Goal: Task Accomplishment & Management: Complete application form

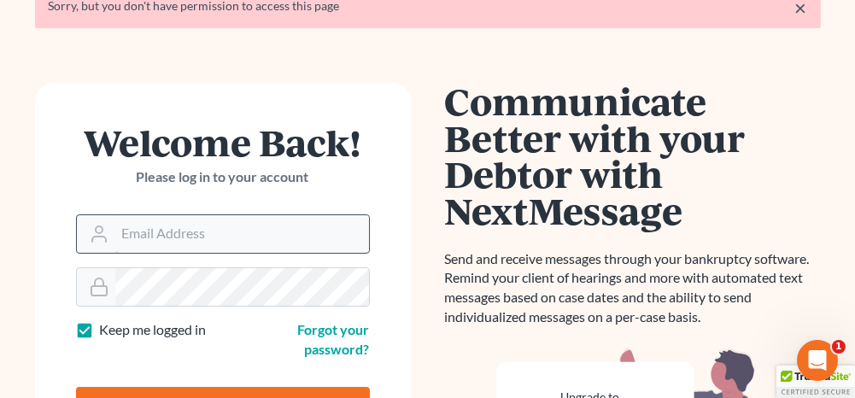
scroll to position [171, 0]
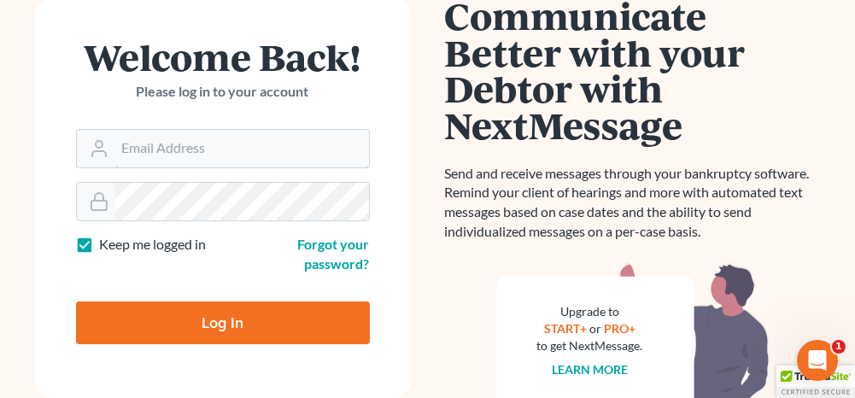
type input "[PERSON_NAME][EMAIL_ADDRESS][DOMAIN_NAME]"
click at [238, 306] on input "Log In" at bounding box center [223, 323] width 294 height 43
type input "Thinking..."
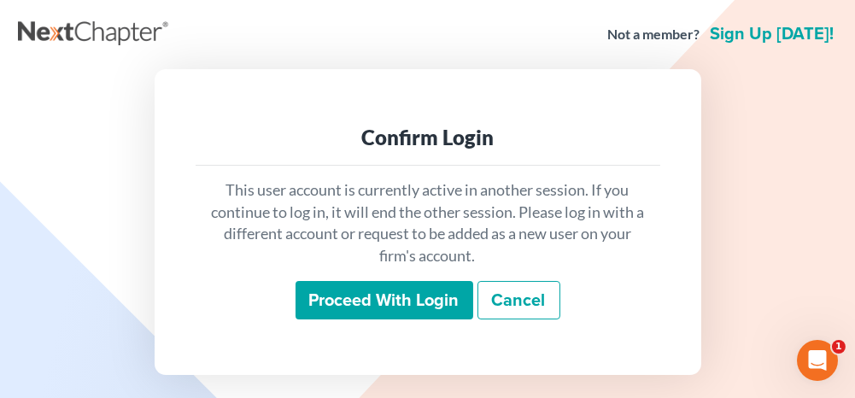
click at [331, 297] on input "Proceed with login" at bounding box center [385, 300] width 178 height 39
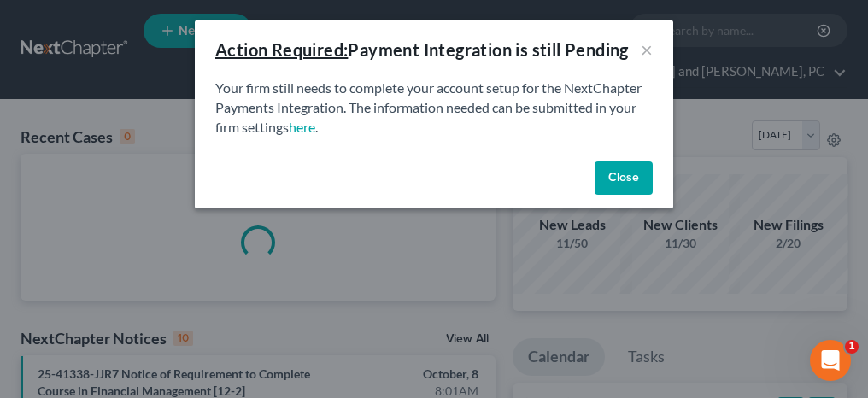
click at [628, 182] on button "Close" at bounding box center [624, 178] width 58 height 34
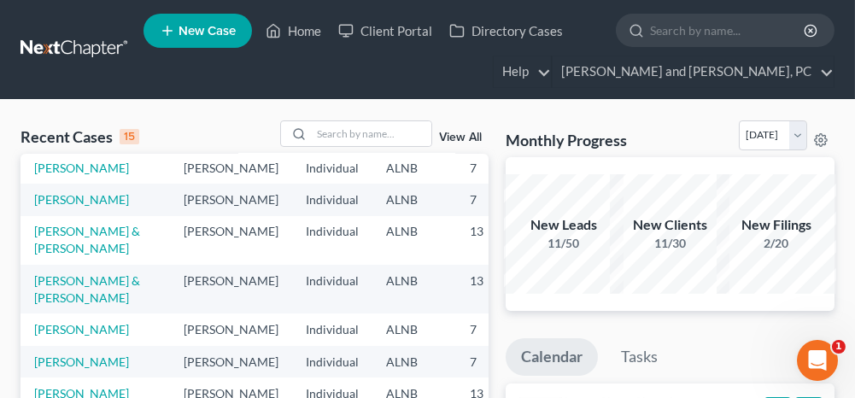
scroll to position [85, 0]
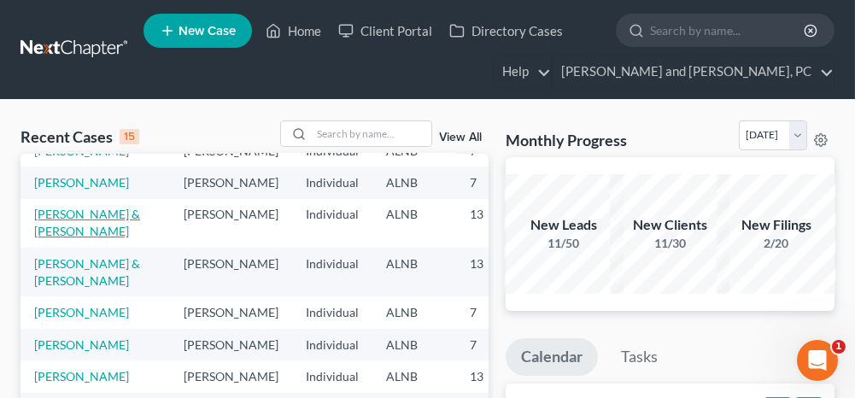
click at [56, 238] on link "[PERSON_NAME] & [PERSON_NAME]" at bounding box center [87, 223] width 106 height 32
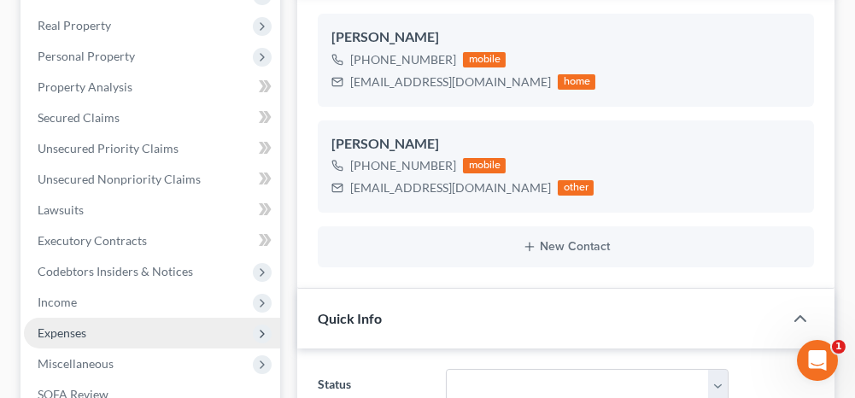
scroll to position [342, 0]
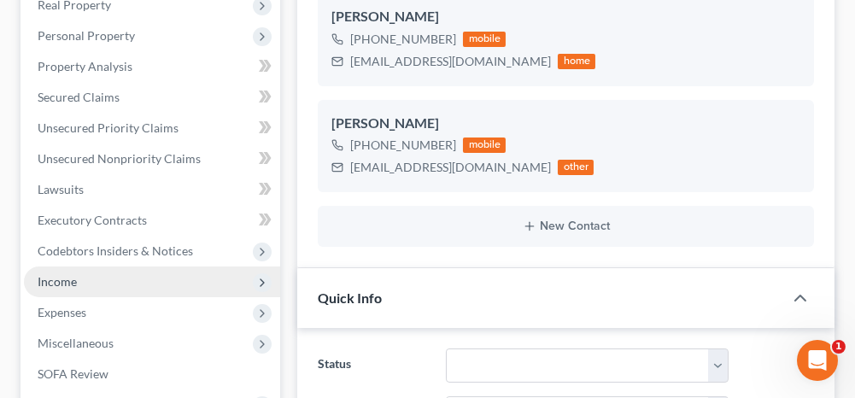
click at [125, 282] on span "Income" at bounding box center [152, 282] width 256 height 31
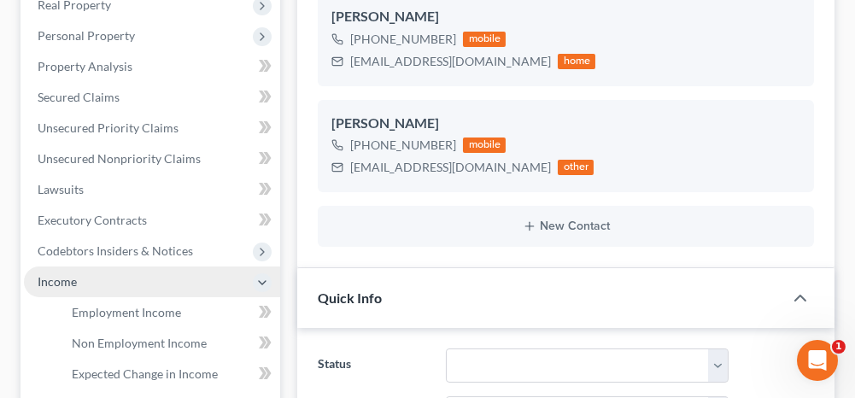
scroll to position [256, 0]
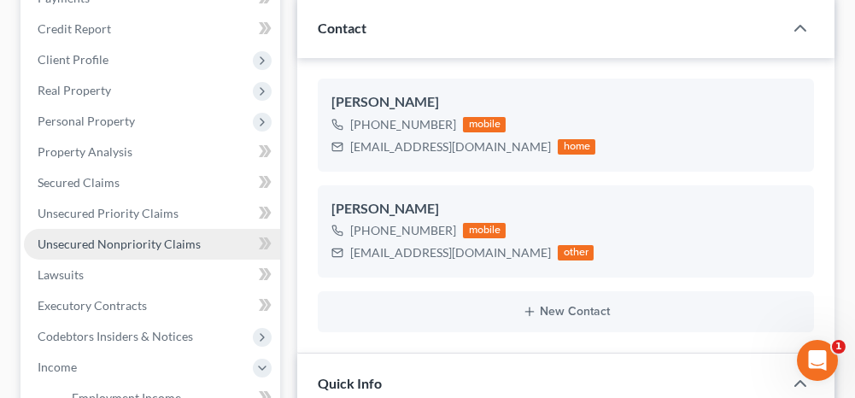
click at [163, 242] on span "Unsecured Nonpriority Claims" at bounding box center [119, 244] width 163 height 15
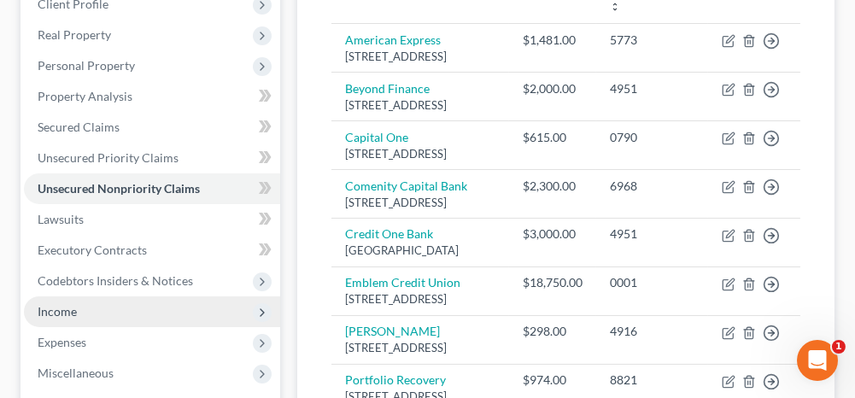
scroll to position [398, 0]
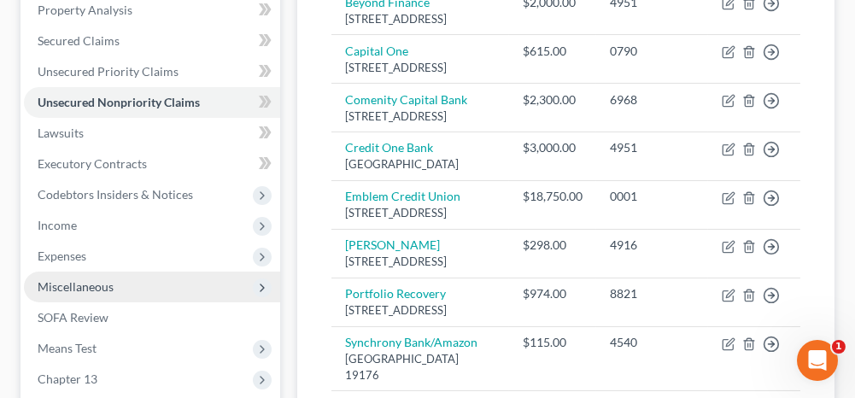
click at [93, 284] on span "Miscellaneous" at bounding box center [76, 286] width 76 height 15
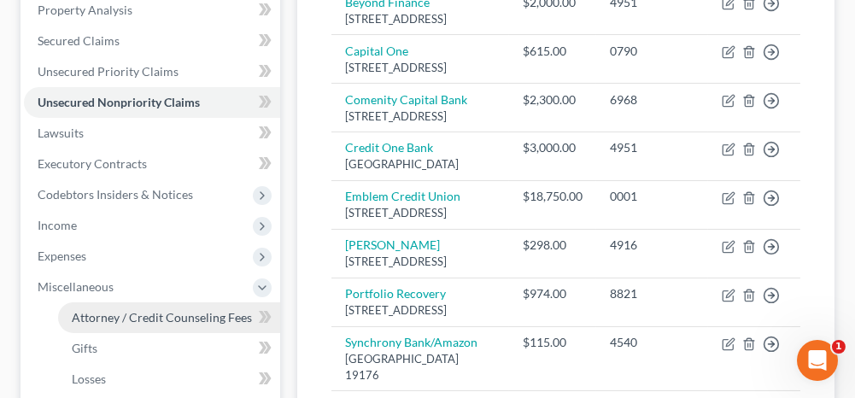
click at [102, 313] on span "Attorney / Credit Counseling Fees" at bounding box center [162, 317] width 180 height 15
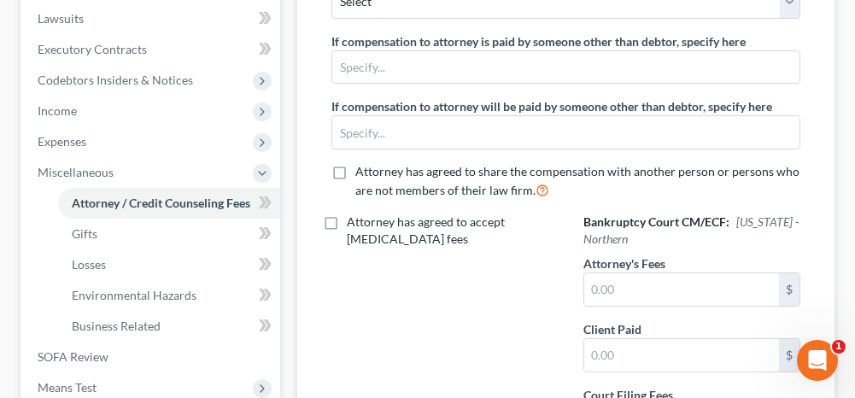
scroll to position [427, 0]
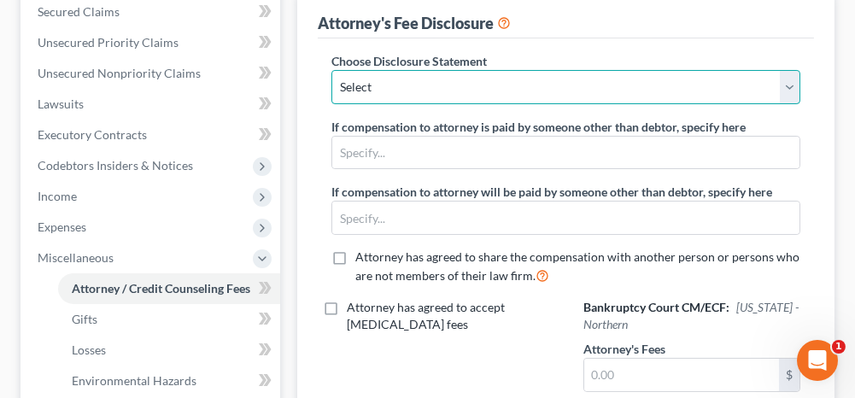
click at [391, 77] on select "Select Attorney Fee Disclosure" at bounding box center [565, 87] width 469 height 34
select select "0"
click at [331, 70] on select "Select Attorney Fee Disclosure" at bounding box center [565, 87] width 469 height 34
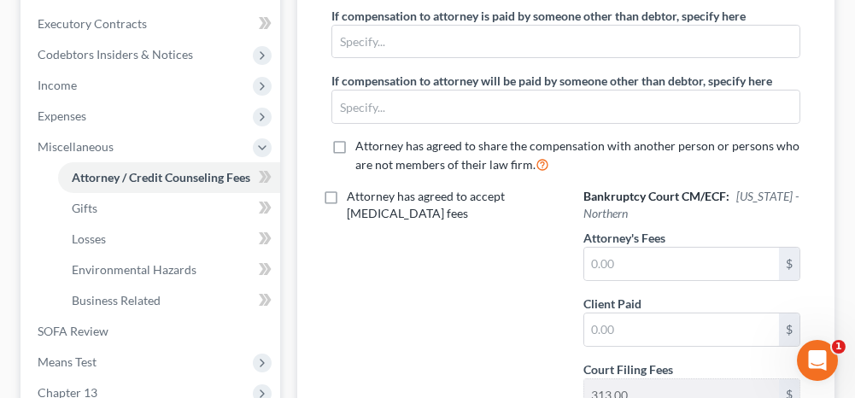
scroll to position [598, 0]
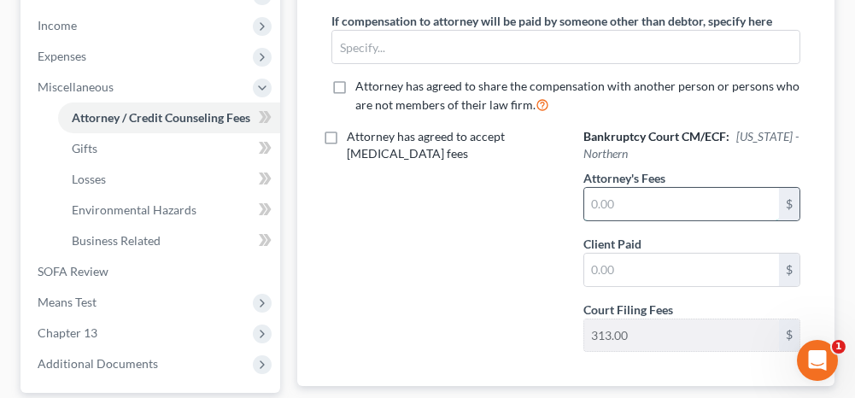
click at [649, 207] on input "text" at bounding box center [681, 204] width 195 height 32
type input "4,500"
click at [642, 269] on input "text" at bounding box center [681, 270] width 195 height 32
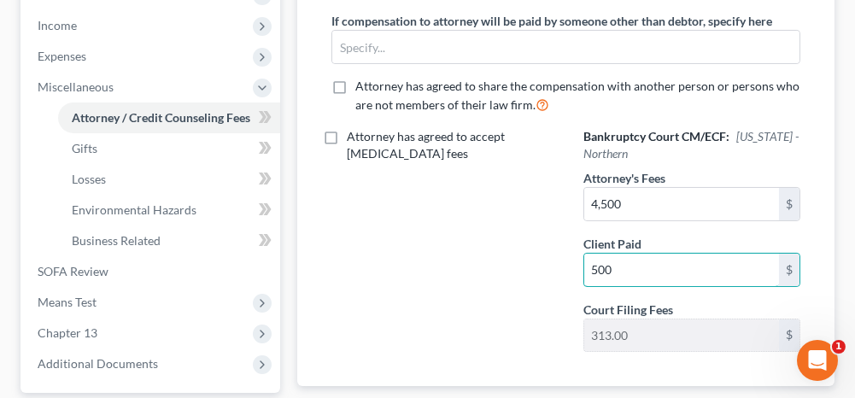
type input "500"
click at [452, 278] on div "Attorney has agreed to accept [MEDICAL_DATA] fees" at bounding box center [439, 246] width 251 height 237
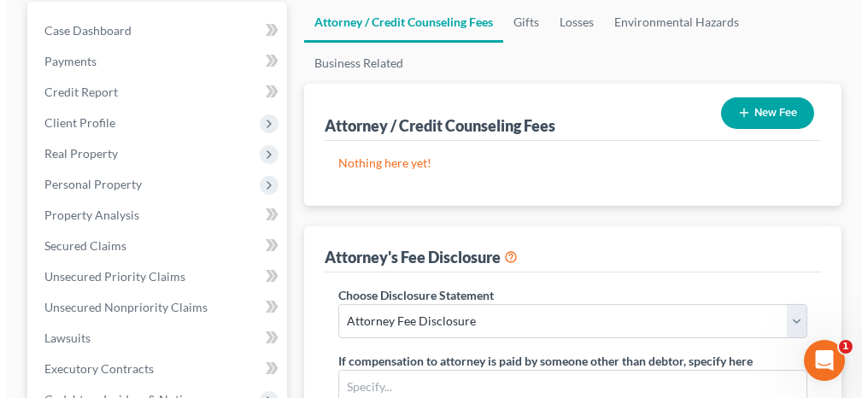
scroll to position [171, 0]
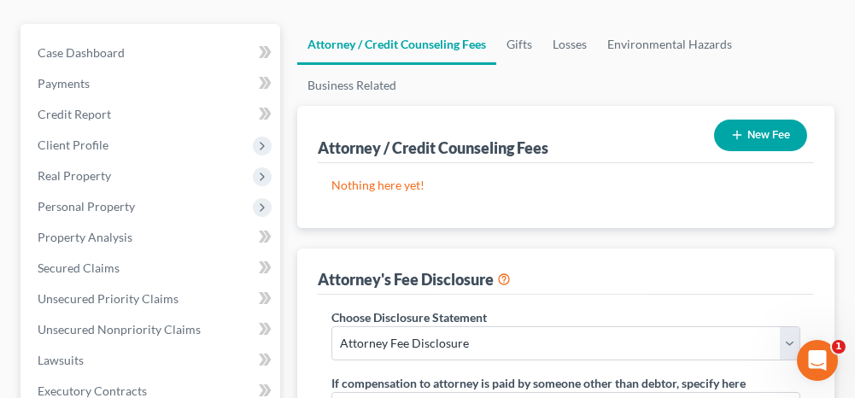
click at [768, 136] on button "New Fee" at bounding box center [760, 136] width 93 height 32
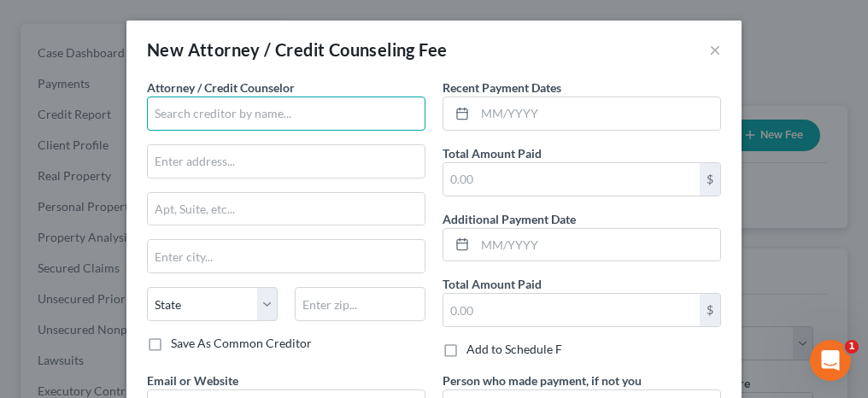
click at [279, 115] on input "text" at bounding box center [286, 114] width 278 height 34
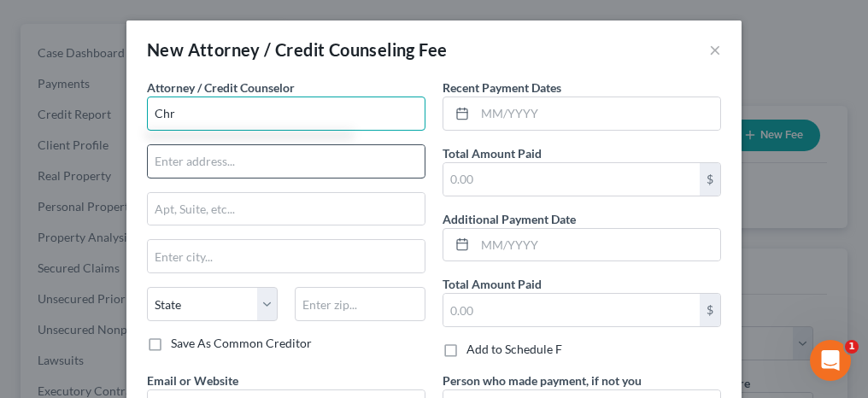
type input "[PERSON_NAME]"
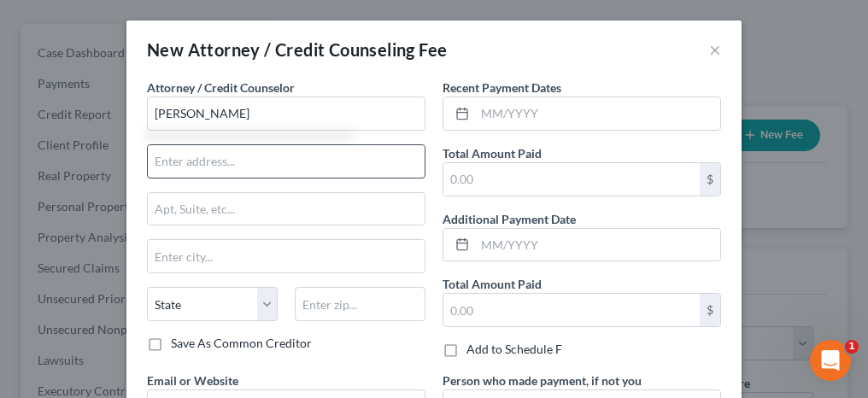
type input "[STREET_ADDRESS]"
type input "Anniston"
select select "0"
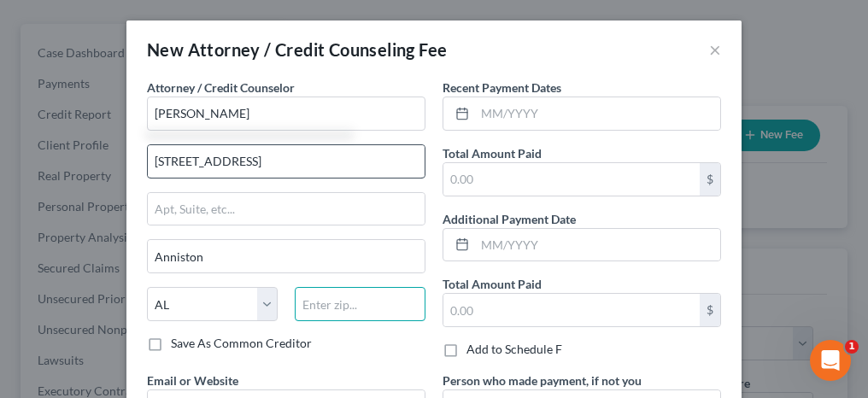
type input "36207"
type input "[PERSON_NAME][EMAIL_ADDRESS][DOMAIN_NAME]"
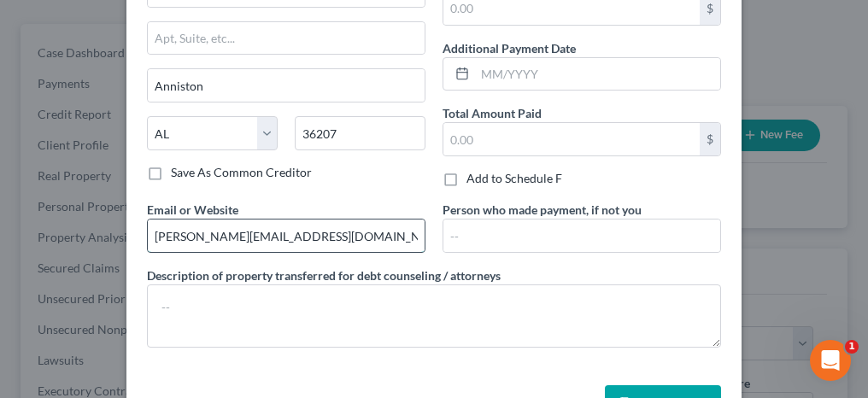
drag, startPoint x: 355, startPoint y: 227, endPoint x: 141, endPoint y: 223, distance: 213.6
click at [148, 223] on input "[PERSON_NAME][EMAIL_ADDRESS][DOMAIN_NAME]" at bounding box center [286, 236] width 277 height 32
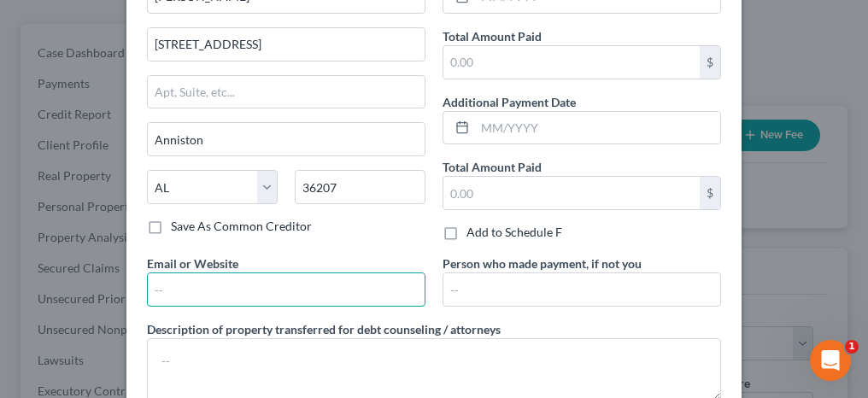
scroll to position [0, 0]
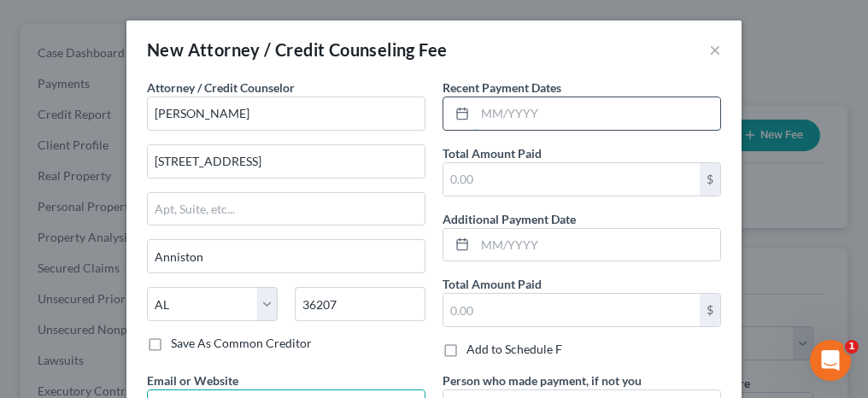
click at [504, 114] on input "text" at bounding box center [597, 113] width 245 height 32
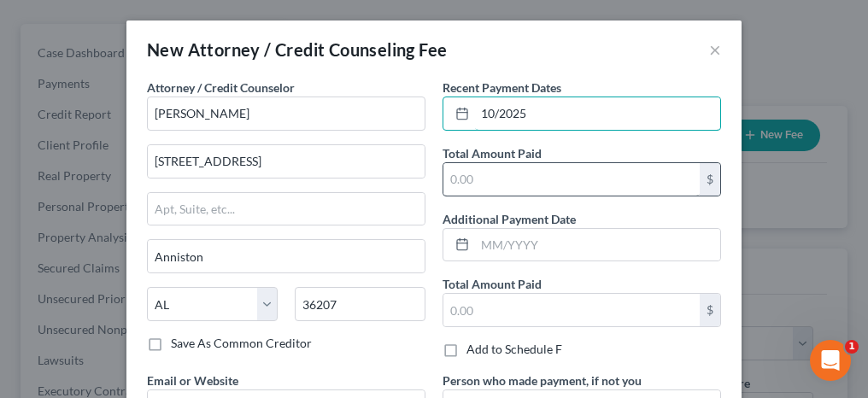
type input "10/2025"
click at [469, 179] on input "text" at bounding box center [571, 179] width 256 height 32
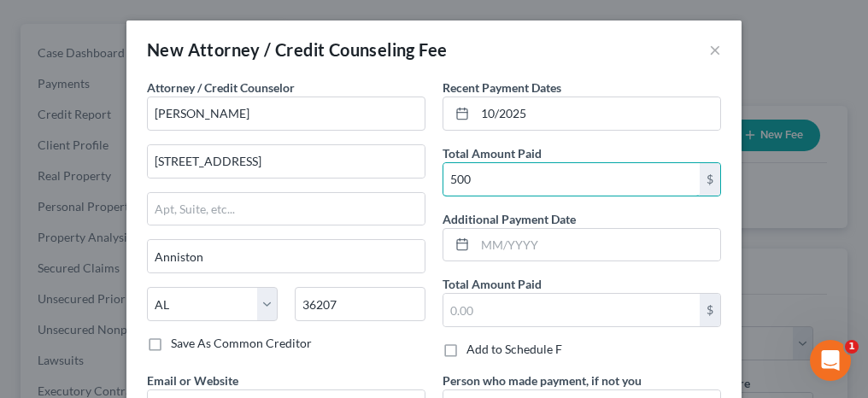
type input "500"
click at [405, 338] on div "Save As Common Creditor" at bounding box center [286, 343] width 278 height 17
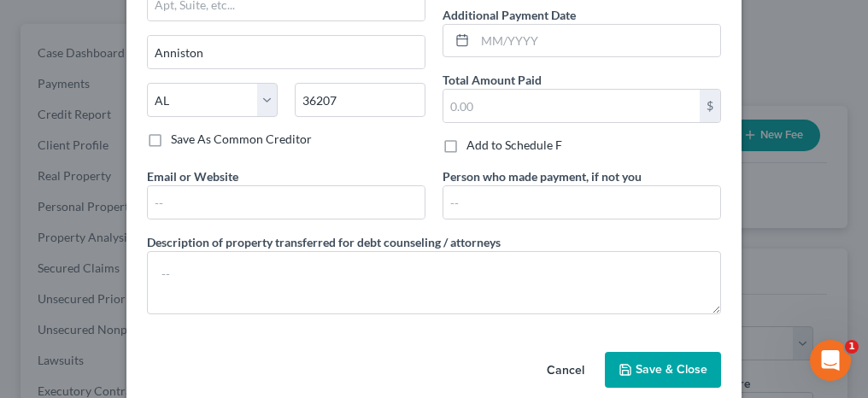
scroll to position [222, 0]
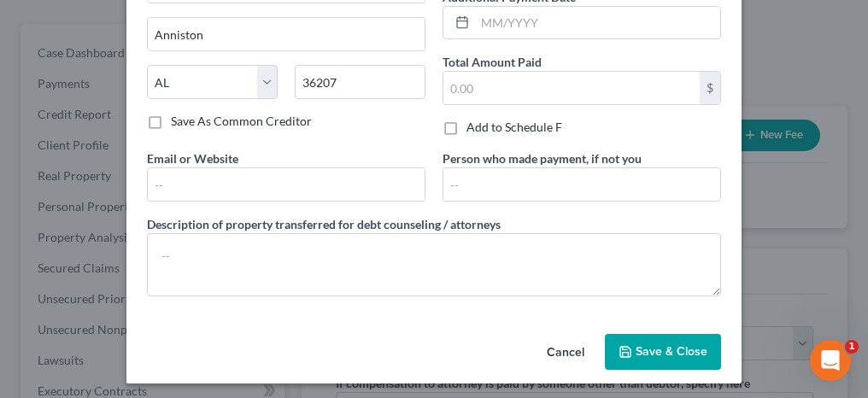
click at [660, 354] on button "Save & Close" at bounding box center [663, 352] width 116 height 36
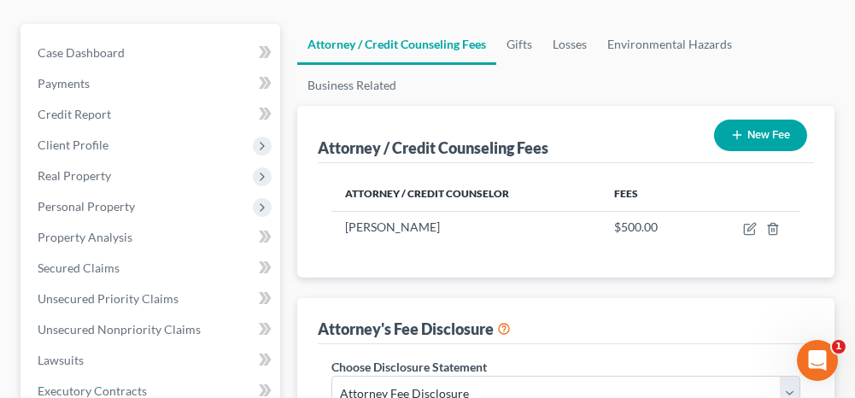
click at [763, 126] on button "New Fee" at bounding box center [760, 136] width 93 height 32
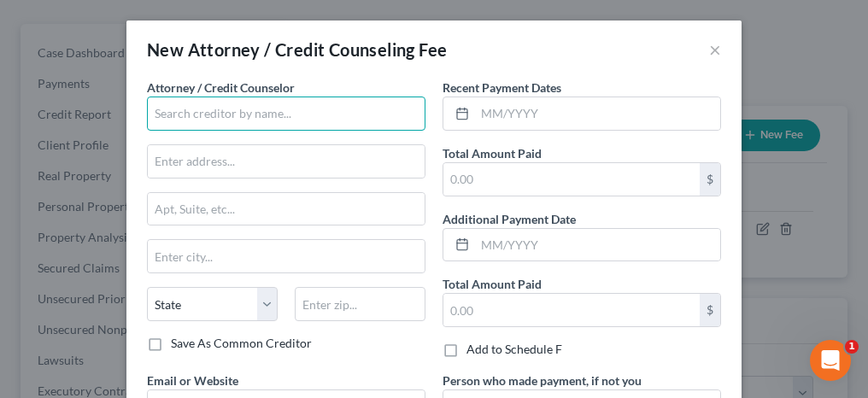
click at [283, 118] on input "text" at bounding box center [286, 114] width 278 height 34
type input "CFEFA"
type input "P.O. BOX 11527"
type input "[GEOGRAPHIC_DATA]"
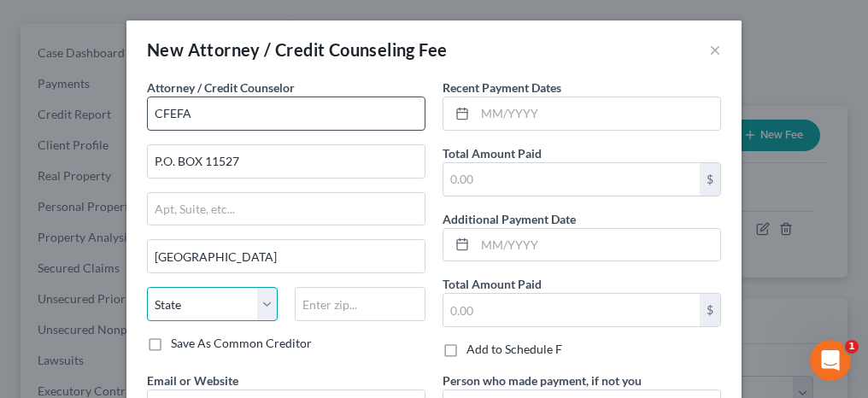
select select "0"
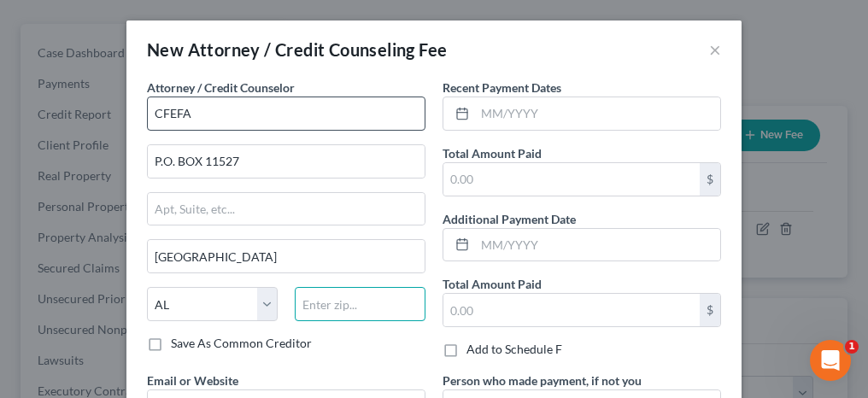
type input "35202"
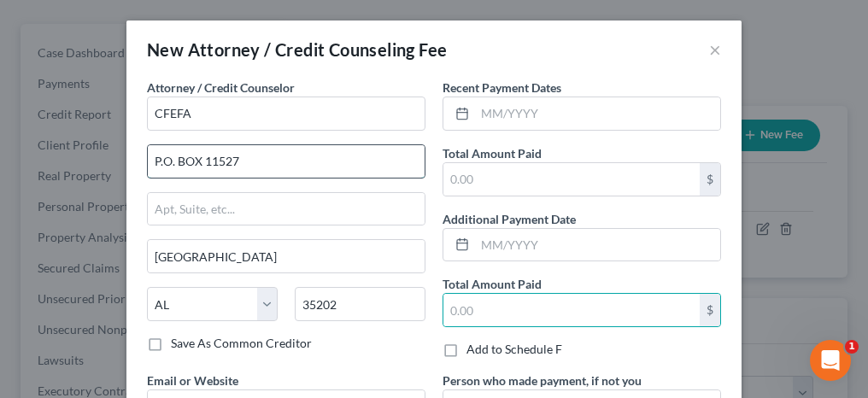
click at [157, 158] on input "P.O. BOX 11527" at bounding box center [286, 161] width 277 height 32
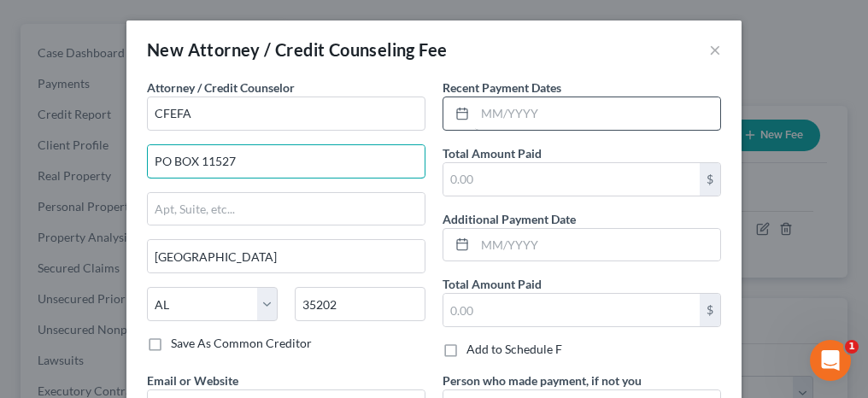
type input "PO BOX 11527"
click at [505, 120] on input "text" at bounding box center [597, 113] width 245 height 32
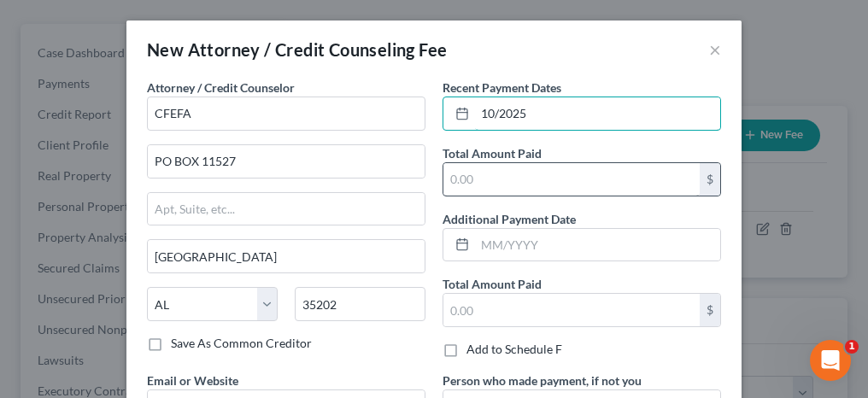
type input "10/2025"
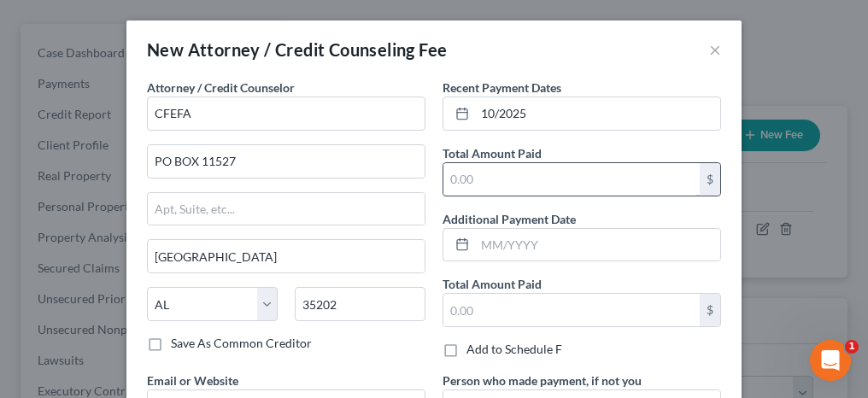
click at [485, 177] on input "text" at bounding box center [571, 179] width 256 height 32
type input "50"
click at [425, 267] on div "Attorney / Credit Counselor * CFEFA PO BOX 11527 [GEOGRAPHIC_DATA] [US_STATE] A…" at bounding box center [286, 225] width 296 height 293
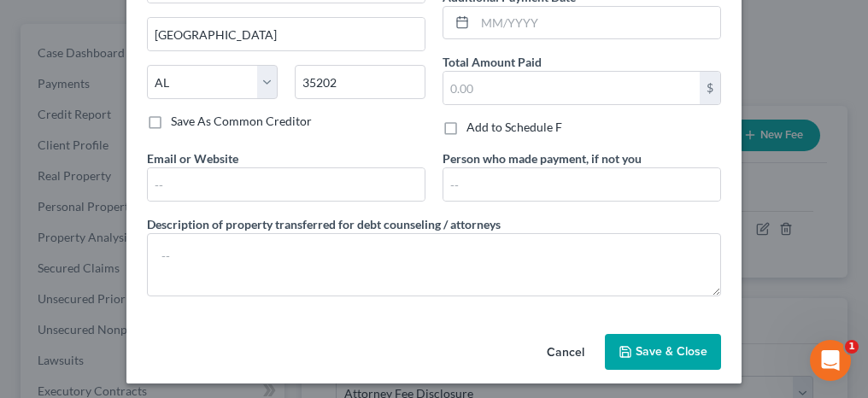
click at [681, 344] on span "Save & Close" at bounding box center [672, 351] width 72 height 15
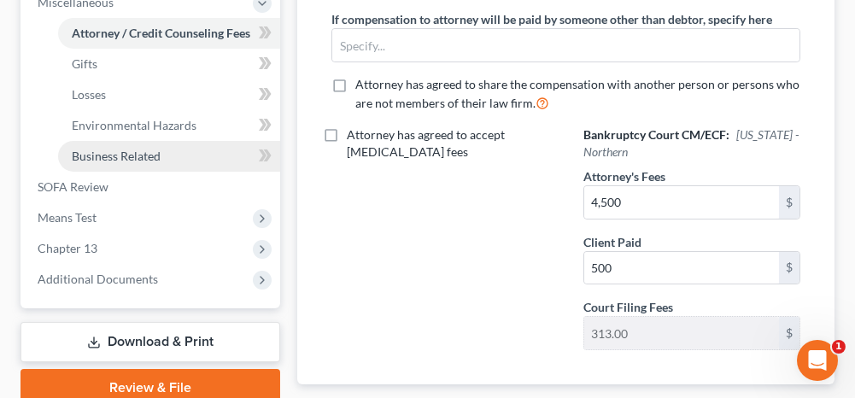
scroll to position [683, 0]
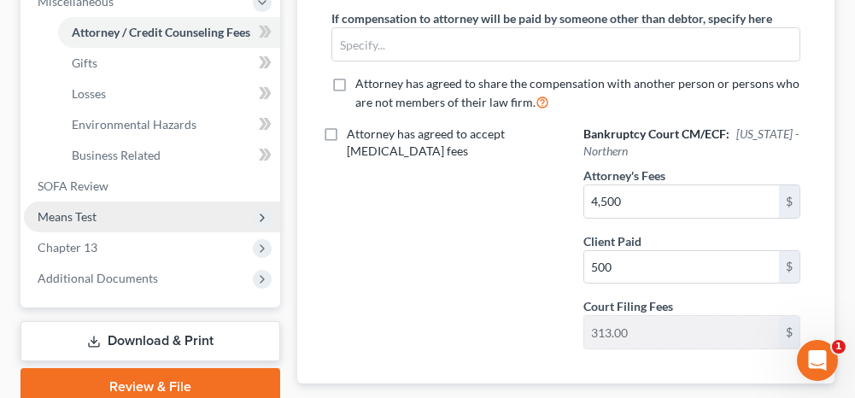
click at [91, 215] on span "Means Test" at bounding box center [67, 216] width 59 height 15
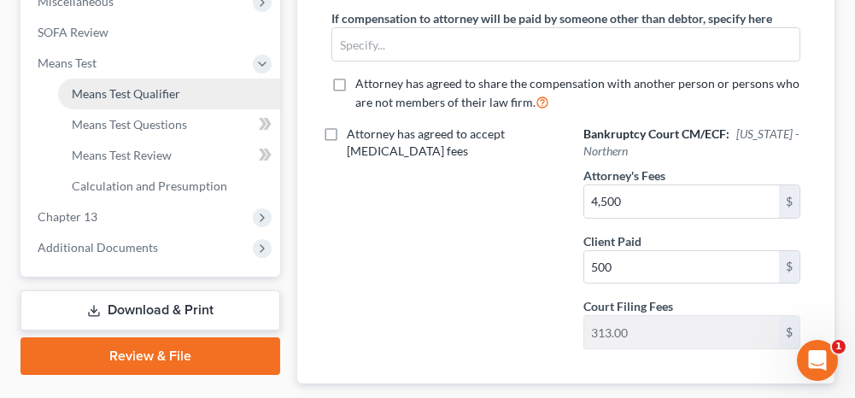
click at [113, 98] on span "Means Test Qualifier" at bounding box center [126, 93] width 108 height 15
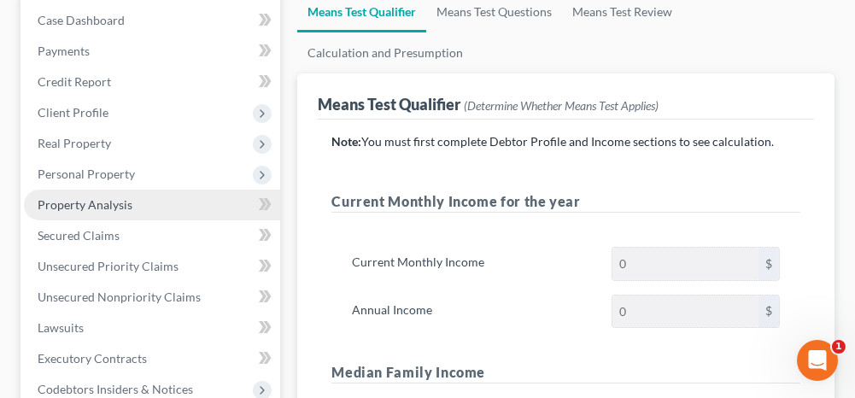
scroll to position [171, 0]
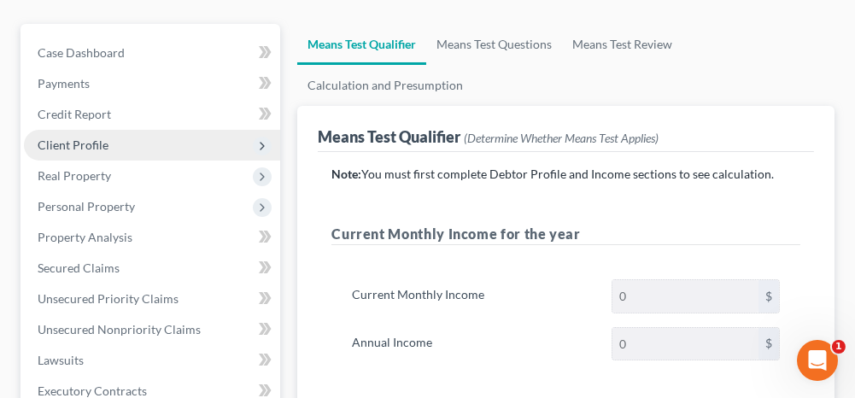
click at [104, 138] on span "Client Profile" at bounding box center [73, 145] width 71 height 15
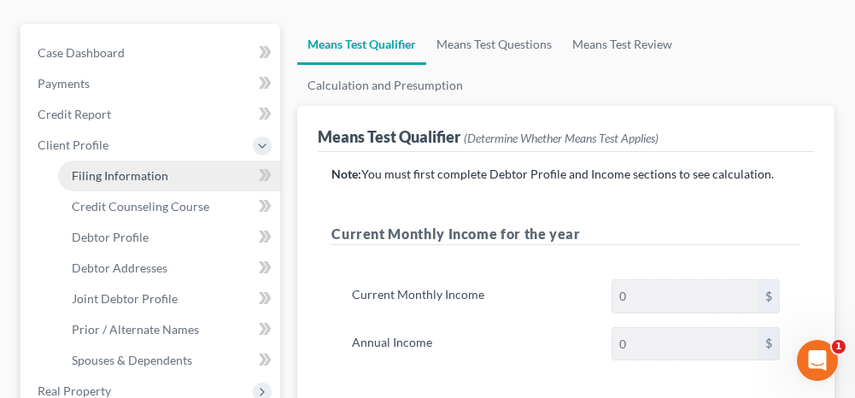
click at [114, 174] on span "Filing Information" at bounding box center [120, 175] width 97 height 15
select select "1"
select select "3"
select select "0"
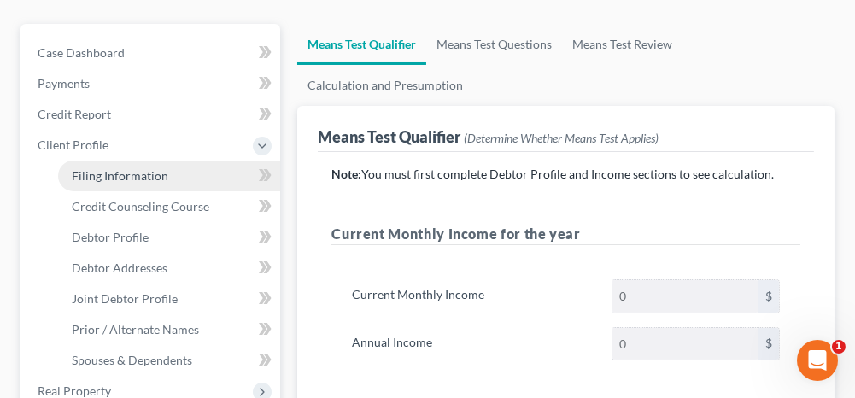
select select "0"
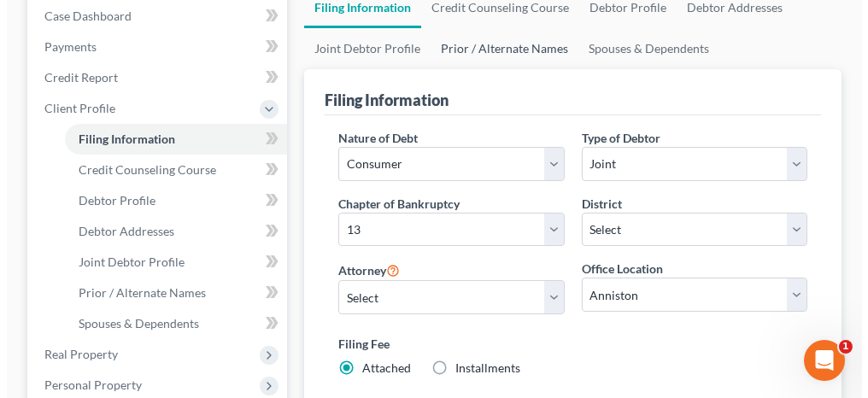
scroll to position [256, 0]
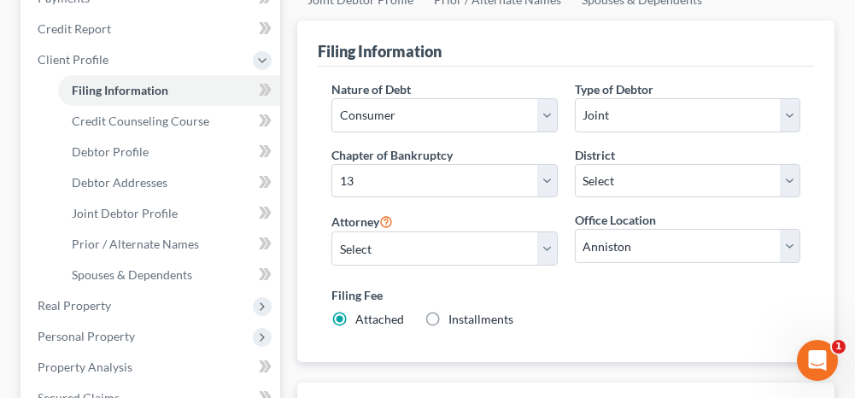
click at [448, 314] on label "Installments Installments" at bounding box center [480, 319] width 65 height 17
click at [455, 314] on input "Installments Installments" at bounding box center [460, 316] width 11 height 11
radio input "true"
radio input "false"
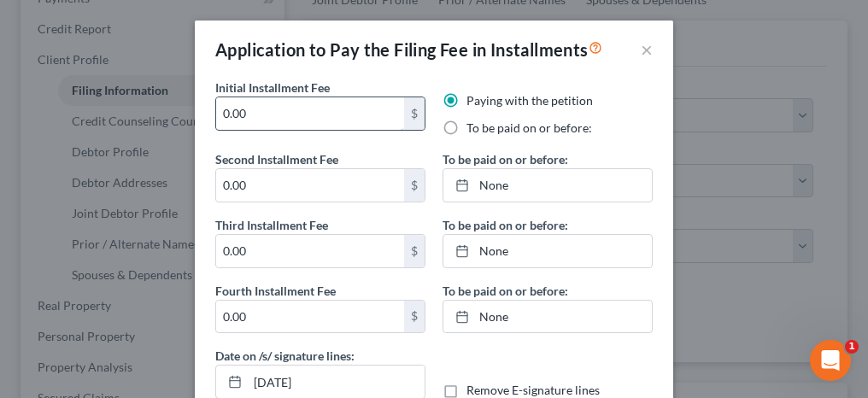
click at [302, 118] on input "0.00" at bounding box center [310, 113] width 188 height 32
drag, startPoint x: 264, startPoint y: 103, endPoint x: 206, endPoint y: 120, distance: 60.5
click at [207, 120] on div "Initial Installment Fee 0.00 $" at bounding box center [320, 115] width 227 height 72
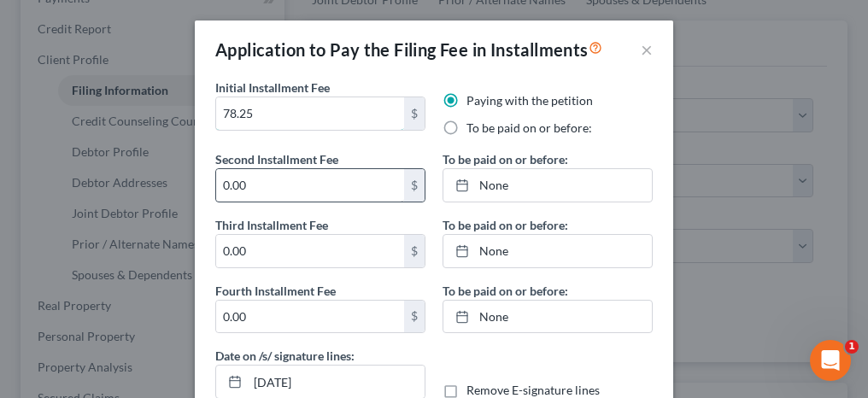
type input "78.25"
click at [254, 181] on input "0.00" at bounding box center [310, 185] width 188 height 32
type input "78.25"
click at [261, 251] on input "0.00" at bounding box center [310, 251] width 188 height 32
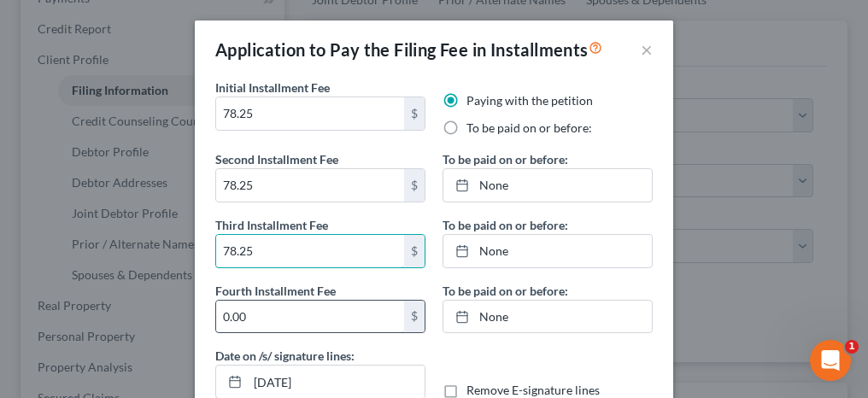
type input "78.25"
click at [254, 313] on input "0.00" at bounding box center [310, 317] width 188 height 32
type input "78.25"
click at [466, 124] on label "To be paid on or before:" at bounding box center [529, 128] width 126 height 17
click at [473, 124] on input "To be paid on or before:" at bounding box center [478, 125] width 11 height 11
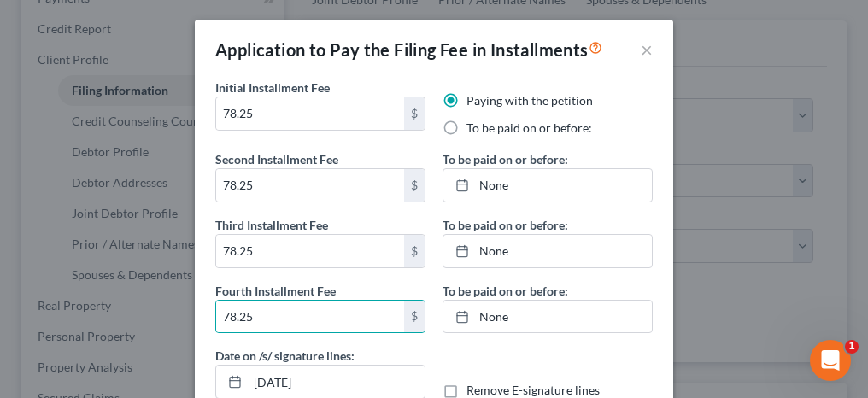
radio input "true"
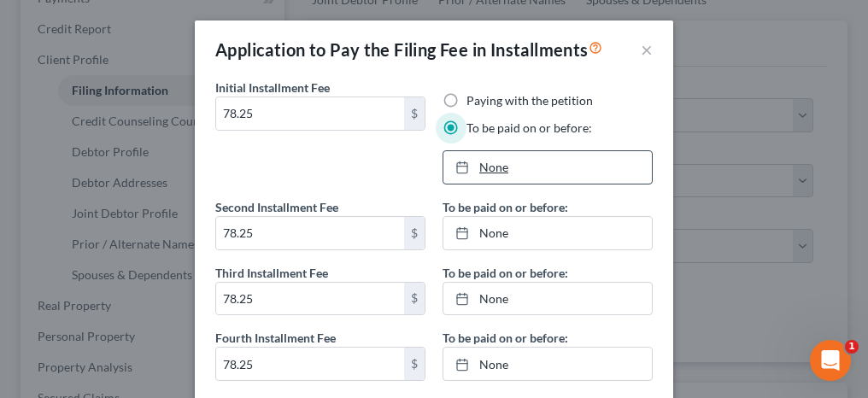
click at [482, 170] on link "None" at bounding box center [547, 167] width 208 height 32
type input "[DATE]"
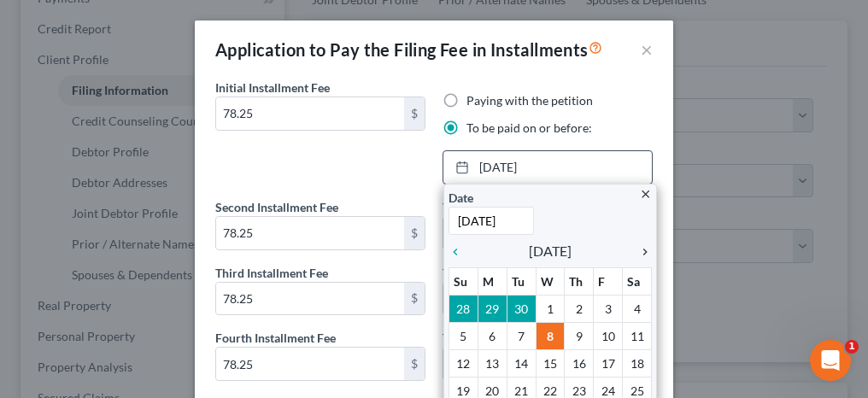
click at [639, 249] on icon "chevron_right" at bounding box center [641, 252] width 22 height 14
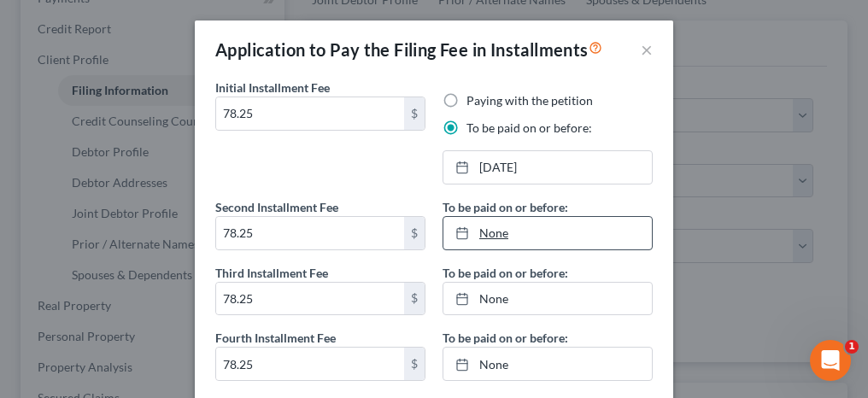
click at [490, 231] on link "None" at bounding box center [547, 233] width 208 height 32
type input "[DATE]"
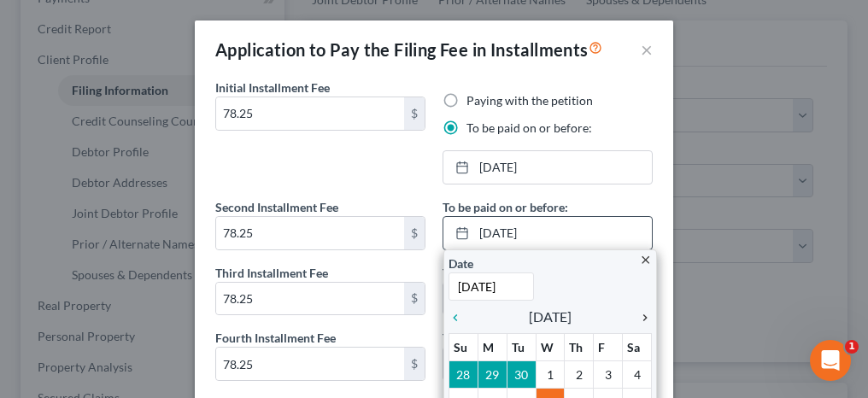
click at [637, 316] on icon "chevron_right" at bounding box center [641, 318] width 22 height 14
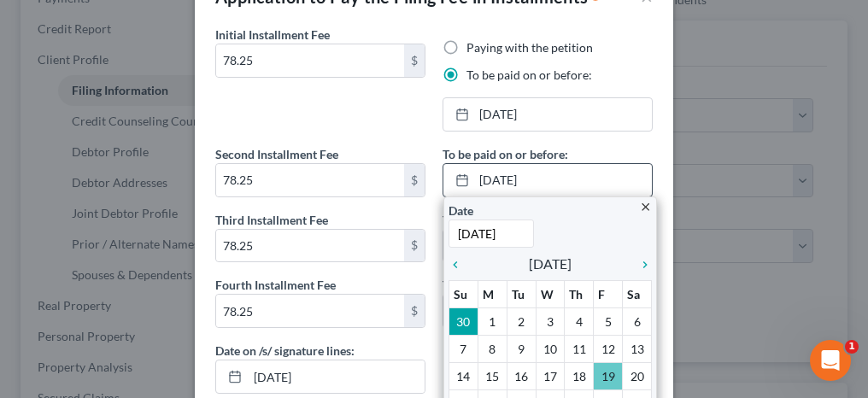
scroll to position [85, 0]
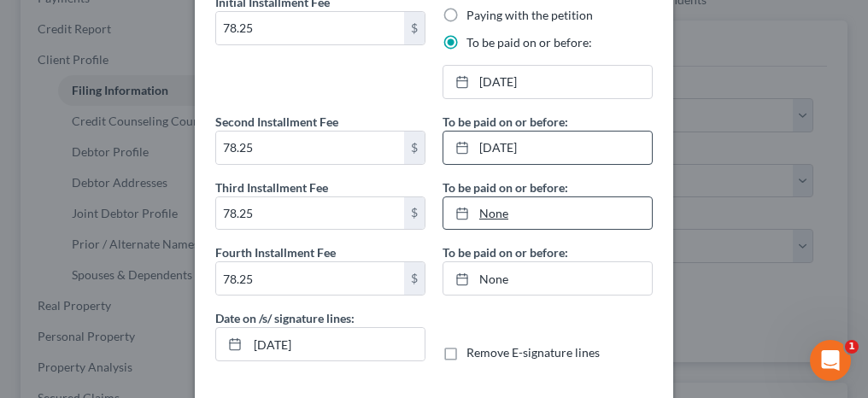
click at [480, 214] on link "None" at bounding box center [547, 213] width 208 height 32
type input "[DATE]"
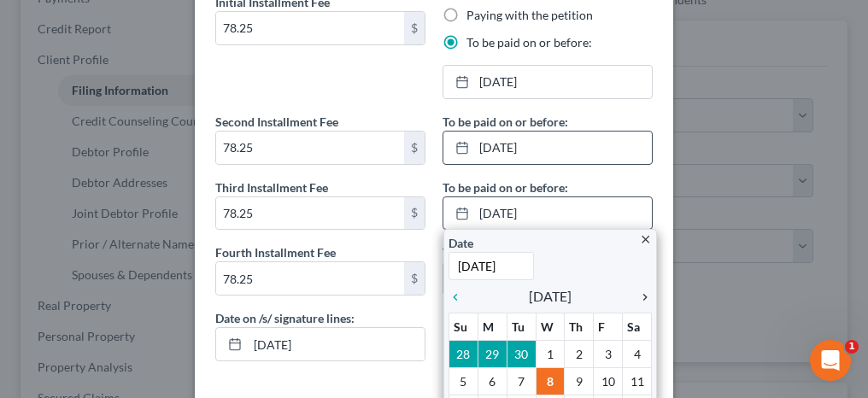
click at [639, 299] on icon "chevron_right" at bounding box center [641, 297] width 22 height 14
click at [636, 292] on icon "chevron_right" at bounding box center [641, 297] width 22 height 14
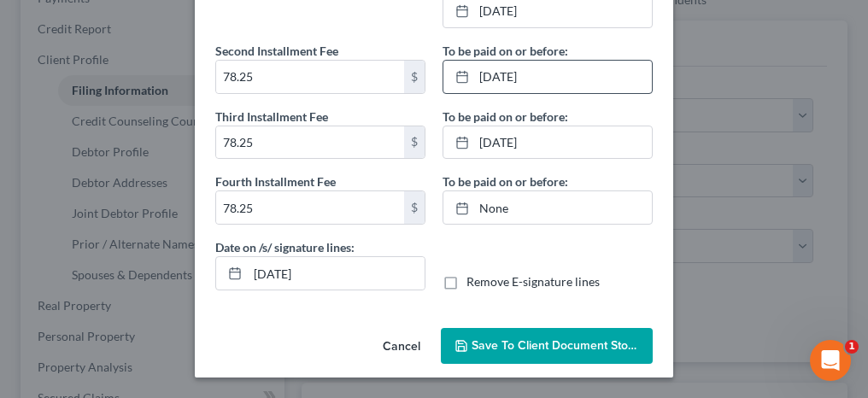
scroll to position [151, 0]
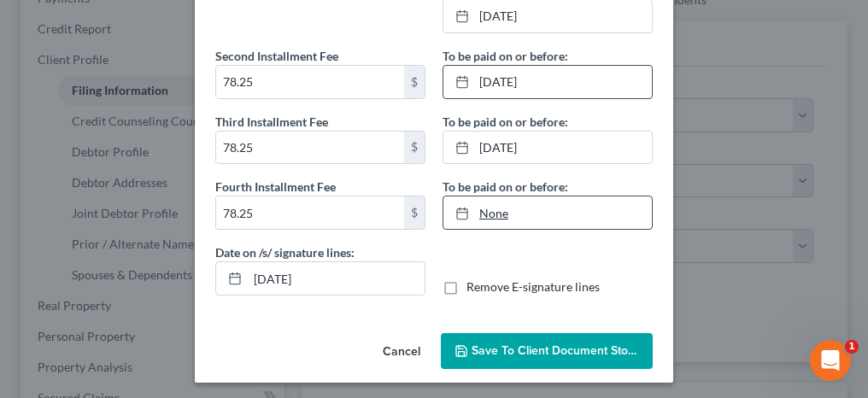
click at [492, 211] on link "None" at bounding box center [547, 212] width 208 height 32
type input "[DATE]"
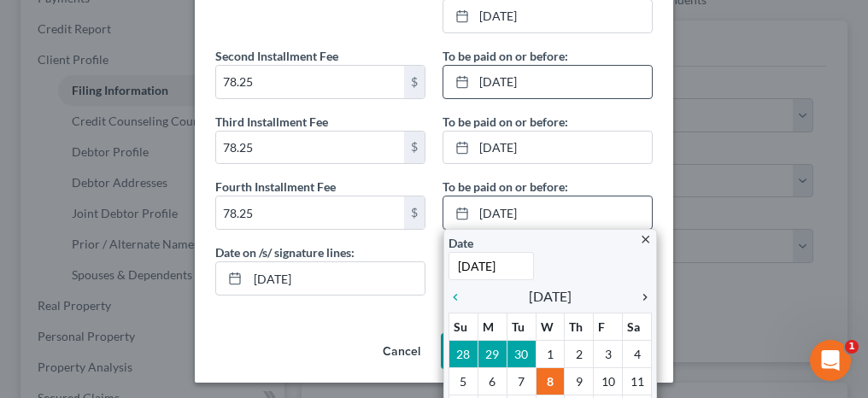
click at [641, 295] on icon "chevron_right" at bounding box center [641, 297] width 22 height 14
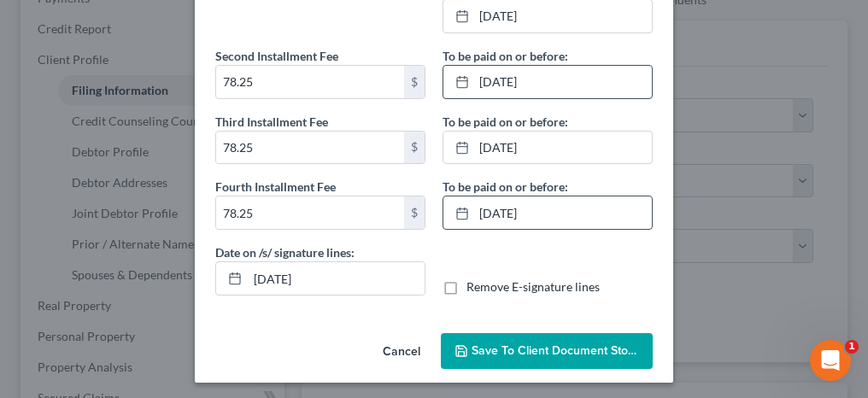
click at [534, 356] on button "Save to Client Document Storage" at bounding box center [547, 351] width 212 height 36
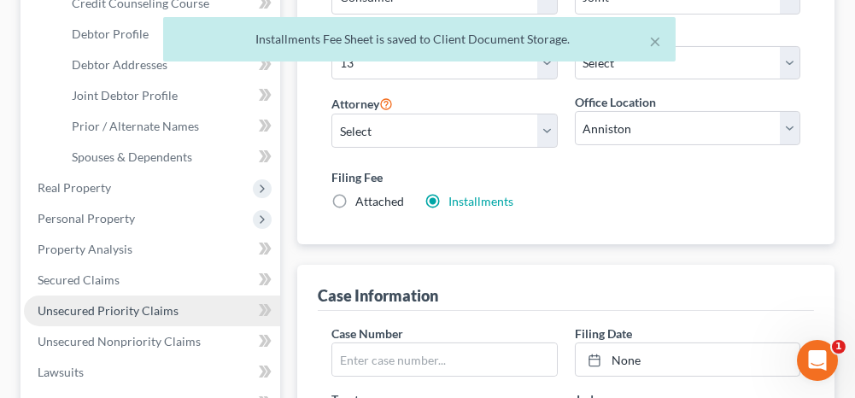
scroll to position [427, 0]
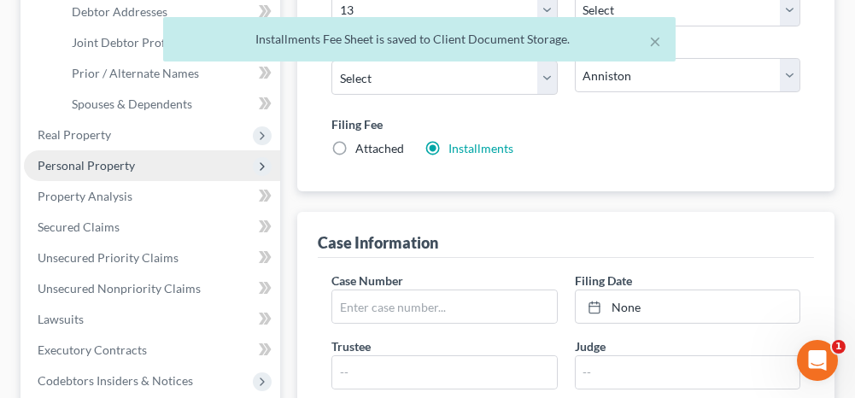
click at [168, 165] on span "Personal Property" at bounding box center [152, 165] width 256 height 31
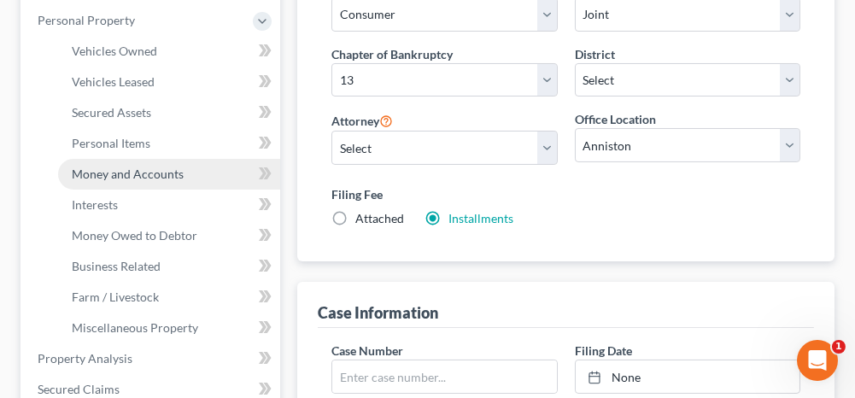
scroll to position [256, 0]
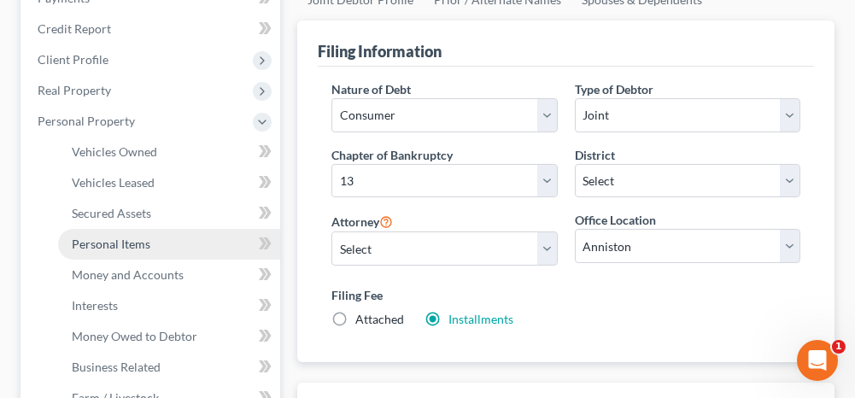
click at [131, 246] on span "Personal Items" at bounding box center [111, 244] width 79 height 15
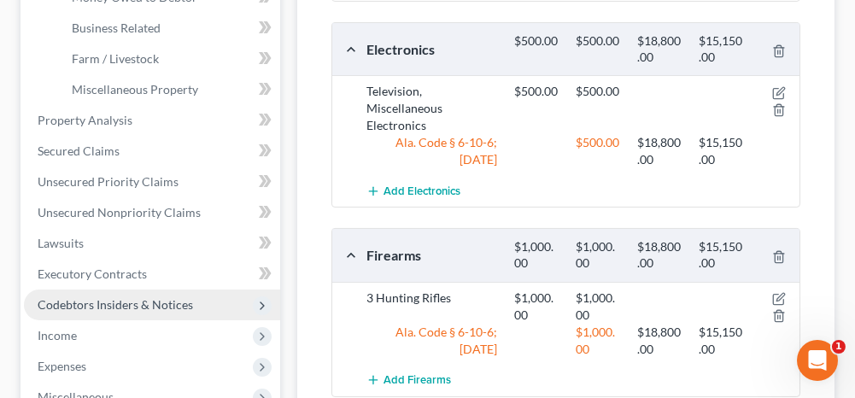
scroll to position [598, 0]
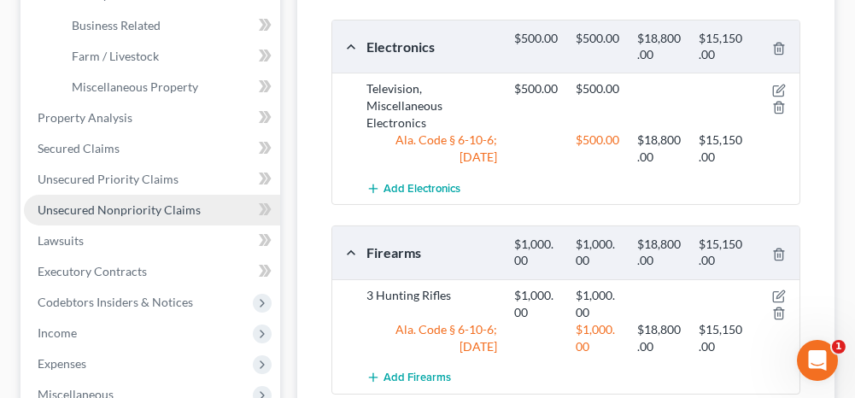
click at [157, 205] on span "Unsecured Nonpriority Claims" at bounding box center [119, 209] width 163 height 15
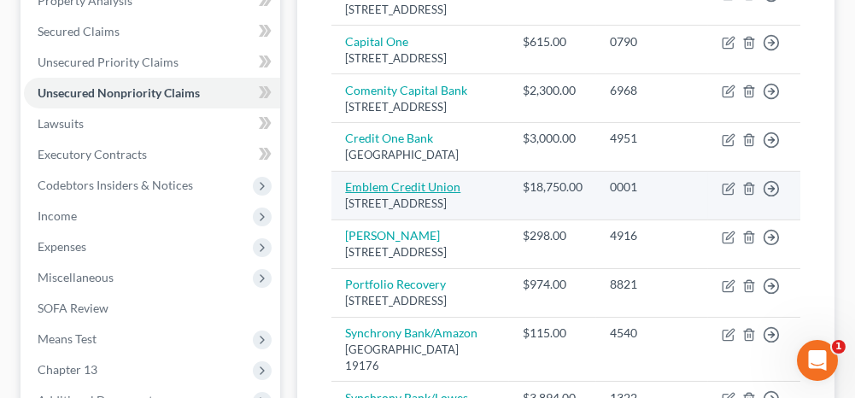
scroll to position [398, 0]
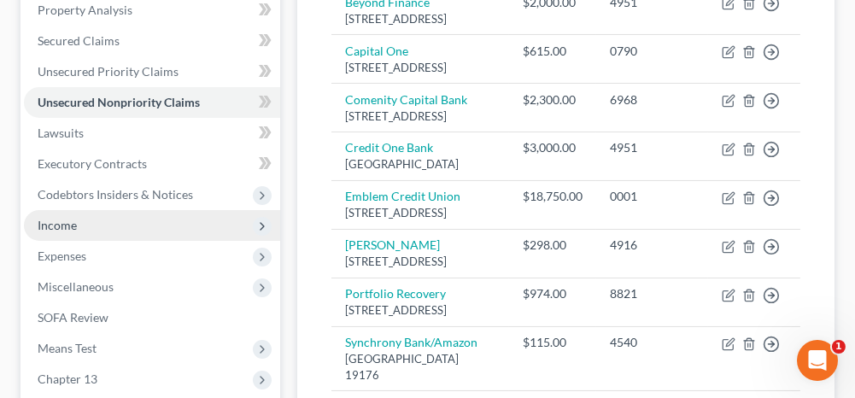
click at [185, 222] on span "Income" at bounding box center [152, 225] width 256 height 31
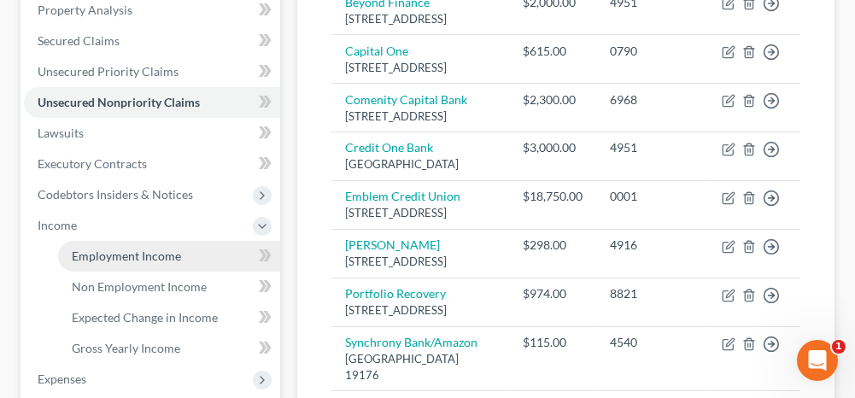
click at [144, 258] on span "Employment Income" at bounding box center [126, 256] width 109 height 15
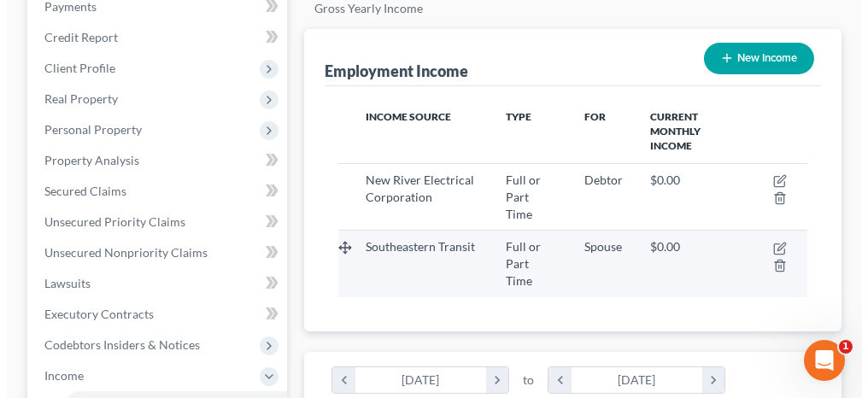
scroll to position [256, 0]
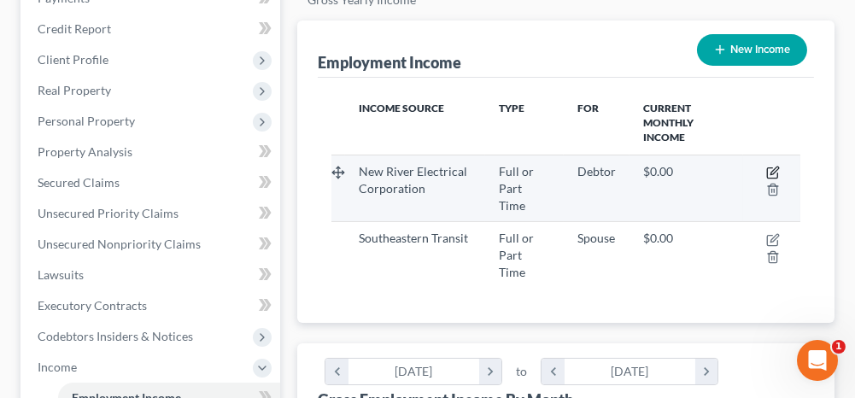
click at [773, 169] on icon "button" at bounding box center [773, 173] width 14 height 14
select select "0"
select select "36"
select select "3"
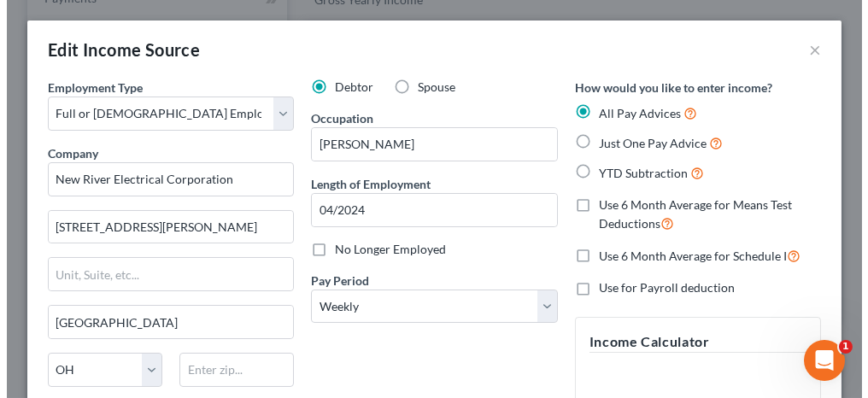
scroll to position [237, 511]
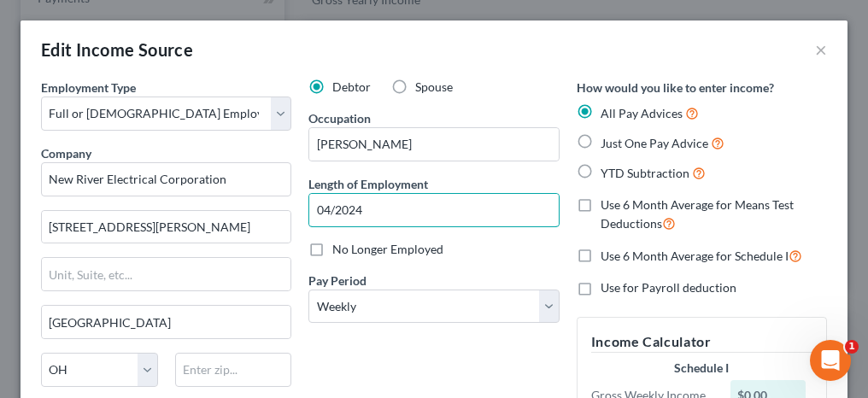
drag, startPoint x: 370, startPoint y: 207, endPoint x: 293, endPoint y: 212, distance: 77.1
click at [293, 212] on div "Employment Type * Select Full or [DEMOGRAPHIC_DATA] Employment Self Employment …" at bounding box center [433, 338] width 803 height 519
type input "1 Year"
drag, startPoint x: 578, startPoint y: 139, endPoint x: 558, endPoint y: 157, distance: 27.2
click at [601, 139] on label "Just One Pay Advice" at bounding box center [663, 143] width 124 height 20
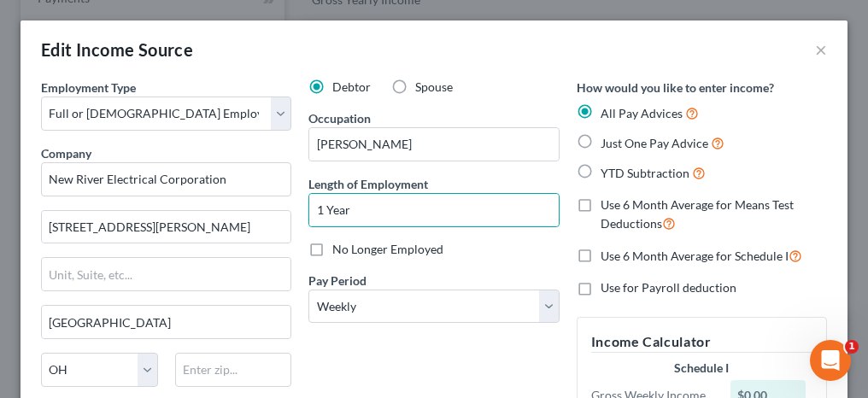
click at [607, 139] on input "Just One Pay Advice" at bounding box center [612, 138] width 11 height 11
radio input "true"
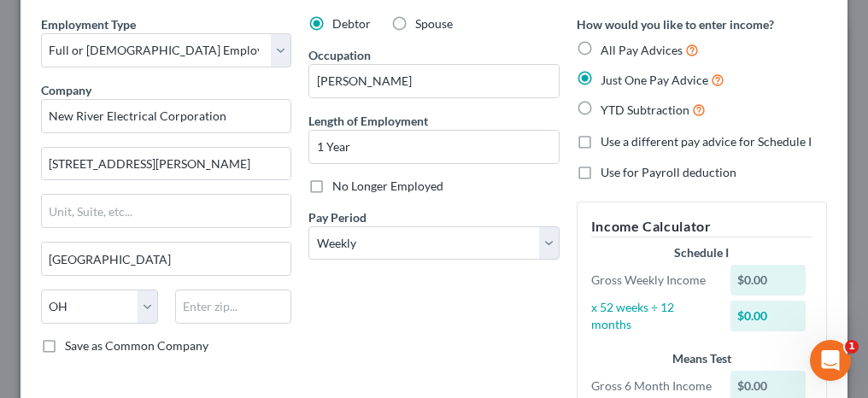
scroll to position [85, 0]
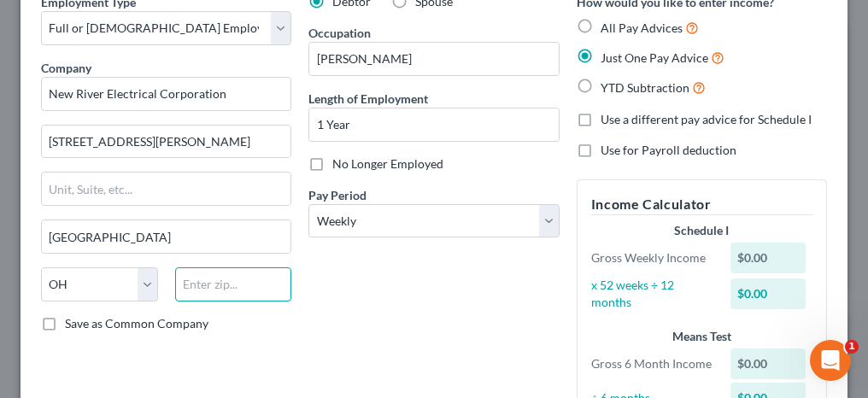
click at [254, 275] on input "text" at bounding box center [233, 284] width 117 height 34
type input "24077"
type input "Cloverdale"
select select "48"
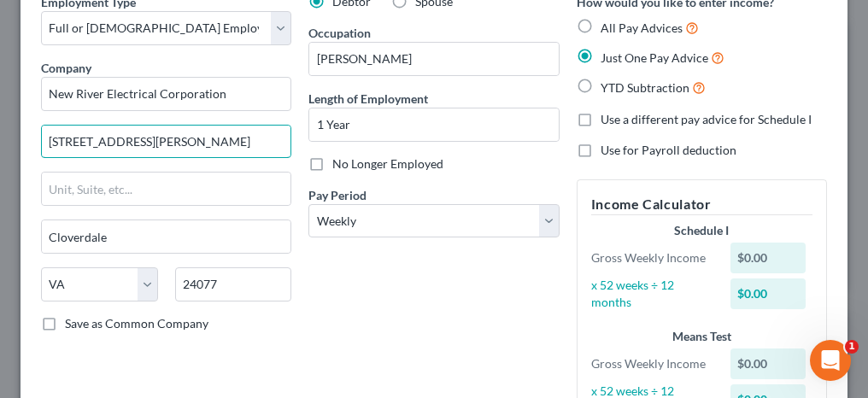
drag, startPoint x: 132, startPoint y: 134, endPoint x: 25, endPoint y: 140, distance: 107.8
click at [25, 140] on div "Employment Type * Select Full or [DEMOGRAPHIC_DATA] Employment Self Employment …" at bounding box center [434, 243] width 827 height 501
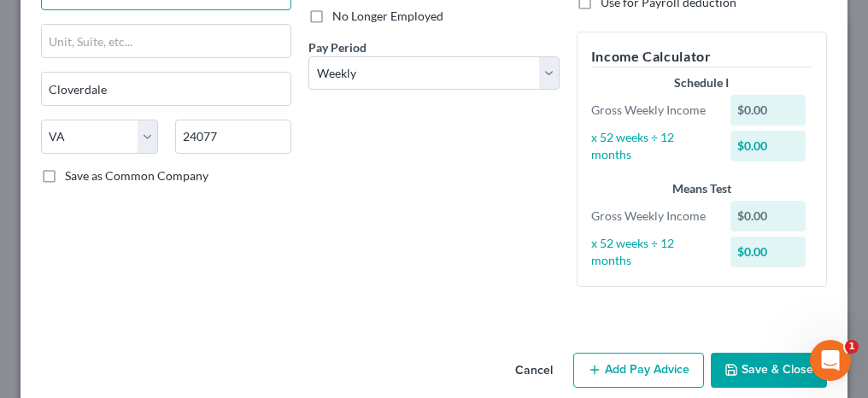
scroll to position [255, 0]
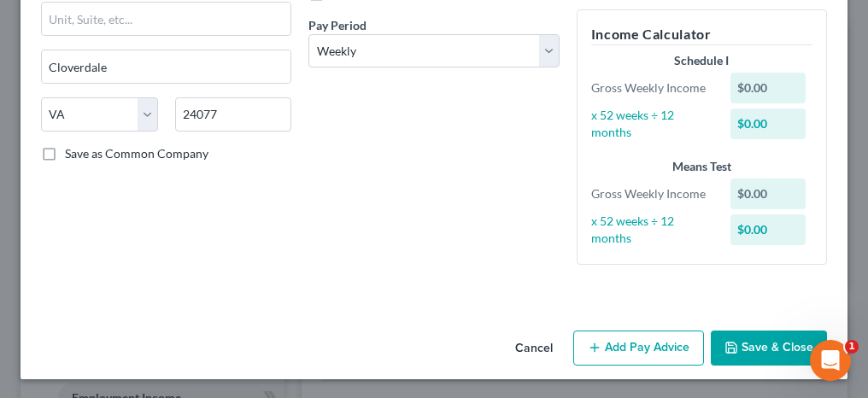
type input "PO Box 70"
click at [609, 340] on button "Add Pay Advice" at bounding box center [638, 349] width 131 height 36
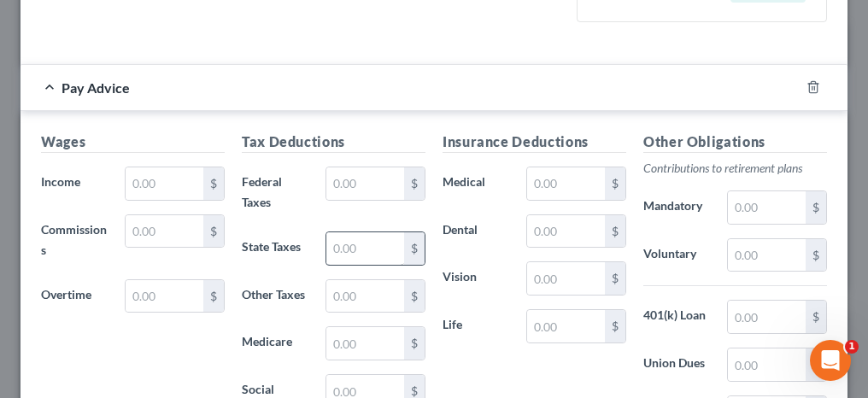
scroll to position [513, 0]
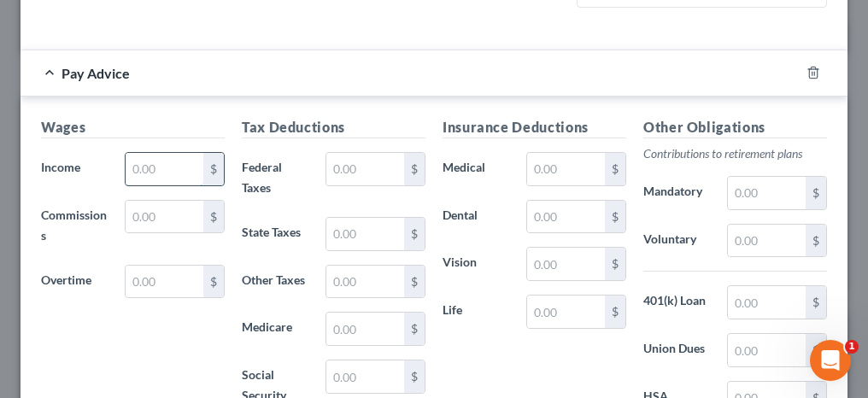
click at [178, 168] on input "text" at bounding box center [165, 169] width 78 height 32
type input "4,443.88"
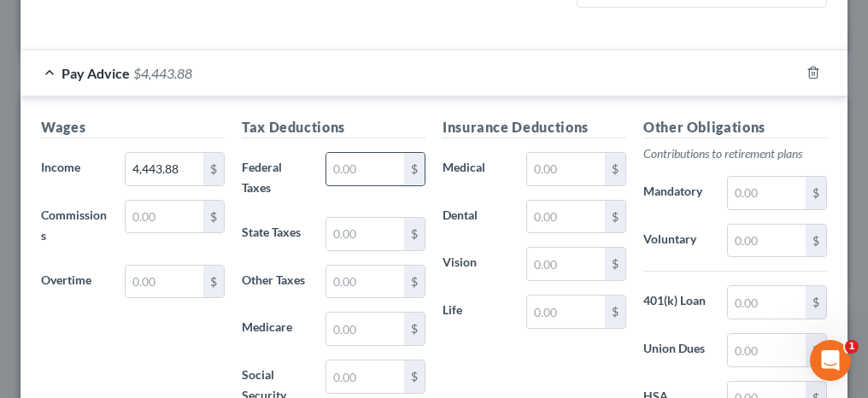
click at [347, 159] on input "text" at bounding box center [365, 169] width 78 height 32
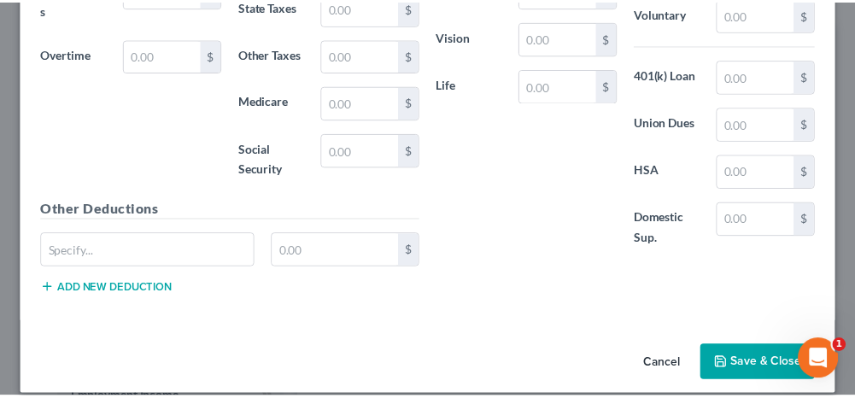
scroll to position [750, 0]
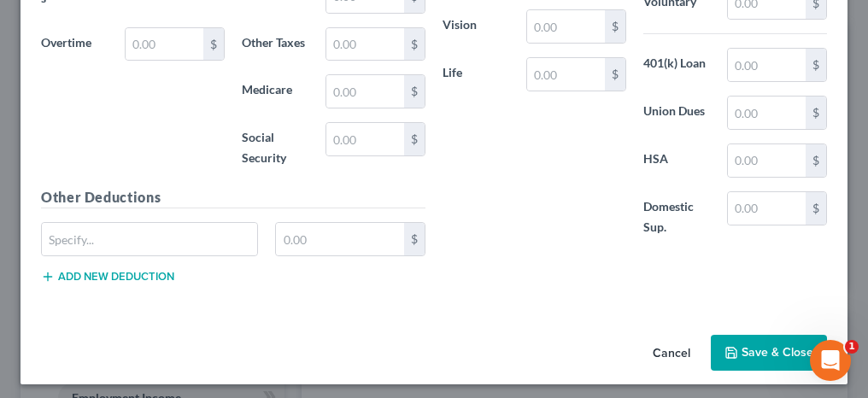
type input "472.63"
click at [737, 343] on button "Save & Close" at bounding box center [769, 353] width 116 height 36
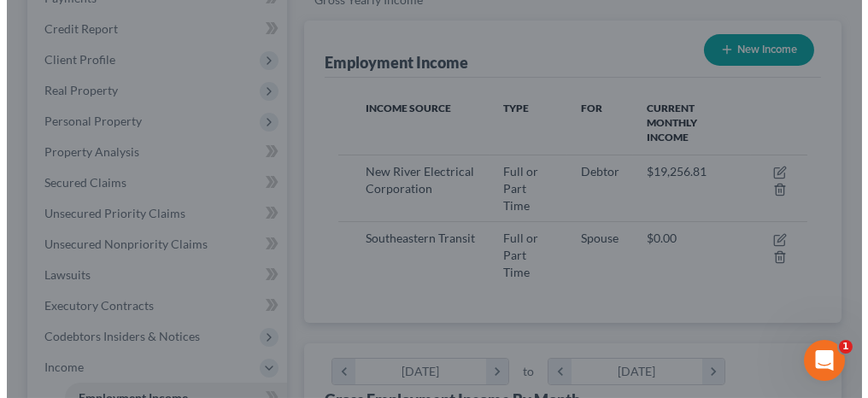
scroll to position [853992, 853724]
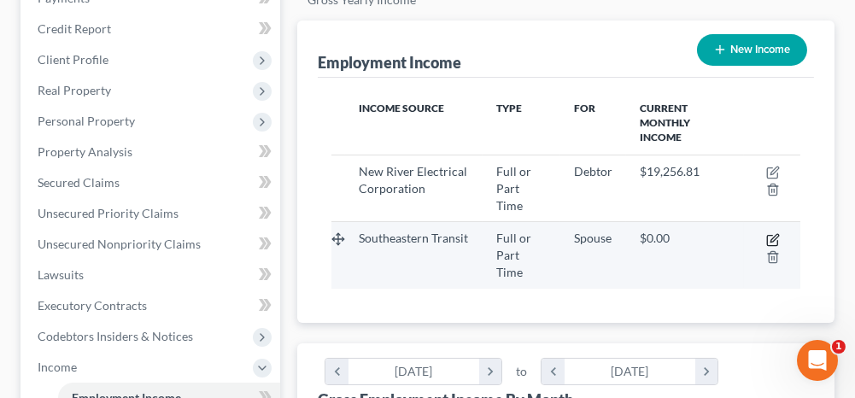
click at [771, 235] on icon "button" at bounding box center [773, 240] width 14 height 14
select select "0"
select select "3"
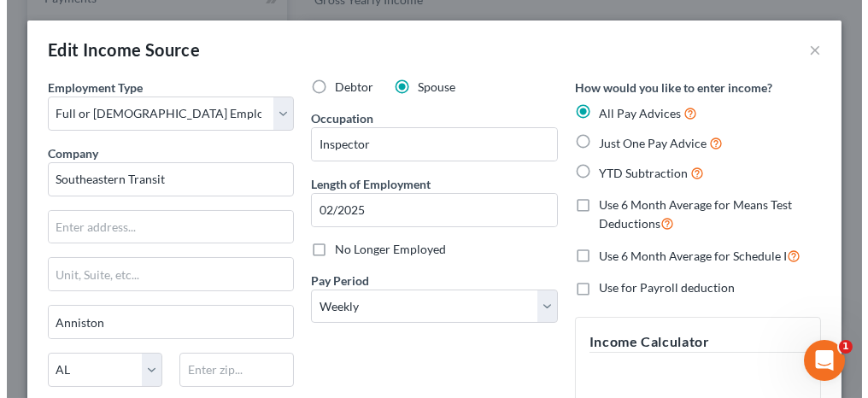
scroll to position [237, 511]
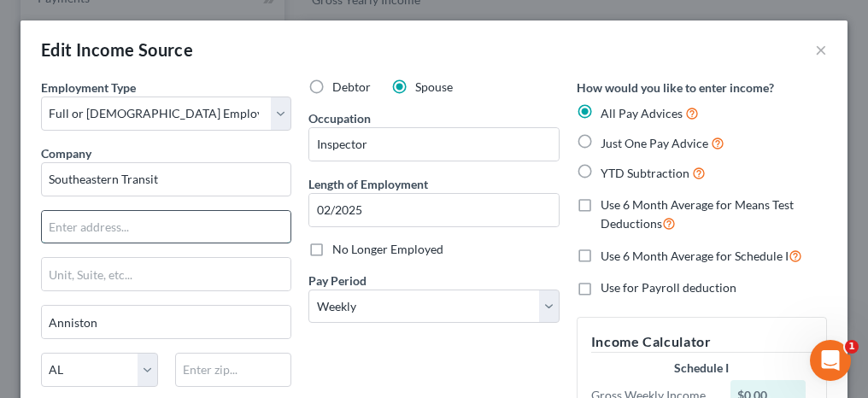
click at [173, 219] on input "text" at bounding box center [166, 227] width 249 height 32
type input "[STREET_ADDRESS][PERSON_NAME]"
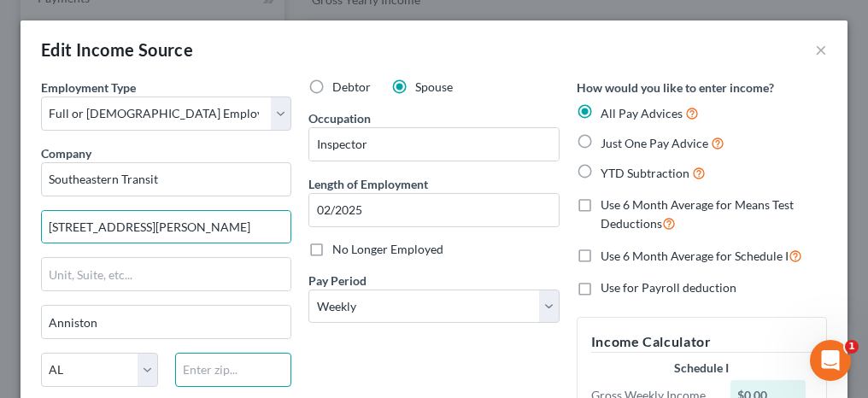
click at [209, 367] on input "text" at bounding box center [233, 370] width 117 height 34
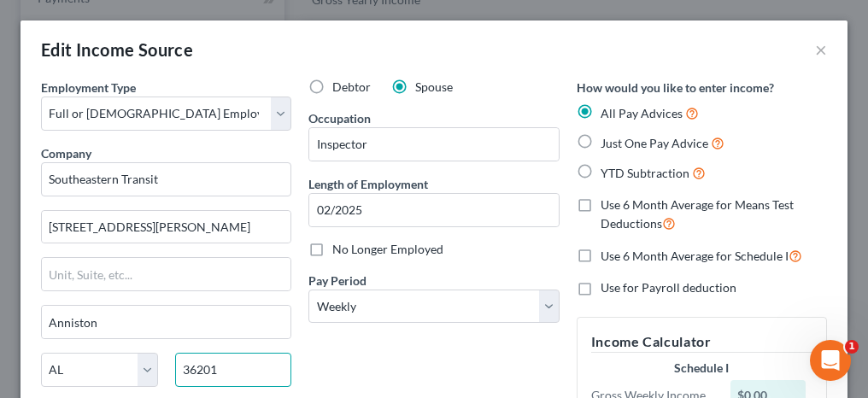
type input "36201"
type input "Anniston"
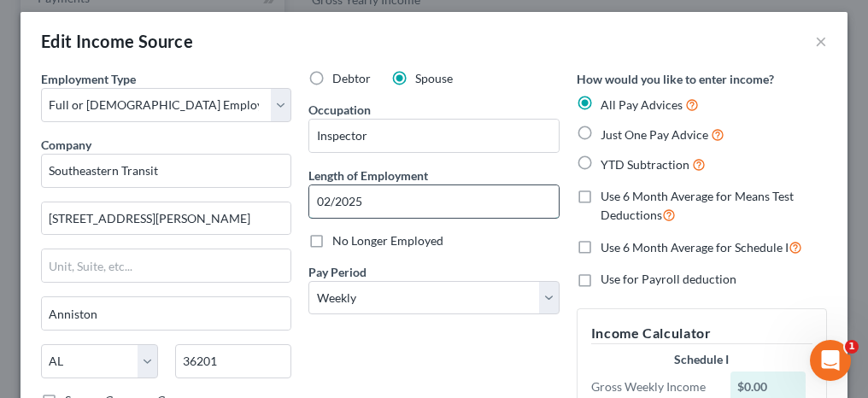
drag, startPoint x: 381, startPoint y: 200, endPoint x: 313, endPoint y: 200, distance: 68.3
click at [313, 200] on input "02/2025" at bounding box center [433, 201] width 249 height 32
type input "8 Months"
click at [601, 130] on label "Just One Pay Advice" at bounding box center [663, 135] width 124 height 20
click at [607, 130] on input "Just One Pay Advice" at bounding box center [612, 130] width 11 height 11
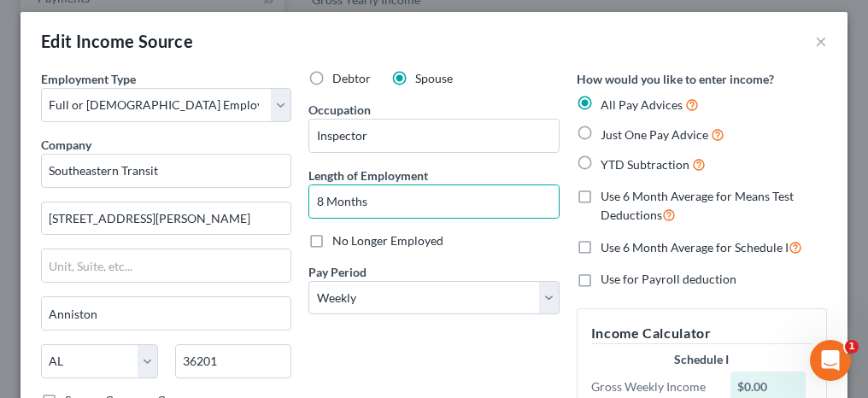
radio input "true"
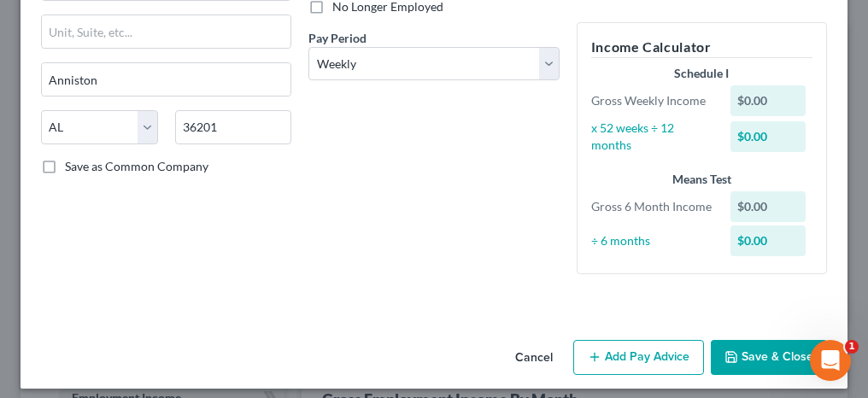
scroll to position [252, 0]
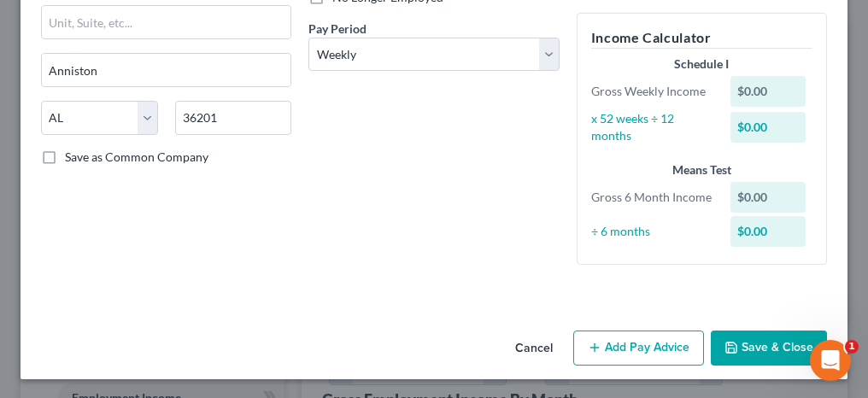
click at [635, 353] on button "Add Pay Advice" at bounding box center [638, 349] width 131 height 36
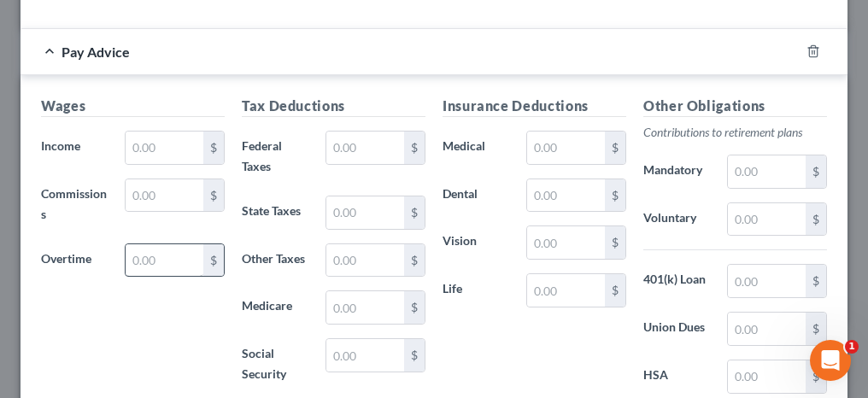
scroll to position [508, 0]
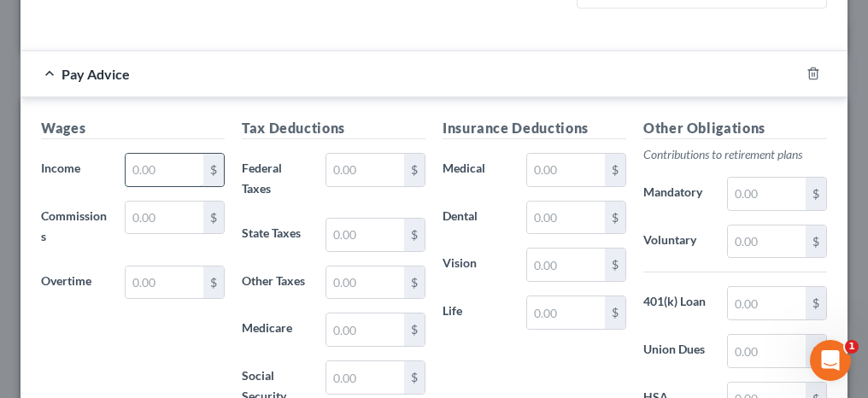
click at [167, 171] on input "text" at bounding box center [165, 170] width 78 height 32
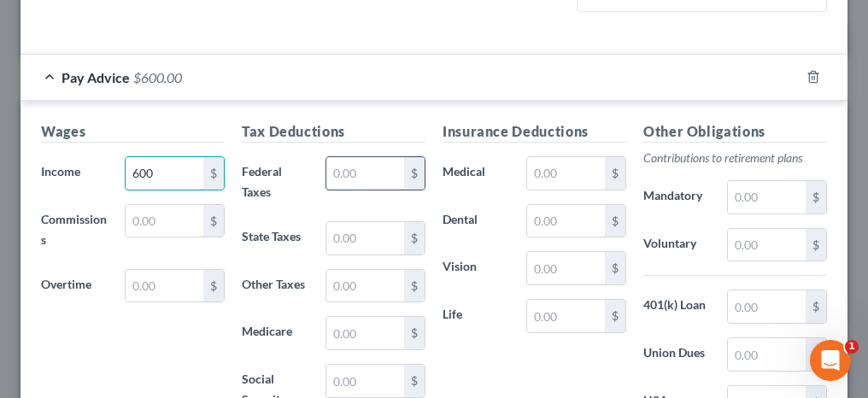
type input "600"
click at [331, 161] on input "text" at bounding box center [365, 173] width 78 height 32
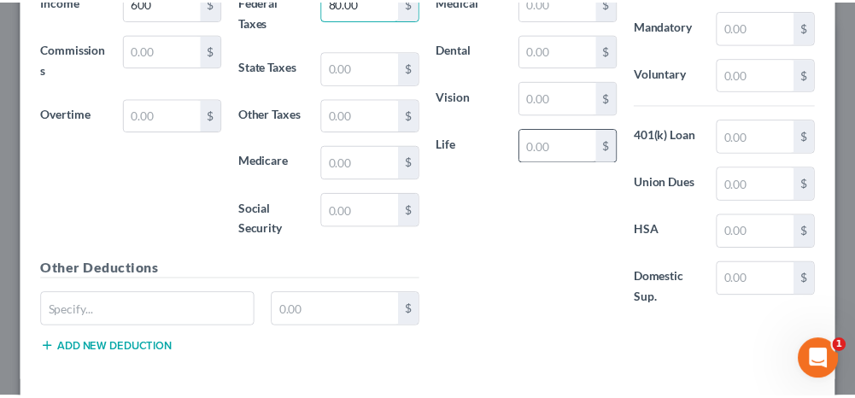
scroll to position [750, 0]
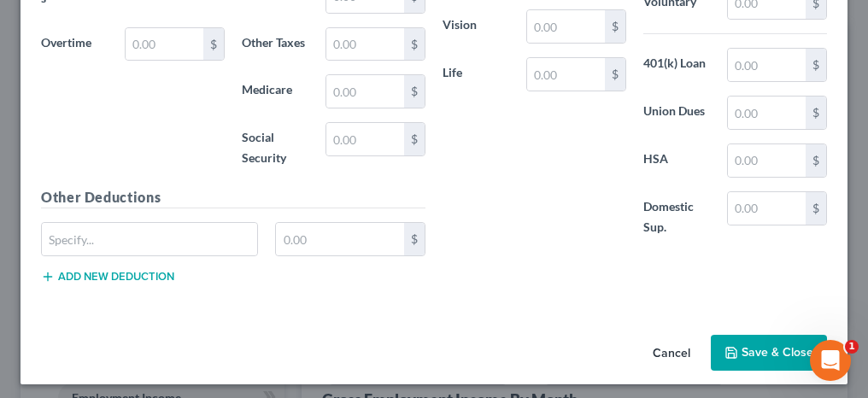
type input "80.00"
click at [747, 348] on button "Save & Close" at bounding box center [769, 353] width 116 height 36
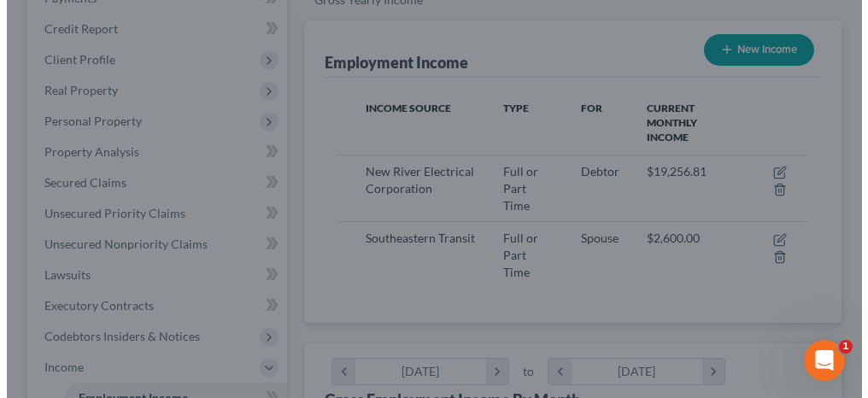
scroll to position [853992, 853724]
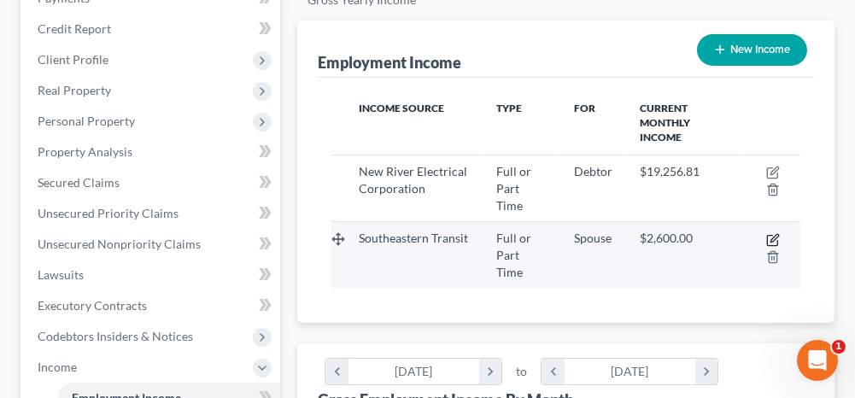
click at [772, 235] on icon "button" at bounding box center [775, 238] width 8 height 8
select select "0"
select select "3"
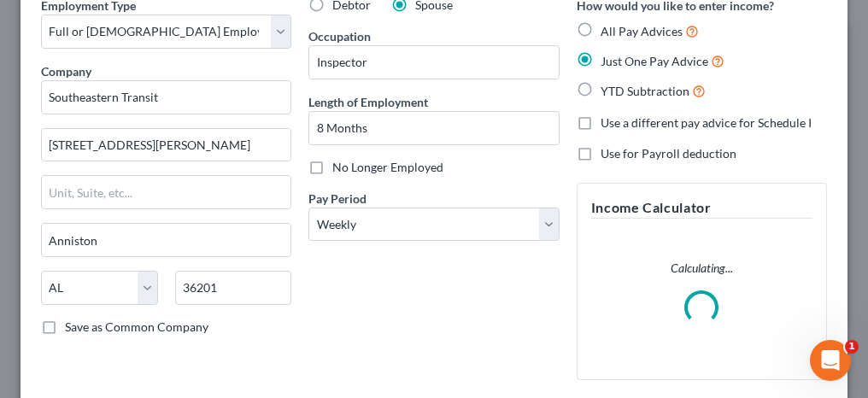
scroll to position [243, 0]
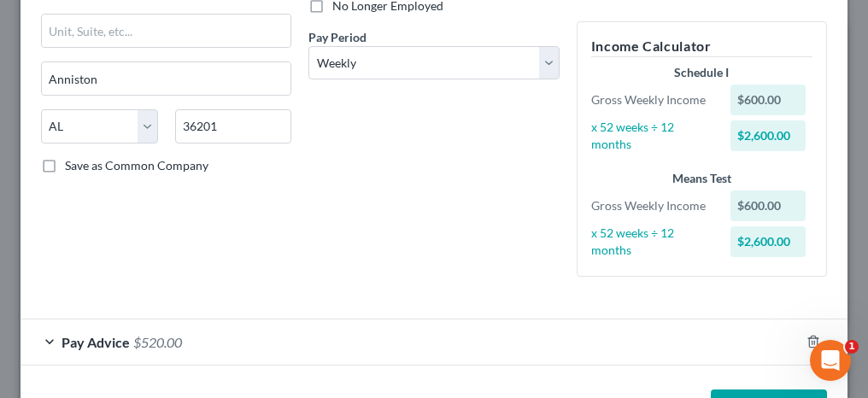
click at [47, 337] on div "Pay Advice $520.00" at bounding box center [410, 341] width 779 height 45
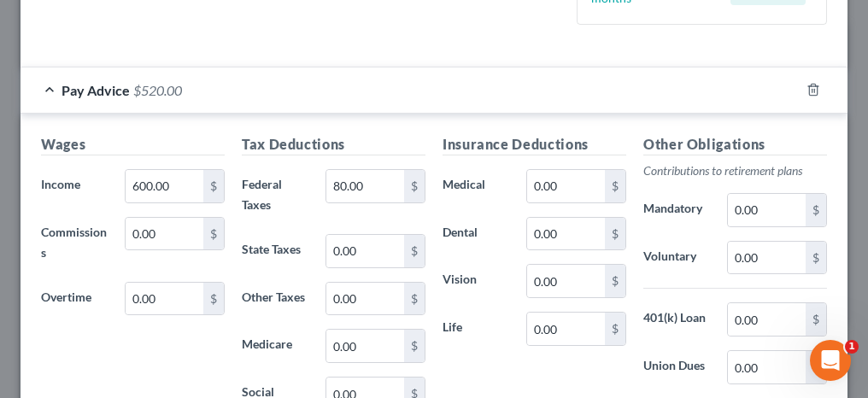
scroll to position [501, 0]
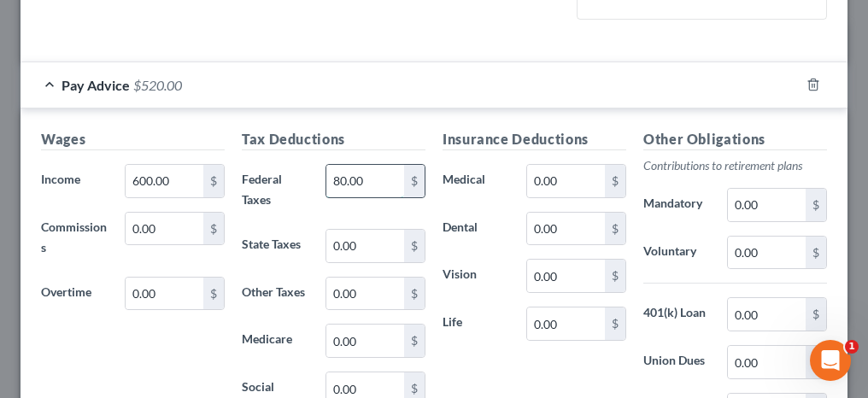
click at [377, 183] on input "80.00" at bounding box center [365, 181] width 78 height 32
type input "120"
click at [635, 378] on div "Other Obligations Contributions to retirement plans Mandatory 0.00 $ Voluntary …" at bounding box center [735, 317] width 201 height 377
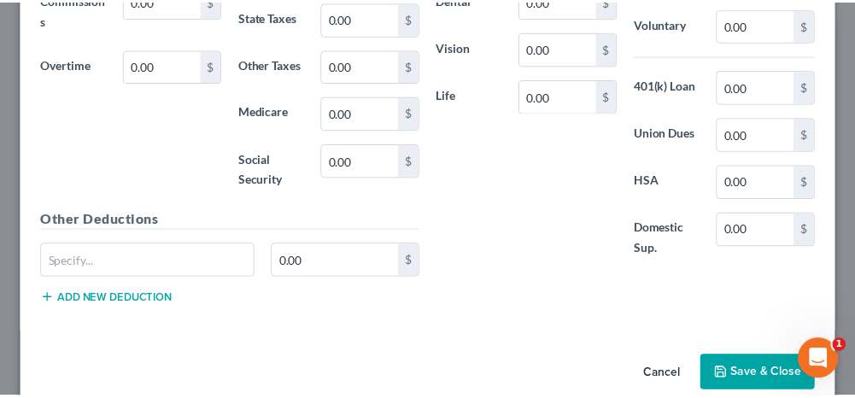
scroll to position [750, 0]
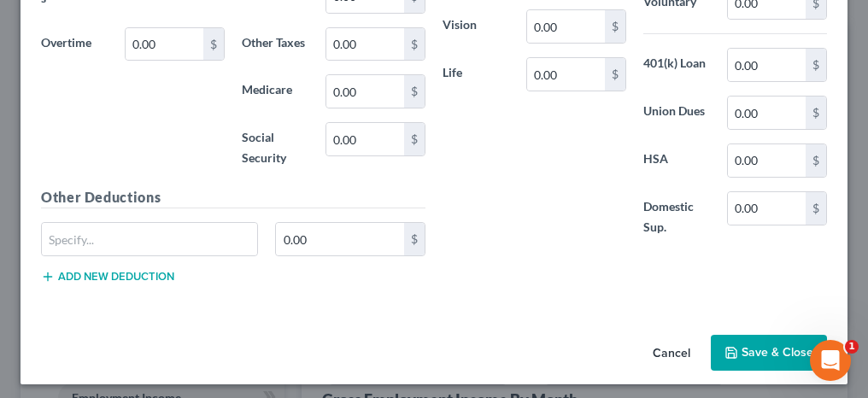
click at [776, 349] on button "Save & Close" at bounding box center [769, 353] width 116 height 36
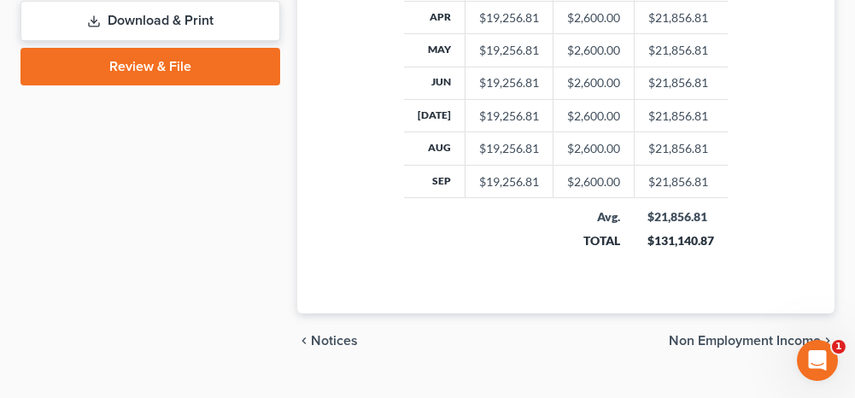
scroll to position [1001, 0]
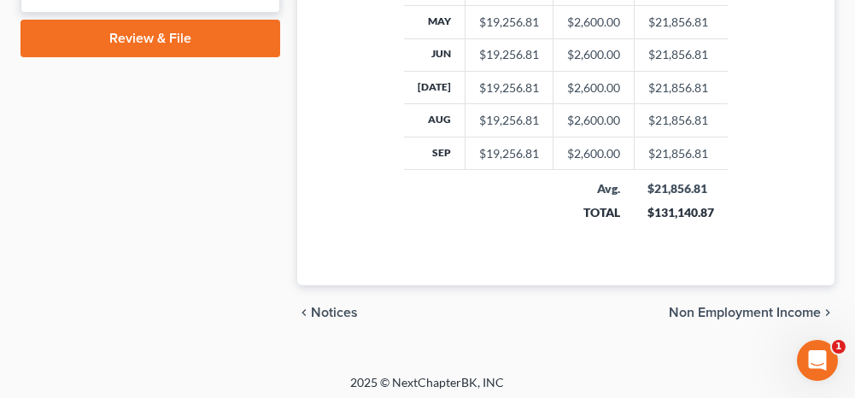
click at [711, 306] on span "Non Employment Income" at bounding box center [745, 313] width 152 height 14
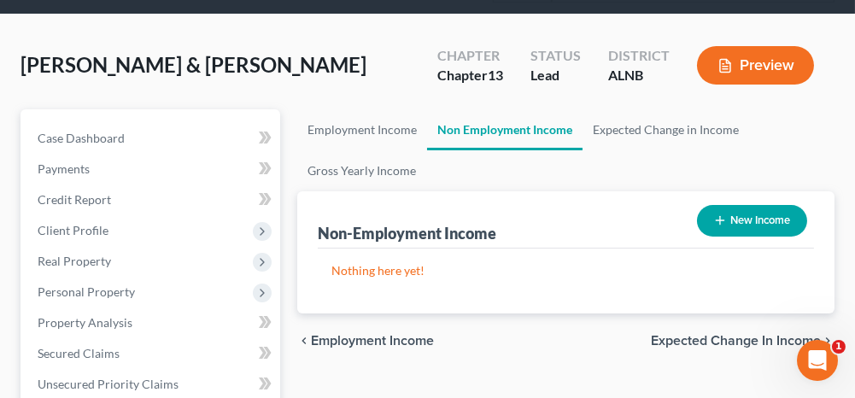
click at [679, 338] on span "Expected Change in Income" at bounding box center [736, 341] width 170 height 14
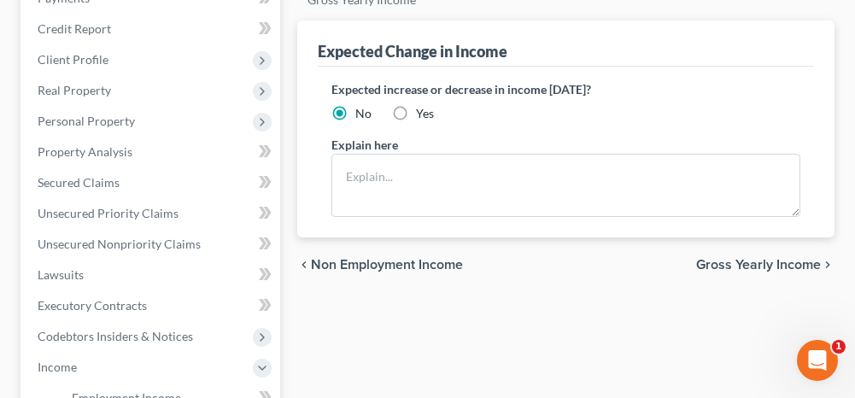
click at [723, 261] on span "Gross Yearly Income" at bounding box center [758, 265] width 125 height 14
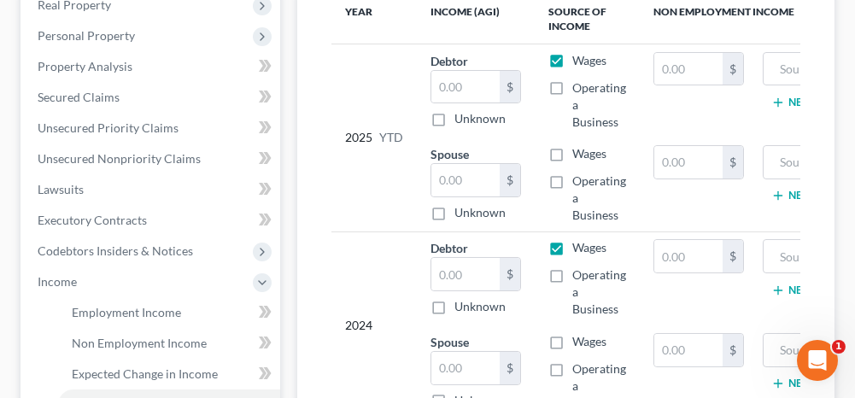
scroll to position [256, 0]
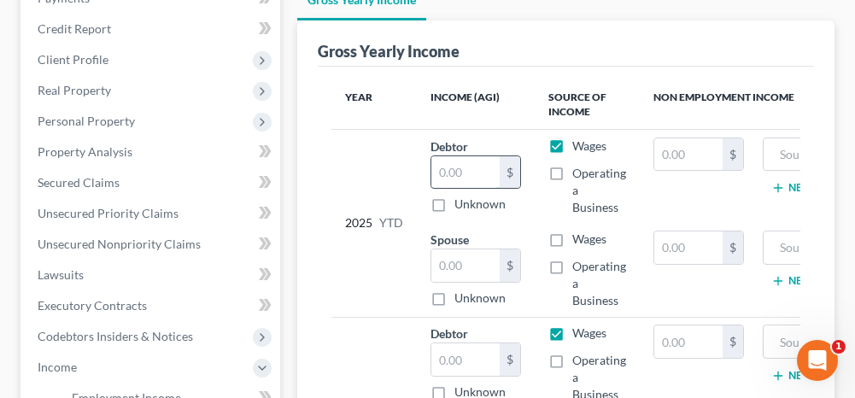
click at [473, 176] on input "text" at bounding box center [465, 172] width 68 height 32
type input "83,093.00"
click at [572, 237] on label "Wages" at bounding box center [589, 239] width 34 height 17
click at [579, 237] on input "Wages" at bounding box center [584, 236] width 11 height 11
checkbox input "true"
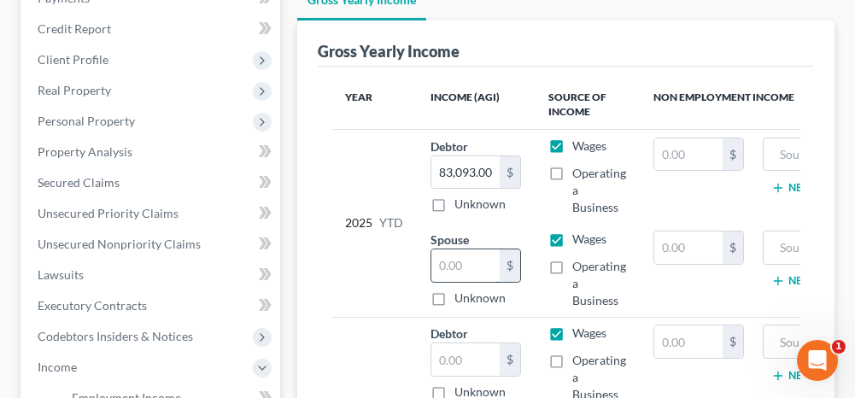
click at [461, 260] on input "text" at bounding box center [465, 265] width 68 height 32
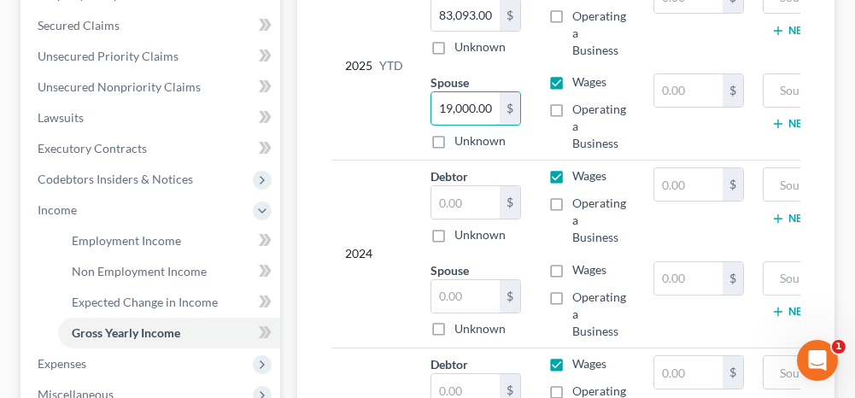
scroll to position [427, 0]
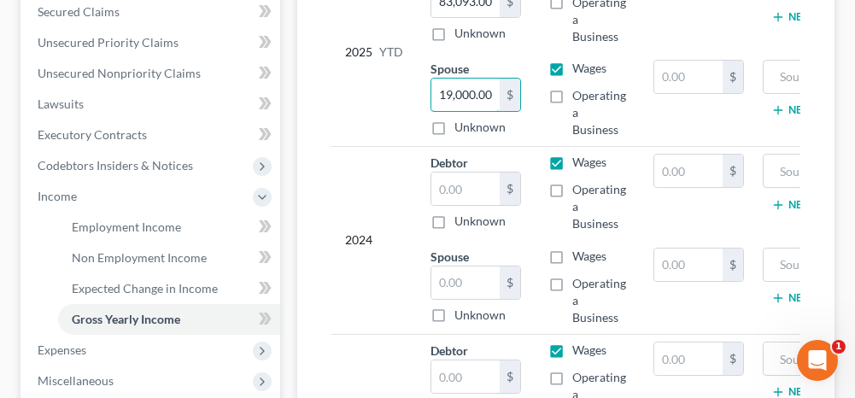
type input "19,000.00"
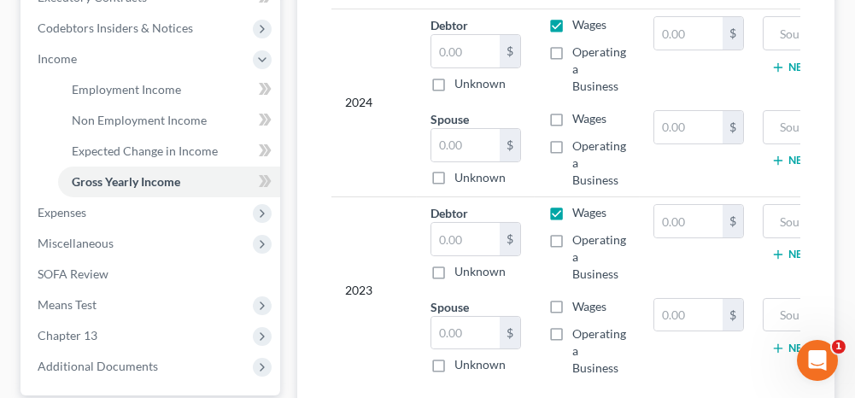
scroll to position [598, 0]
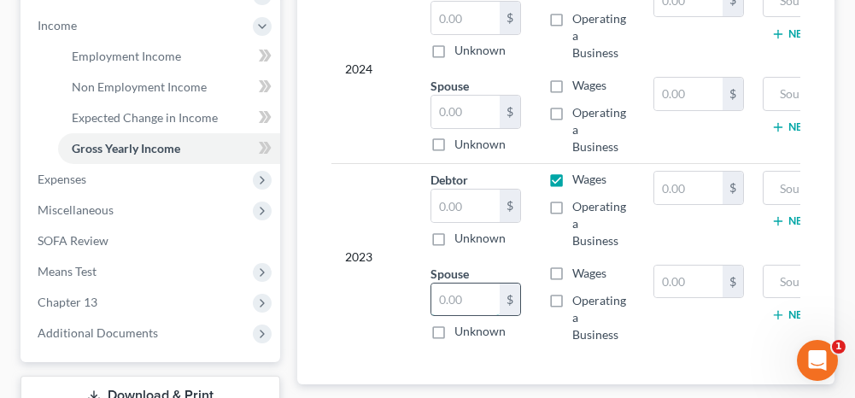
click at [448, 299] on input "text" at bounding box center [465, 300] width 68 height 32
type input "8,321.00"
click at [572, 272] on label "Wages" at bounding box center [589, 273] width 34 height 17
click at [579, 272] on input "Wages" at bounding box center [584, 270] width 11 height 11
checkbox input "true"
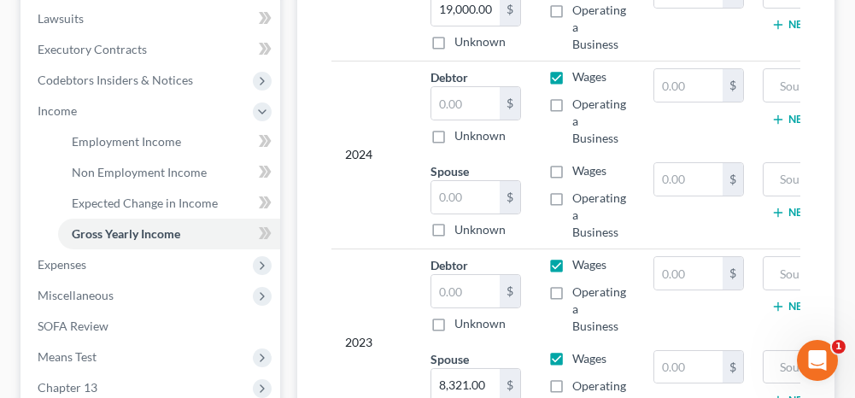
scroll to position [427, 0]
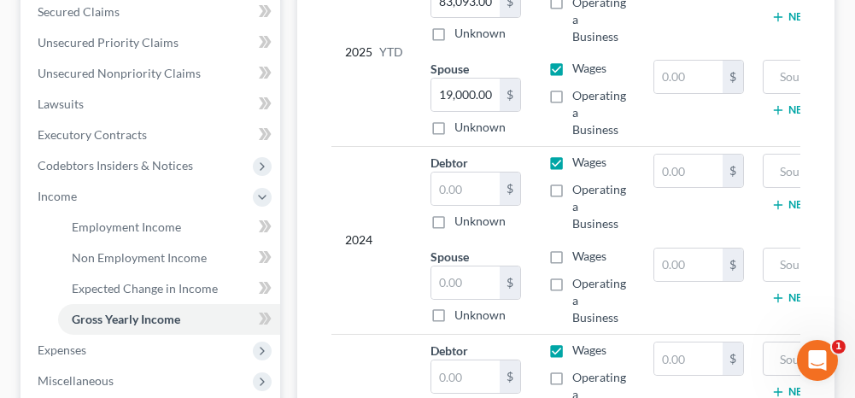
click at [572, 251] on label "Wages" at bounding box center [589, 256] width 34 height 17
click at [579, 251] on input "Wages" at bounding box center [584, 253] width 11 height 11
checkbox input "true"
click at [471, 285] on input "text" at bounding box center [465, 283] width 68 height 32
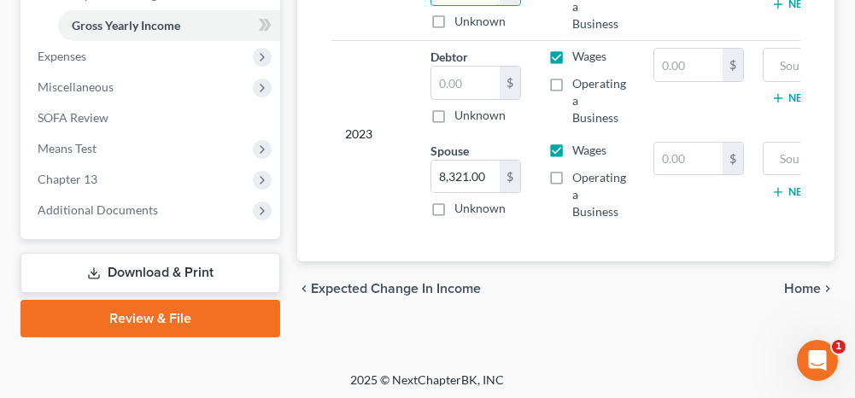
scroll to position [722, 0]
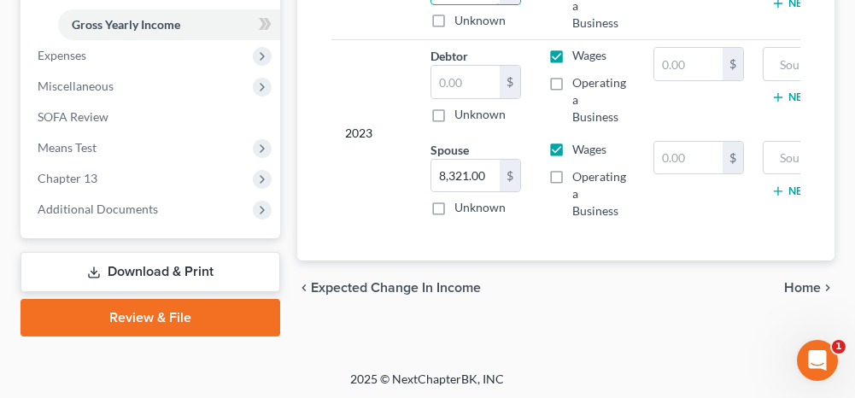
type input "43,189.00"
click at [794, 295] on span "Home" at bounding box center [802, 288] width 37 height 14
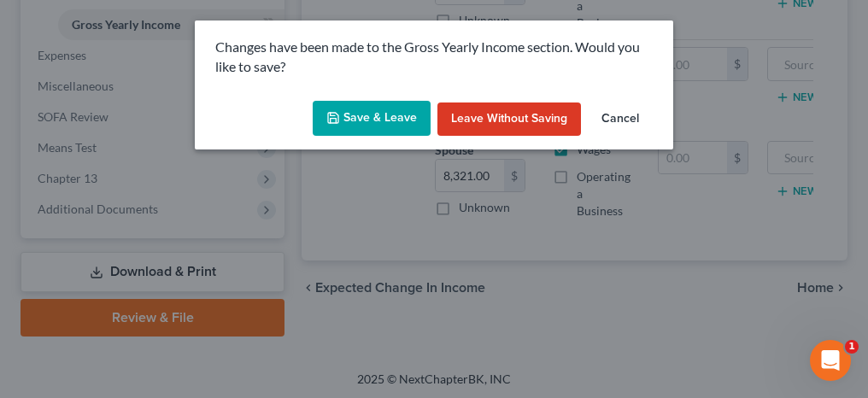
click at [390, 126] on button "Save & Leave" at bounding box center [372, 119] width 118 height 36
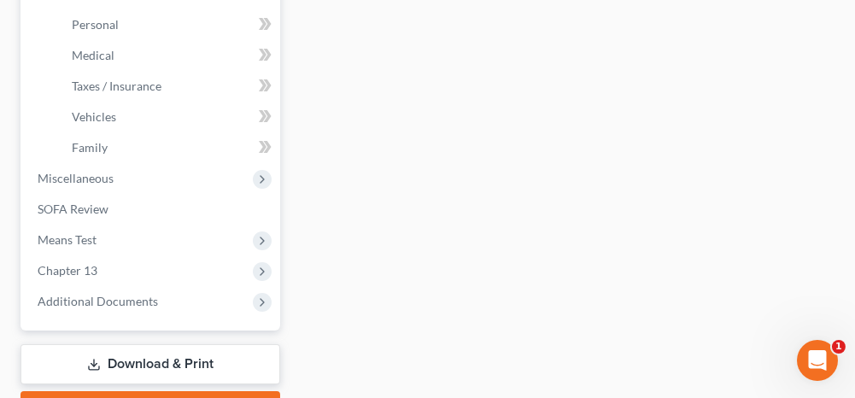
type input "1,300.00"
type input "1,775.00"
radio input "true"
type input "600.00"
type input "300.00"
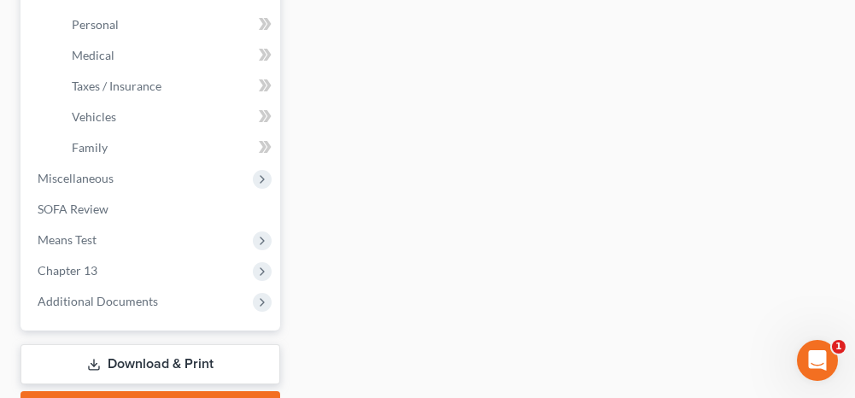
type input "0.00"
type input "5,000.00"
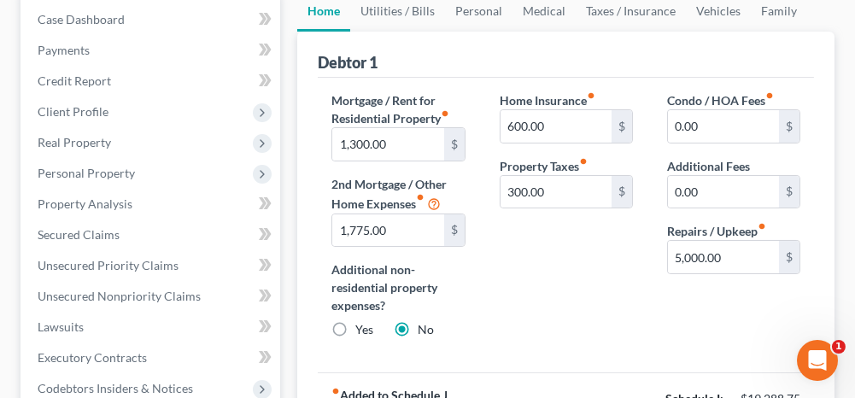
scroll to position [171, 0]
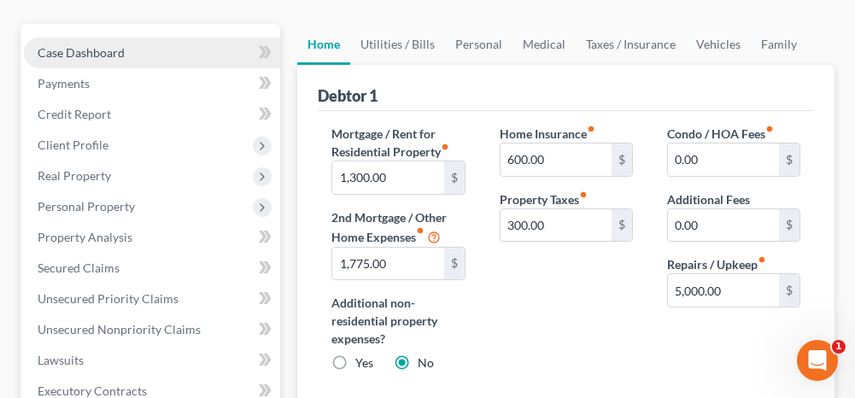
click at [115, 42] on link "Case Dashboard" at bounding box center [152, 53] width 256 height 31
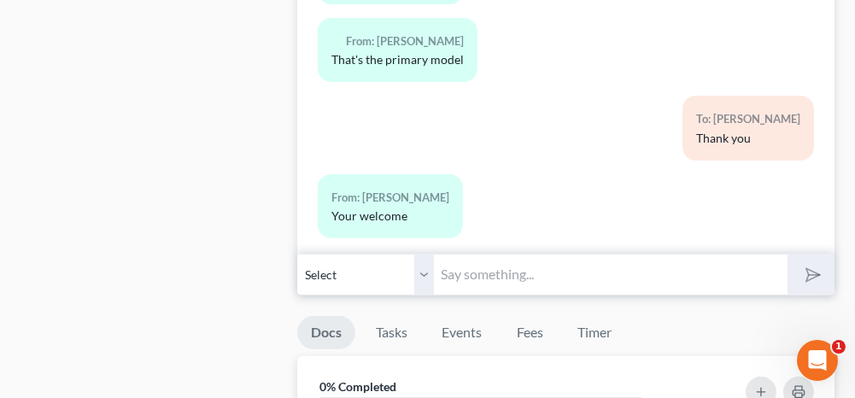
scroll to position [1367, 0]
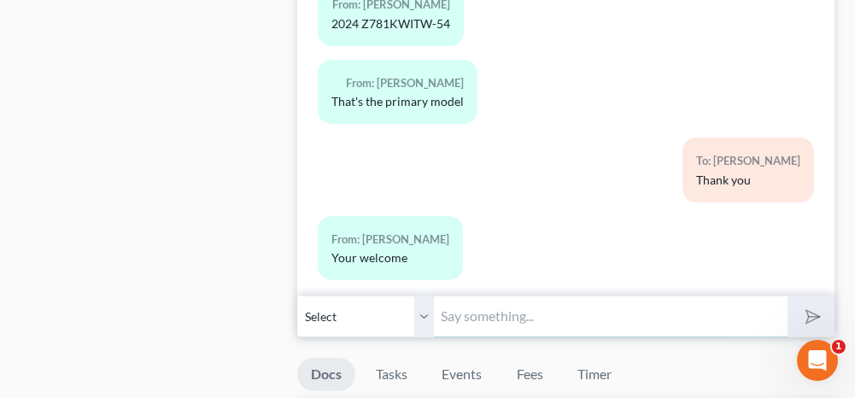
click at [569, 303] on input "text" at bounding box center [610, 317] width 353 height 42
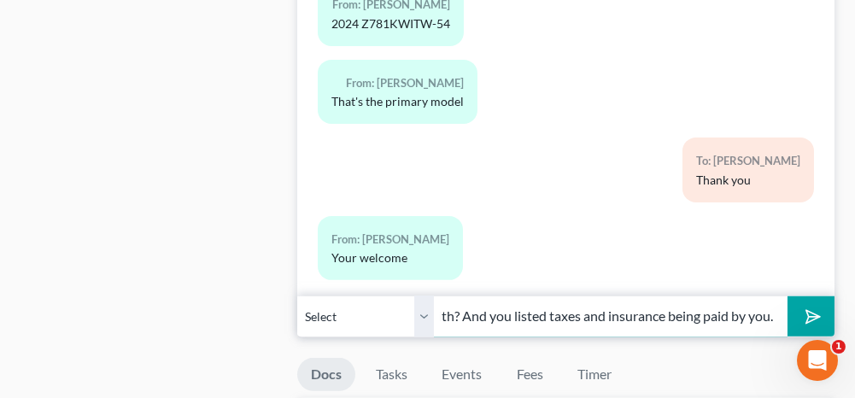
scroll to position [0, 492]
type input "You listed 2 mortgage payments. I have Central Loan. Who is the other mortgage …"
drag, startPoint x: 804, startPoint y: 303, endPoint x: 764, endPoint y: 296, distance: 40.9
click at [805, 305] on icon "submit" at bounding box center [810, 317] width 24 height 24
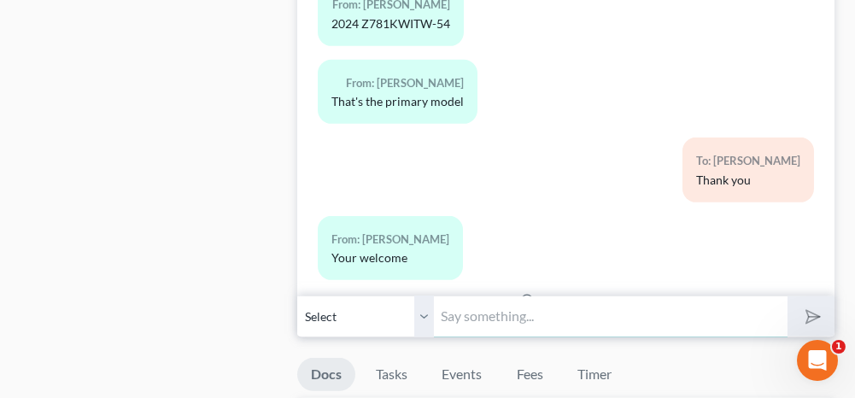
click at [655, 311] on input "text" at bounding box center [610, 317] width 353 height 42
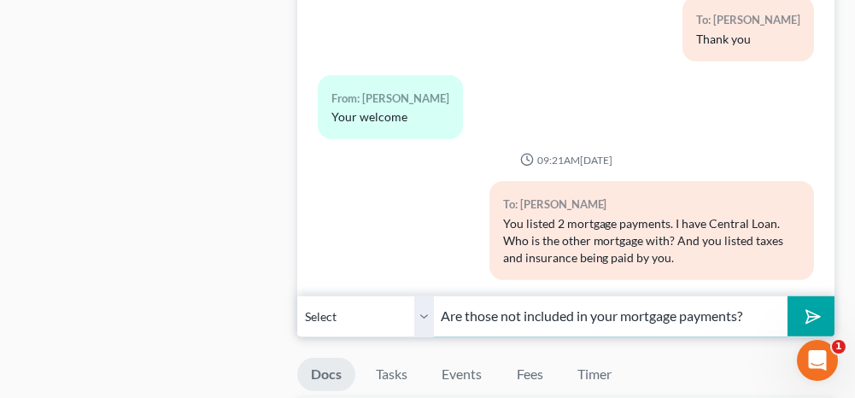
type input "Are those not included in your mortgage payments?"
click at [818, 307] on polygon "submit" at bounding box center [810, 317] width 21 height 21
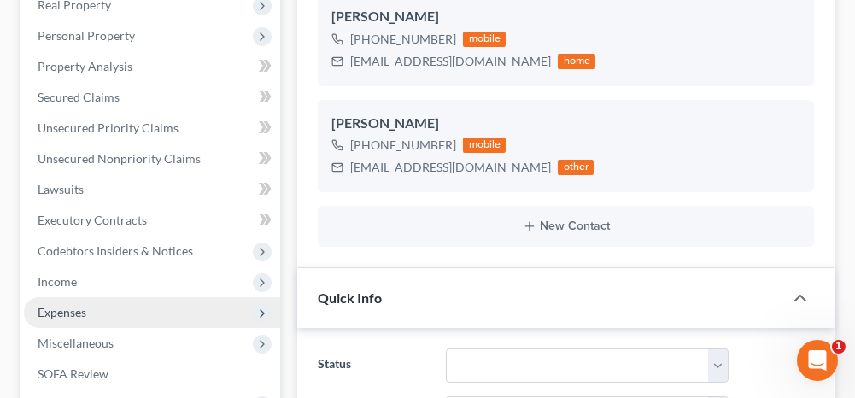
scroll to position [427, 0]
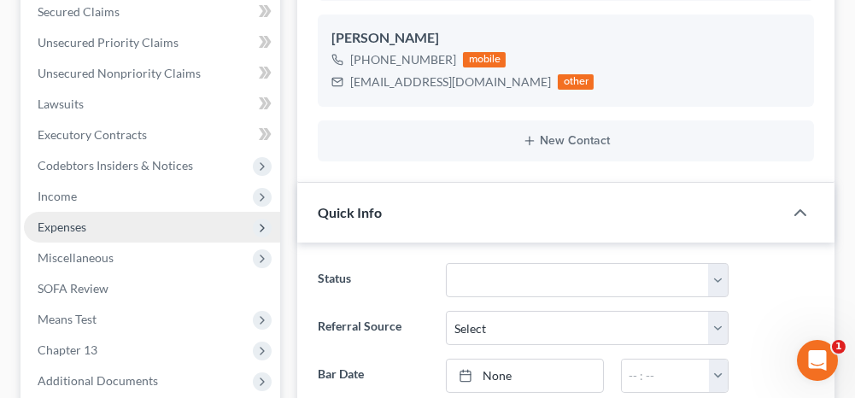
click at [111, 225] on span "Expenses" at bounding box center [152, 227] width 256 height 31
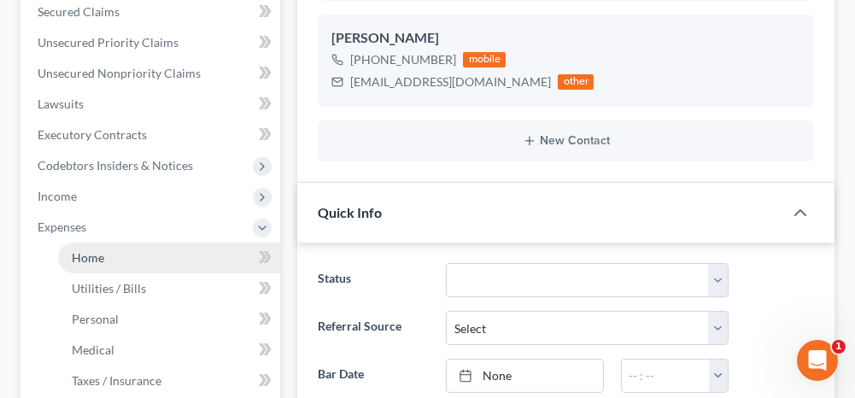
click at [155, 249] on link "Home" at bounding box center [169, 258] width 222 height 31
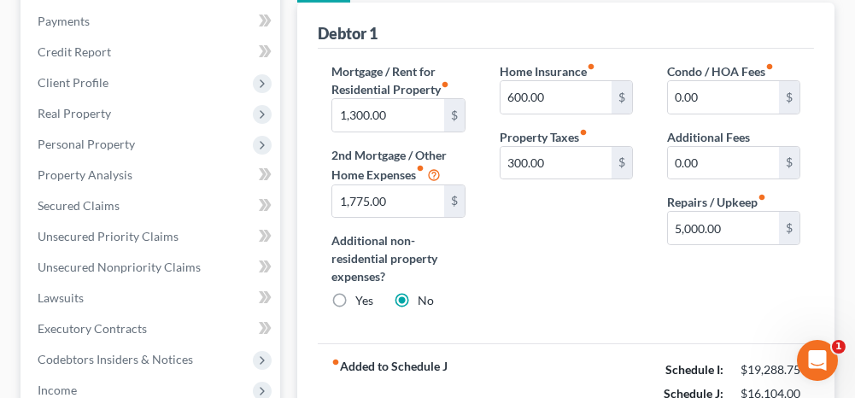
scroll to position [256, 0]
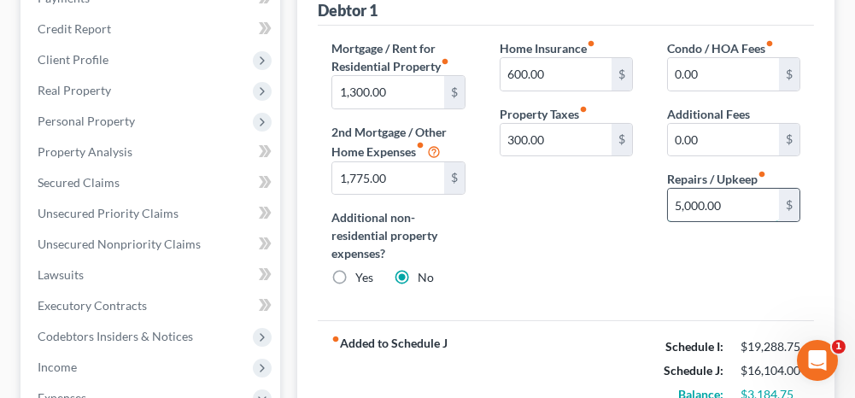
click at [722, 193] on input "5,000.00" at bounding box center [723, 205] width 111 height 32
type input "0"
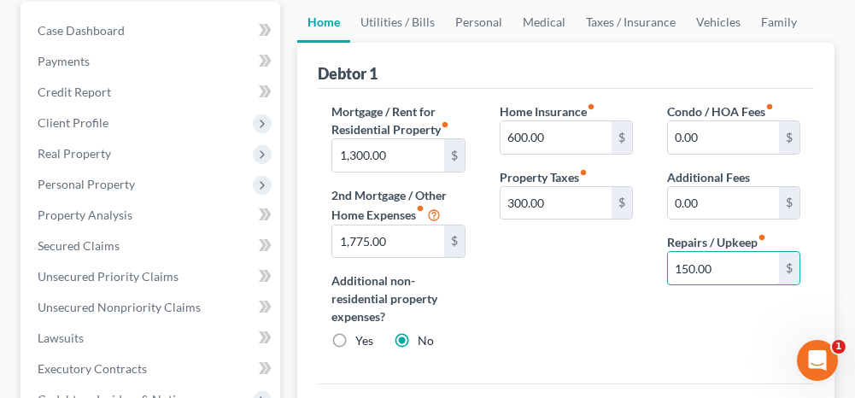
scroll to position [171, 0]
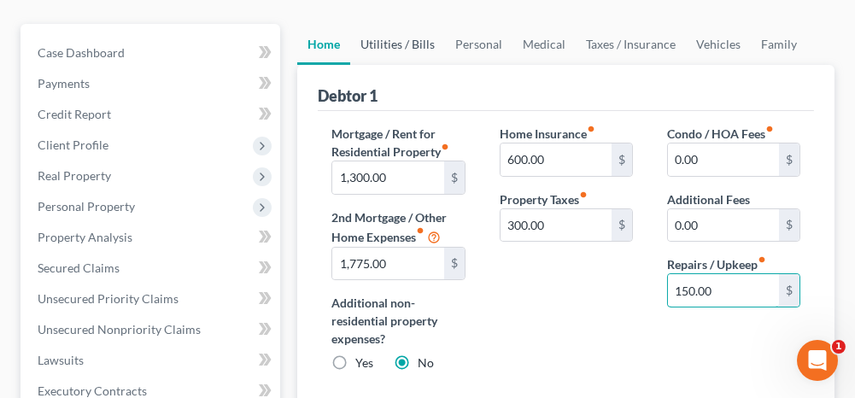
type input "150.00"
click at [402, 47] on link "Utilities / Bills" at bounding box center [397, 44] width 95 height 41
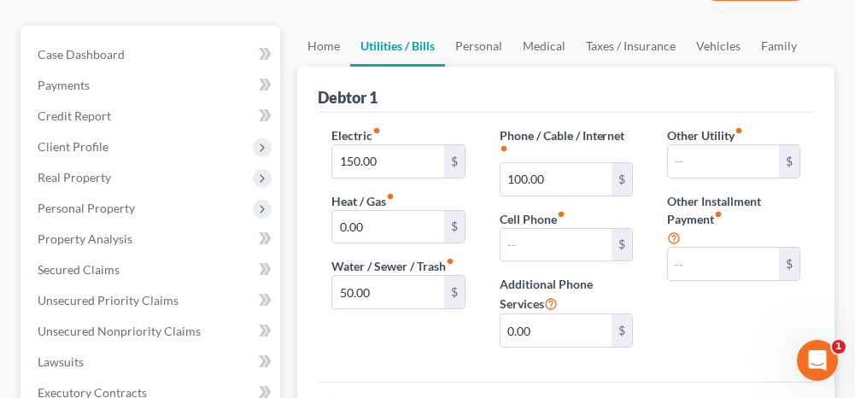
scroll to position [171, 0]
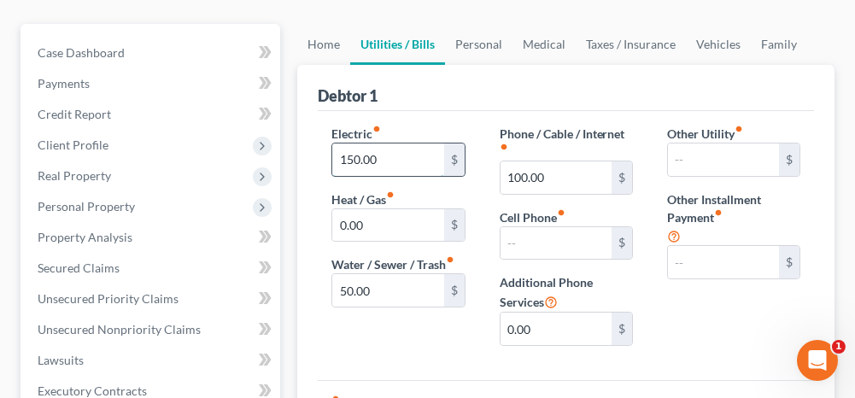
click at [398, 158] on input "150.00" at bounding box center [387, 160] width 111 height 32
type input "315.00"
click at [396, 281] on input "50.00" at bounding box center [387, 290] width 111 height 32
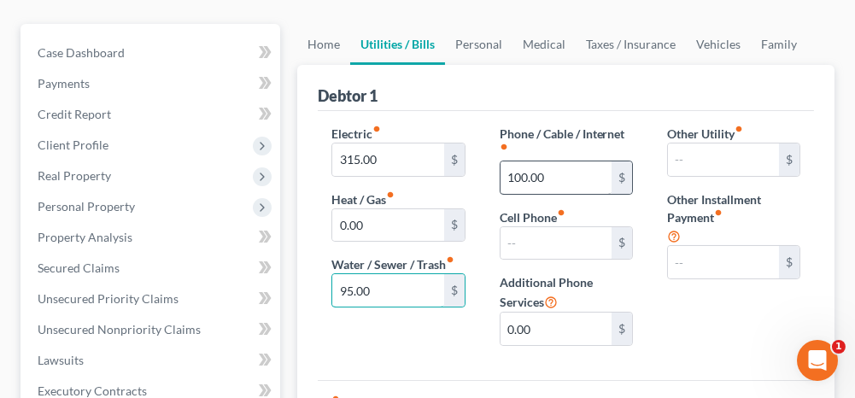
type input "95.00"
click at [549, 172] on input "100.00" at bounding box center [556, 177] width 111 height 32
type input "225.00"
click at [472, 43] on link "Personal" at bounding box center [478, 44] width 67 height 41
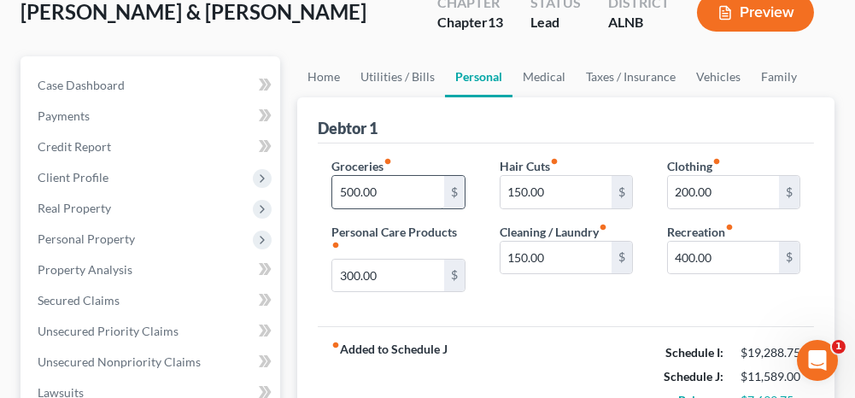
scroll to position [171, 0]
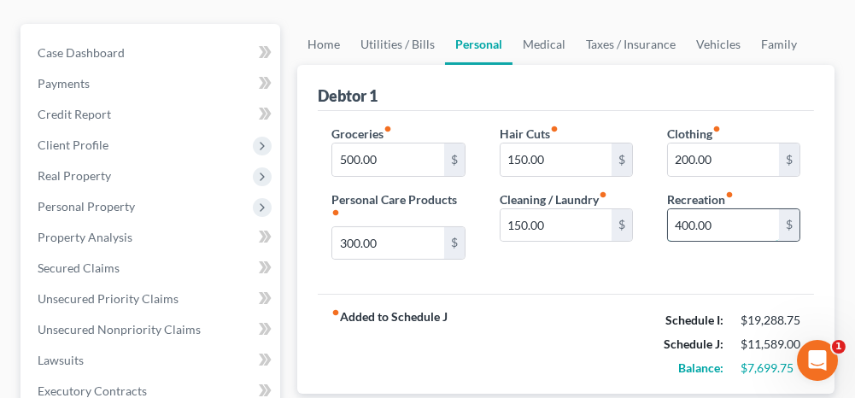
click at [745, 214] on input "400.00" at bounding box center [723, 225] width 111 height 32
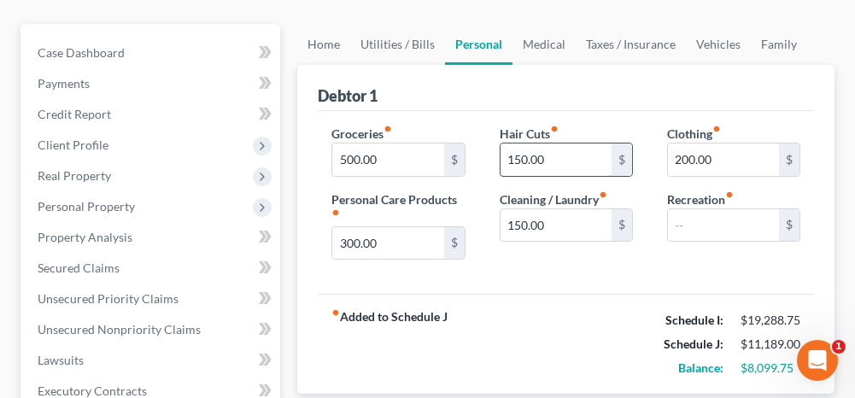
click at [577, 159] on input "150.00" at bounding box center [556, 160] width 111 height 32
type input "50.00"
click at [536, 210] on input "150.00" at bounding box center [556, 225] width 111 height 32
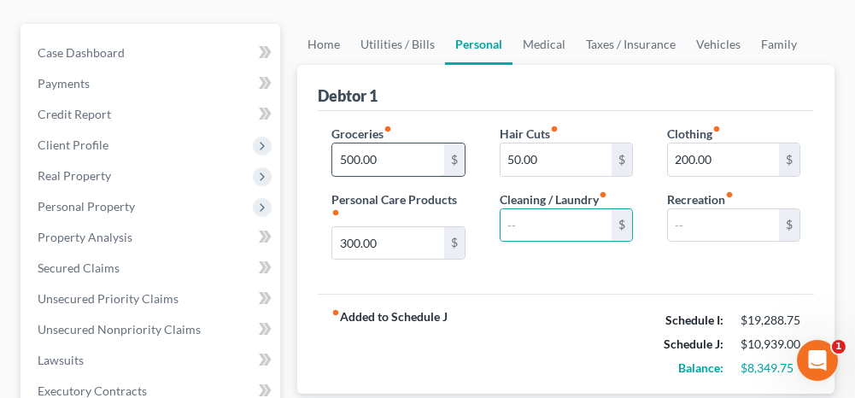
click at [401, 161] on input "500.00" at bounding box center [387, 160] width 111 height 32
type input "1,000.00"
click at [731, 162] on input "200.00" at bounding box center [723, 160] width 111 height 32
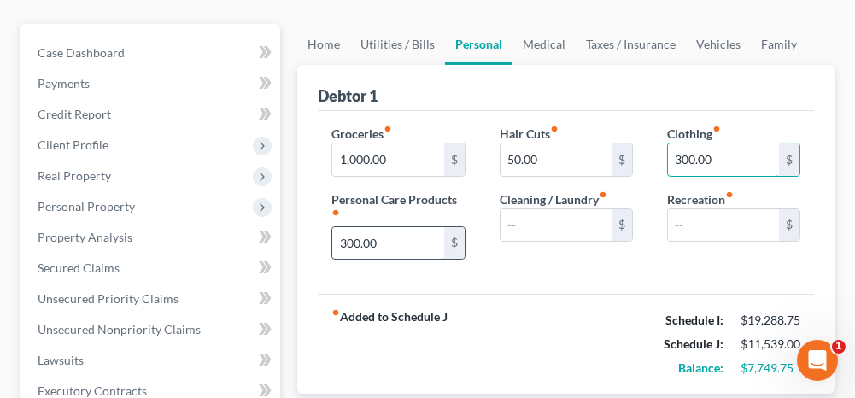
type input "300.00"
click at [429, 240] on input "300.00" at bounding box center [387, 243] width 111 height 32
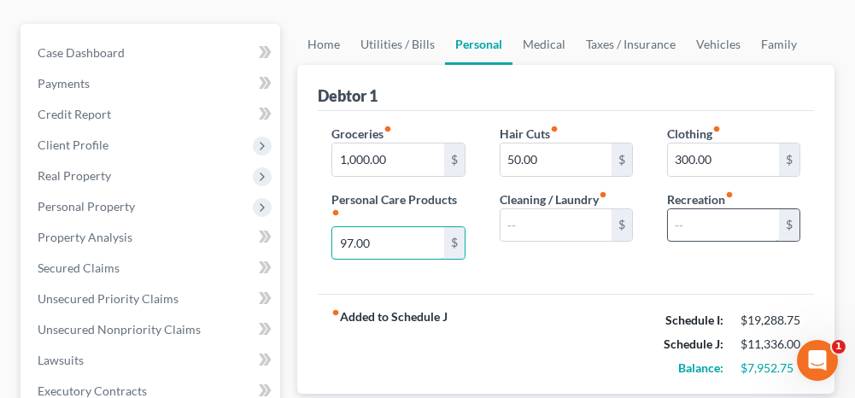
type input "97.00"
click at [674, 212] on input "text" at bounding box center [723, 225] width 111 height 32
type input "200.00"
click at [543, 44] on link "Medical" at bounding box center [544, 44] width 63 height 41
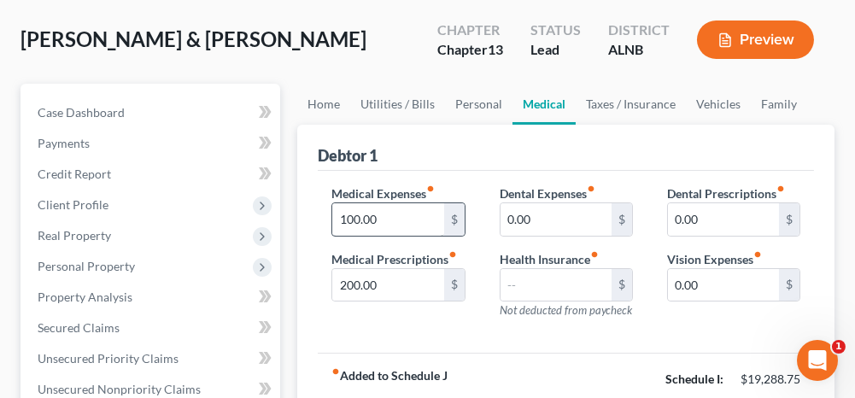
scroll to position [85, 0]
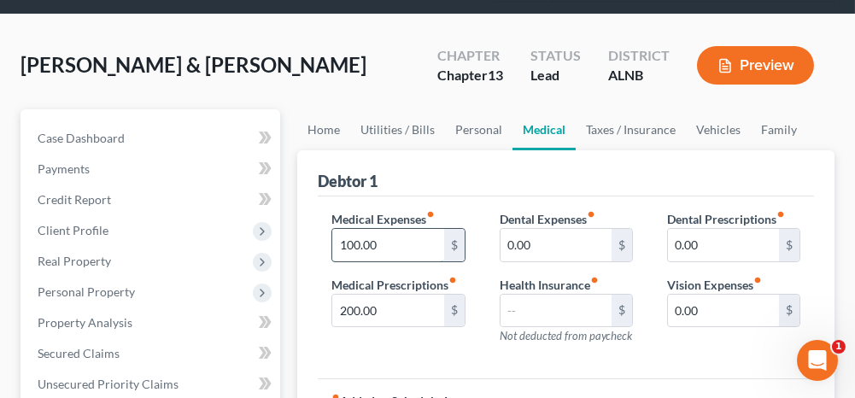
click at [396, 240] on input "100.00" at bounding box center [387, 245] width 111 height 32
type input "356.00"
click at [407, 297] on input "200.00" at bounding box center [387, 311] width 111 height 32
click at [633, 129] on link "Taxes / Insurance" at bounding box center [631, 129] width 110 height 41
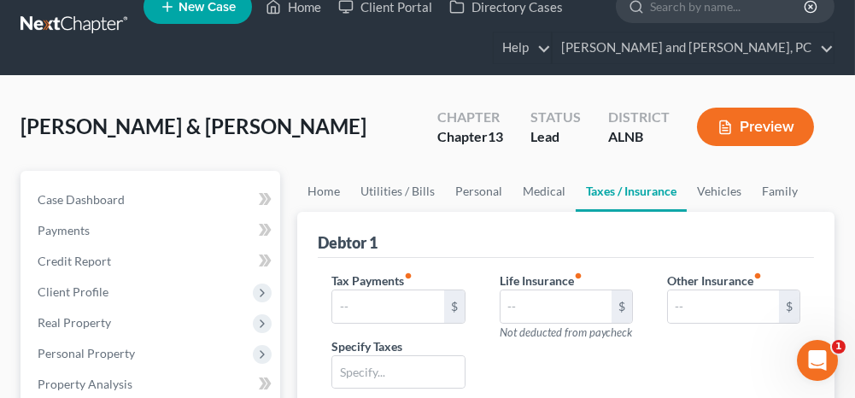
scroll to position [85, 0]
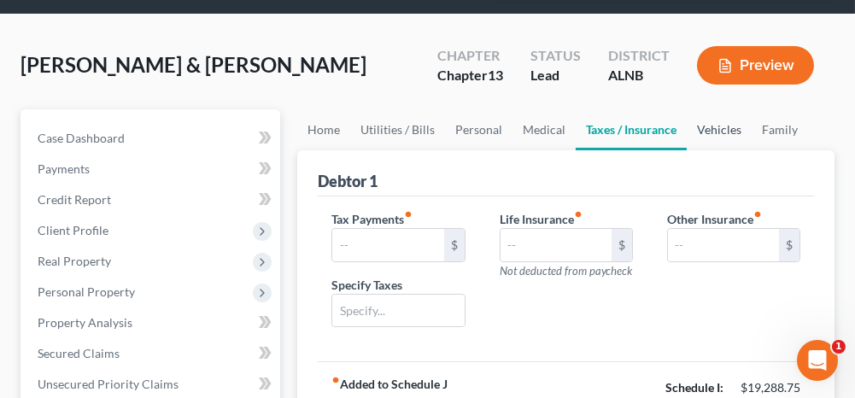
click at [710, 126] on link "Vehicles" at bounding box center [719, 129] width 65 height 41
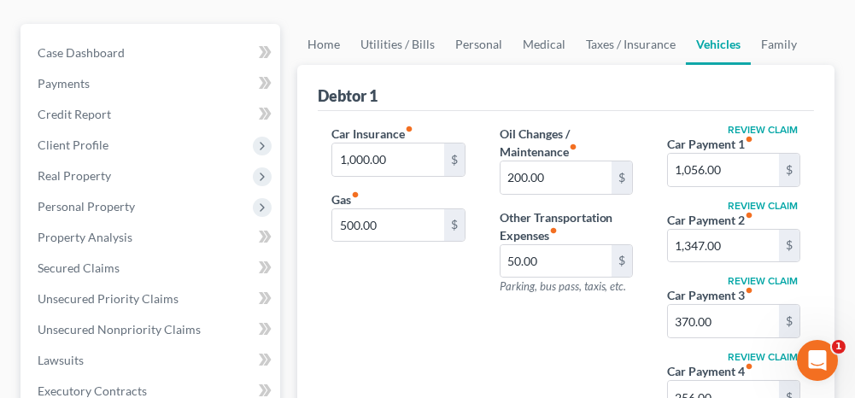
scroll to position [256, 0]
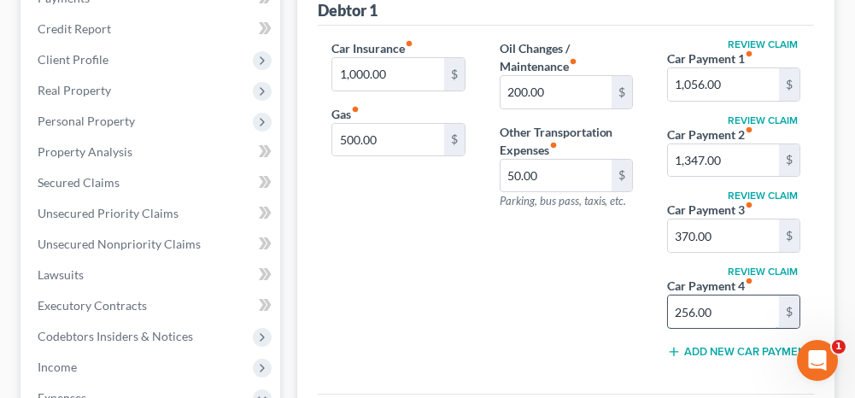
click at [735, 302] on input "256.00" at bounding box center [723, 312] width 111 height 32
click at [731, 235] on input "370.00" at bounding box center [723, 236] width 111 height 32
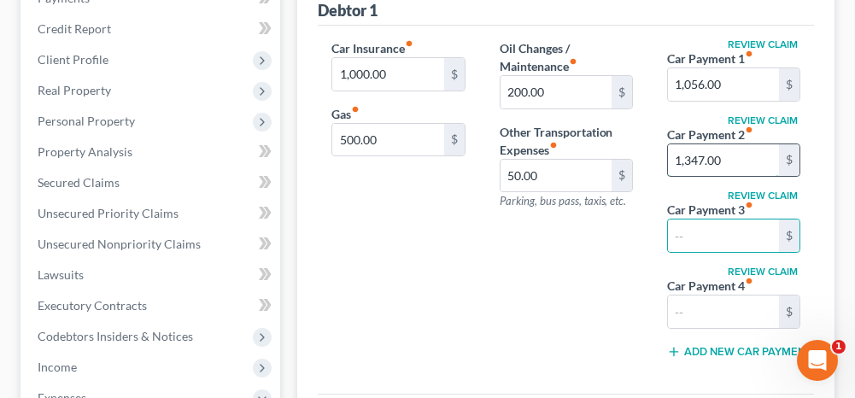
click at [741, 159] on input "1,347.00" at bounding box center [723, 160] width 111 height 32
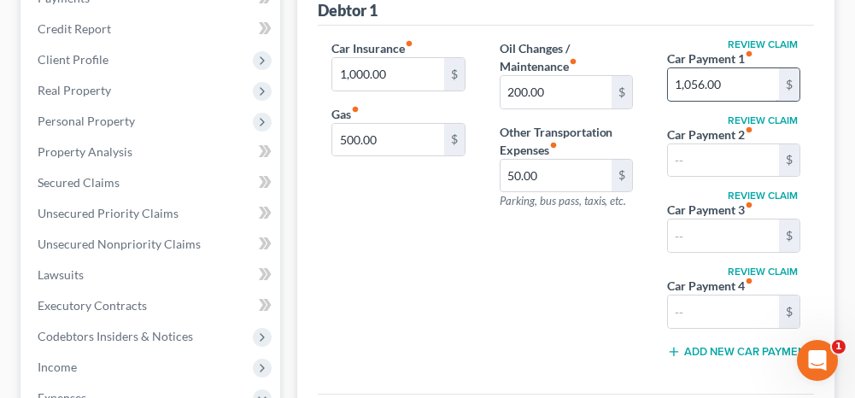
click at [737, 85] on input "1,056.00" at bounding box center [723, 84] width 111 height 32
click at [553, 88] on input "200.00" at bounding box center [556, 92] width 111 height 32
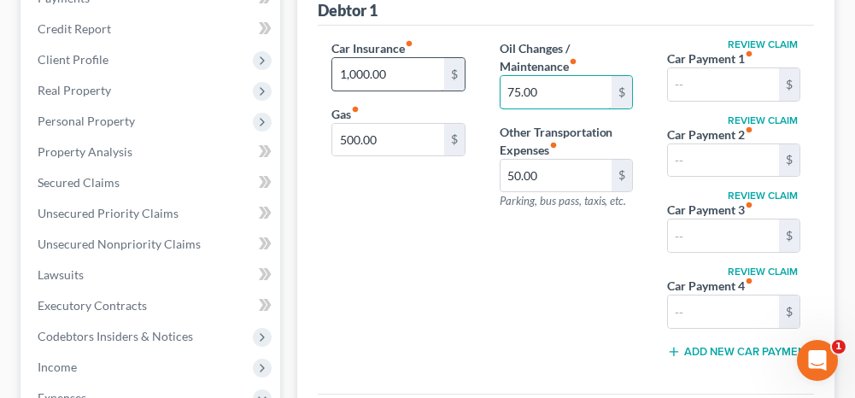
type input "75.00"
click at [404, 76] on input "1,000.00" at bounding box center [387, 74] width 111 height 32
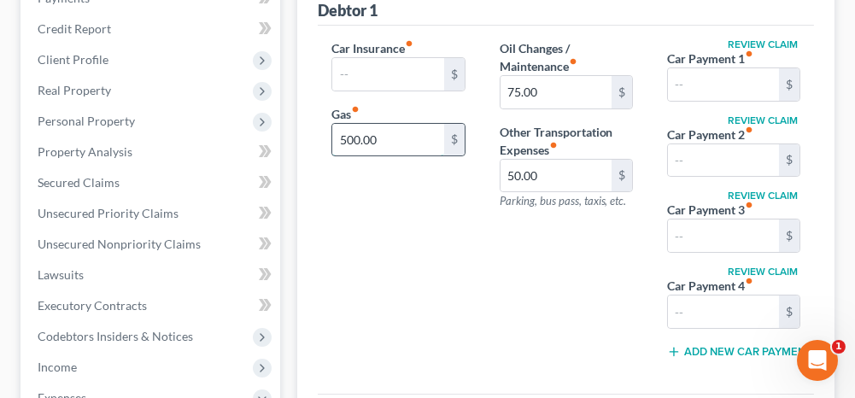
click at [408, 139] on input "500.00" at bounding box center [387, 140] width 111 height 32
click at [390, 202] on div "Car Insurance fiber_manual_record $ Gas fiber_manual_record 500.00 $" at bounding box center [397, 206] width 167 height 334
click at [544, 171] on input "50.00" at bounding box center [556, 176] width 111 height 32
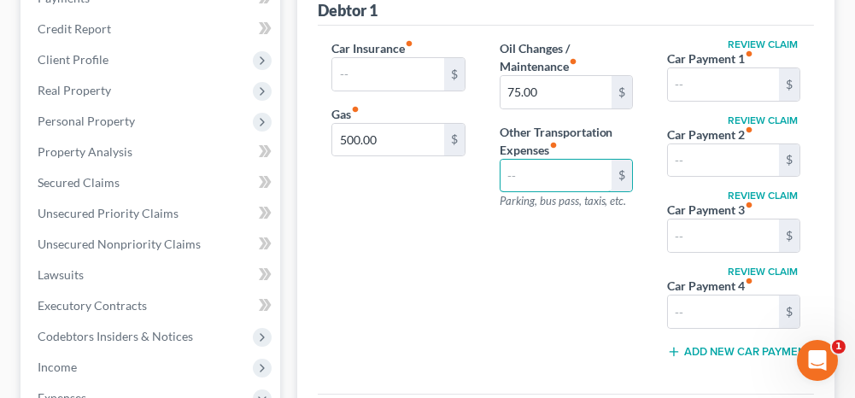
scroll to position [171, 0]
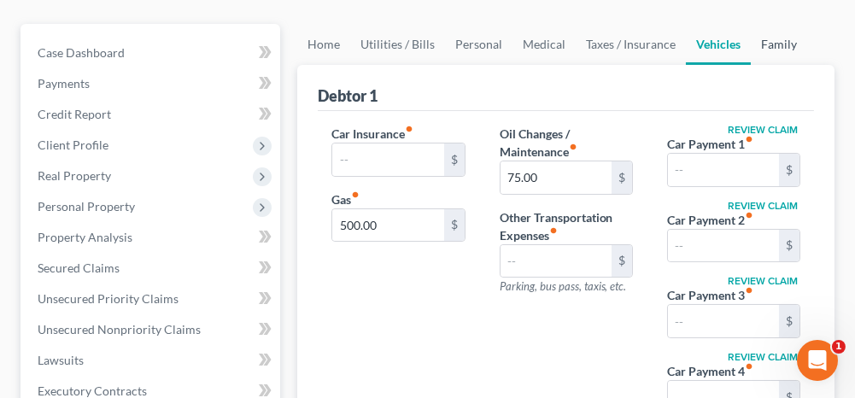
click at [765, 44] on link "Family" at bounding box center [779, 44] width 56 height 41
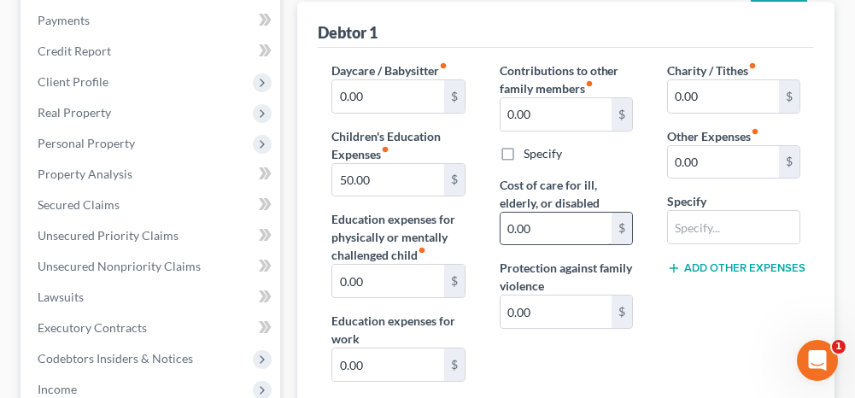
scroll to position [256, 0]
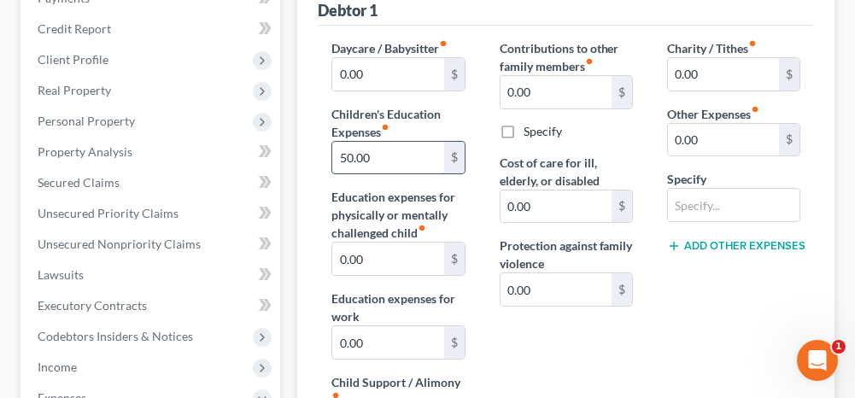
click at [378, 159] on input "50.00" at bounding box center [387, 158] width 111 height 32
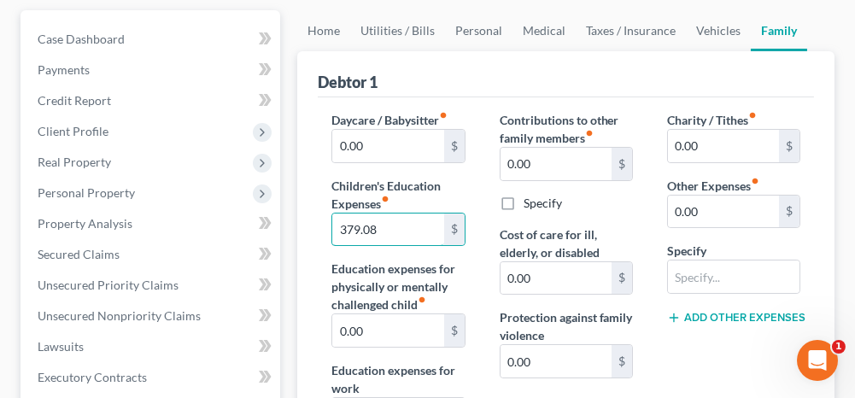
scroll to position [171, 0]
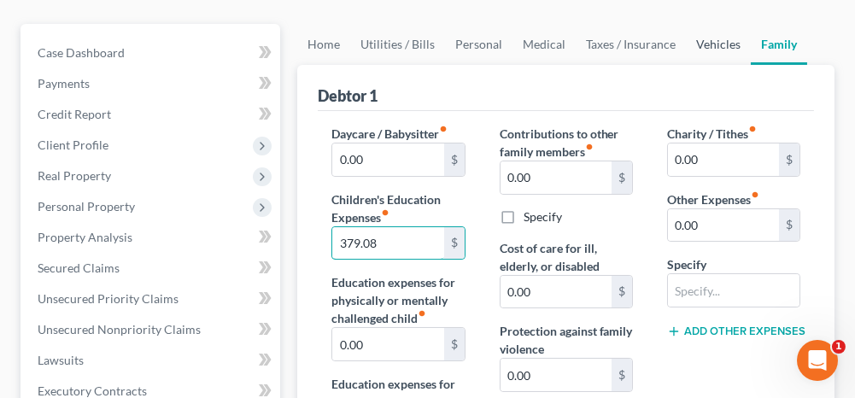
type input "379.08"
click at [724, 40] on link "Vehicles" at bounding box center [718, 44] width 65 height 41
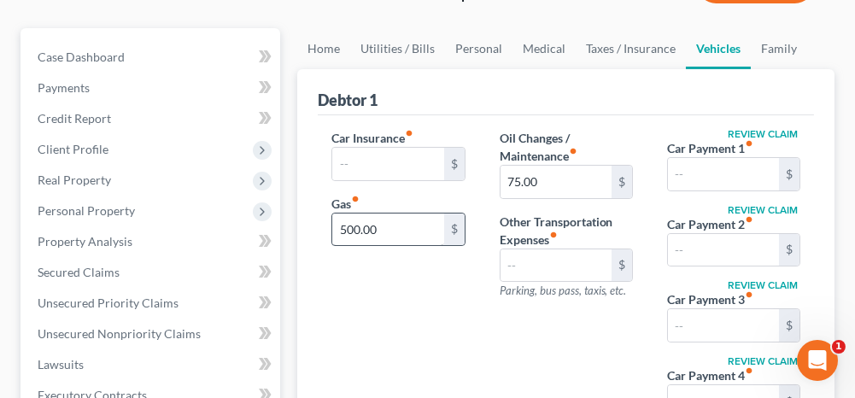
scroll to position [171, 0]
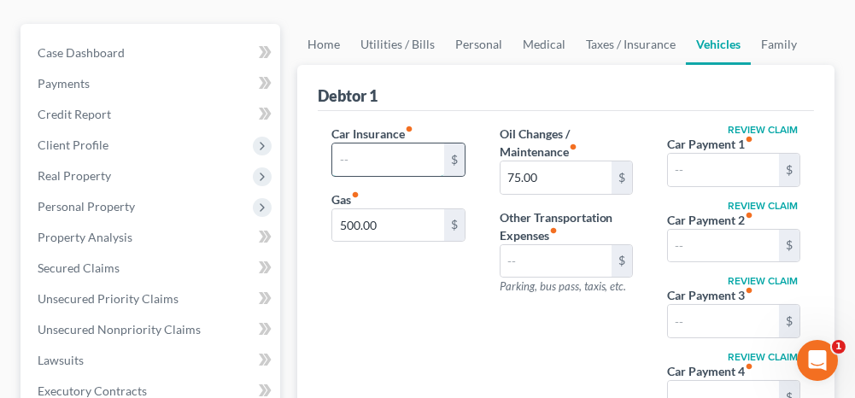
click at [358, 162] on input "text" at bounding box center [387, 160] width 111 height 32
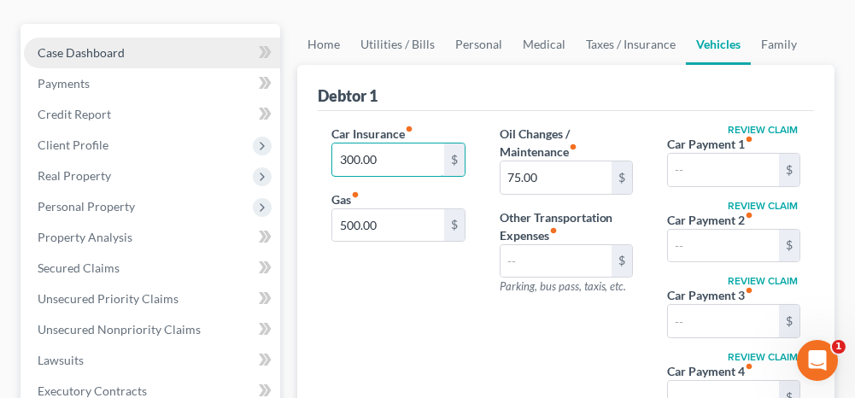
type input "300.00"
click at [182, 50] on link "Case Dashboard" at bounding box center [152, 53] width 256 height 31
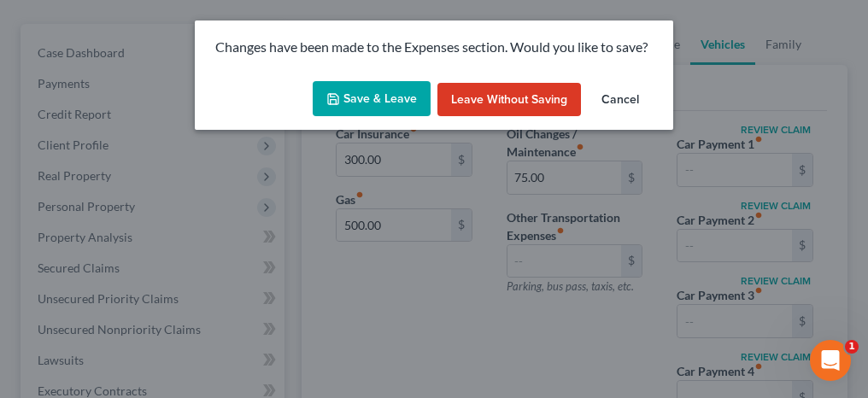
click at [343, 113] on button "Save & Leave" at bounding box center [372, 99] width 118 height 36
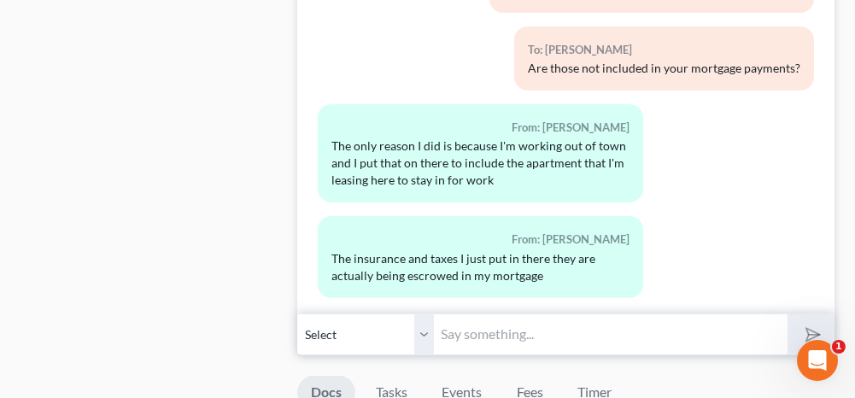
scroll to position [1367, 0]
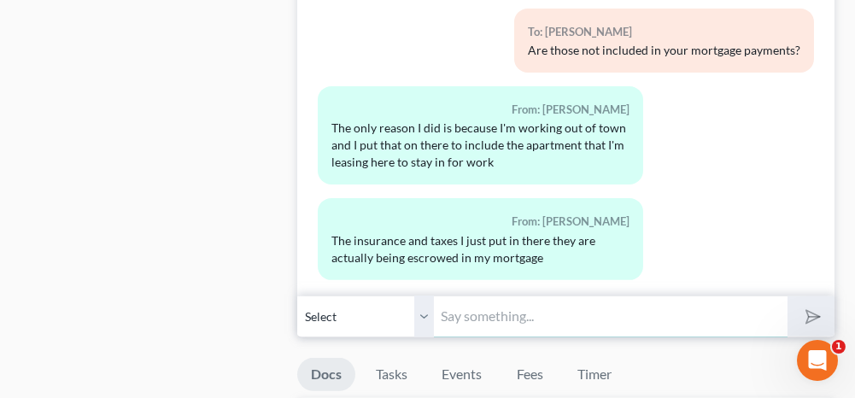
click at [493, 310] on input "text" at bounding box center [610, 317] width 353 height 42
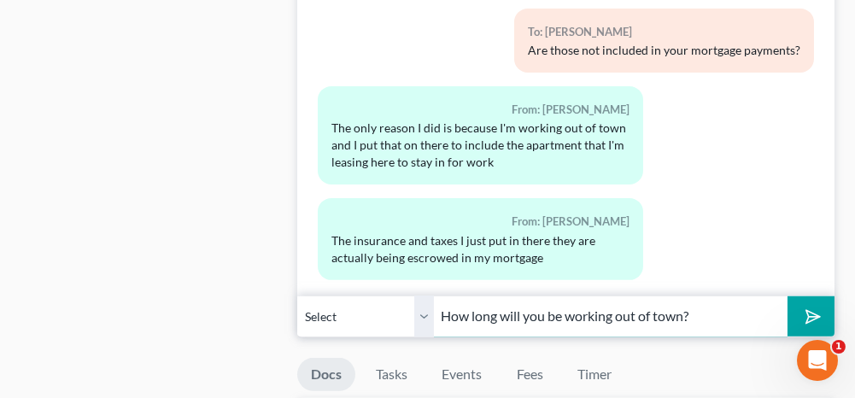
type input "How long will you be working out of town?"
click at [806, 305] on icon "submit" at bounding box center [810, 317] width 24 height 24
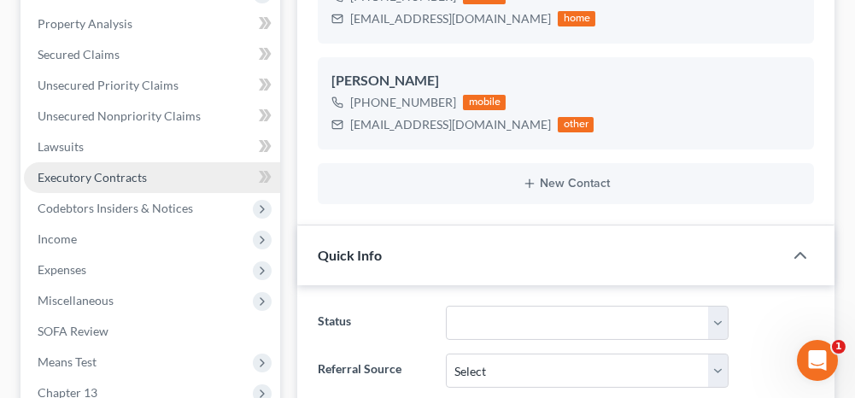
scroll to position [342, 0]
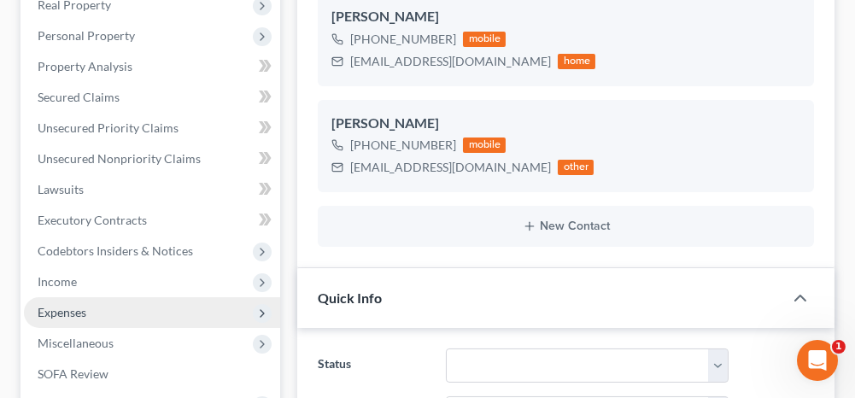
click at [131, 303] on span "Expenses" at bounding box center [152, 312] width 256 height 31
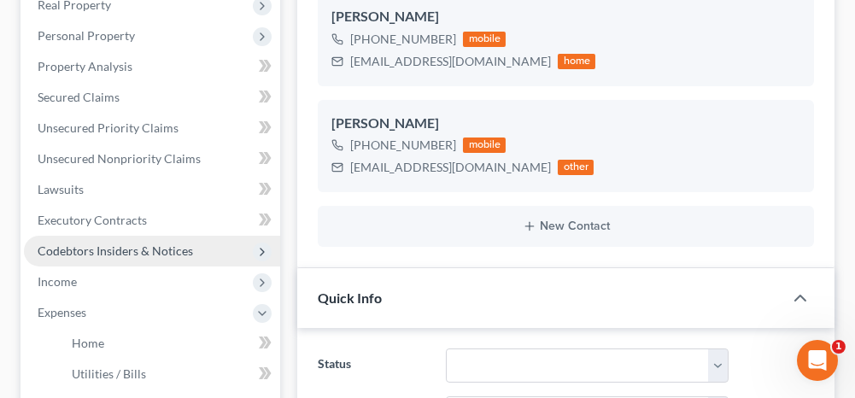
scroll to position [256, 0]
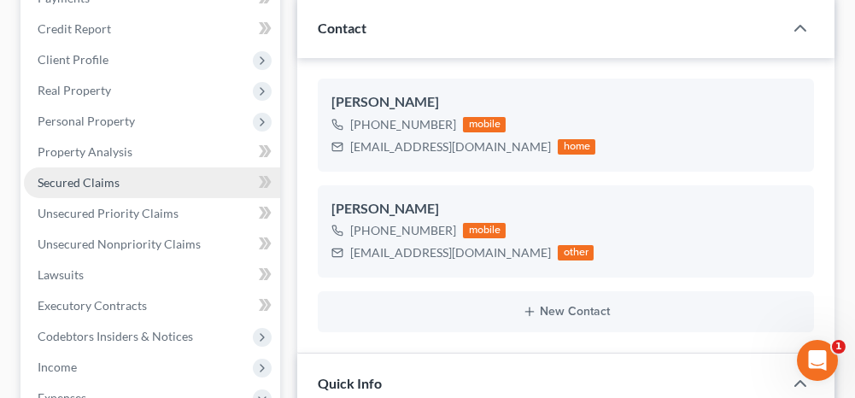
click at [143, 176] on link "Secured Claims" at bounding box center [152, 182] width 256 height 31
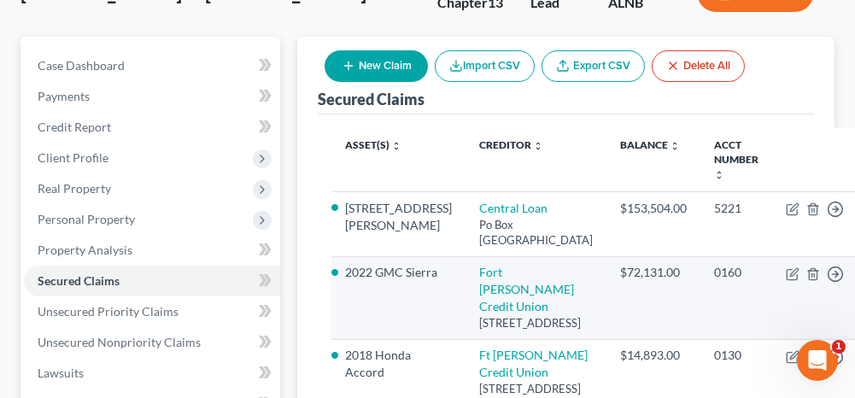
scroll to position [171, 0]
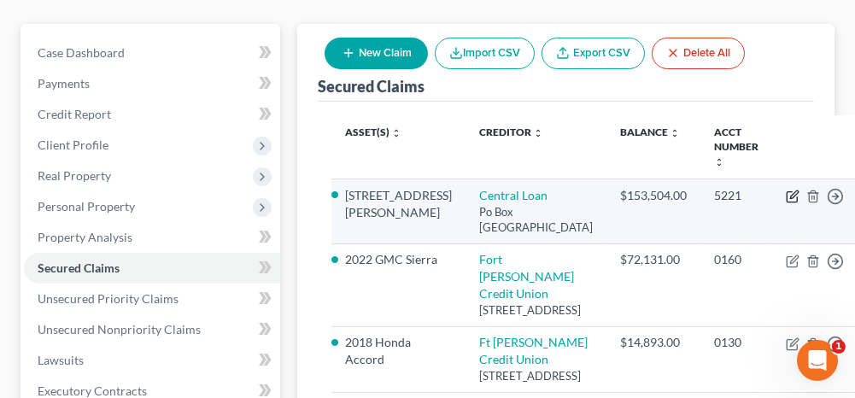
click at [786, 194] on icon "button" at bounding box center [793, 197] width 14 height 14
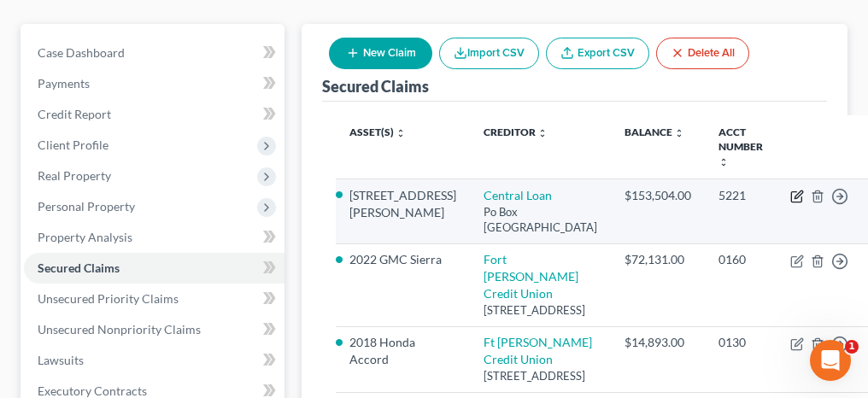
select select "33"
select select "2"
select select "1"
select select "0"
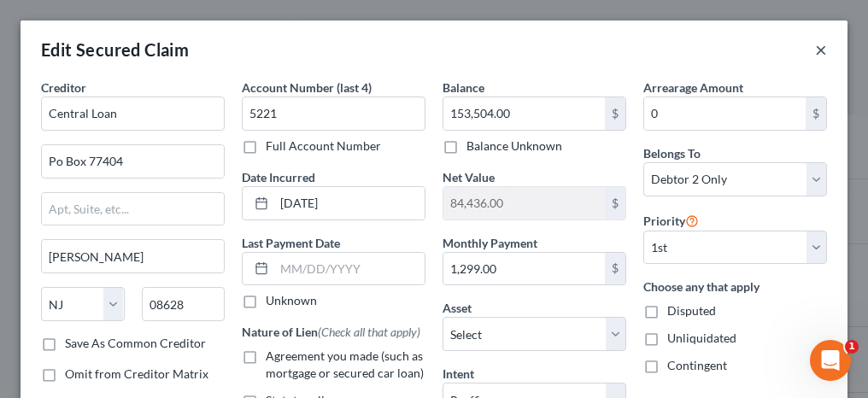
click at [815, 48] on button "×" at bounding box center [821, 49] width 12 height 21
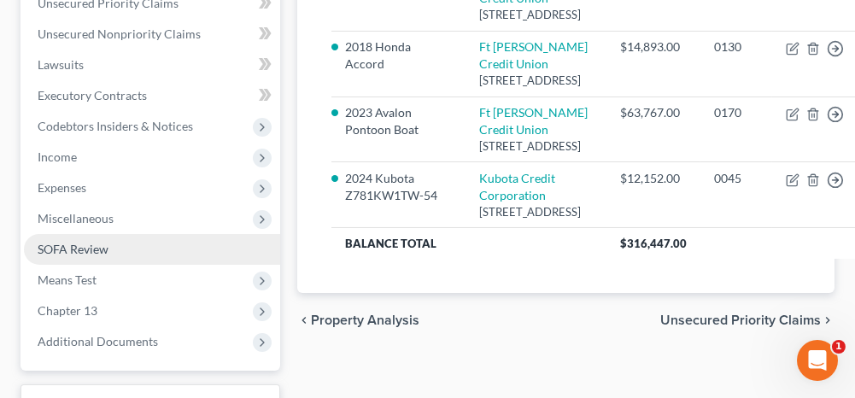
scroll to position [513, 0]
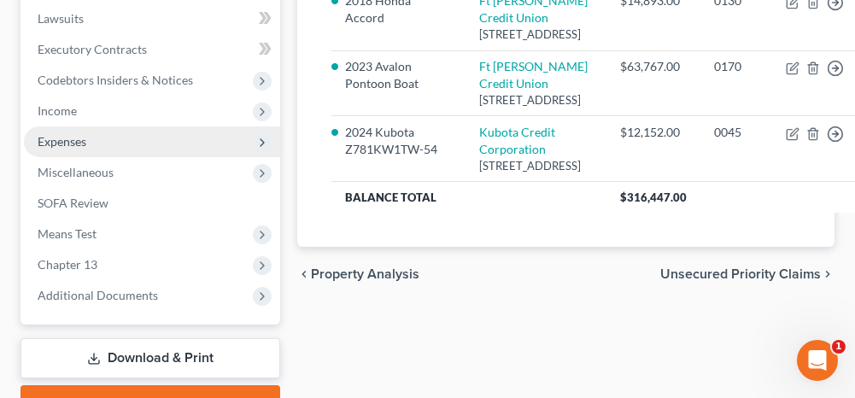
click at [66, 143] on span "Expenses" at bounding box center [62, 141] width 49 height 15
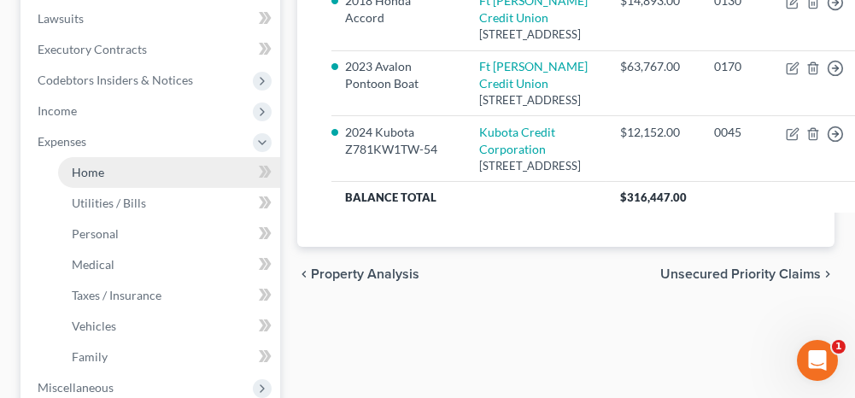
click at [69, 169] on link "Home" at bounding box center [169, 172] width 222 height 31
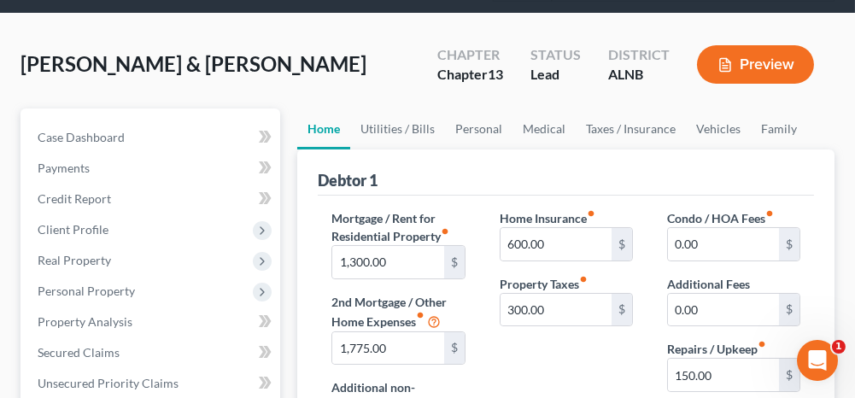
scroll to position [171, 0]
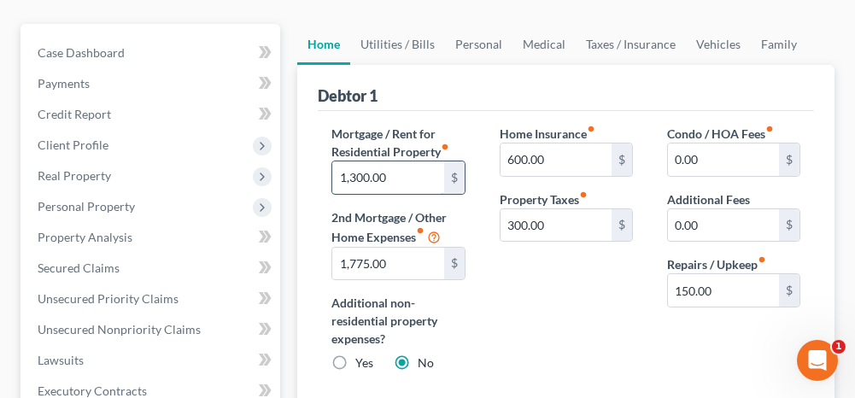
click at [401, 179] on input "1,300.00" at bounding box center [387, 177] width 111 height 32
type input "1,299.00"
click at [546, 150] on input "600.00" at bounding box center [556, 160] width 111 height 32
click at [551, 214] on input "300.00" at bounding box center [556, 225] width 111 height 32
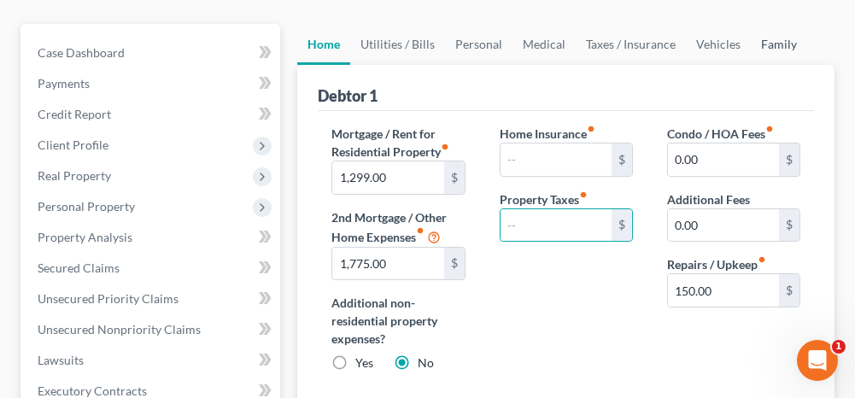
click at [777, 41] on link "Family" at bounding box center [779, 44] width 56 height 41
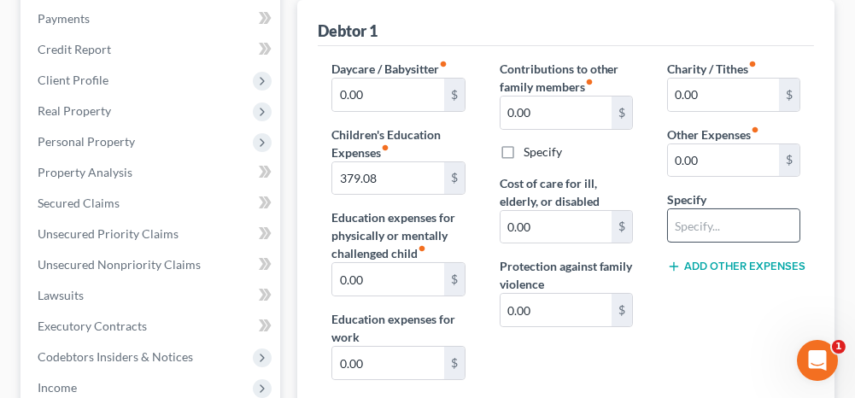
scroll to position [256, 0]
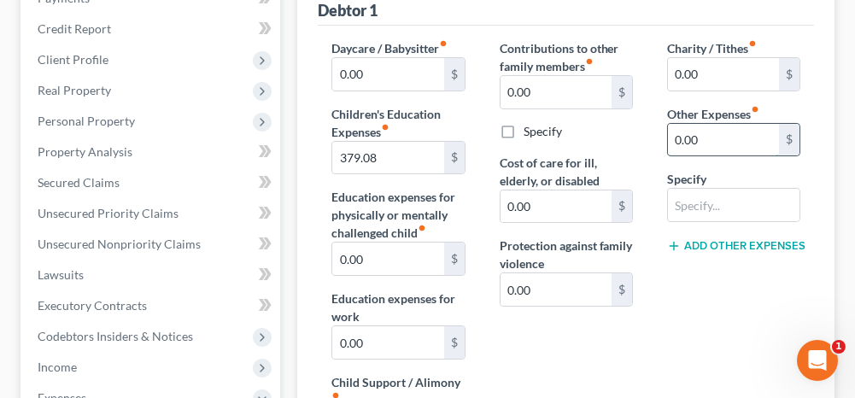
click at [728, 138] on input "0.00" at bounding box center [723, 140] width 111 height 32
type input "1,775.00"
click at [720, 208] on input "text" at bounding box center [734, 205] width 132 height 32
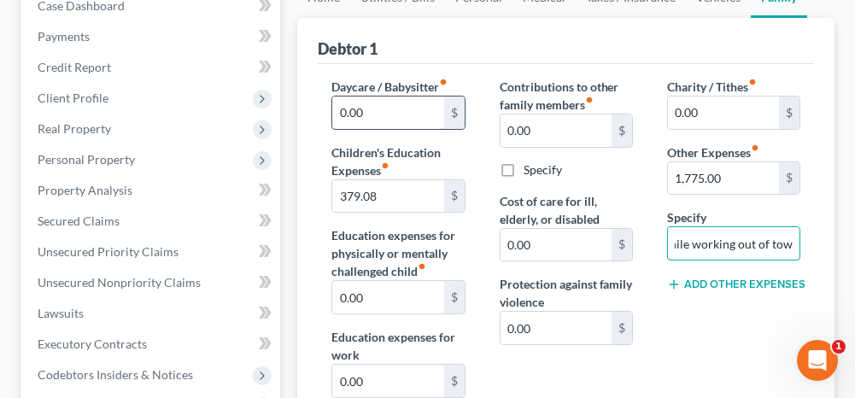
scroll to position [171, 0]
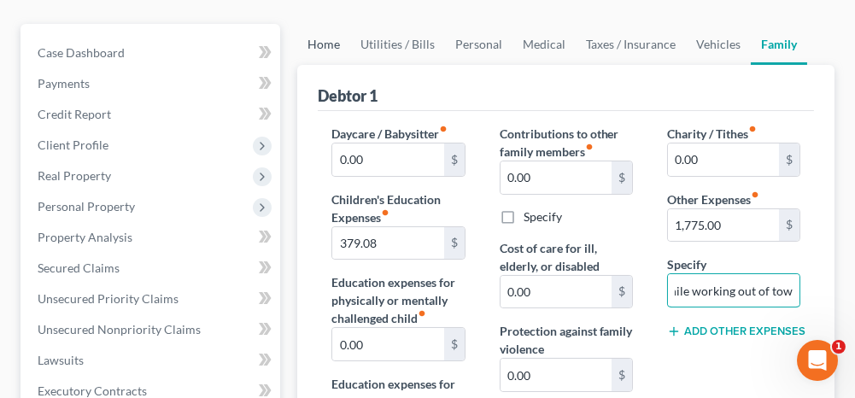
type input "Rent for Apartment while working out of town"
drag, startPoint x: 320, startPoint y: 37, endPoint x: 320, endPoint y: 50, distance: 12.8
click at [320, 37] on link "Home" at bounding box center [323, 44] width 53 height 41
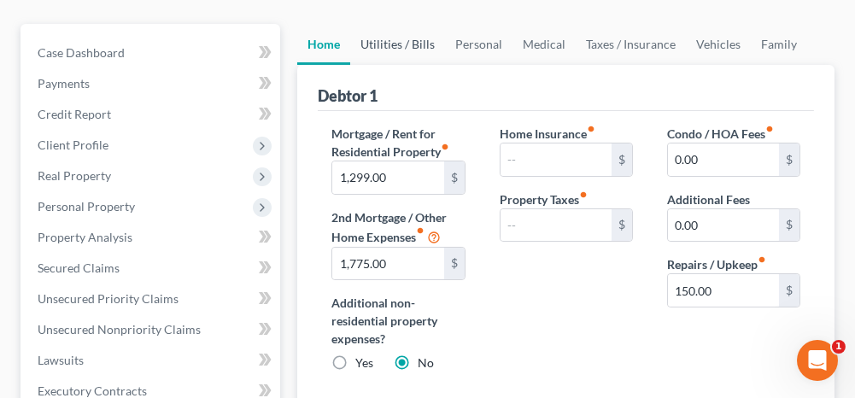
scroll to position [256, 0]
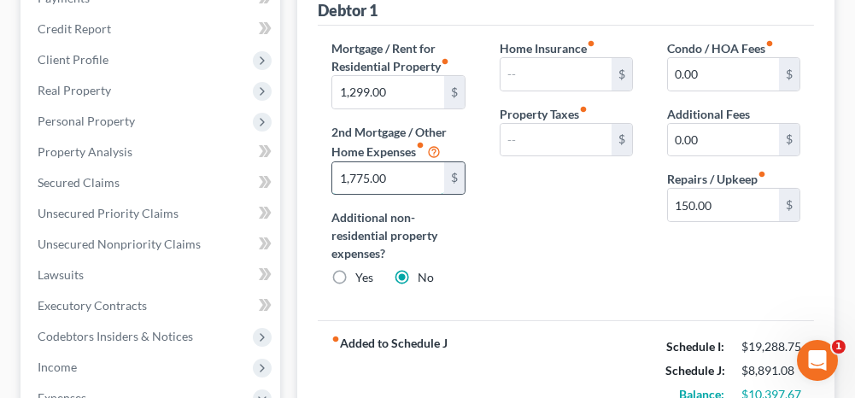
click at [391, 177] on input "1,775.00" at bounding box center [387, 178] width 111 height 32
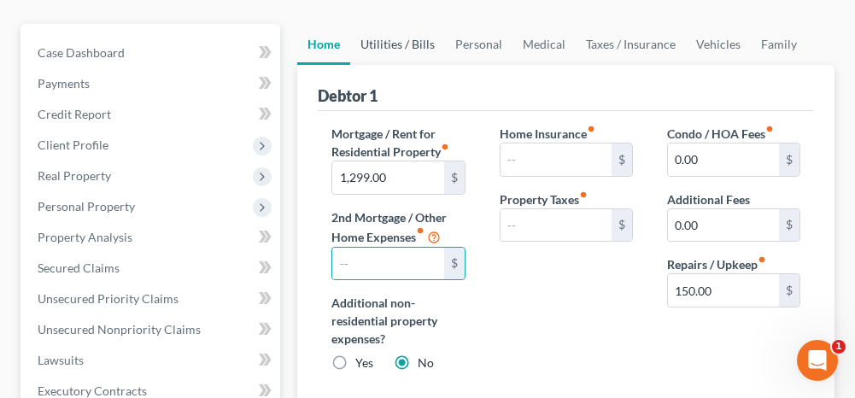
click at [388, 43] on link "Utilities / Bills" at bounding box center [397, 44] width 95 height 41
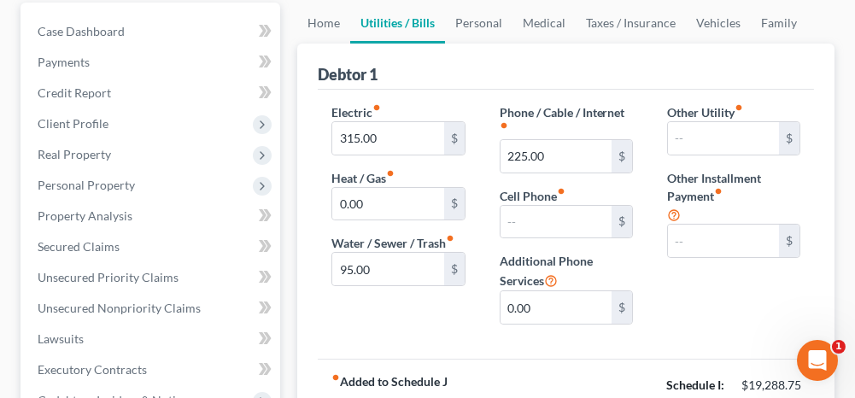
scroll to position [171, 0]
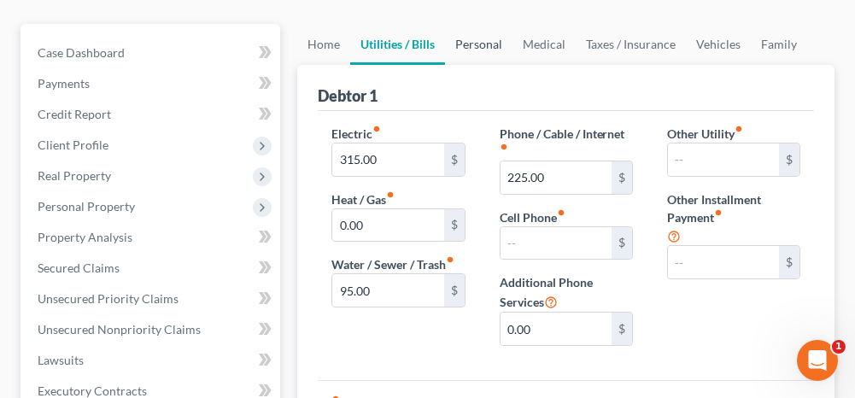
click at [487, 45] on link "Personal" at bounding box center [478, 44] width 67 height 41
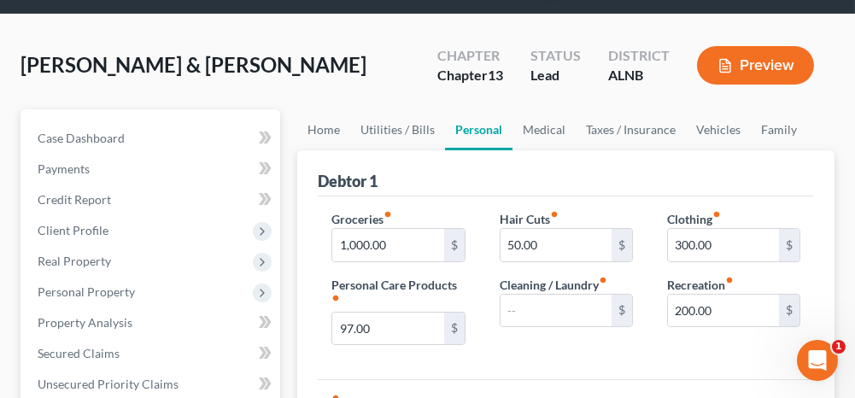
scroll to position [171, 0]
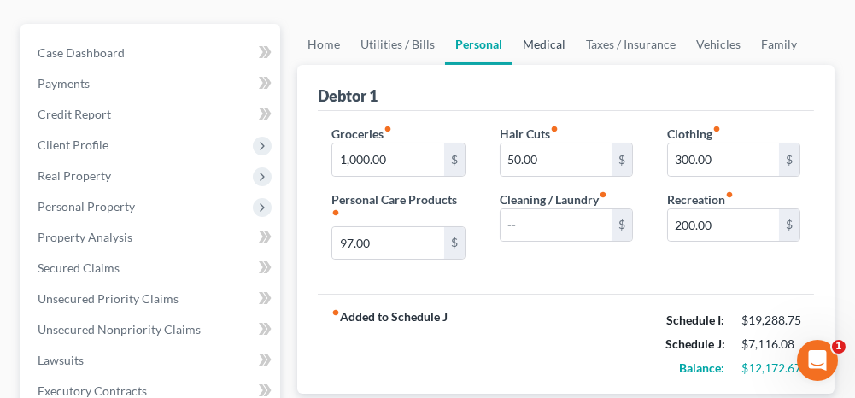
click at [539, 44] on link "Medical" at bounding box center [544, 44] width 63 height 41
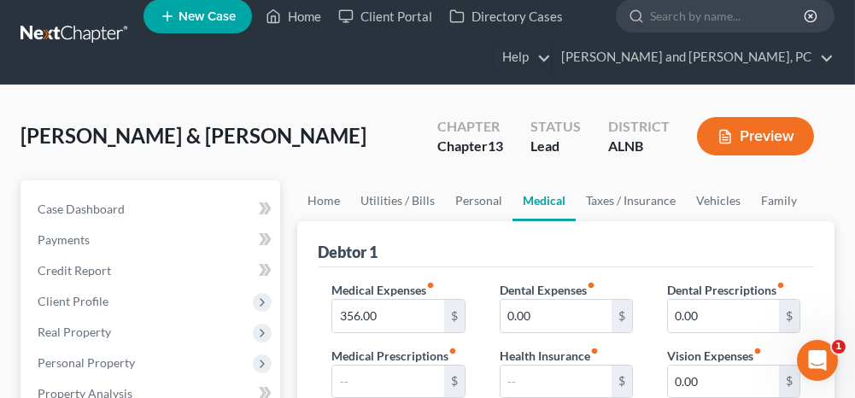
scroll to position [85, 0]
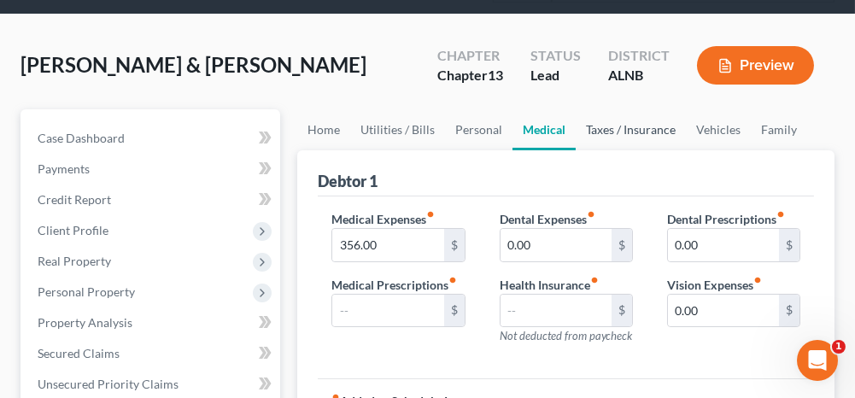
click at [630, 123] on link "Taxes / Insurance" at bounding box center [631, 129] width 110 height 41
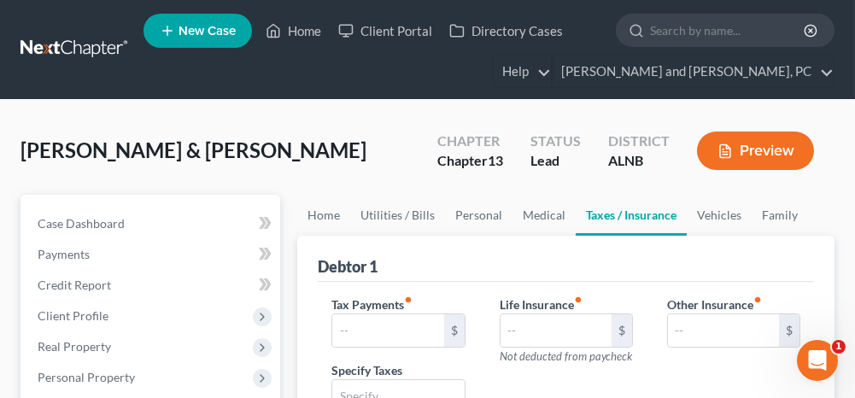
scroll to position [85, 0]
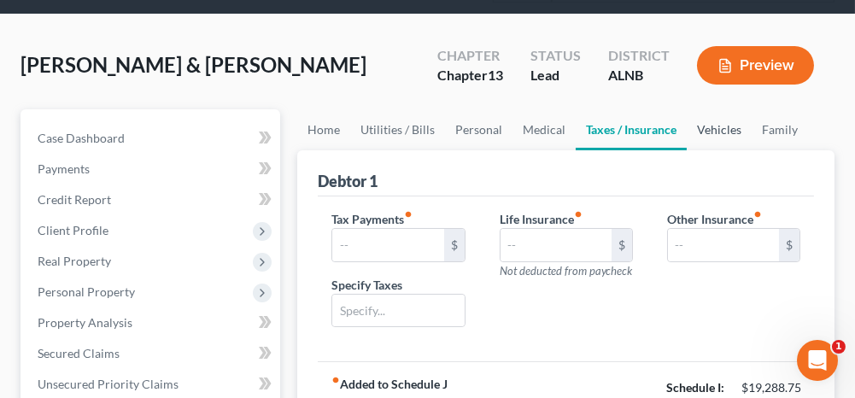
click at [718, 130] on link "Vehicles" at bounding box center [719, 129] width 65 height 41
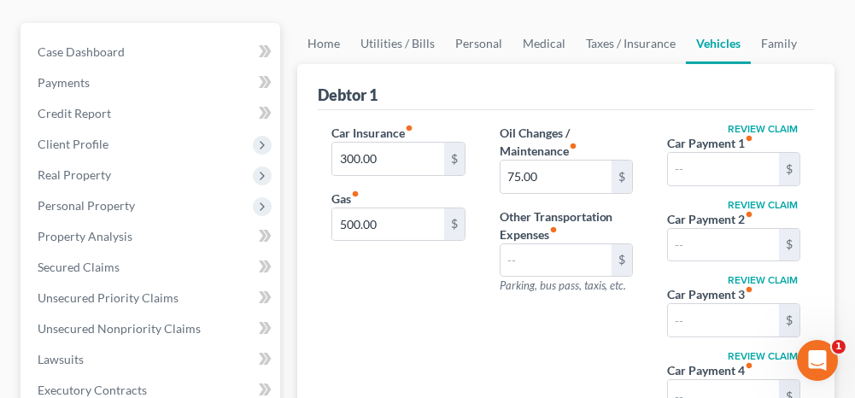
scroll to position [171, 0]
drag, startPoint x: 765, startPoint y: 36, endPoint x: 759, endPoint y: 55, distance: 19.5
click at [765, 36] on link "Family" at bounding box center [779, 44] width 56 height 41
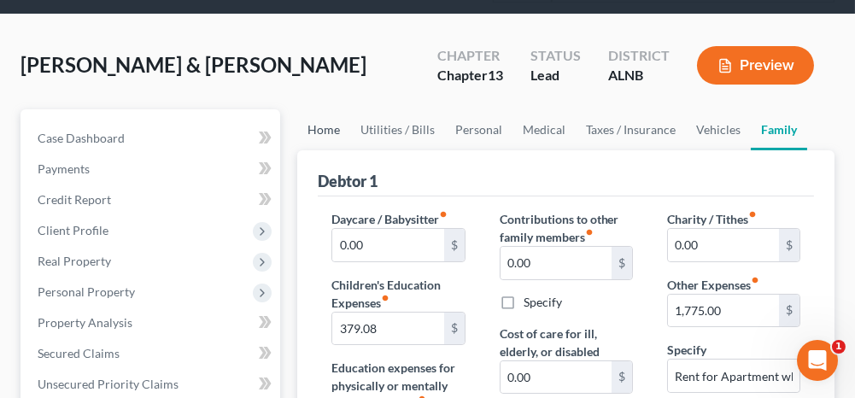
click at [325, 129] on link "Home" at bounding box center [323, 129] width 53 height 41
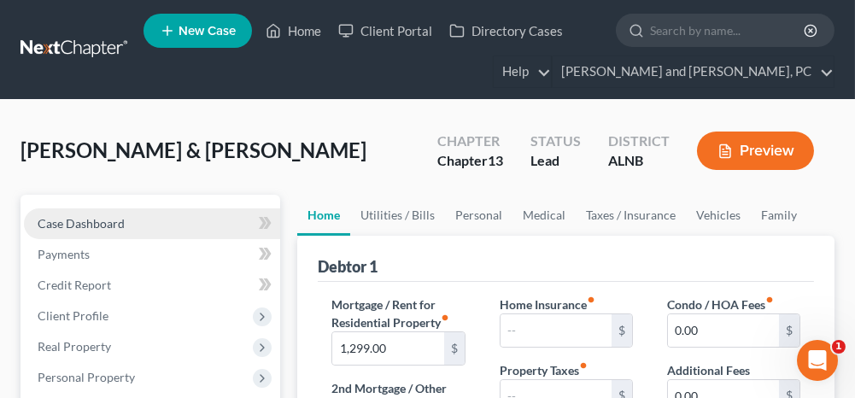
click at [178, 211] on link "Case Dashboard" at bounding box center [152, 223] width 256 height 31
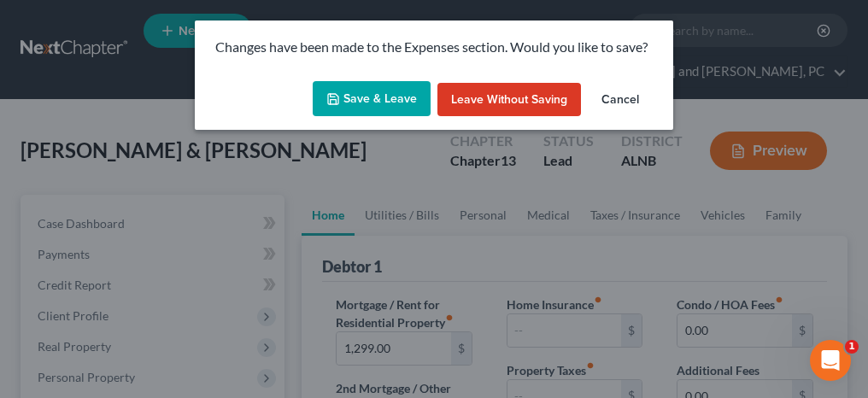
click at [379, 97] on button "Save & Leave" at bounding box center [372, 99] width 118 height 36
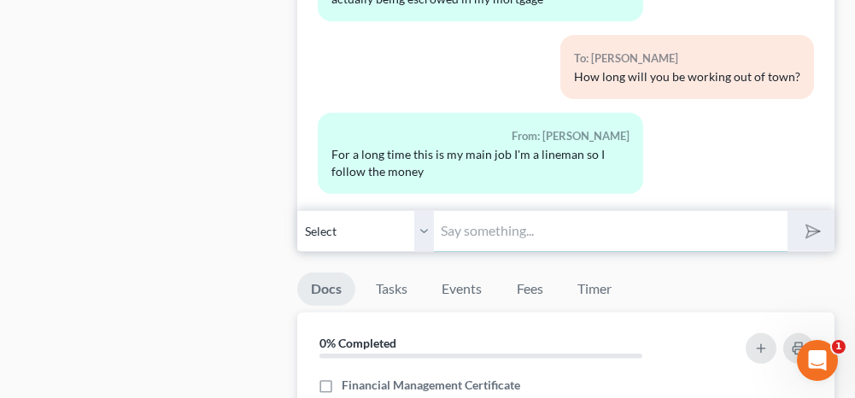
click at [505, 217] on input "text" at bounding box center [610, 231] width 353 height 42
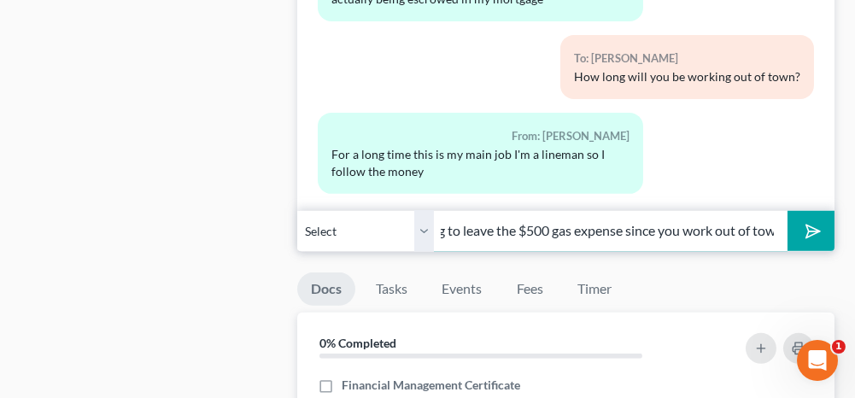
scroll to position [0, 403]
type input "Okay I listed the rent expense under other expenses. I'm also going to leave th…"
click at [810, 220] on icon "submit" at bounding box center [810, 232] width 24 height 24
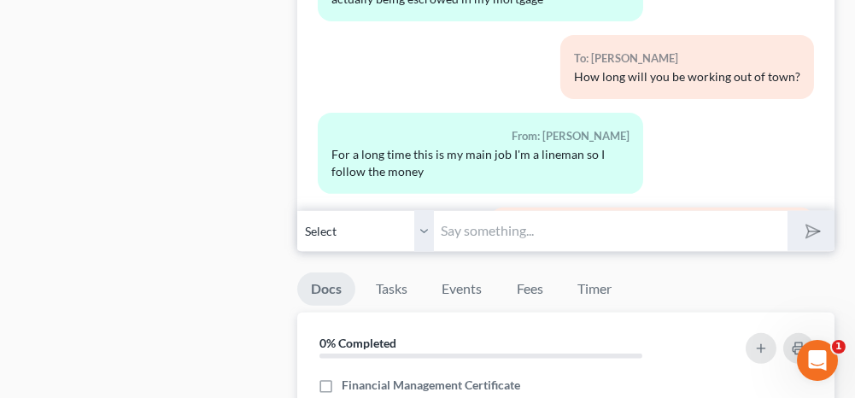
scroll to position [2300, 0]
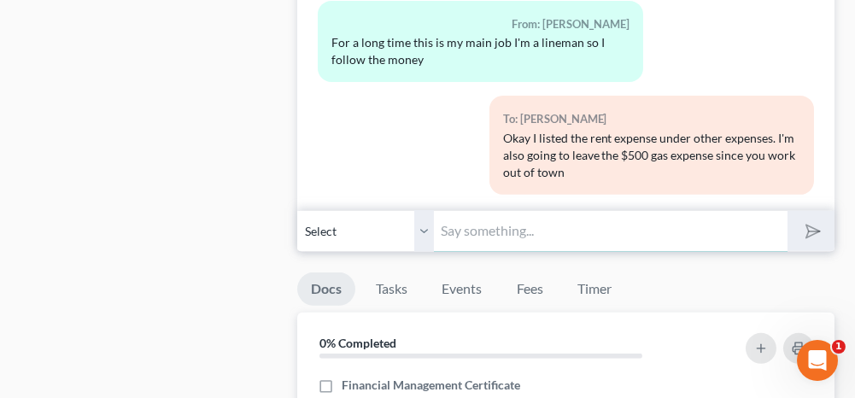
click at [491, 232] on input "text" at bounding box center [610, 231] width 353 height 42
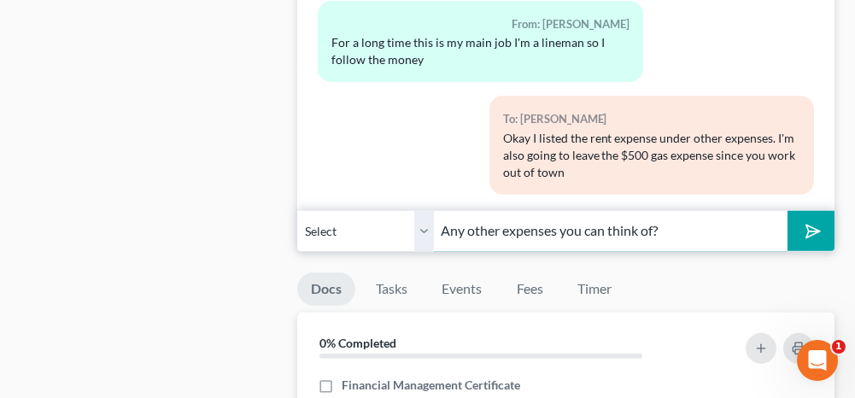
type input "Any other expenses you can think of?"
click at [807, 220] on icon "submit" at bounding box center [810, 232] width 24 height 24
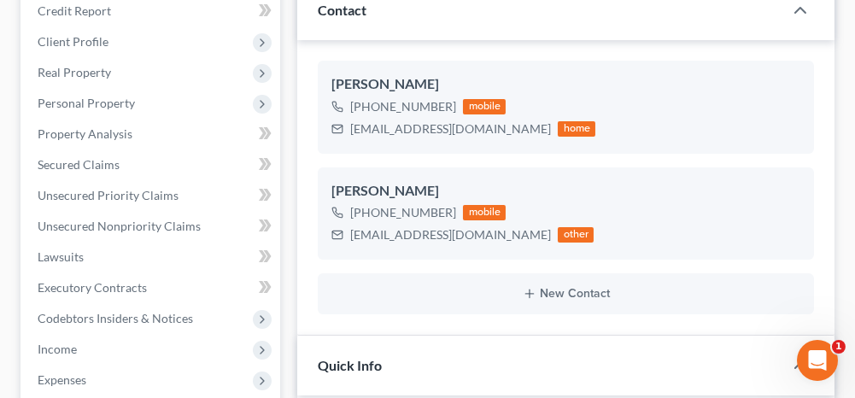
scroll to position [256, 0]
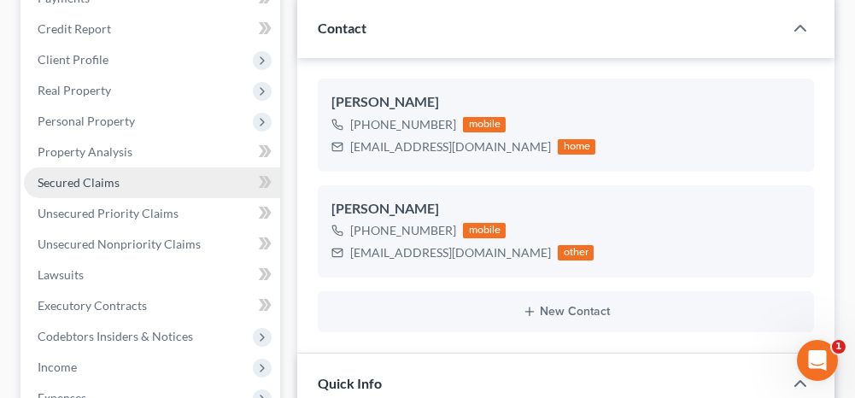
click at [95, 183] on span "Secured Claims" at bounding box center [79, 182] width 82 height 15
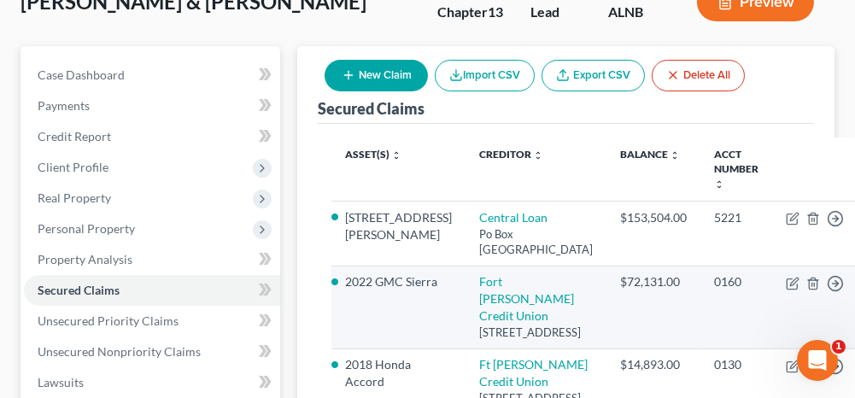
scroll to position [171, 0]
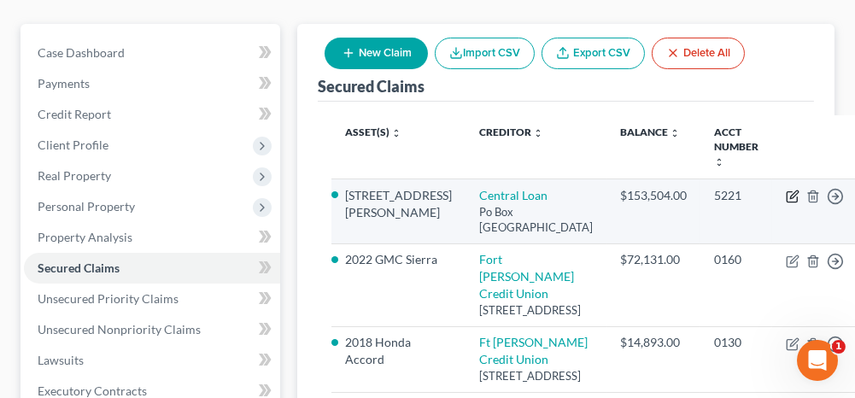
click at [786, 194] on icon "button" at bounding box center [793, 197] width 14 height 14
select select "33"
select select "5"
select select "2"
select select "1"
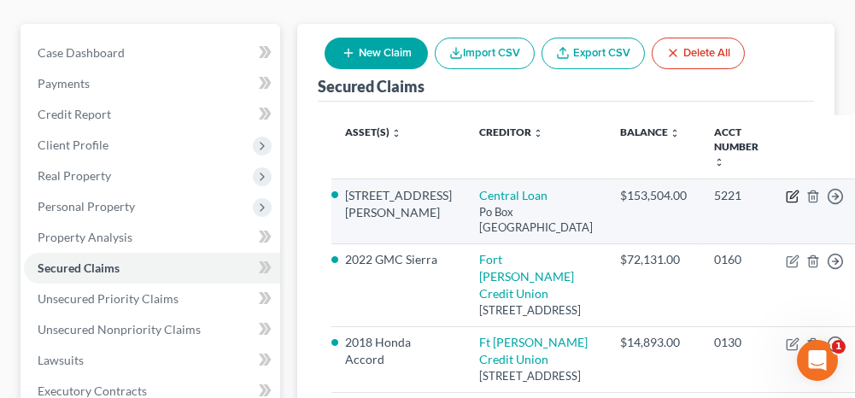
select select "0"
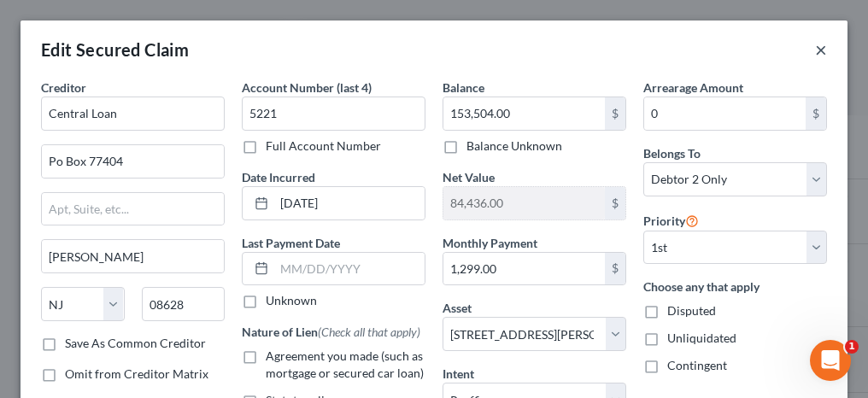
click at [815, 50] on button "×" at bounding box center [821, 49] width 12 height 21
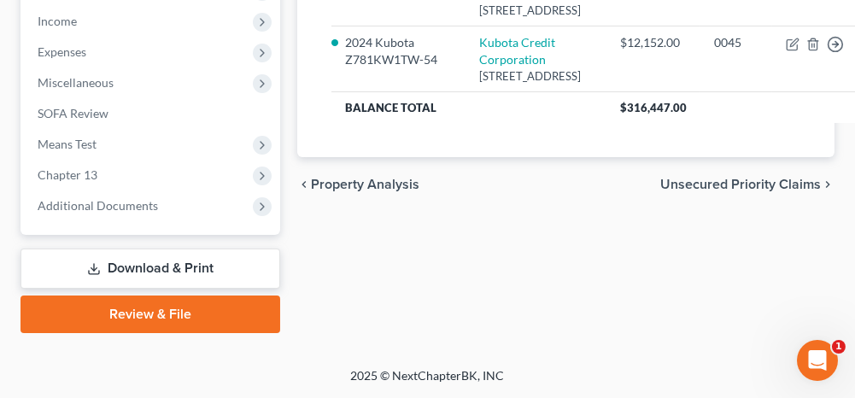
scroll to position [668, 0]
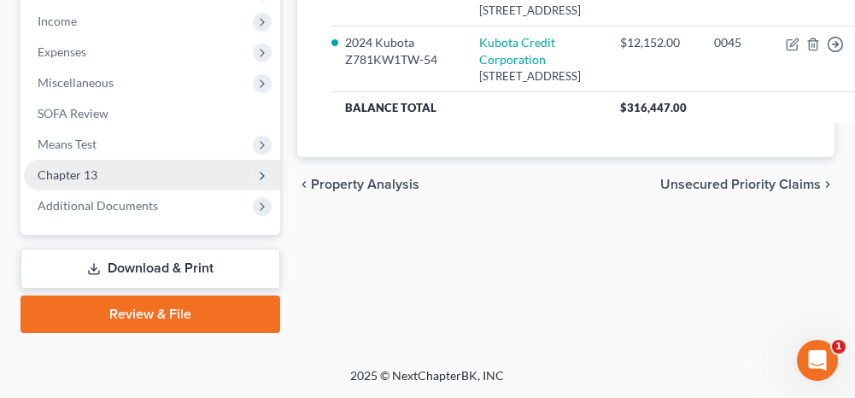
click at [132, 160] on span "Chapter 13" at bounding box center [152, 175] width 256 height 31
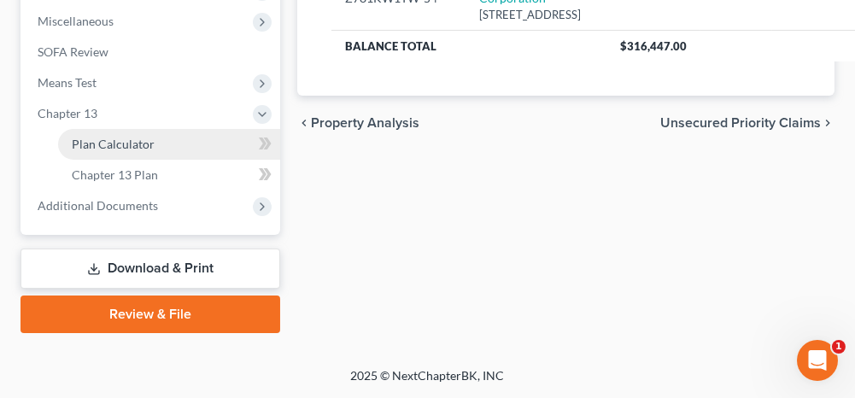
click at [130, 139] on span "Plan Calculator" at bounding box center [113, 144] width 83 height 15
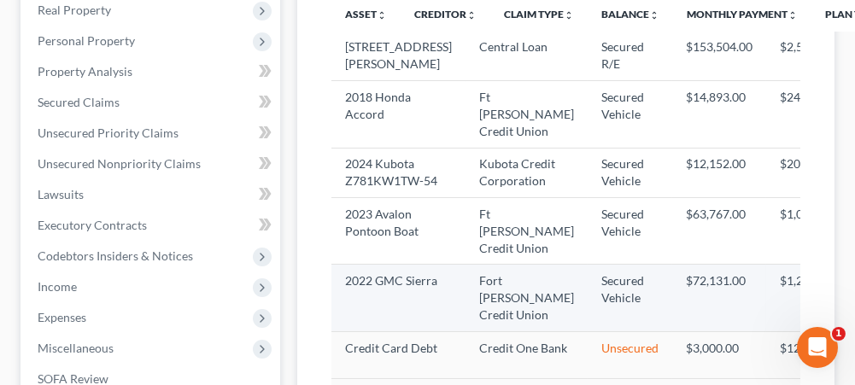
select select "59"
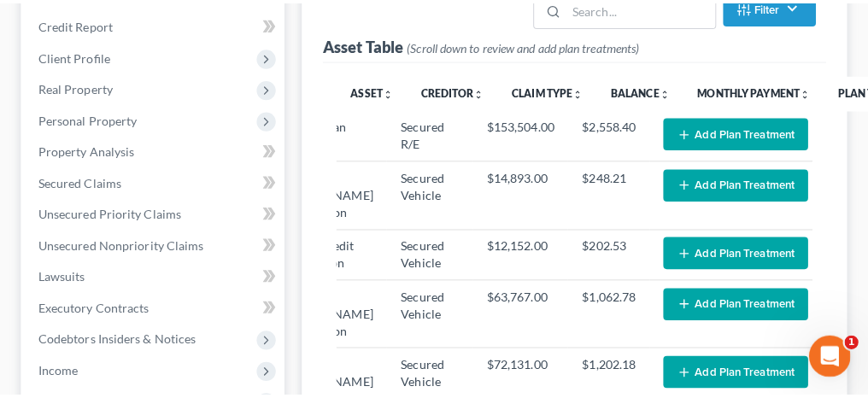
scroll to position [256, 0]
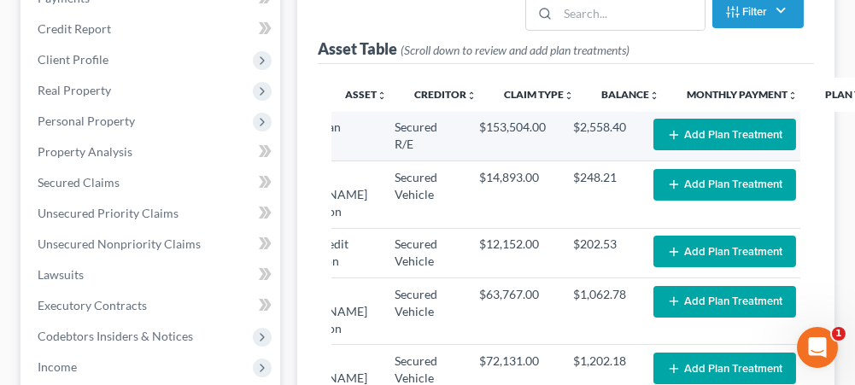
click at [723, 140] on button "Add Plan Treatment" at bounding box center [724, 135] width 143 height 32
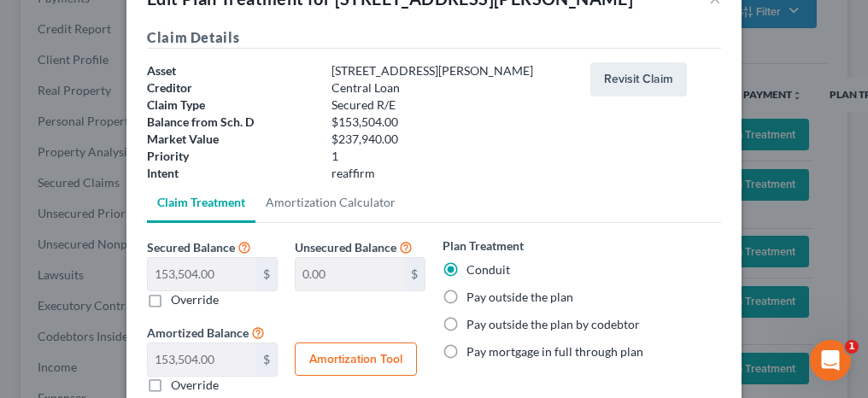
scroll to position [85, 0]
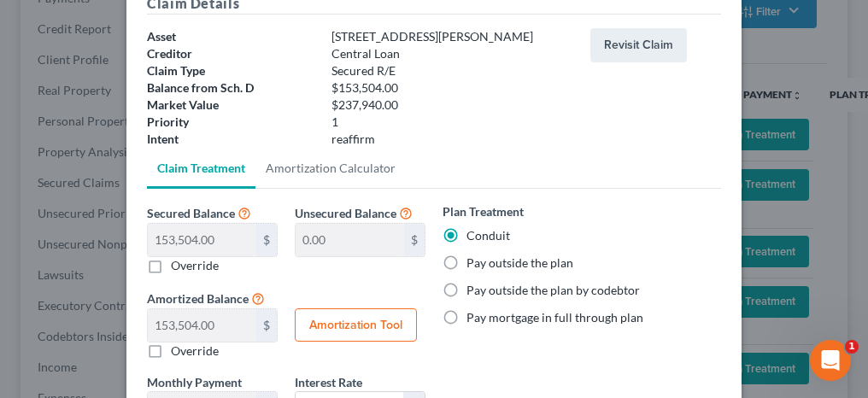
click at [466, 261] on label "Pay outside the plan" at bounding box center [519, 263] width 107 height 17
click at [473, 261] on input "Pay outside the plan" at bounding box center [478, 260] width 11 height 11
radio input "true"
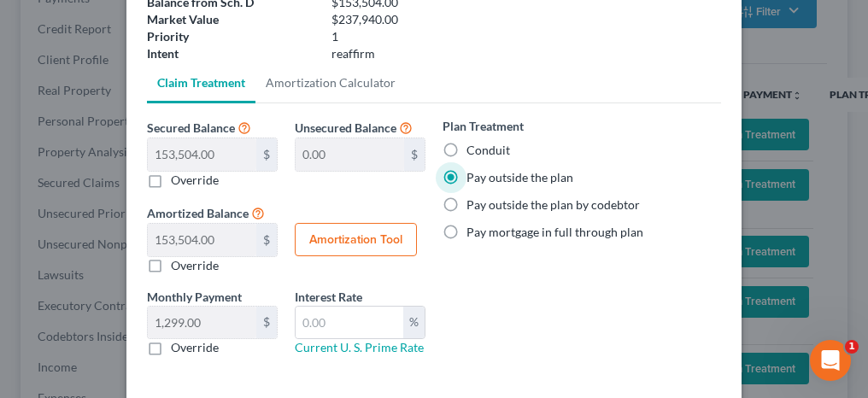
scroll to position [247, 0]
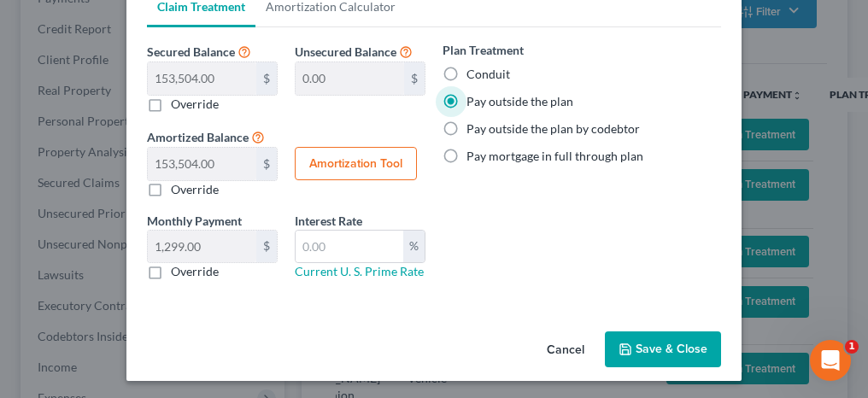
click at [639, 356] on button "Save & Close" at bounding box center [663, 349] width 116 height 36
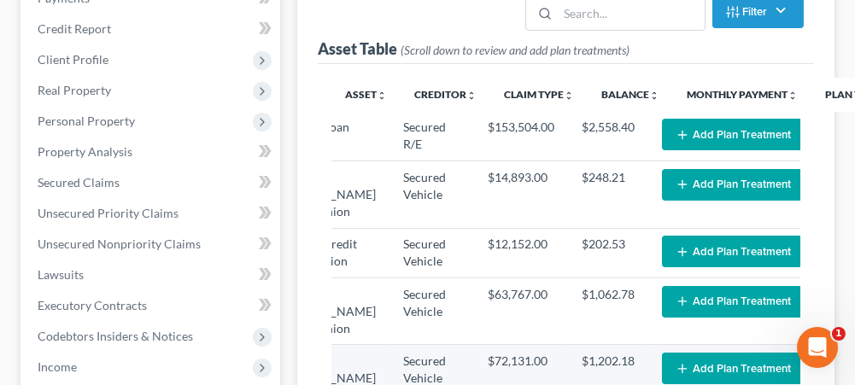
select select "59"
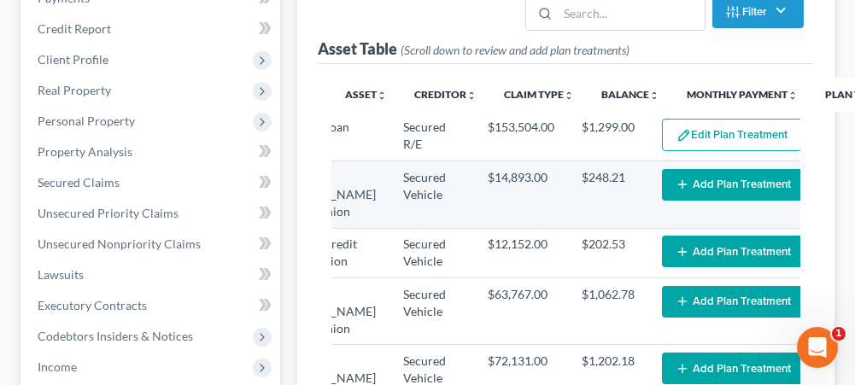
click at [662, 189] on button "Add Plan Treatment" at bounding box center [733, 185] width 143 height 32
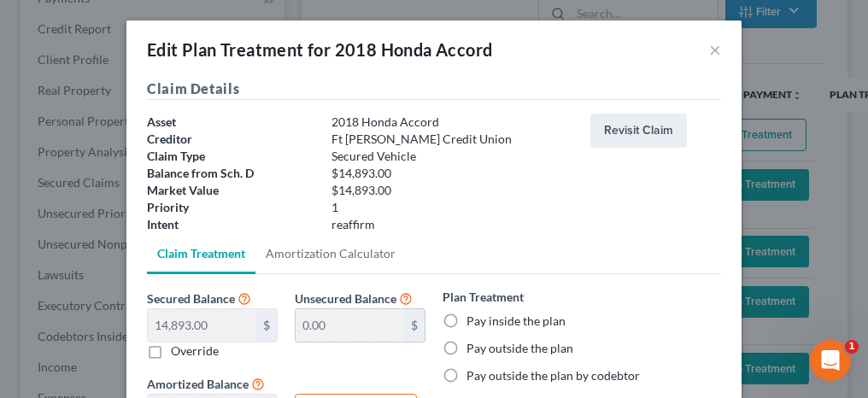
scroll to position [85, 0]
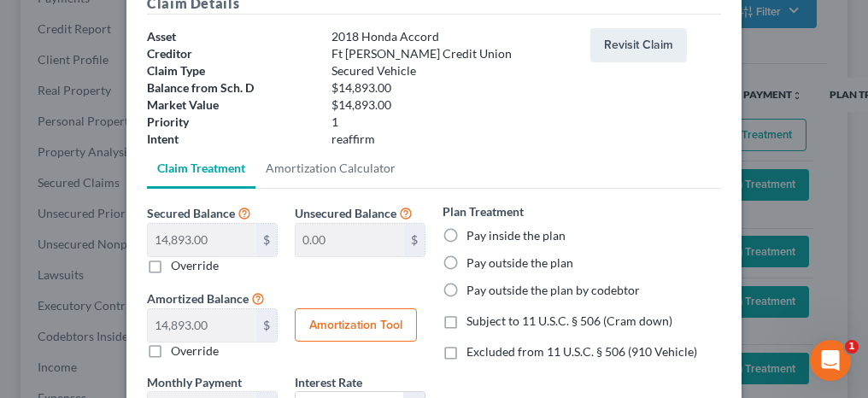
click at [466, 232] on label "Pay inside the plan" at bounding box center [515, 235] width 99 height 17
click at [473, 232] on input "Pay inside the plan" at bounding box center [478, 232] width 11 height 11
radio input "true"
click at [466, 354] on label "Excluded from 11 U.S.C. § 506 (910 Vehicle)" at bounding box center [581, 351] width 231 height 17
click at [473, 354] on input "Excluded from 11 U.S.C. § 506 (910 Vehicle)" at bounding box center [478, 348] width 11 height 11
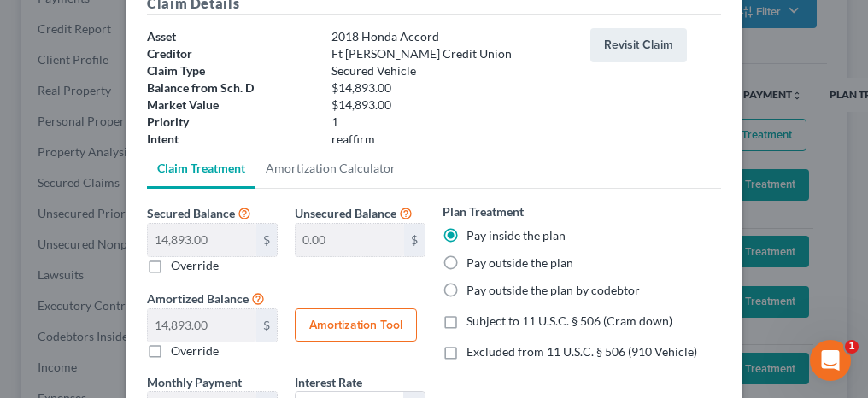
checkbox input "true"
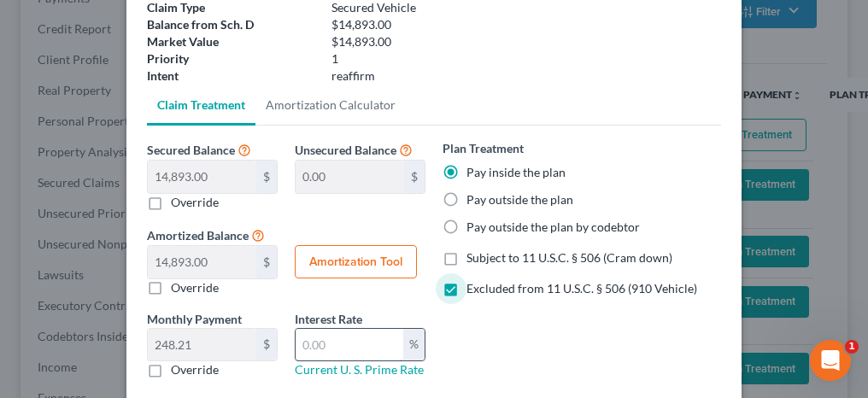
scroll to position [171, 0]
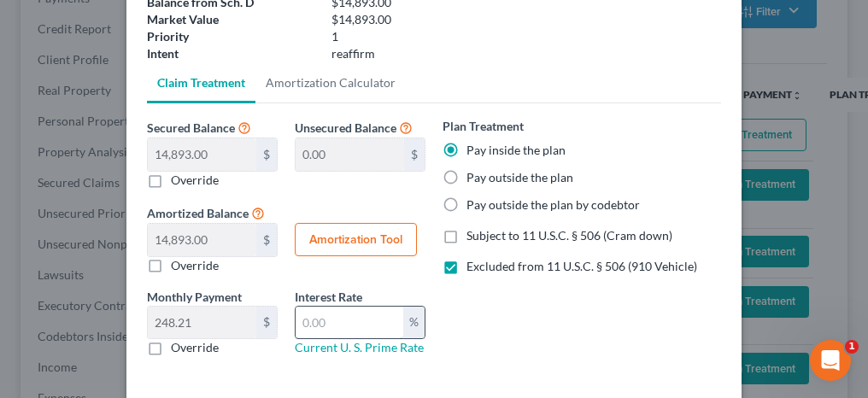
click at [355, 314] on input "text" at bounding box center [350, 323] width 108 height 32
type input "5.25"
drag, startPoint x: 338, startPoint y: 84, endPoint x: 355, endPoint y: 124, distance: 43.6
click at [338, 84] on link "Amortization Calculator" at bounding box center [330, 82] width 150 height 41
type input "14,893.00"
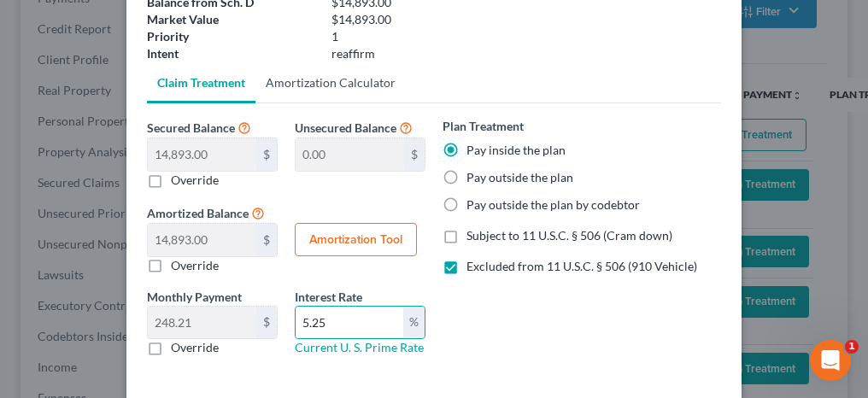
type input "5.25"
type input "60"
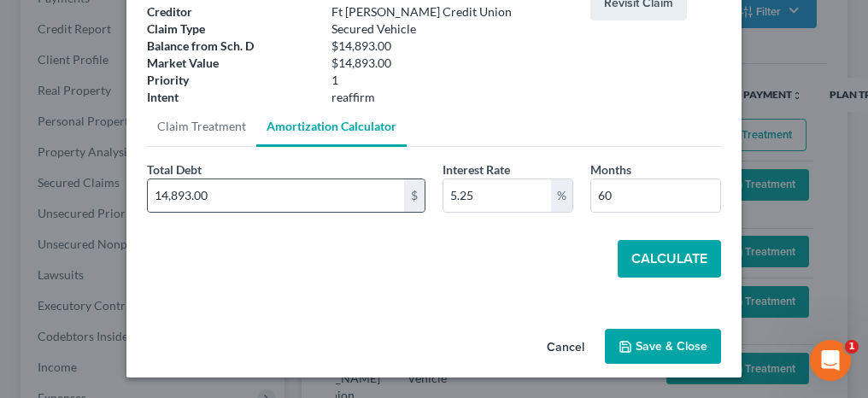
scroll to position [126, 0]
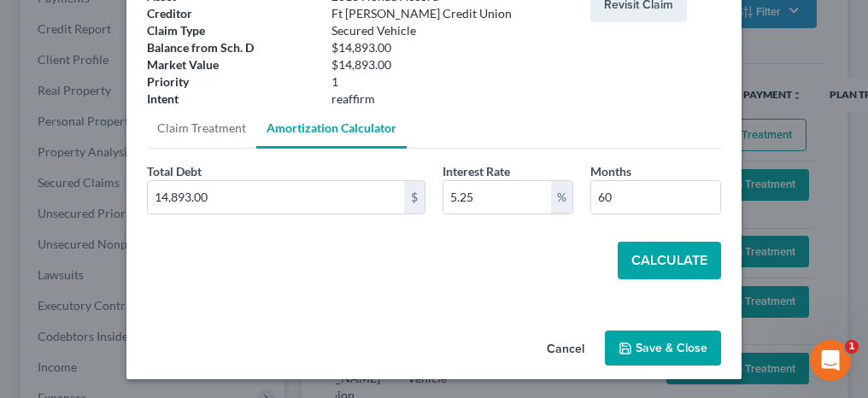
click at [650, 263] on button "Calculate" at bounding box center [669, 261] width 103 height 38
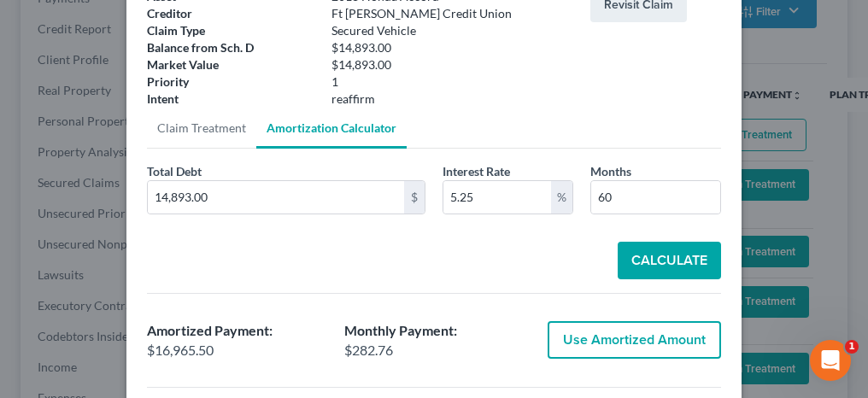
click at [588, 343] on button "Use Amortized Amount" at bounding box center [634, 340] width 173 height 38
type input "16,965.49"
checkbox input "true"
type input "282.75"
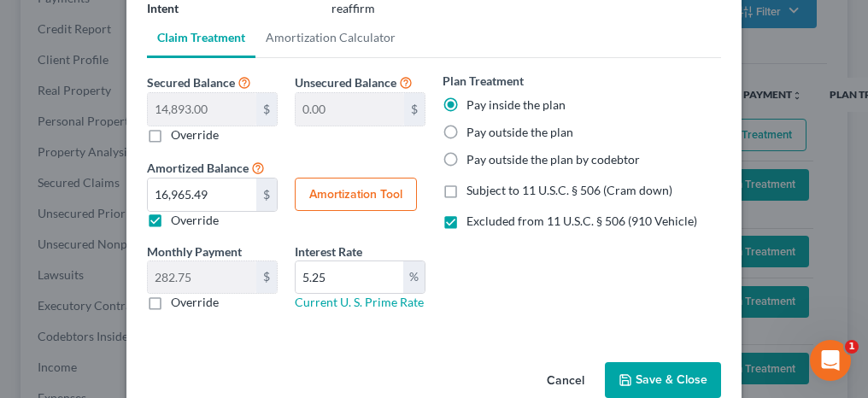
scroll to position [247, 0]
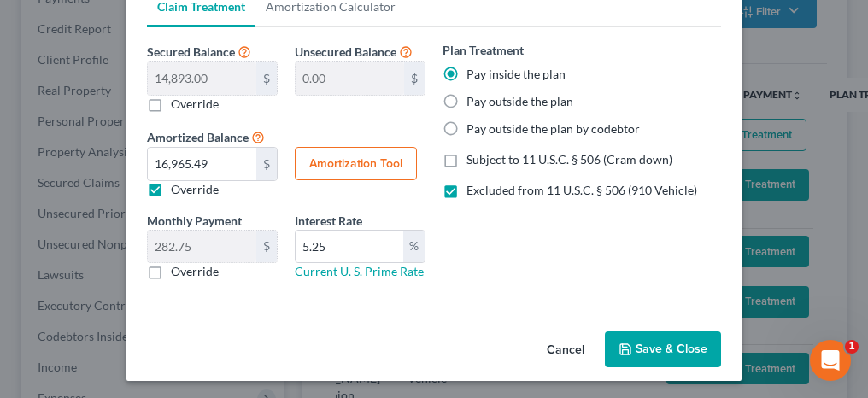
click at [649, 346] on button "Save & Close" at bounding box center [663, 349] width 116 height 36
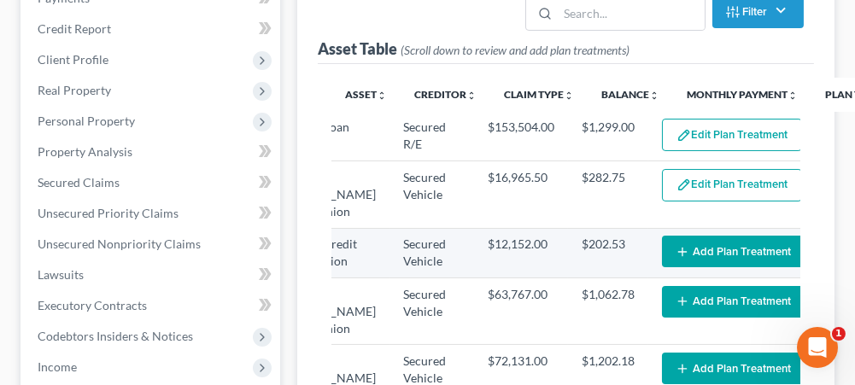
click at [673, 236] on button "Add Plan Treatment" at bounding box center [733, 252] width 143 height 32
select select "59"
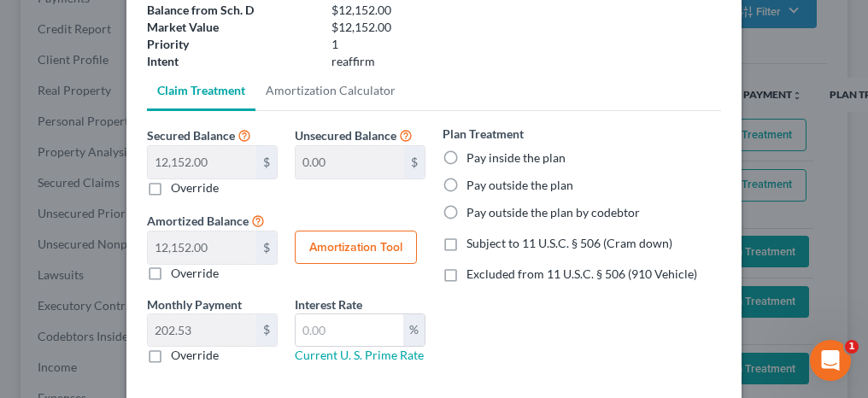
scroll to position [171, 0]
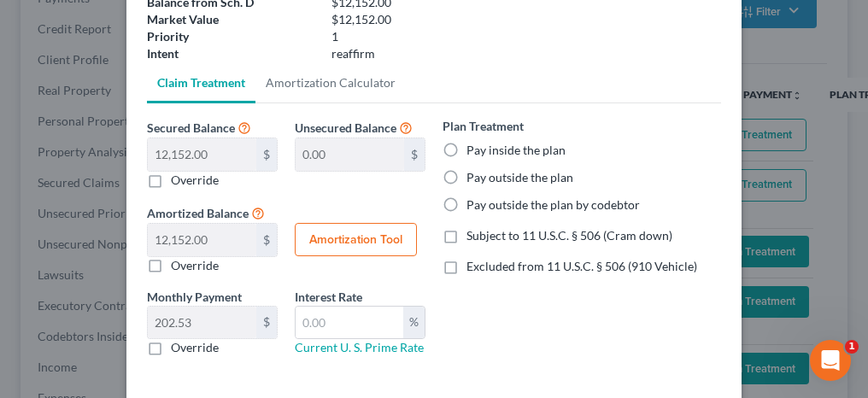
click at [466, 148] on label "Pay inside the plan" at bounding box center [515, 150] width 99 height 17
click at [473, 148] on input "Pay inside the plan" at bounding box center [478, 147] width 11 height 11
radio input "true"
click at [466, 268] on label "Excluded from 11 U.S.C. § 506 (910 Vehicle)" at bounding box center [581, 266] width 231 height 17
click at [473, 268] on input "Excluded from 11 U.S.C. § 506 (910 Vehicle)" at bounding box center [478, 263] width 11 height 11
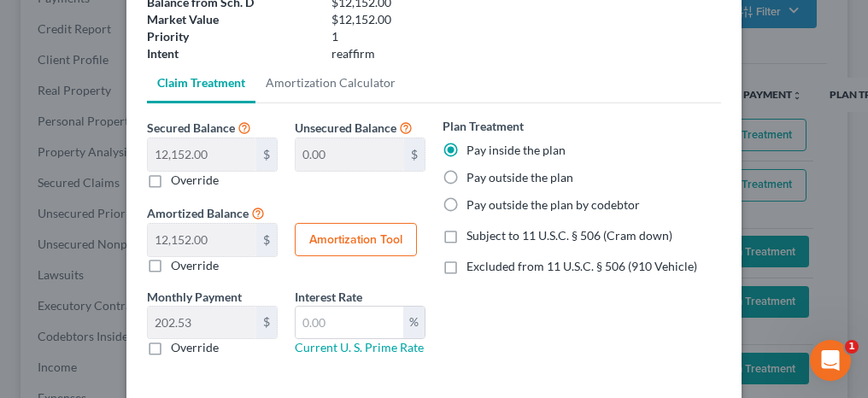
checkbox input "true"
click at [337, 323] on input "text" at bounding box center [350, 323] width 108 height 32
type input "5.25"
drag, startPoint x: 346, startPoint y: 83, endPoint x: 346, endPoint y: 122, distance: 39.3
click at [346, 83] on link "Amortization Calculator" at bounding box center [330, 82] width 150 height 41
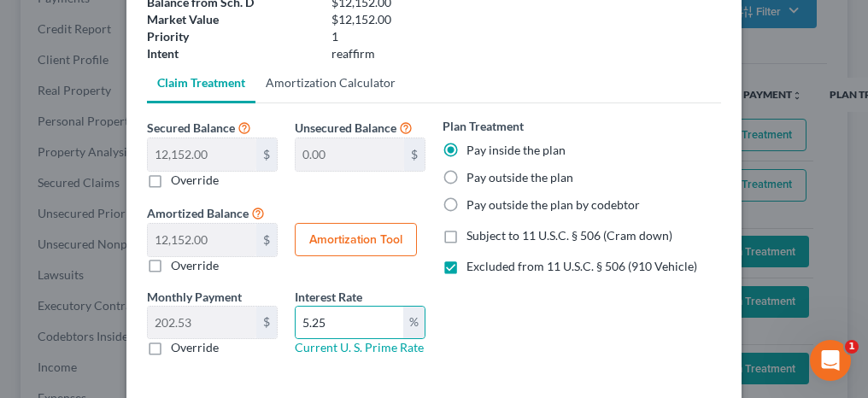
type input "12,152.00"
type input "5.25"
type input "60"
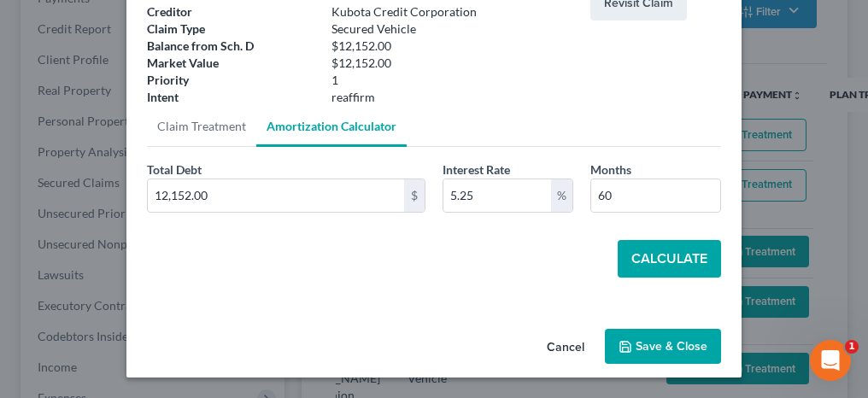
scroll to position [126, 0]
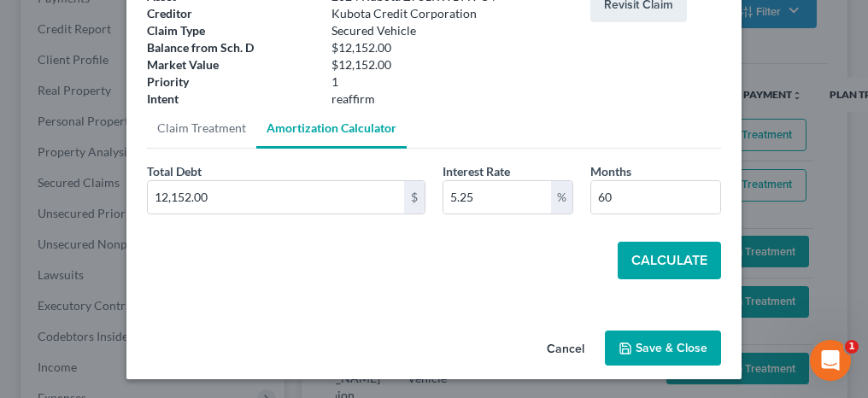
click at [687, 267] on button "Calculate" at bounding box center [669, 261] width 103 height 38
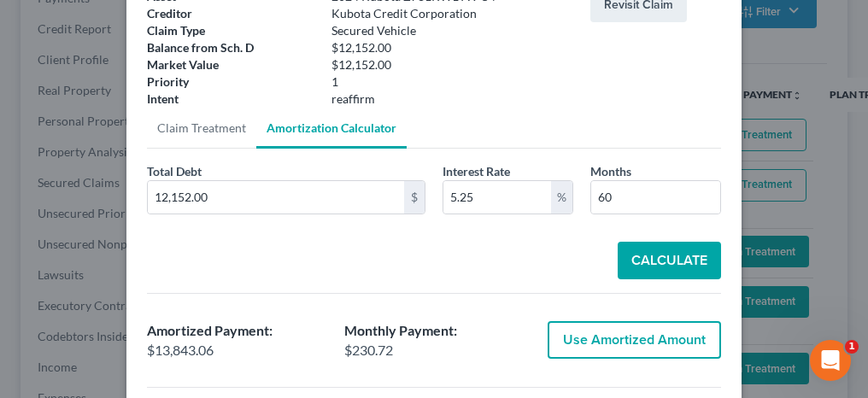
click at [619, 337] on button "Use Amortized Amount" at bounding box center [634, 340] width 173 height 38
type input "13,843.06"
checkbox input "true"
type input "230.71"
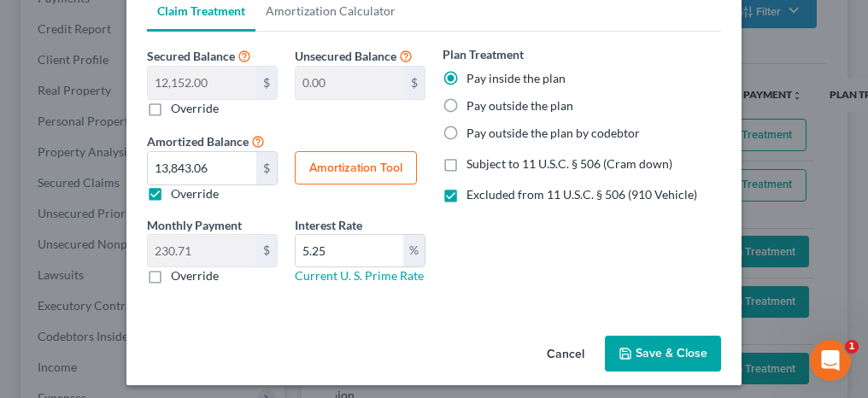
scroll to position [247, 0]
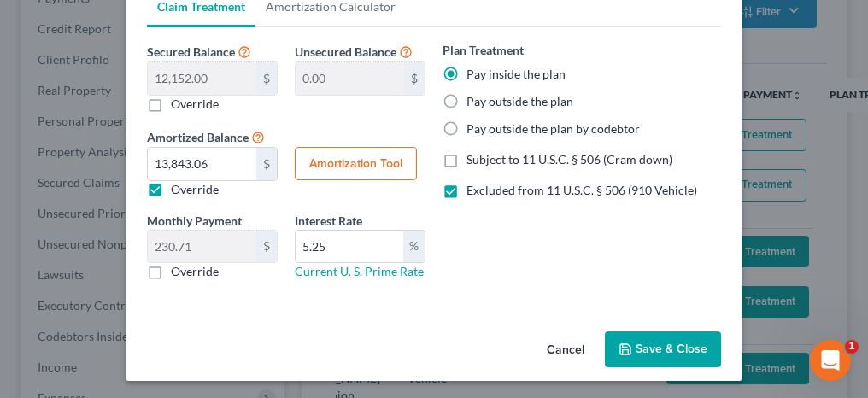
click at [633, 335] on button "Save & Close" at bounding box center [663, 349] width 116 height 36
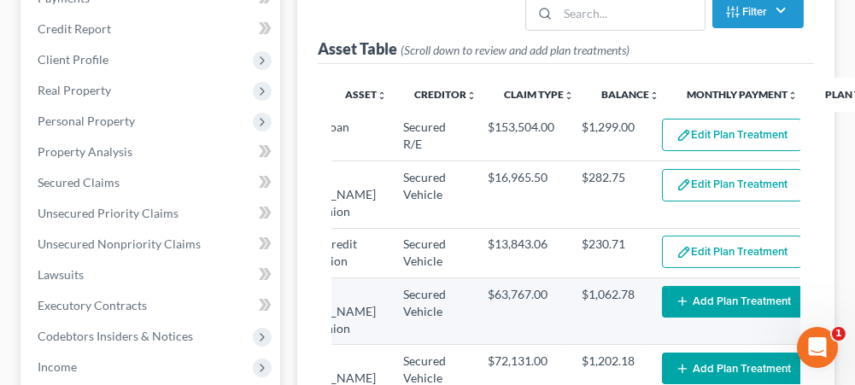
click at [672, 302] on button "Add Plan Treatment" at bounding box center [733, 302] width 143 height 32
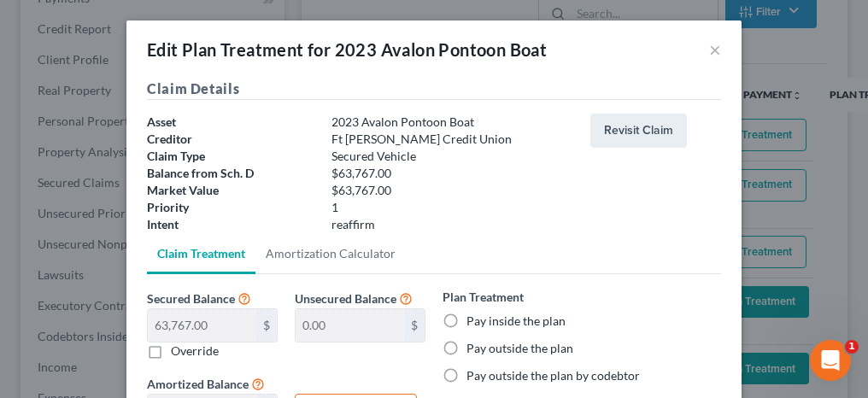
select select "59"
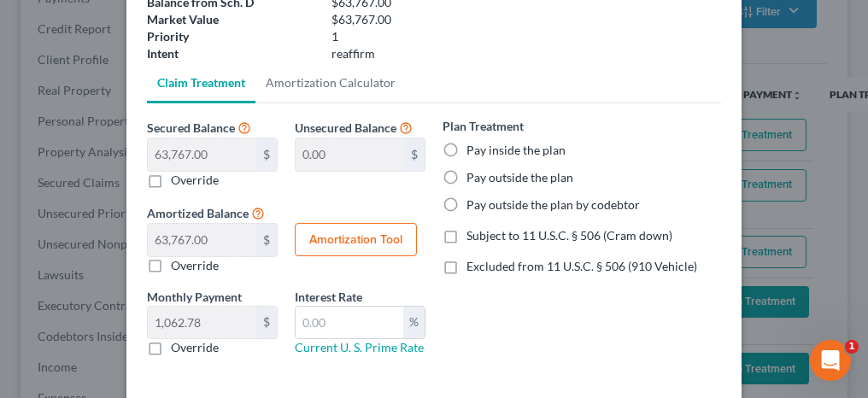
click at [466, 149] on label "Pay inside the plan" at bounding box center [515, 150] width 99 height 17
click at [473, 149] on input "Pay inside the plan" at bounding box center [478, 147] width 11 height 11
radio input "true"
click at [466, 267] on label "Excluded from 11 U.S.C. § 506 (910 Vehicle)" at bounding box center [581, 266] width 231 height 17
click at [473, 267] on input "Excluded from 11 U.S.C. § 506 (910 Vehicle)" at bounding box center [478, 263] width 11 height 11
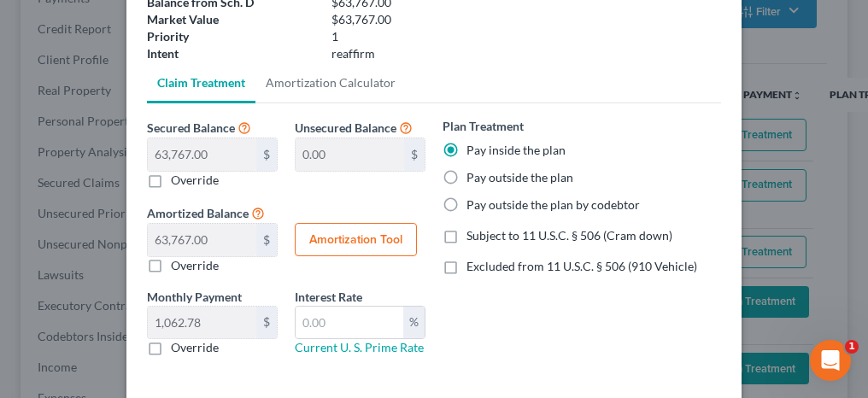
checkbox input "true"
click at [337, 322] on input "text" at bounding box center [350, 323] width 108 height 32
type input "5.25"
click at [324, 85] on link "Amortization Calculator" at bounding box center [330, 82] width 150 height 41
type input "63,767.00"
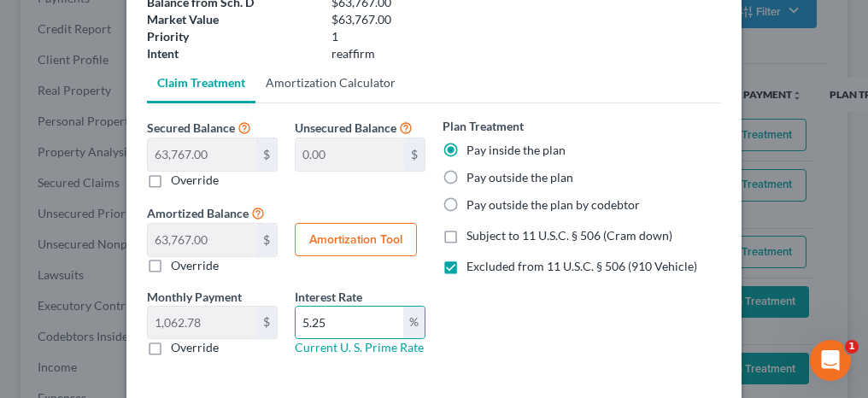
type input "5.25"
type input "60"
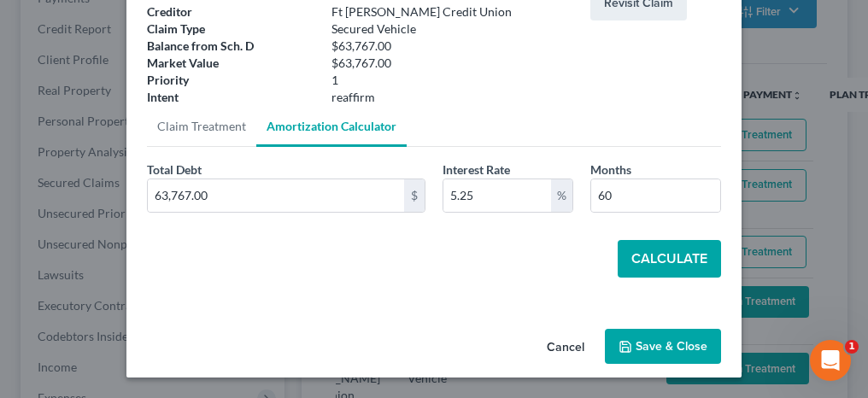
scroll to position [126, 0]
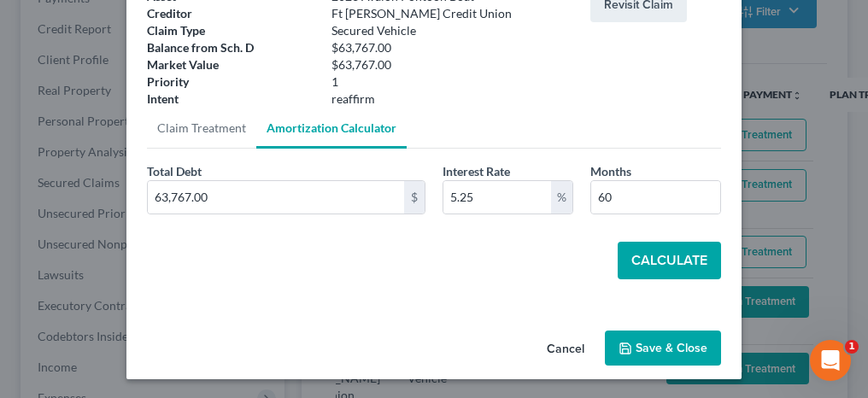
click at [665, 260] on button "Calculate" at bounding box center [669, 261] width 103 height 38
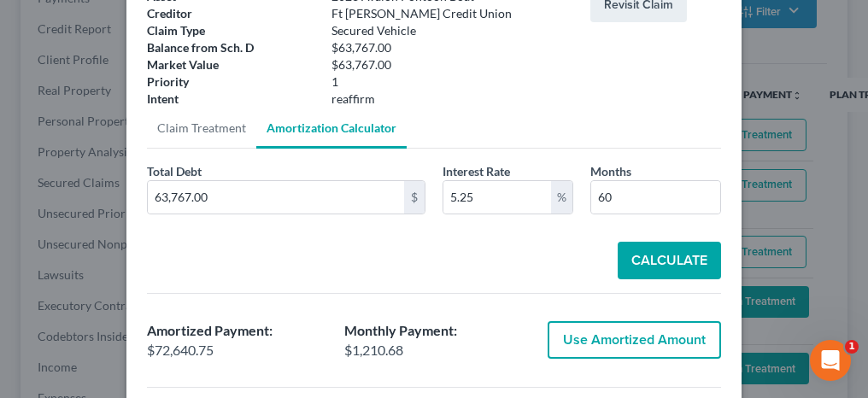
scroll to position [212, 0]
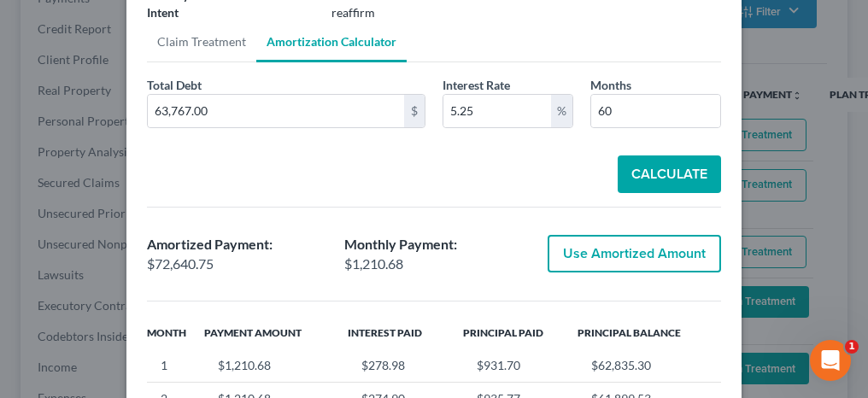
click at [583, 249] on button "Use Amortized Amount" at bounding box center [634, 254] width 173 height 38
type input "72,640.75"
checkbox input "true"
type input "1,210.67"
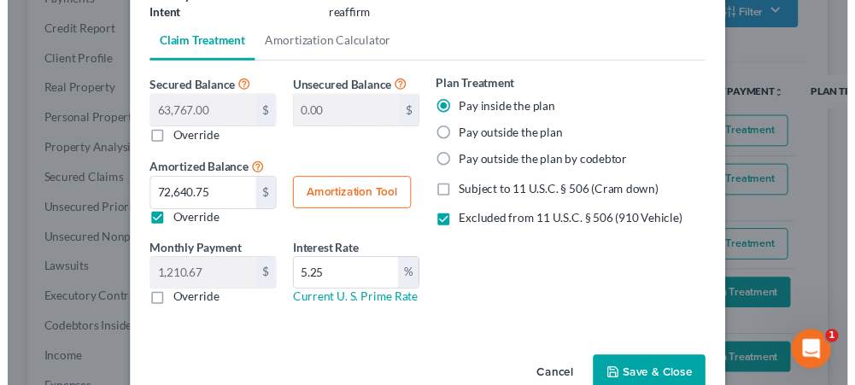
scroll to position [247, 0]
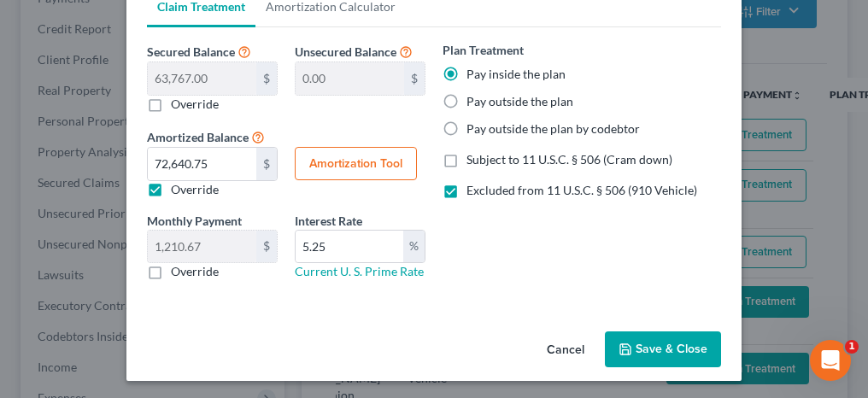
click at [629, 350] on button "Save & Close" at bounding box center [663, 349] width 116 height 36
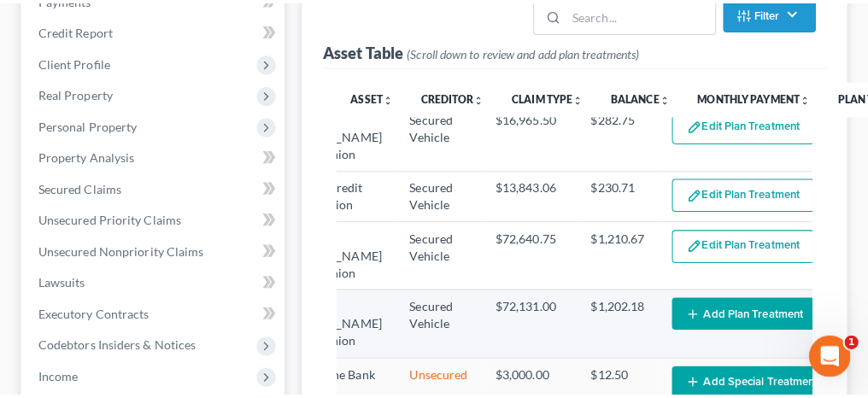
scroll to position [85, 198]
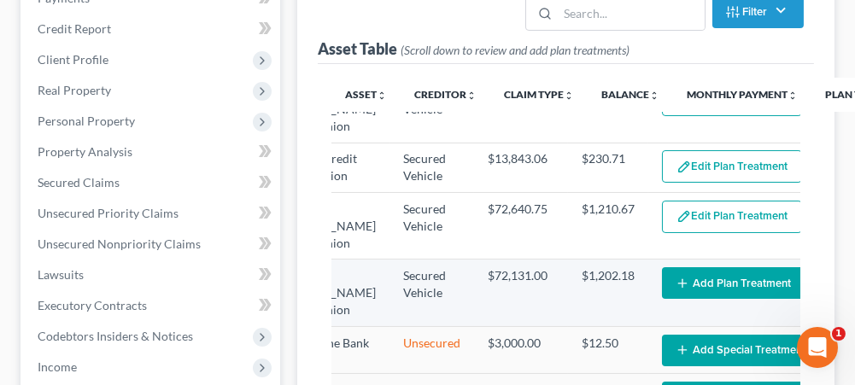
select select "59"
click at [673, 269] on button "Add Plan Treatment" at bounding box center [733, 283] width 143 height 32
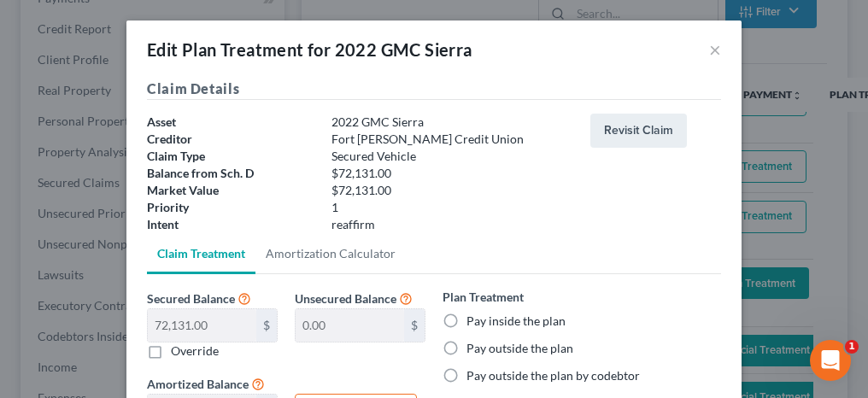
click at [466, 321] on label "Pay inside the plan" at bounding box center [515, 321] width 99 height 17
click at [473, 321] on input "Pay inside the plan" at bounding box center [478, 318] width 11 height 11
radio input "true"
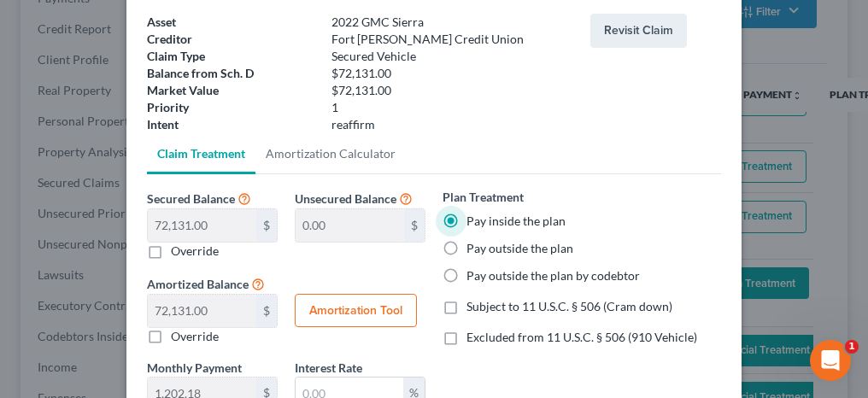
scroll to position [171, 0]
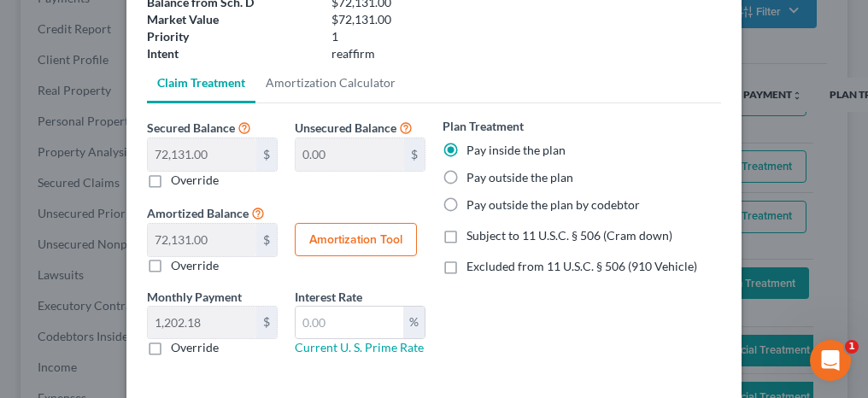
click at [466, 267] on label "Excluded from 11 U.S.C. § 506 (910 Vehicle)" at bounding box center [581, 266] width 231 height 17
click at [473, 267] on input "Excluded from 11 U.S.C. § 506 (910 Vehicle)" at bounding box center [478, 263] width 11 height 11
checkbox input "true"
click at [328, 323] on input "text" at bounding box center [350, 323] width 108 height 32
type input "5.25"
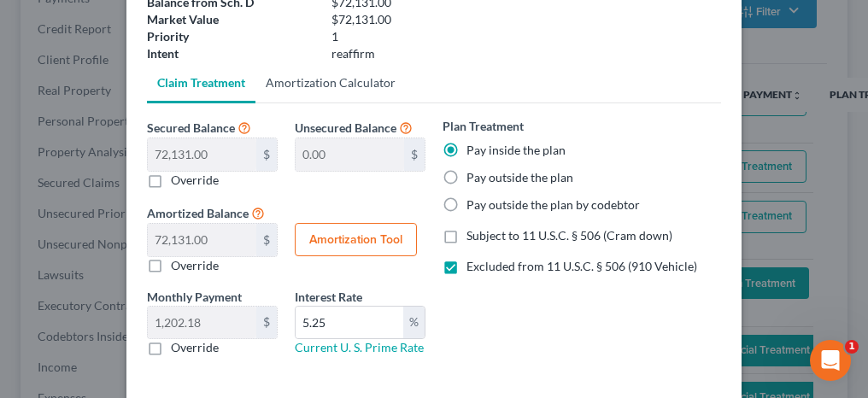
click at [318, 86] on link "Amortization Calculator" at bounding box center [330, 82] width 150 height 41
type input "72,131.00"
type input "5.25"
type input "60"
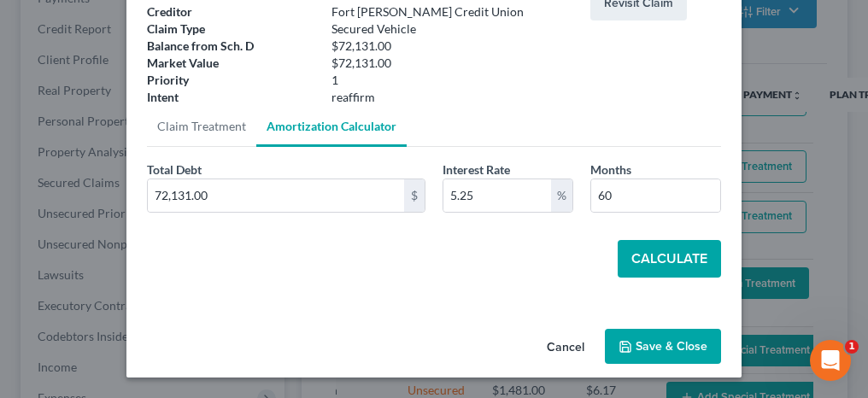
scroll to position [126, 0]
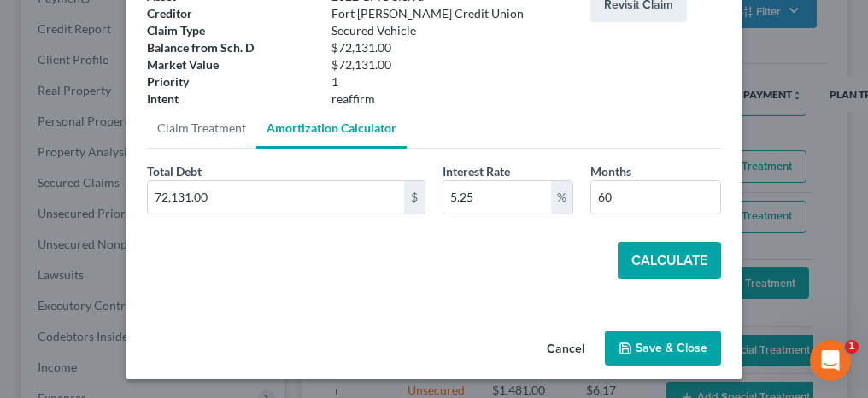
click at [659, 256] on button "Calculate" at bounding box center [669, 261] width 103 height 38
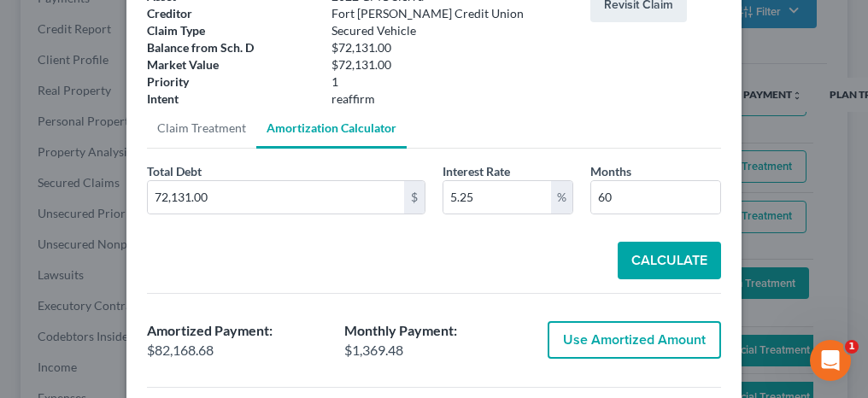
click at [620, 327] on button "Use Amortized Amount" at bounding box center [634, 340] width 173 height 38
type input "82,168.68"
checkbox input "true"
type input "1,369.47"
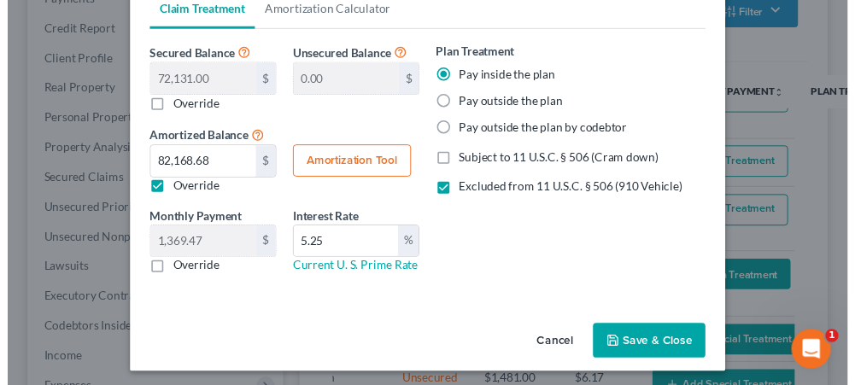
scroll to position [247, 0]
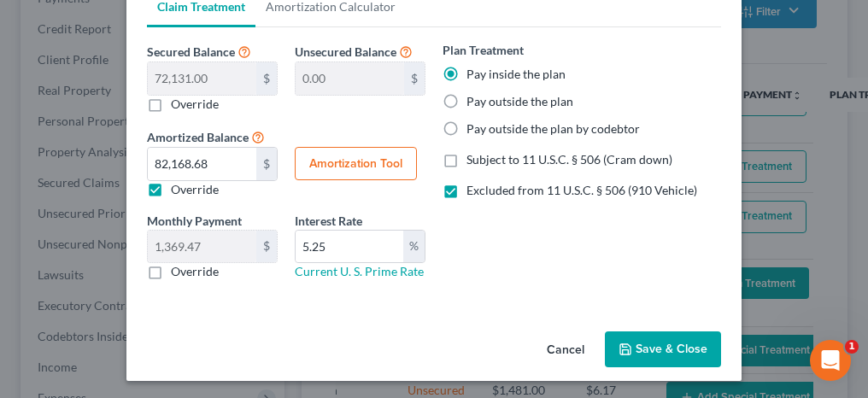
click at [643, 346] on button "Save & Close" at bounding box center [663, 349] width 116 height 36
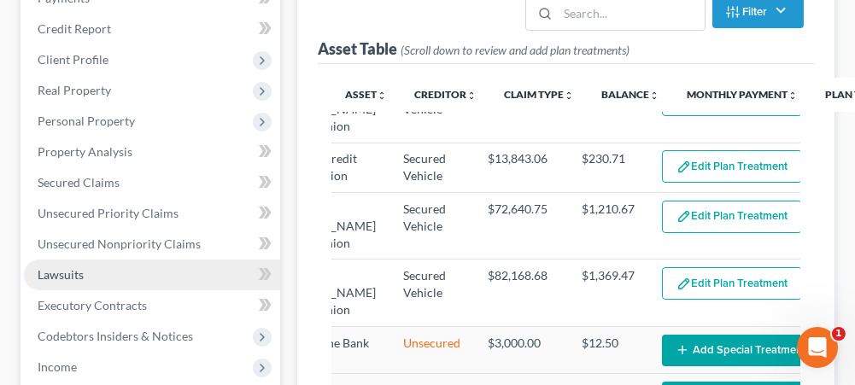
select select "59"
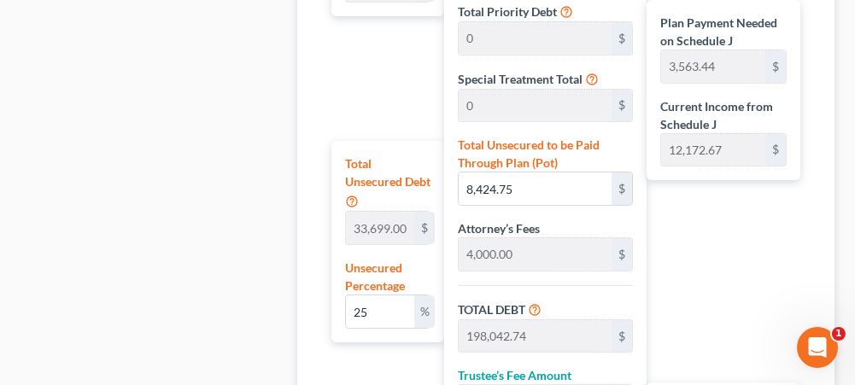
scroll to position [1110, 0]
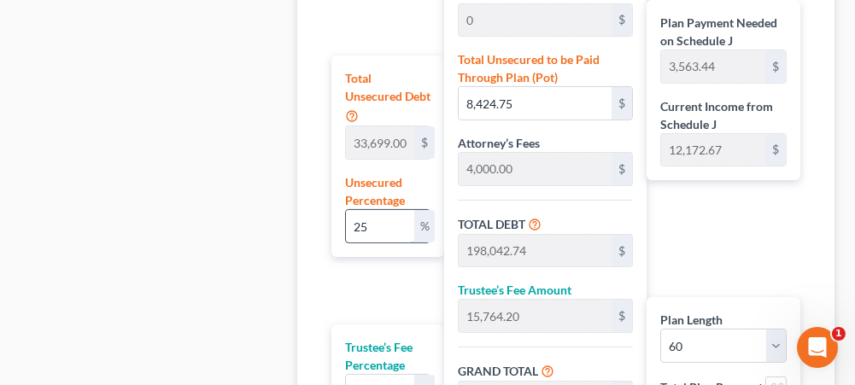
click at [372, 224] on input "25" at bounding box center [380, 226] width 68 height 32
drag, startPoint x: 382, startPoint y: 220, endPoint x: 317, endPoint y: 229, distance: 65.5
click at [317, 229] on div "Calculator Plan Length 1 2 3 4 5 6 7 8 9 10 11 12 13 14 15 16 17 18 19 20 21 22…" at bounding box center [565, 113] width 537 height 809
type input "1"
type input "336.99"
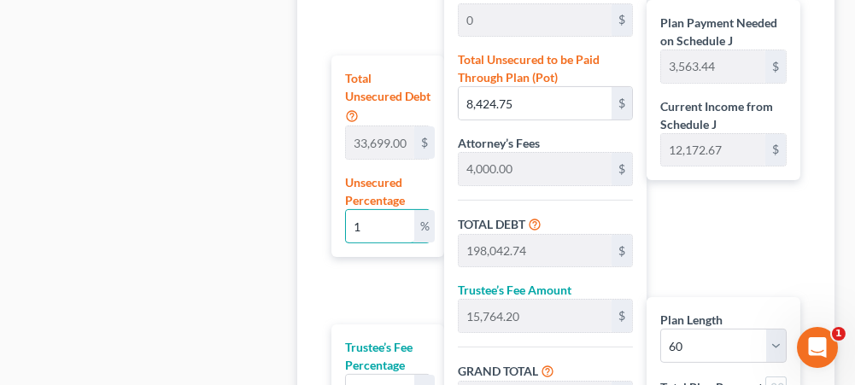
type input "189,954.97"
type input "15,120.41"
type input "205,075.39"
type input "3,417.92"
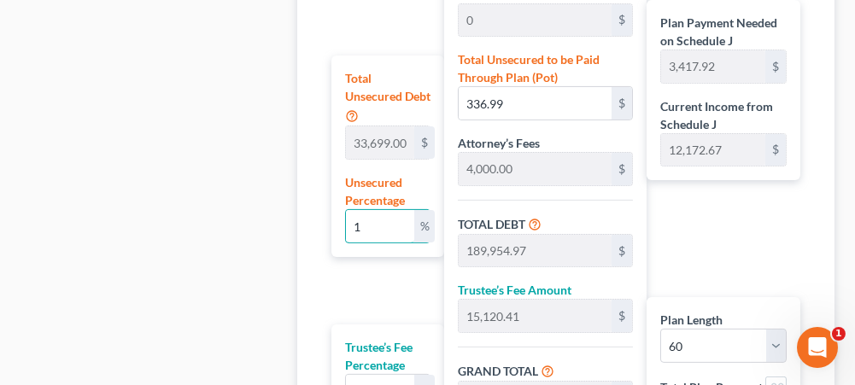
type input "10"
type input "3,369.90"
type input "192,987.88"
type input "15,361.83"
type input "208,349.72"
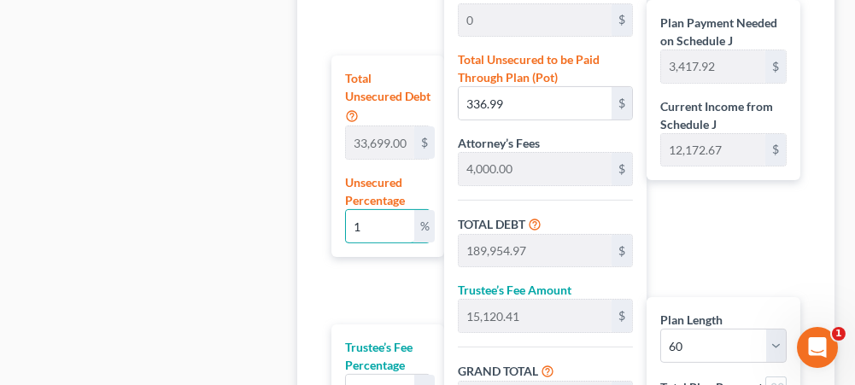
type input "3,472.49"
type input "100"
type input "33,699.00"
type input "223,316.99"
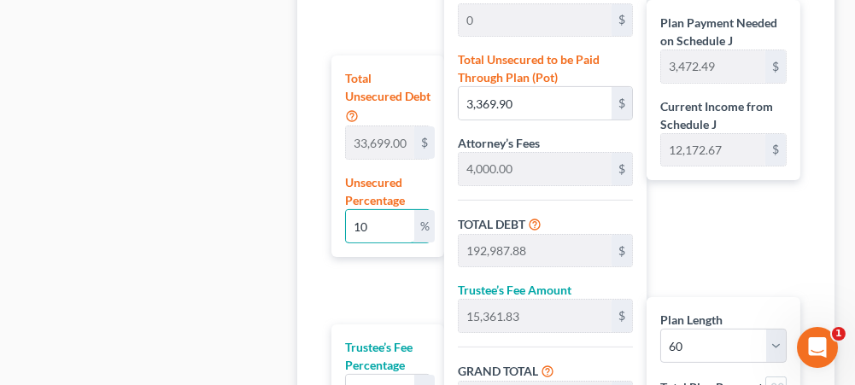
type input "17,776.03"
type input "241,093.02"
type input "4,018.21"
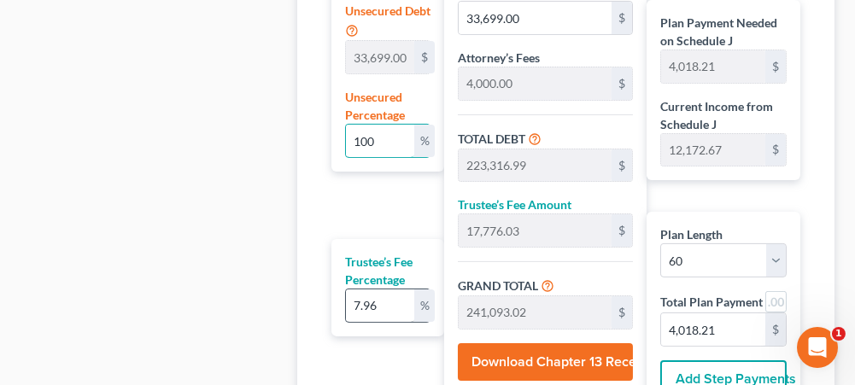
type input "100"
click at [376, 296] on input "7.96" at bounding box center [380, 306] width 68 height 32
drag, startPoint x: 375, startPoint y: 296, endPoint x: 348, endPoint y: 302, distance: 28.0
click at [348, 302] on input "7.96" at bounding box center [380, 306] width 68 height 32
type input "1"
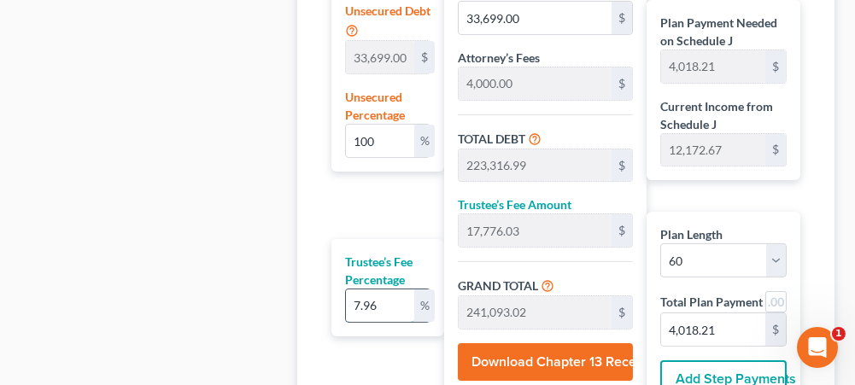
type input "2,233.16"
type input "225,550.15"
type input "3,759.16"
type input "10"
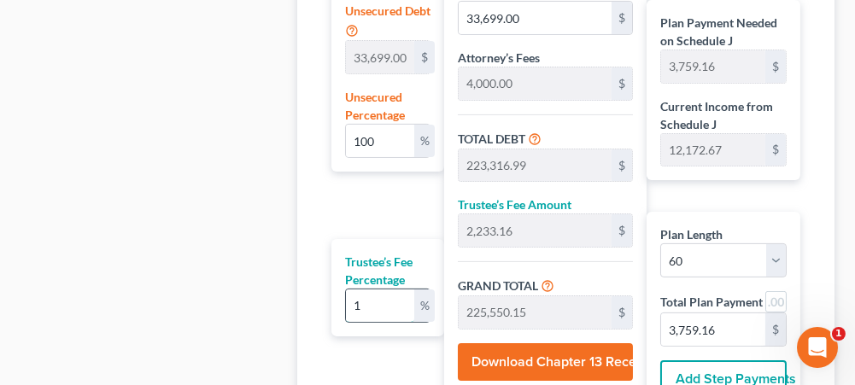
type input "22,331.69"
click at [782, 300] on link at bounding box center [775, 301] width 21 height 21
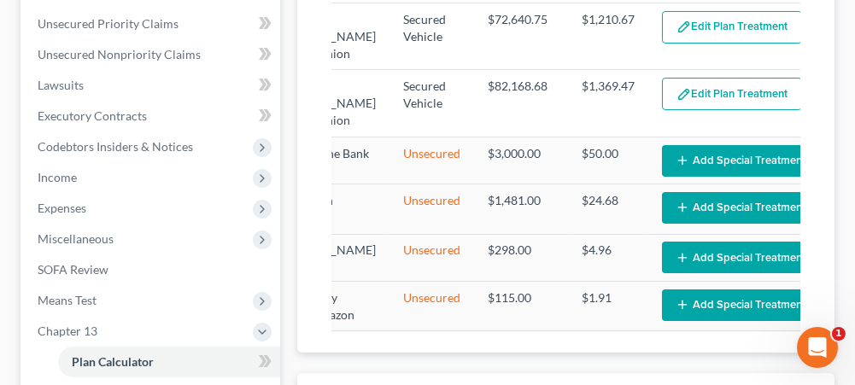
scroll to position [427, 0]
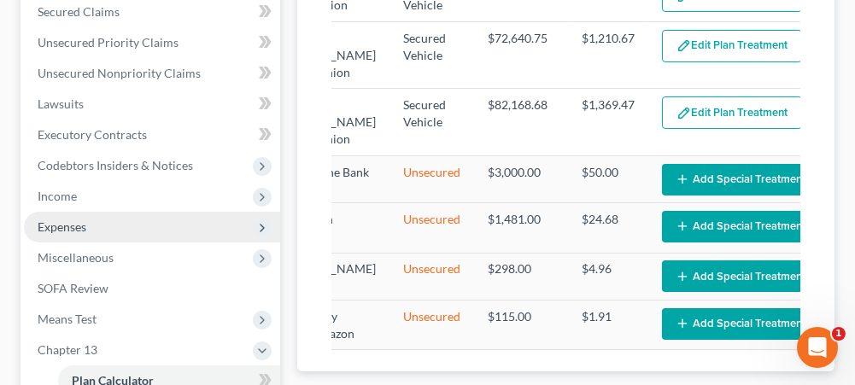
click at [94, 222] on span "Expenses" at bounding box center [152, 227] width 256 height 31
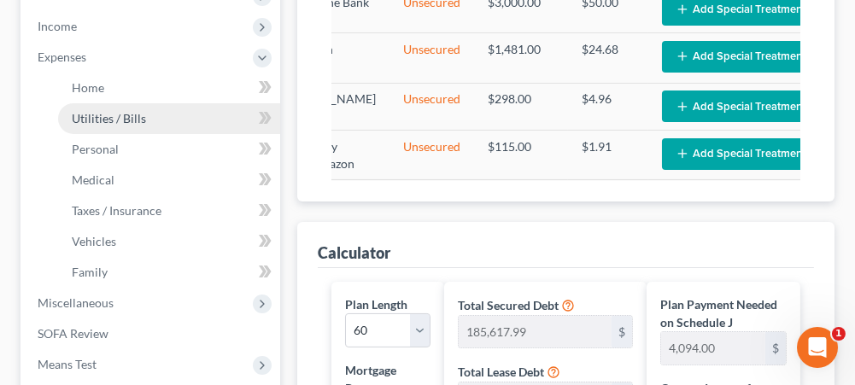
scroll to position [598, 0]
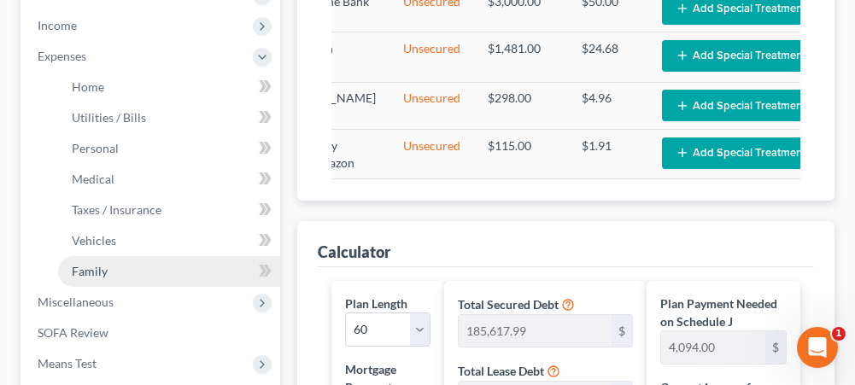
click at [107, 278] on link "Family" at bounding box center [169, 271] width 222 height 31
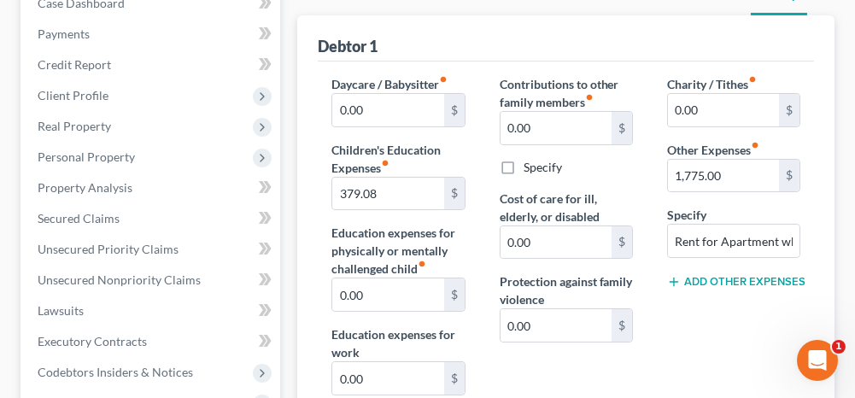
scroll to position [256, 0]
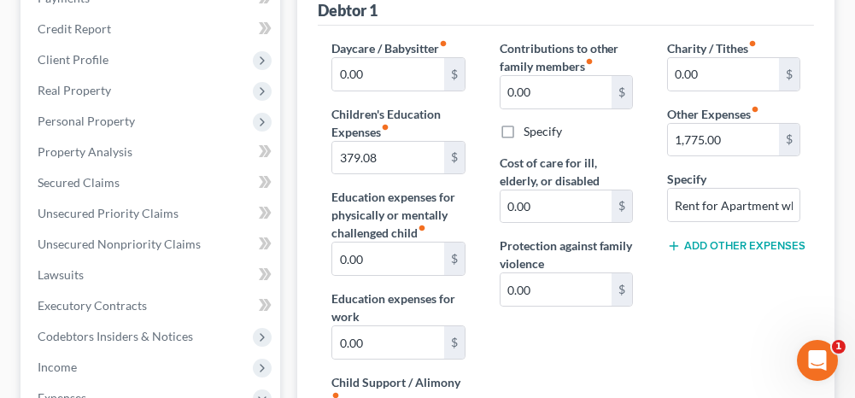
click at [708, 240] on button "Add Other Expenses" at bounding box center [733, 246] width 133 height 14
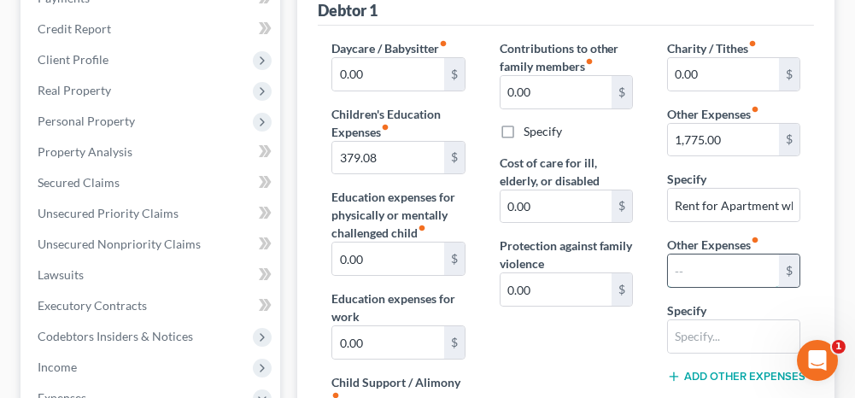
click at [708, 255] on input "text" at bounding box center [723, 271] width 111 height 32
click at [702, 342] on input "text" at bounding box center [734, 336] width 132 height 32
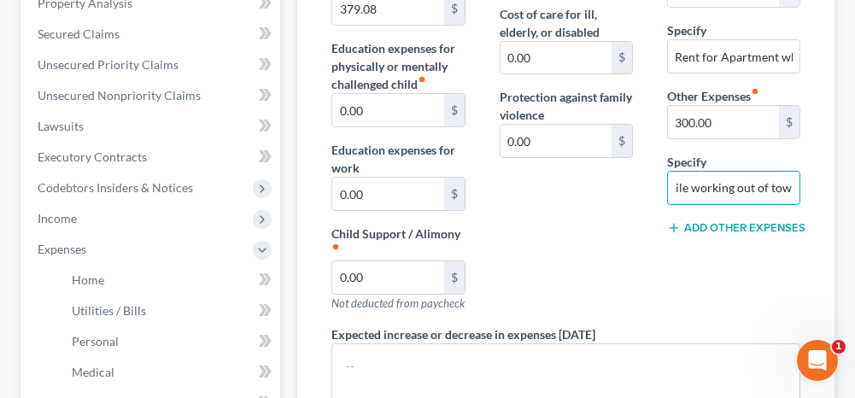
scroll to position [427, 0]
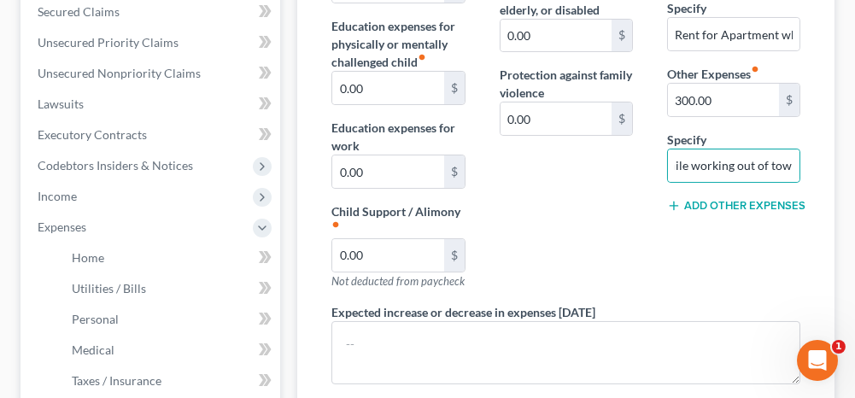
click at [715, 201] on button "Add Other Expenses" at bounding box center [733, 206] width 133 height 14
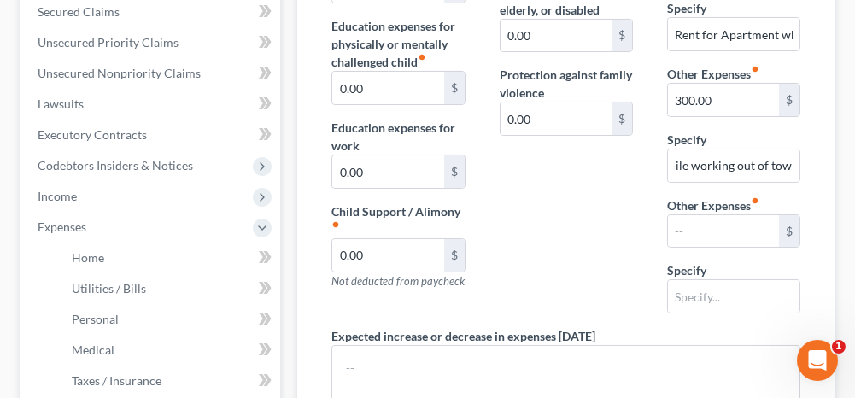
scroll to position [0, 0]
click at [702, 237] on input "text" at bounding box center [723, 231] width 111 height 32
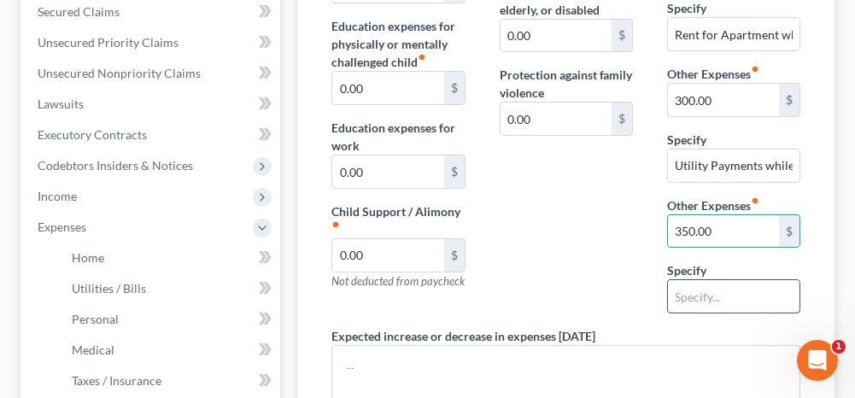
click at [690, 282] on input "text" at bounding box center [734, 296] width 132 height 32
click at [689, 289] on input "Food Expense while working out of town" at bounding box center [734, 296] width 132 height 32
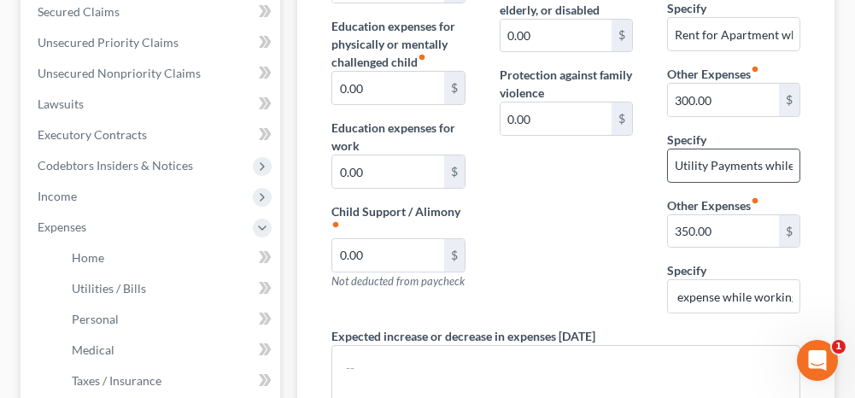
click at [710, 156] on input "Utility Payments while working out of town" at bounding box center [734, 165] width 132 height 32
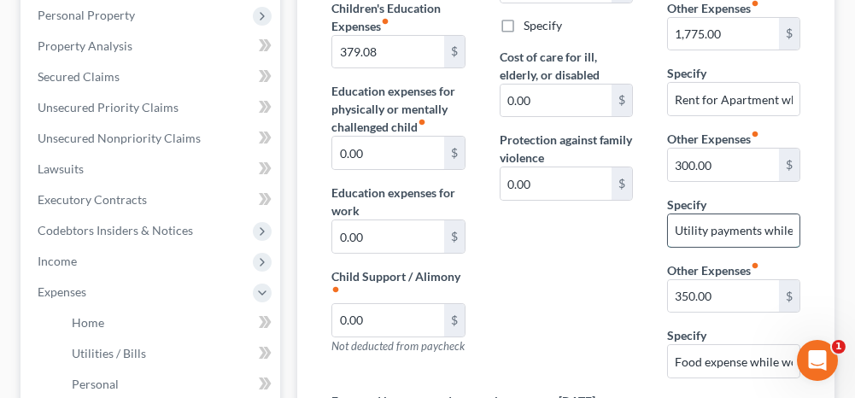
scroll to position [342, 0]
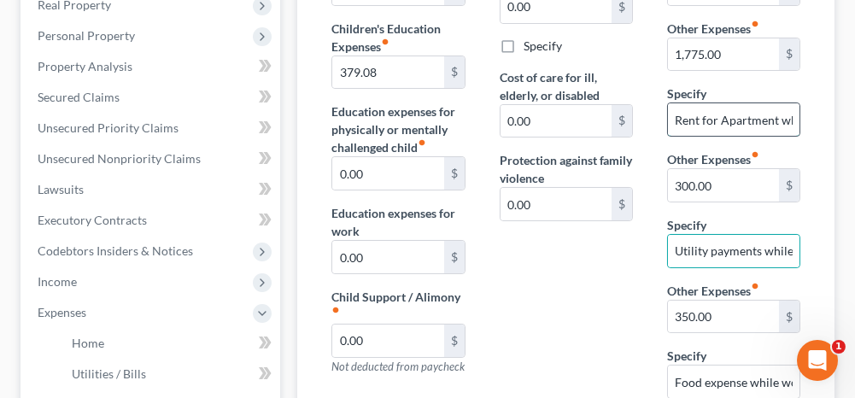
click at [722, 116] on input "Rent for Apartment while working out of town" at bounding box center [734, 119] width 132 height 32
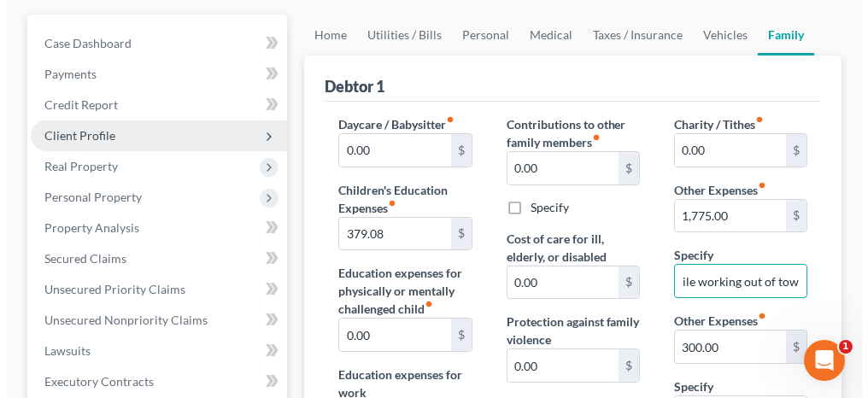
scroll to position [171, 0]
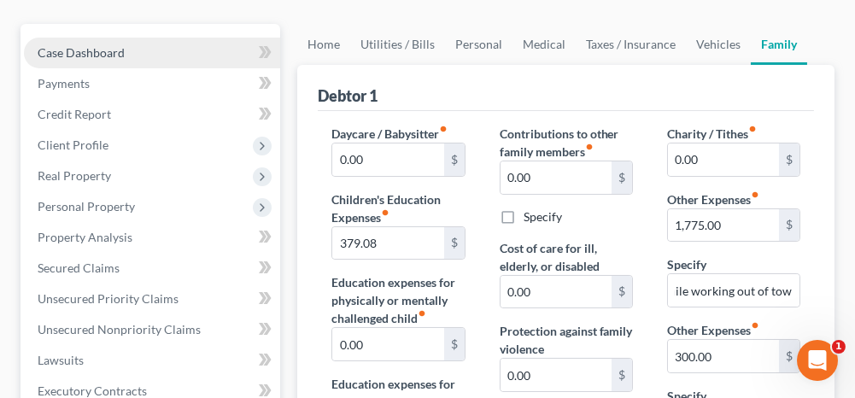
click at [155, 56] on link "Case Dashboard" at bounding box center [152, 53] width 256 height 31
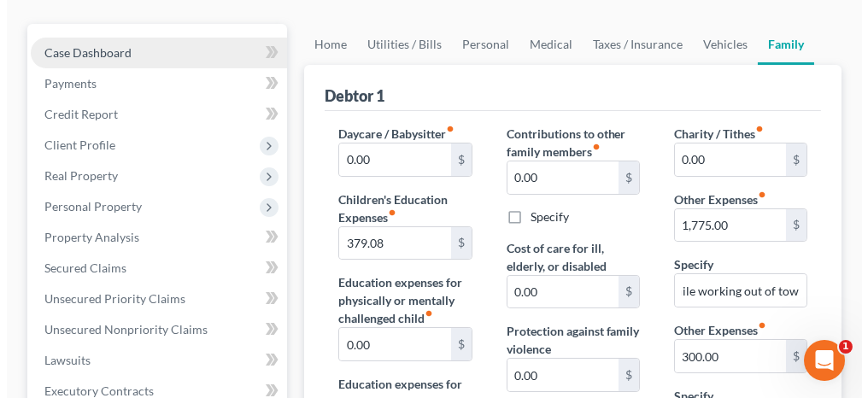
scroll to position [0, 0]
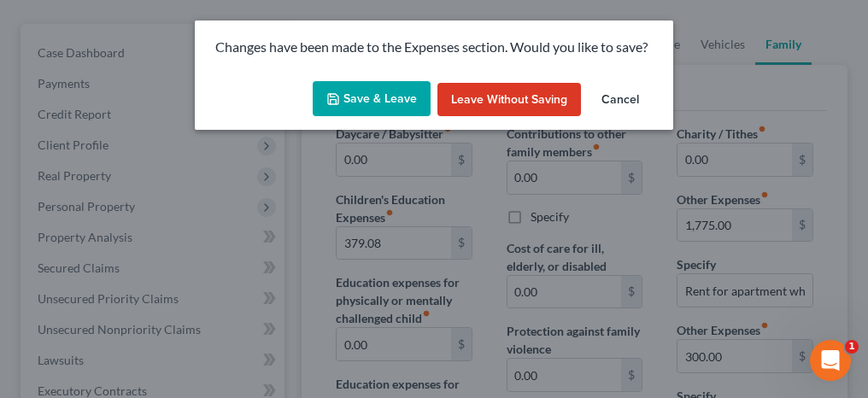
click at [356, 108] on button "Save & Leave" at bounding box center [372, 99] width 118 height 36
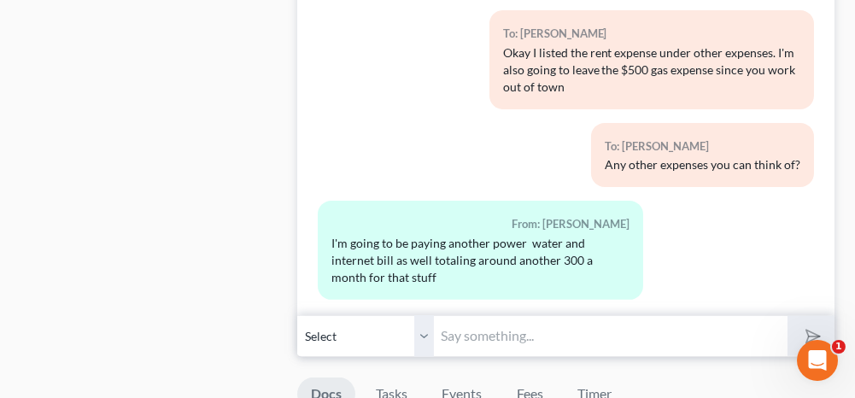
scroll to position [1452, 0]
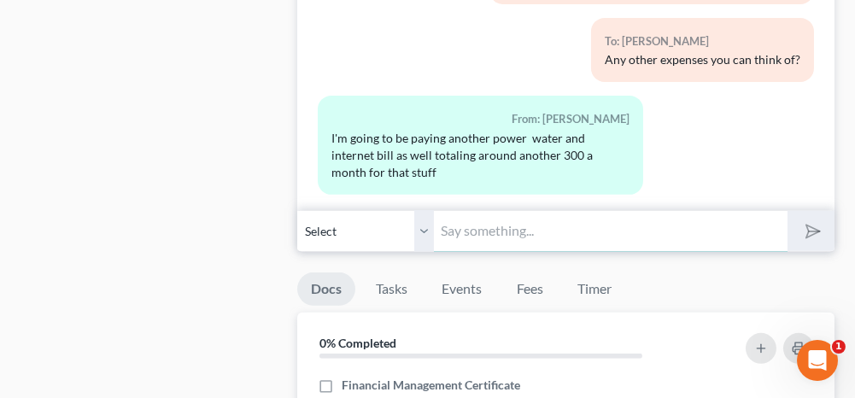
click at [548, 210] on input "text" at bounding box center [610, 231] width 353 height 42
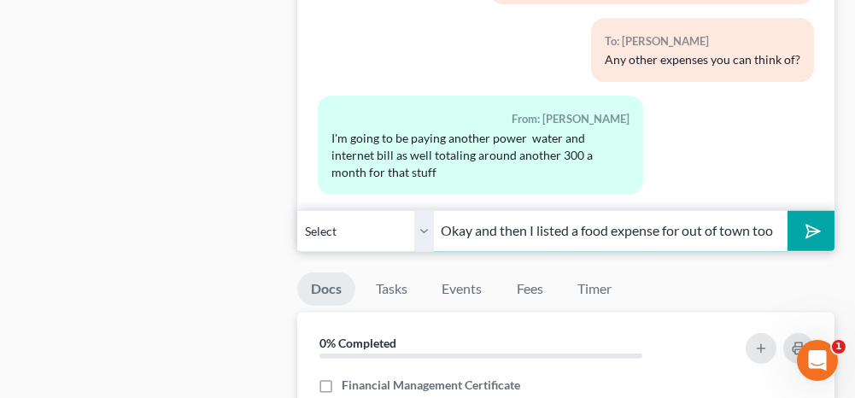
scroll to position [0, 2]
click at [827, 220] on button "submit" at bounding box center [811, 231] width 47 height 40
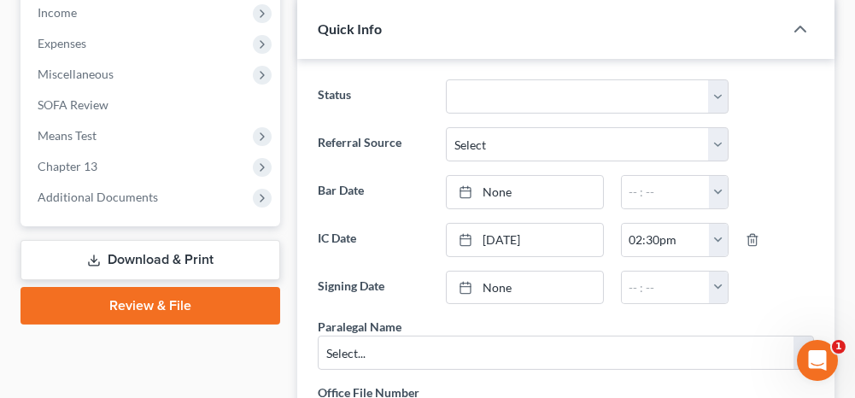
scroll to position [598, 0]
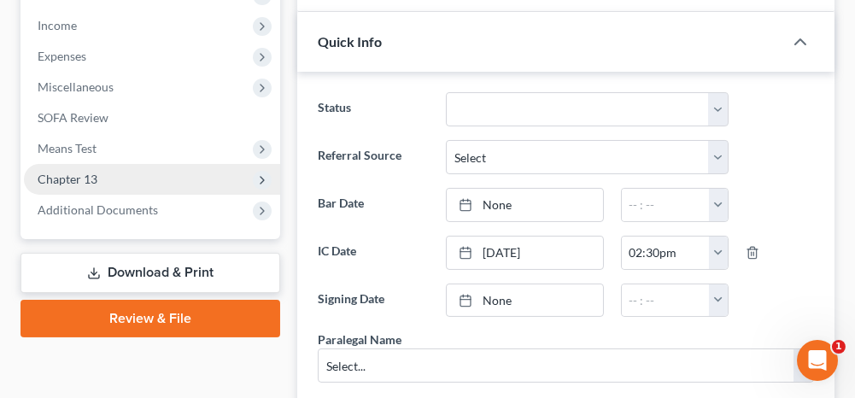
click at [130, 178] on span "Chapter 13" at bounding box center [152, 179] width 256 height 31
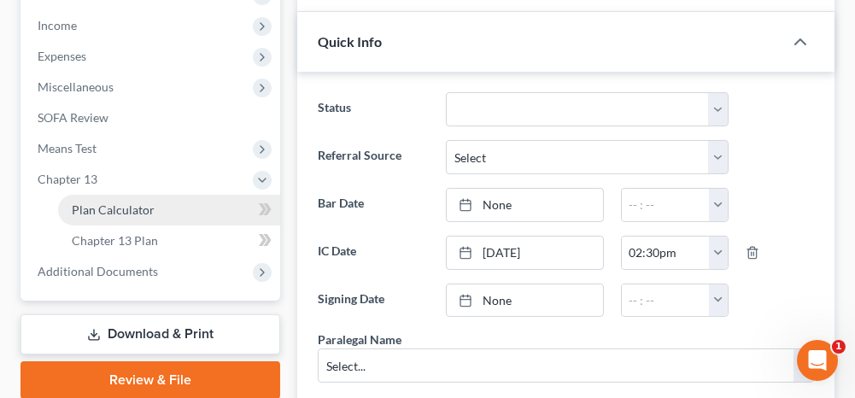
click at [124, 204] on span "Plan Calculator" at bounding box center [113, 209] width 83 height 15
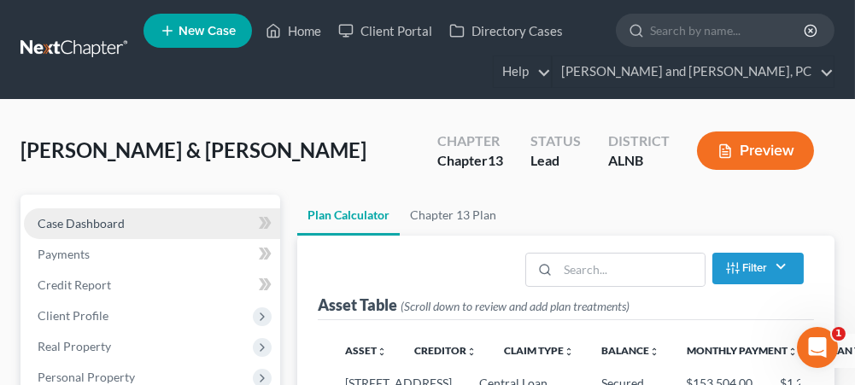
click at [159, 220] on link "Case Dashboard" at bounding box center [152, 223] width 256 height 31
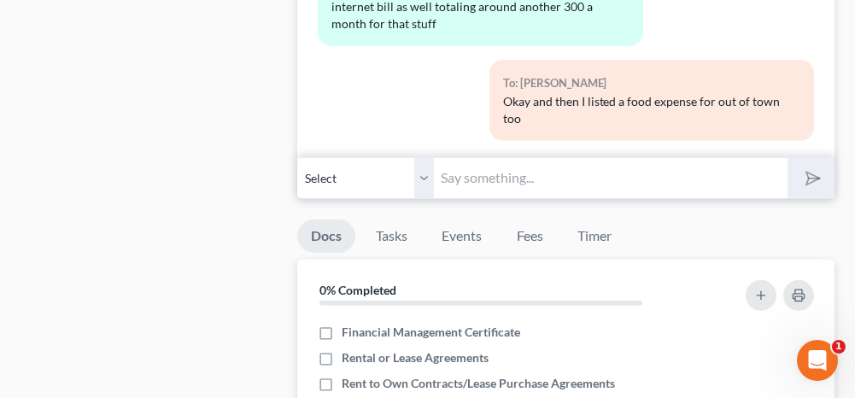
scroll to position [1538, 0]
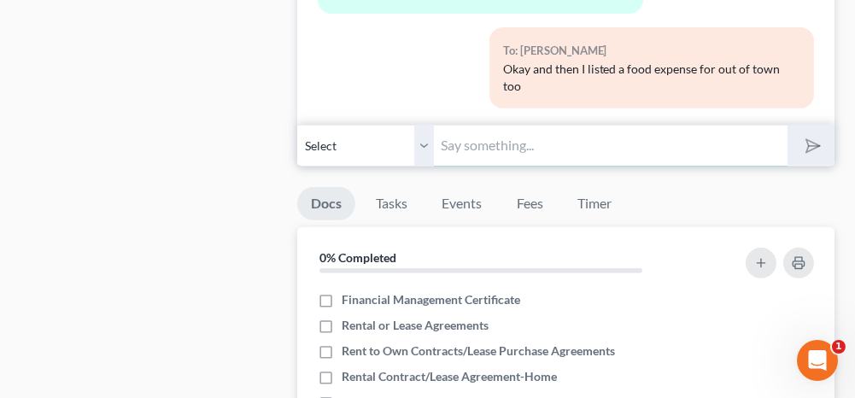
click at [475, 133] on input "text" at bounding box center [610, 146] width 353 height 42
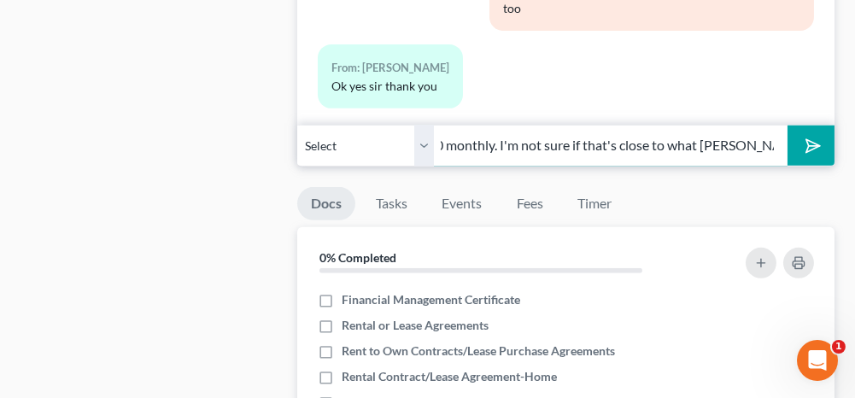
scroll to position [0, 251]
click at [826, 132] on button "submit" at bounding box center [811, 146] width 47 height 40
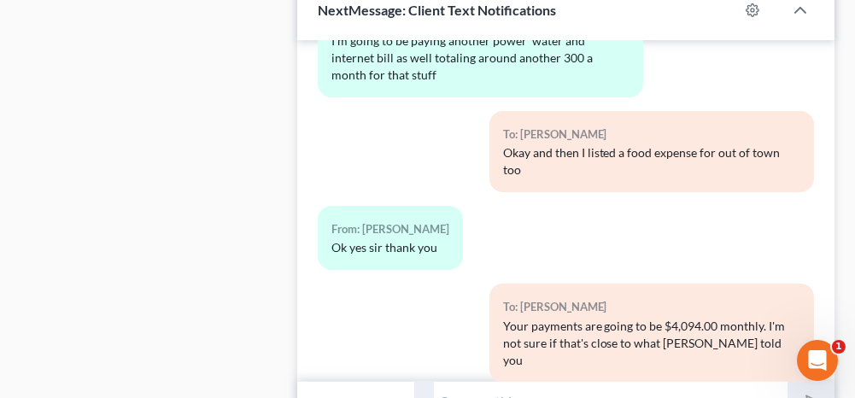
scroll to position [1367, 0]
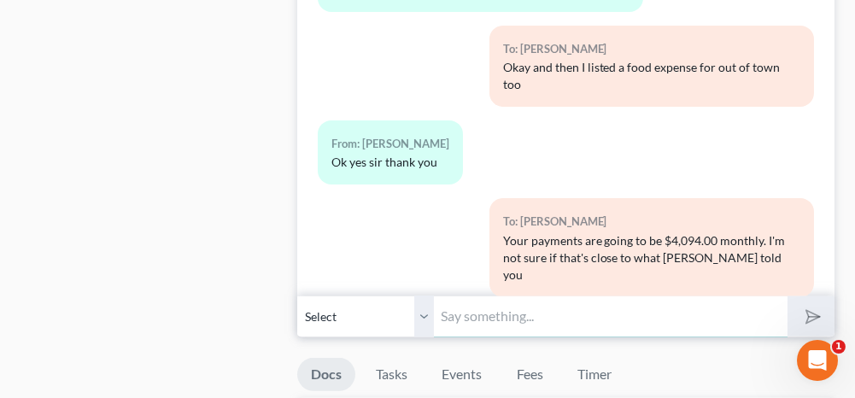
click at [494, 303] on input "text" at bounding box center [610, 317] width 353 height 42
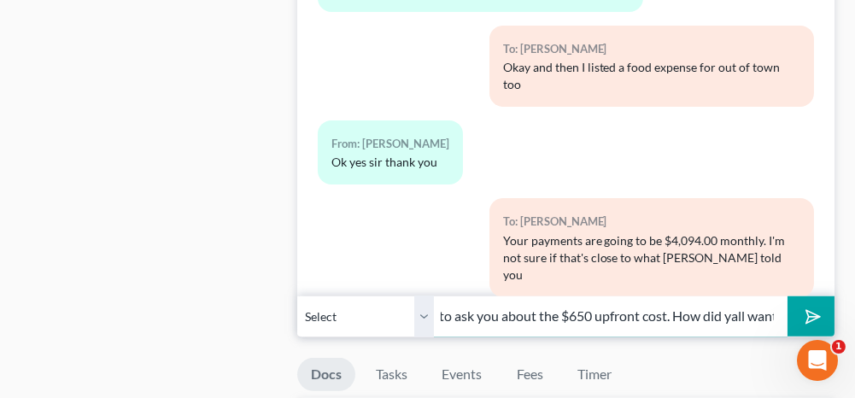
scroll to position [0, 216]
drag, startPoint x: 817, startPoint y: 298, endPoint x: 285, endPoint y: 194, distance: 542.3
click at [818, 298] on button "submit" at bounding box center [811, 316] width 47 height 40
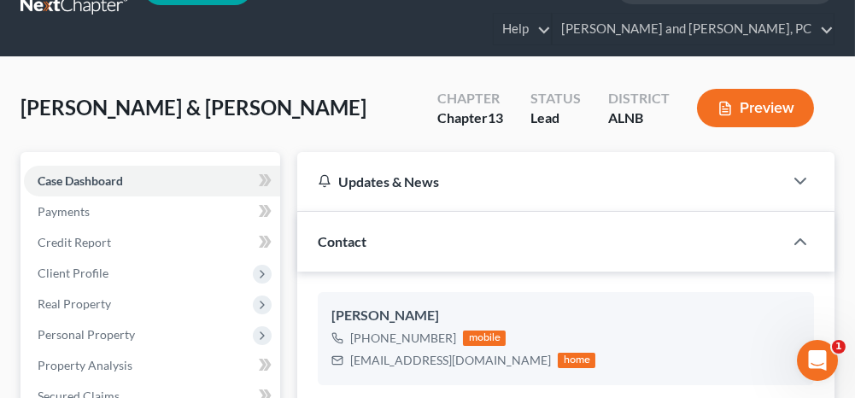
scroll to position [0, 0]
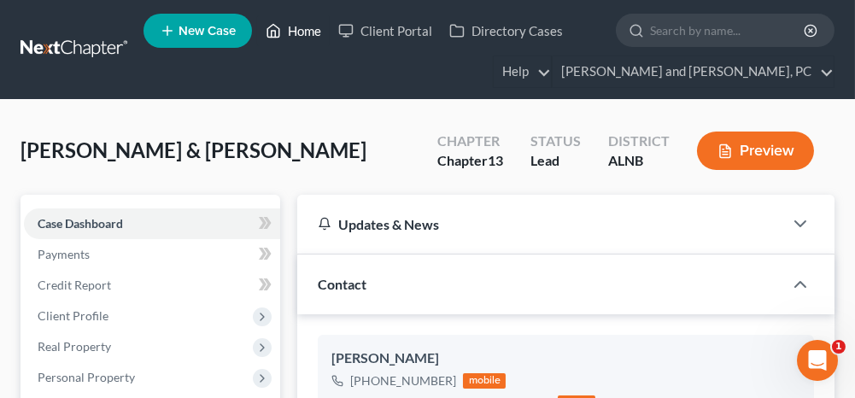
click at [312, 30] on link "Home" at bounding box center [293, 30] width 73 height 31
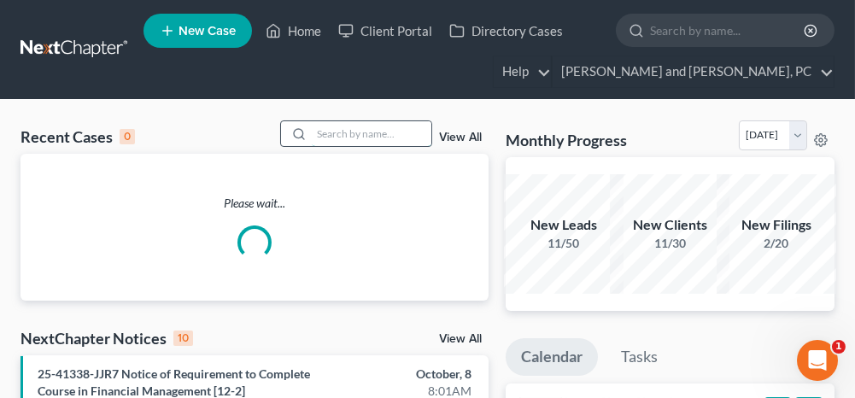
click at [348, 135] on input "search" at bounding box center [372, 133] width 120 height 25
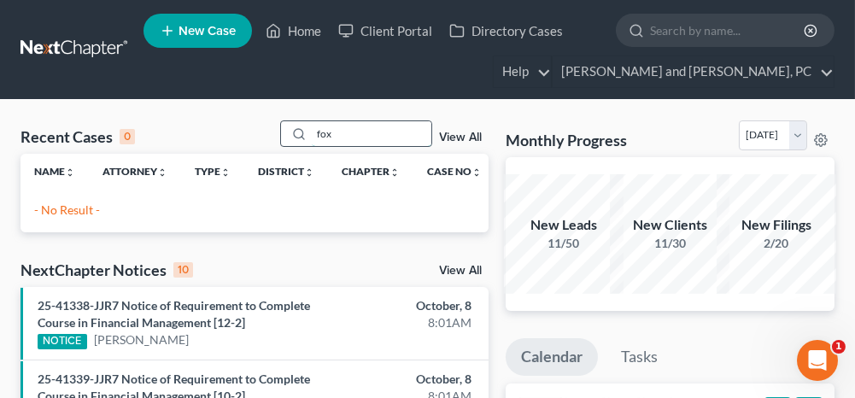
drag, startPoint x: 348, startPoint y: 136, endPoint x: 319, endPoint y: 131, distance: 29.5
click at [319, 131] on input "fox" at bounding box center [372, 133] width 120 height 25
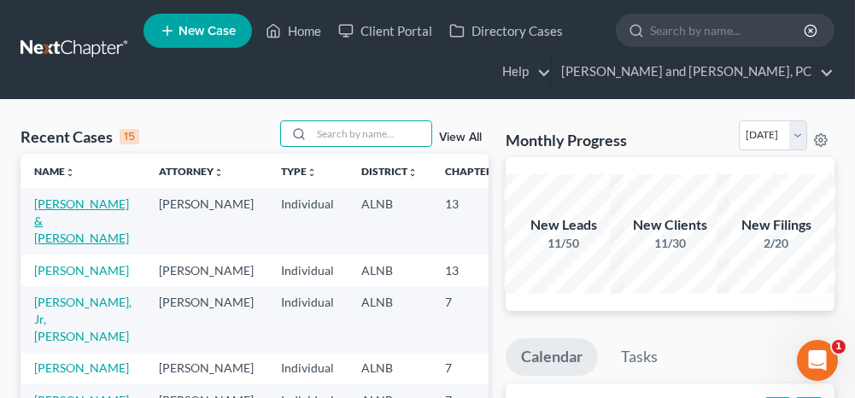
click at [73, 204] on link "[PERSON_NAME] & [PERSON_NAME]" at bounding box center [81, 220] width 95 height 49
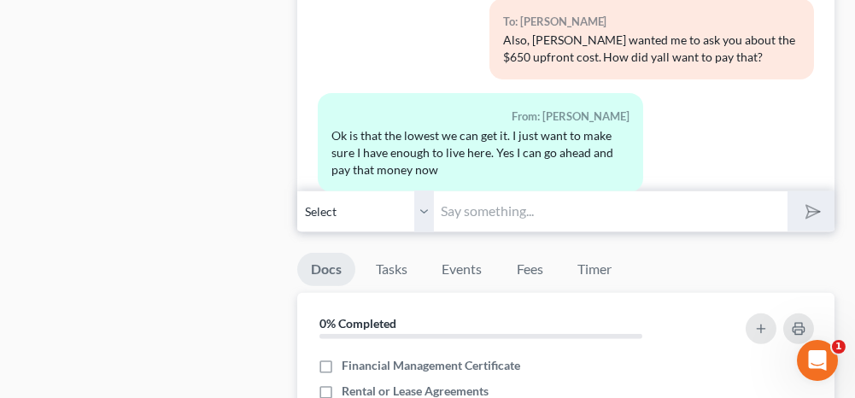
scroll to position [1452, 0]
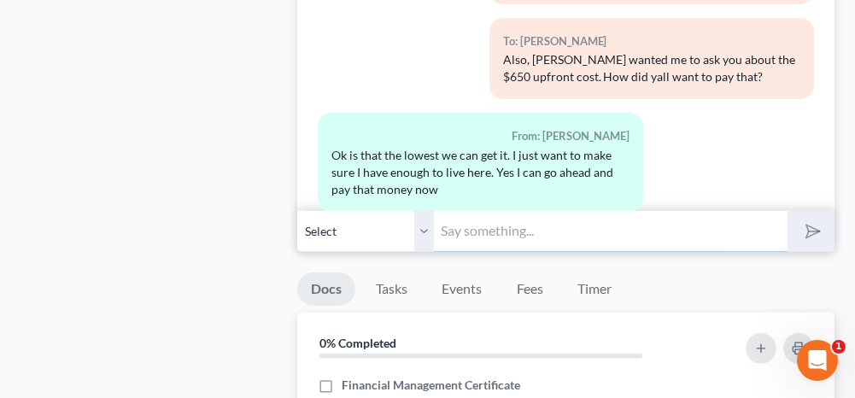
click at [495, 216] on input "text" at bounding box center [610, 231] width 353 height 42
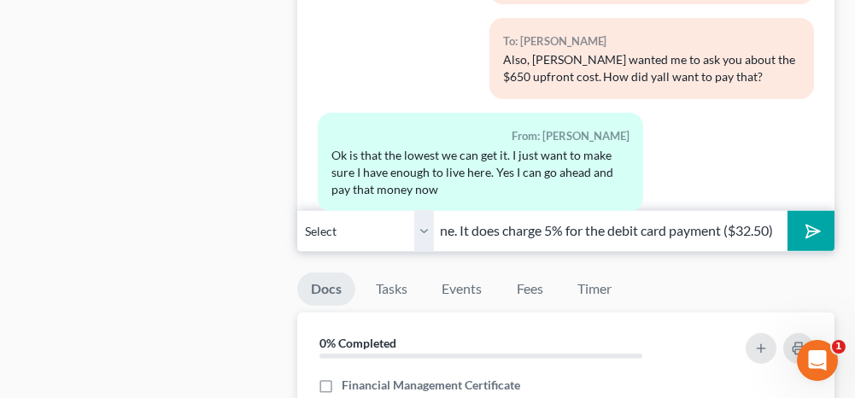
scroll to position [0, 0]
click at [810, 221] on polygon "submit" at bounding box center [810, 231] width 21 height 21
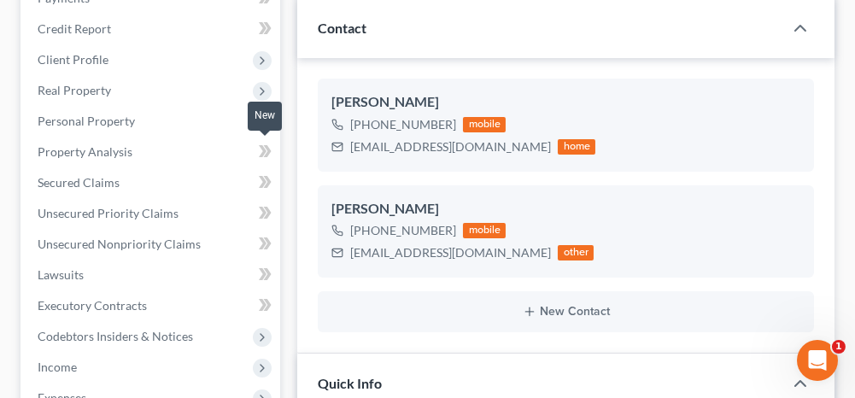
scroll to position [171, 0]
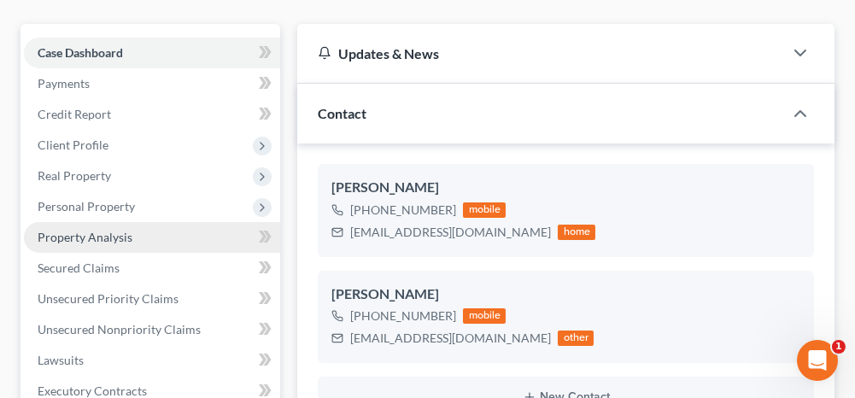
click at [102, 235] on span "Property Analysis" at bounding box center [85, 237] width 95 height 15
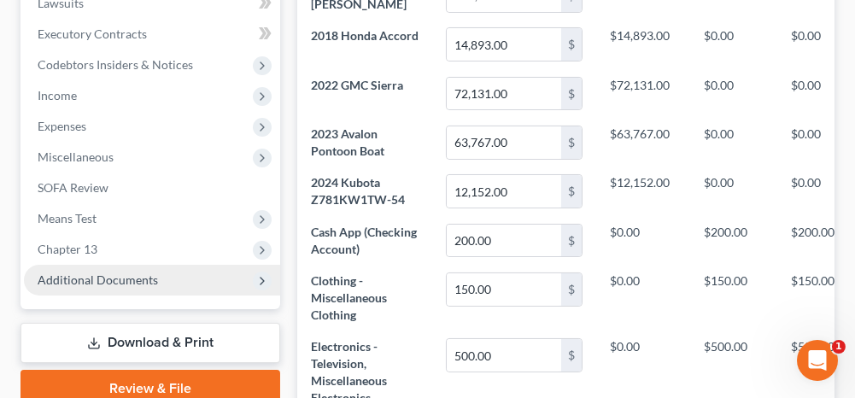
scroll to position [598, 0]
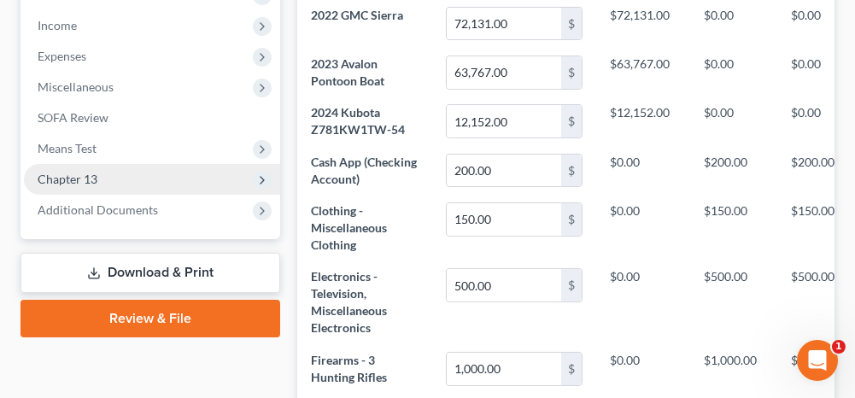
click at [147, 179] on span "Chapter 13" at bounding box center [152, 179] width 256 height 31
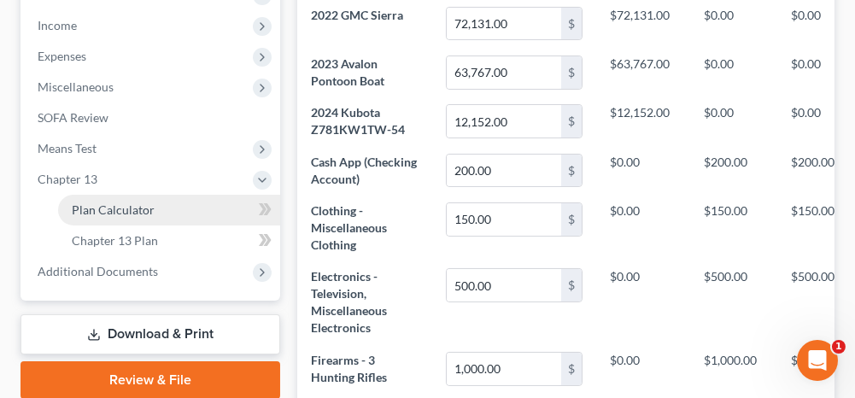
click at [147, 211] on span "Plan Calculator" at bounding box center [113, 209] width 83 height 15
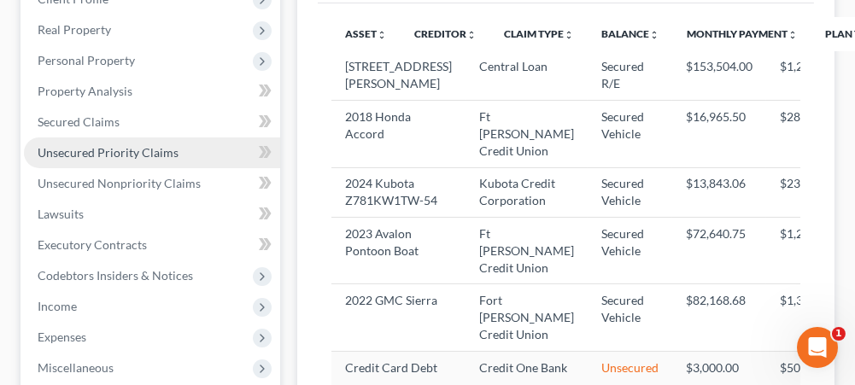
scroll to position [74, 0]
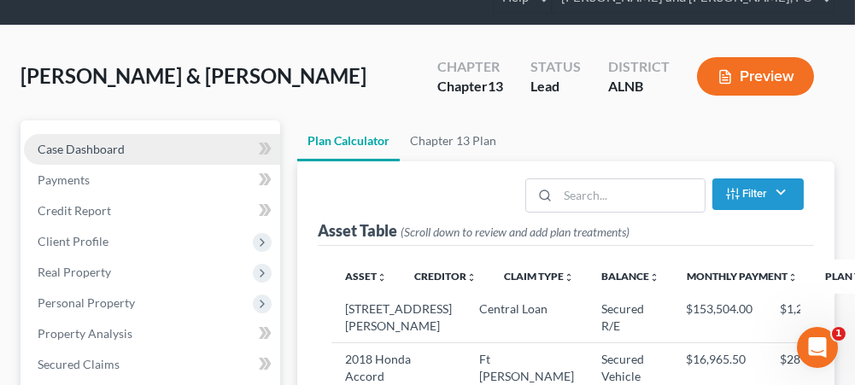
click at [162, 149] on link "Case Dashboard" at bounding box center [152, 149] width 256 height 31
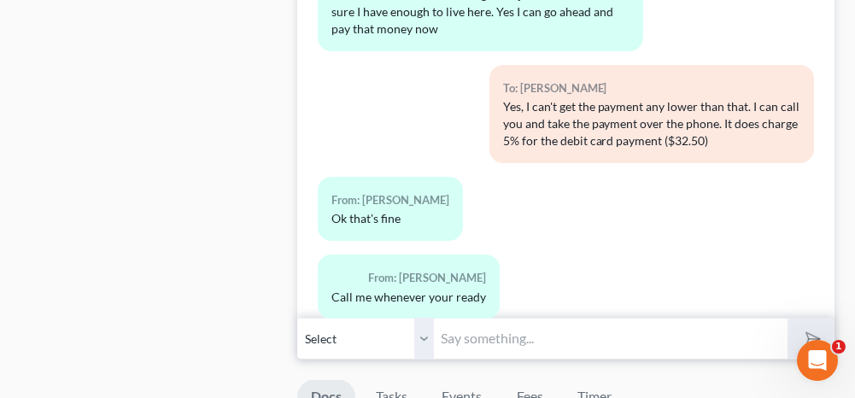
scroll to position [1367, 0]
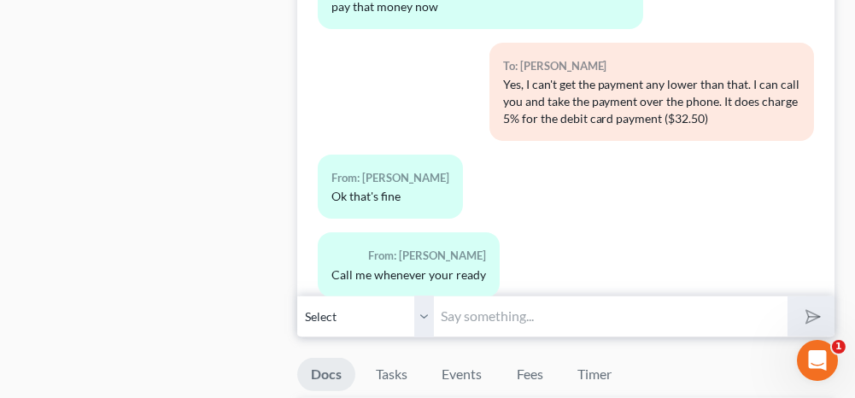
click at [482, 284] on div "12:06PM[DATE] To: [PERSON_NAME] Thank you for choosing [PERSON_NAME] and [PERSO…" at bounding box center [565, 126] width 537 height 342
click at [483, 309] on input "text" at bounding box center [610, 317] width 353 height 42
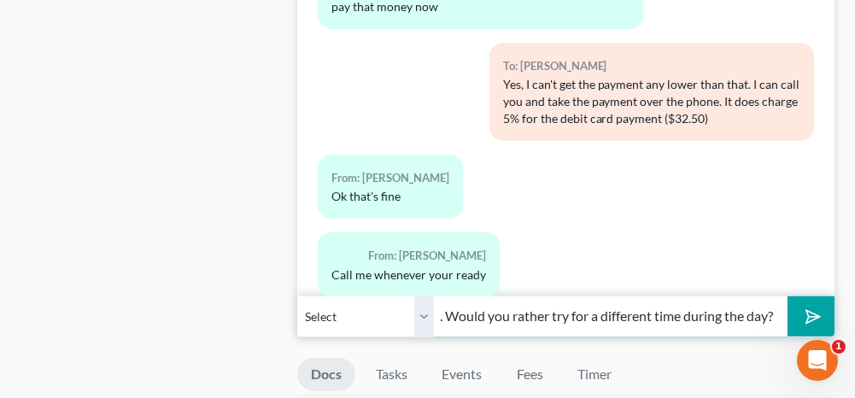
scroll to position [0, 542]
click at [811, 307] on polygon "submit" at bounding box center [810, 317] width 21 height 21
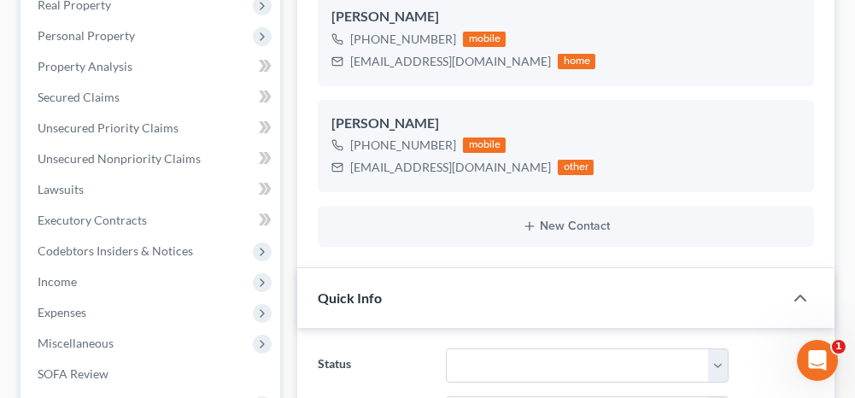
scroll to position [0, 0]
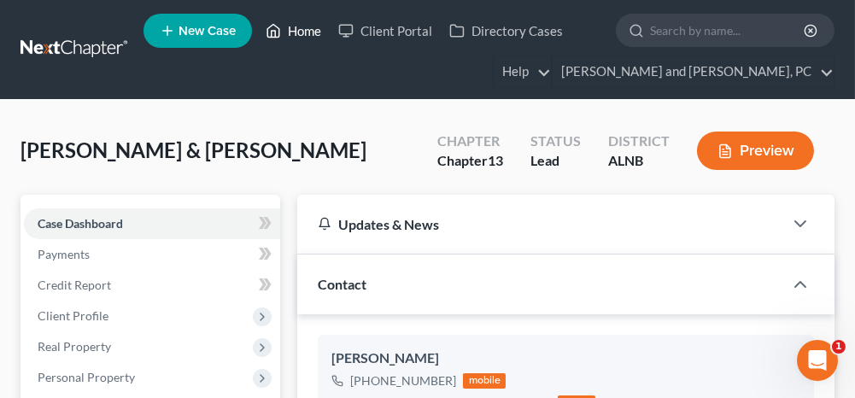
drag, startPoint x: 304, startPoint y: 28, endPoint x: 253, endPoint y: 138, distance: 121.5
click at [304, 28] on link "Home" at bounding box center [293, 30] width 73 height 31
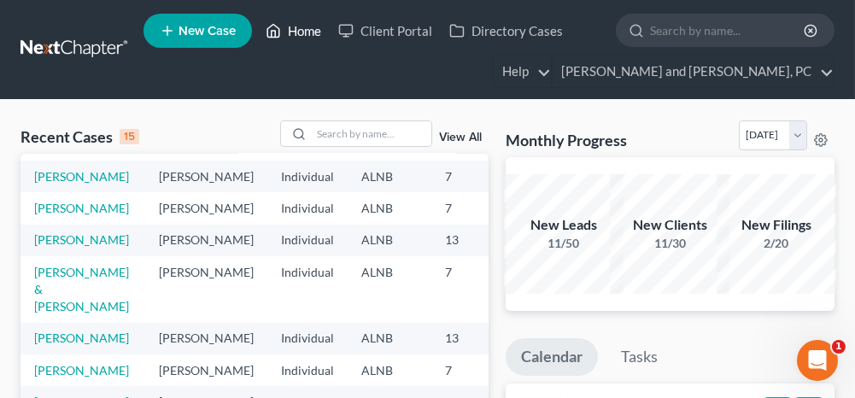
scroll to position [85, 0]
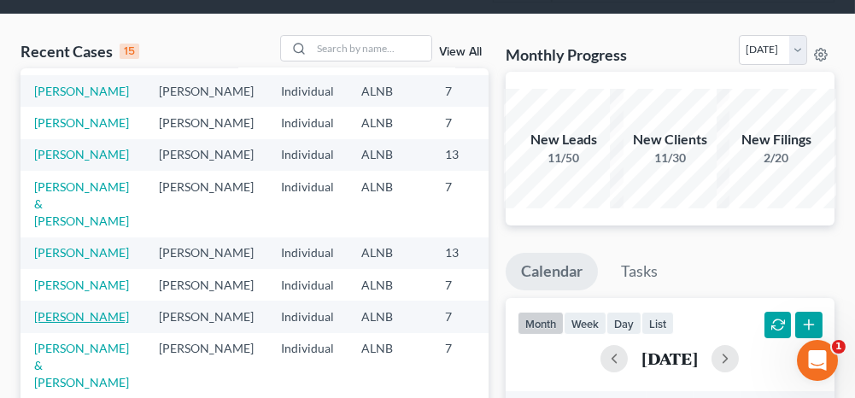
click at [61, 309] on link "[PERSON_NAME]" at bounding box center [81, 316] width 95 height 15
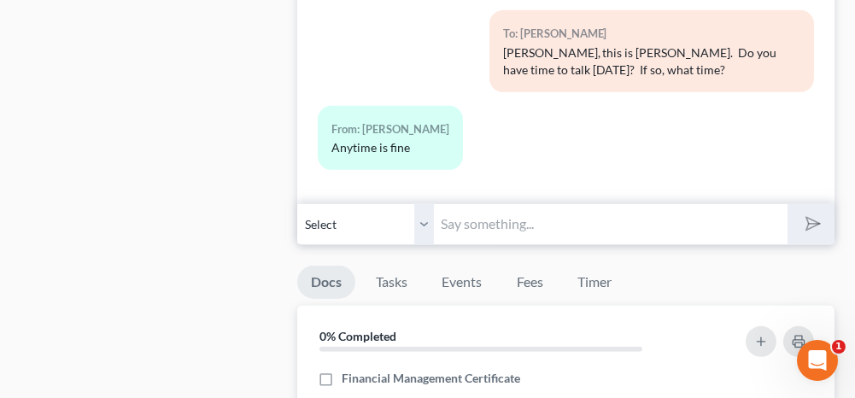
scroll to position [1879, 0]
click at [497, 206] on input "text" at bounding box center [610, 223] width 353 height 42
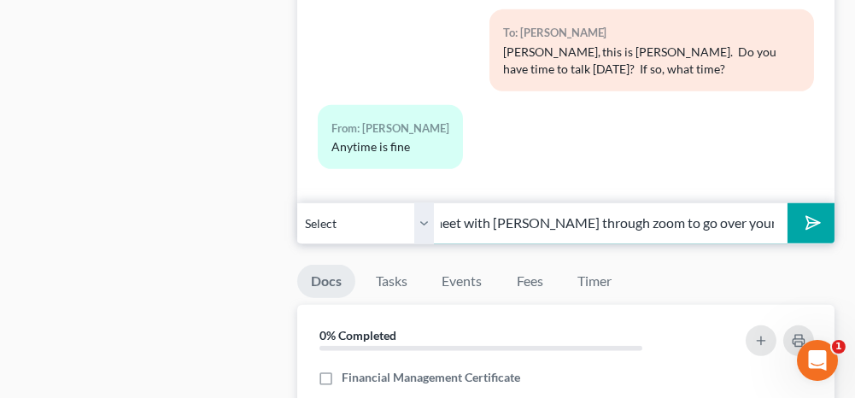
scroll to position [0, 205]
click at [814, 211] on icon "submit" at bounding box center [810, 223] width 24 height 24
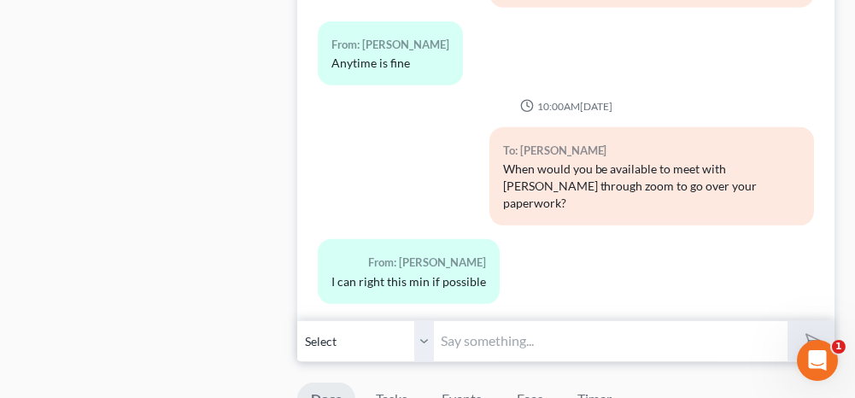
scroll to position [1794, 0]
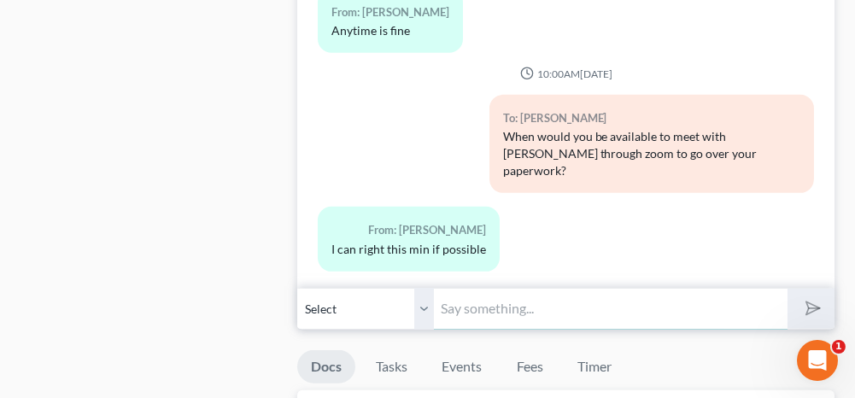
click at [484, 304] on input "text" at bounding box center [610, 309] width 353 height 42
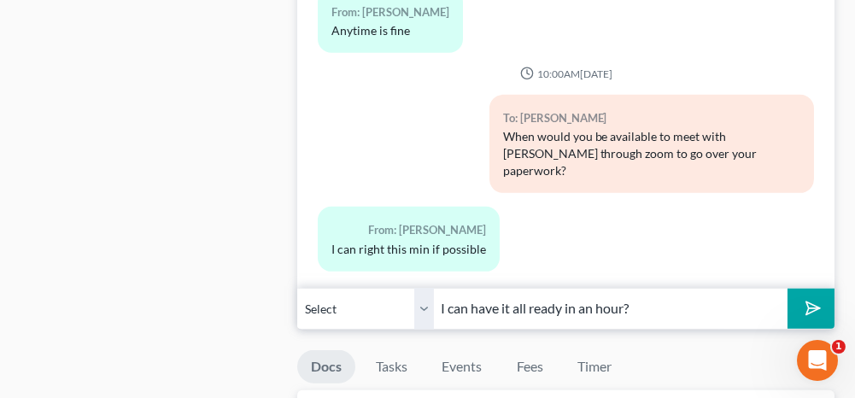
drag, startPoint x: 804, startPoint y: 297, endPoint x: 261, endPoint y: 225, distance: 547.3
click at [804, 297] on icon "submit" at bounding box center [810, 308] width 24 height 24
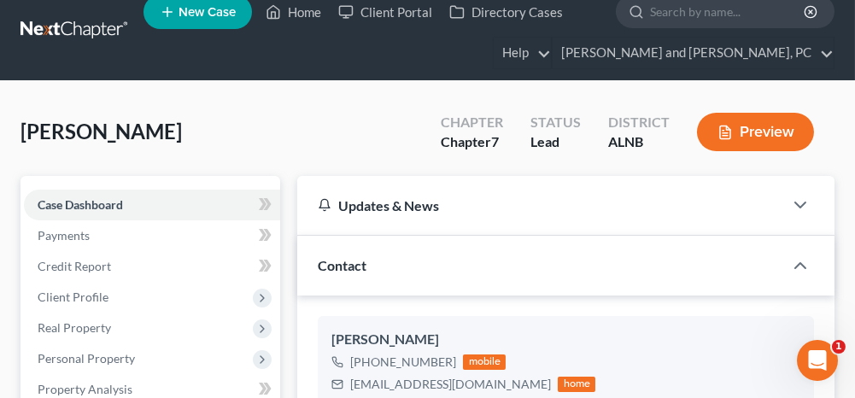
scroll to position [0, 0]
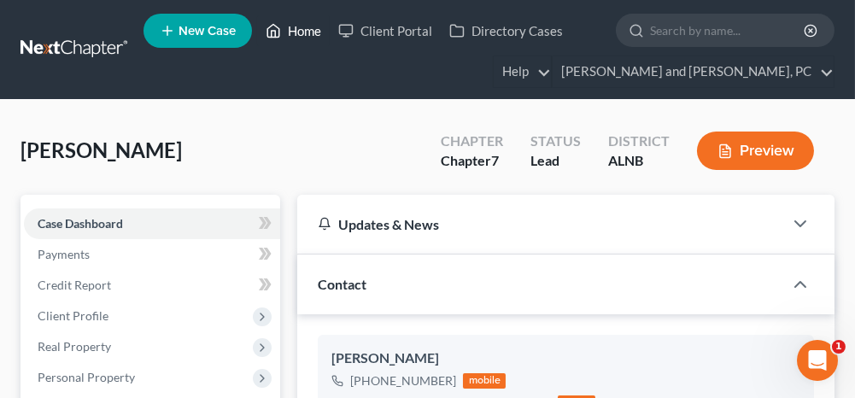
click at [298, 27] on link "Home" at bounding box center [293, 30] width 73 height 31
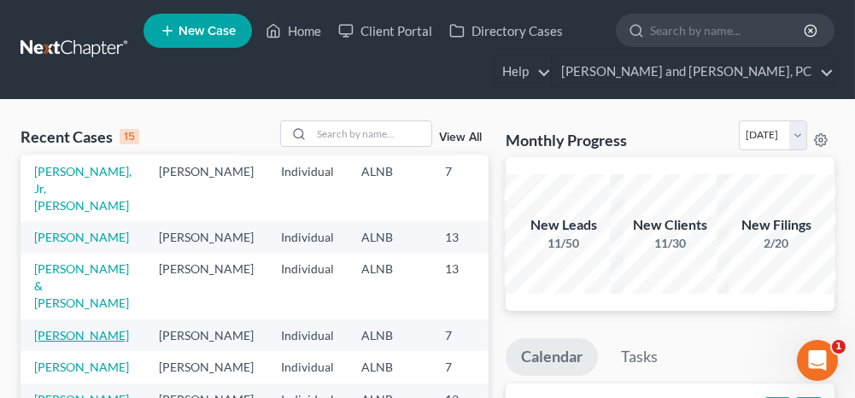
scroll to position [85, 0]
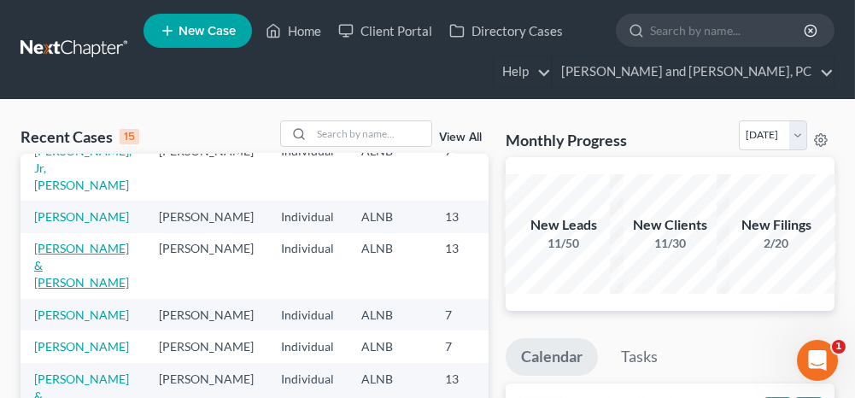
click at [44, 261] on link "[PERSON_NAME] & [PERSON_NAME]" at bounding box center [81, 265] width 95 height 49
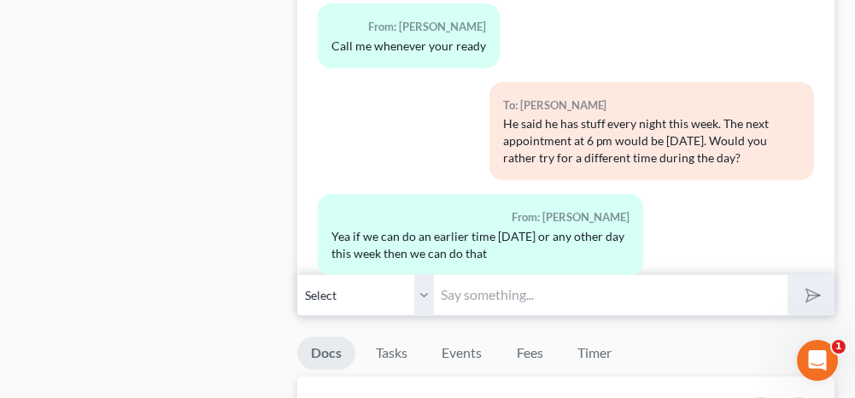
scroll to position [1367, 0]
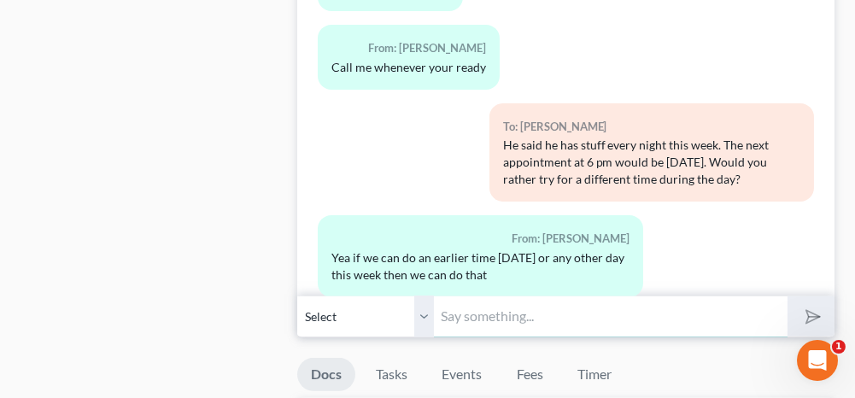
click at [548, 319] on input "text" at bounding box center [610, 317] width 353 height 42
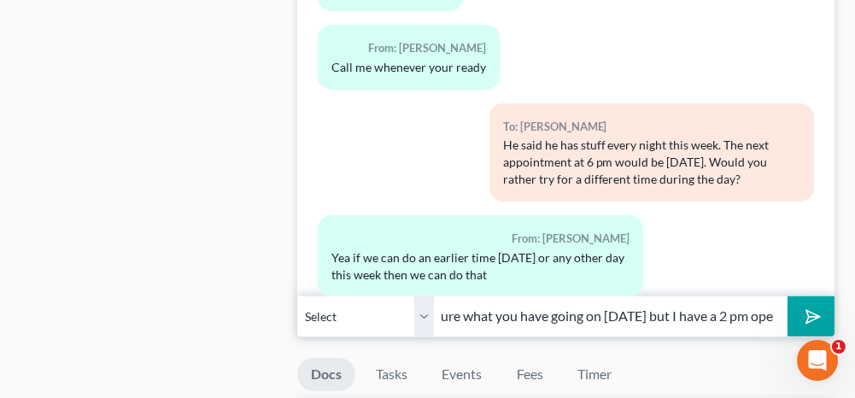
scroll to position [0, 0]
click at [801, 305] on icon "submit" at bounding box center [810, 317] width 24 height 24
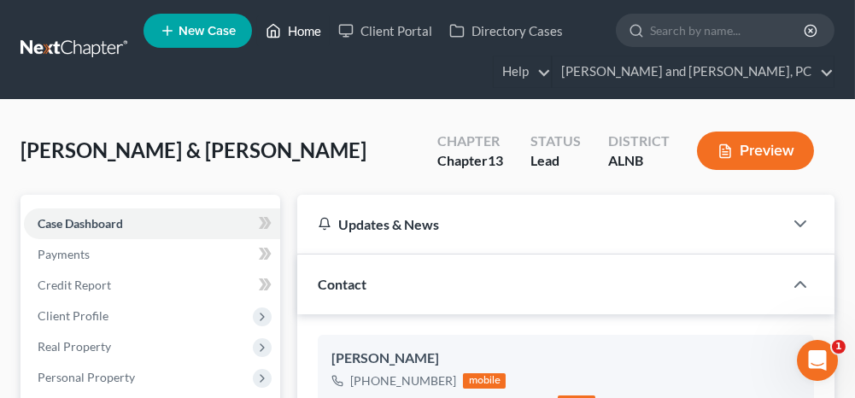
drag, startPoint x: 303, startPoint y: 32, endPoint x: 285, endPoint y: 157, distance: 126.0
click at [303, 32] on link "Home" at bounding box center [293, 30] width 73 height 31
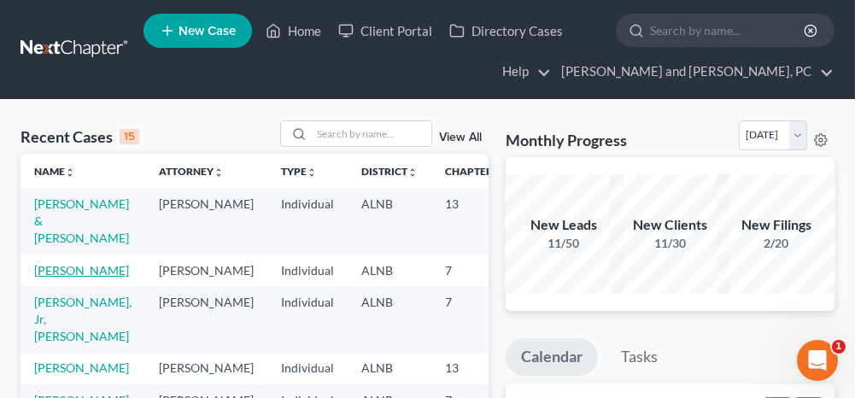
click at [42, 267] on link "[PERSON_NAME]" at bounding box center [81, 270] width 95 height 15
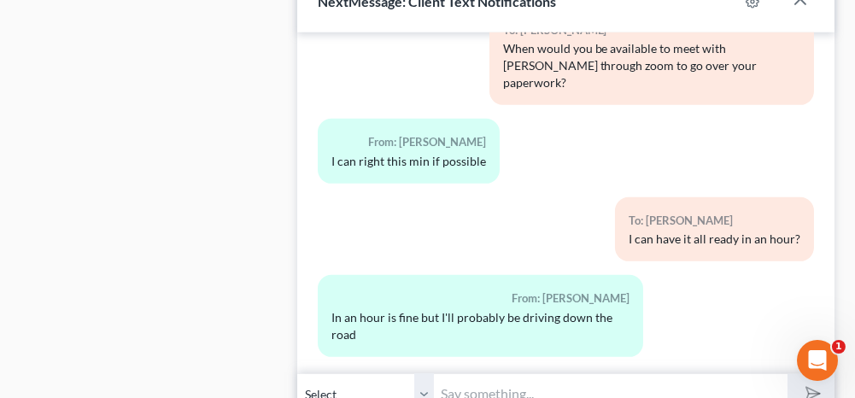
scroll to position [1879, 0]
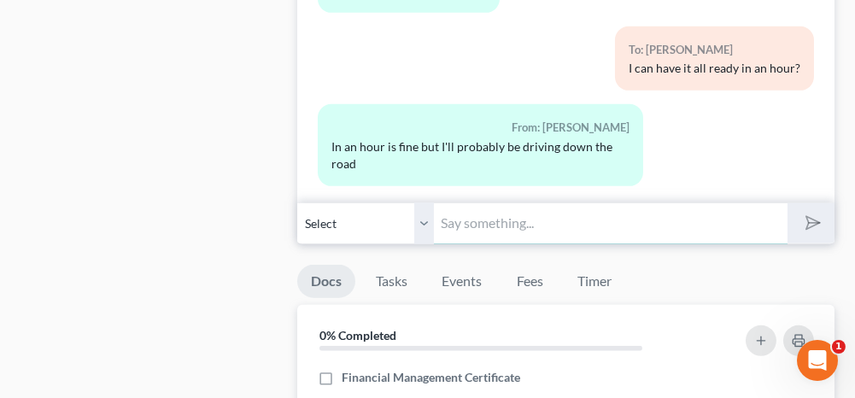
click at [484, 225] on input "text" at bounding box center [610, 223] width 353 height 42
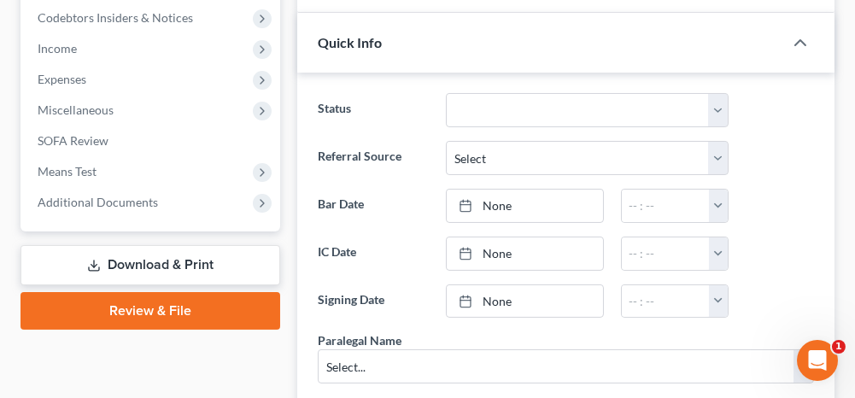
scroll to position [598, 0]
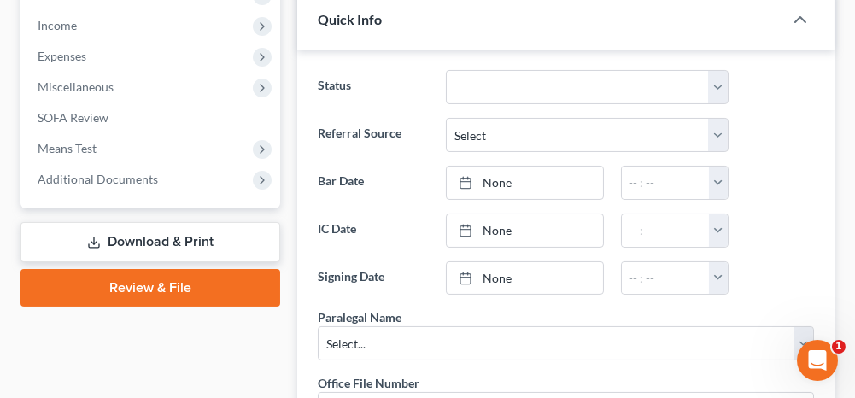
drag, startPoint x: 223, startPoint y: 239, endPoint x: 280, endPoint y: 243, distance: 57.3
click at [223, 239] on link "Download & Print" at bounding box center [151, 242] width 260 height 40
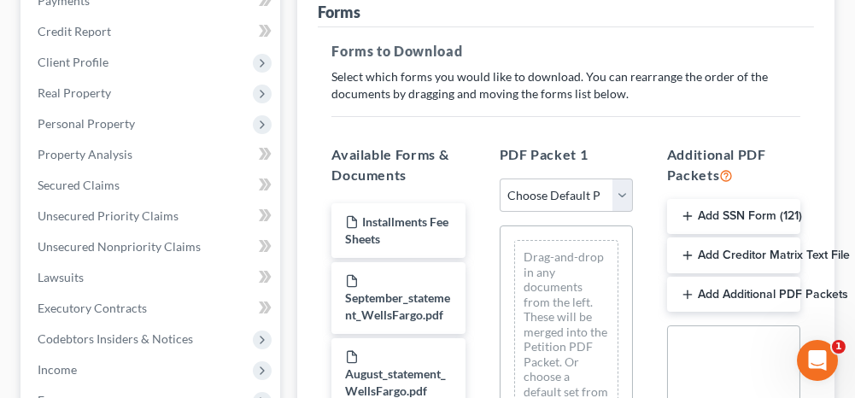
scroll to position [256, 0]
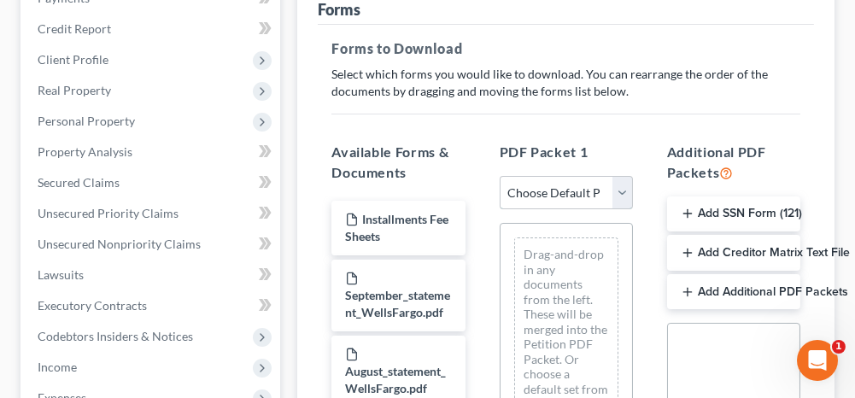
drag, startPoint x: 549, startPoint y: 186, endPoint x: 543, endPoint y: 202, distance: 16.5
click at [549, 186] on select "Choose Default Petition PDF Packet Complete Bankruptcy Petition (all forms and …" at bounding box center [566, 193] width 133 height 34
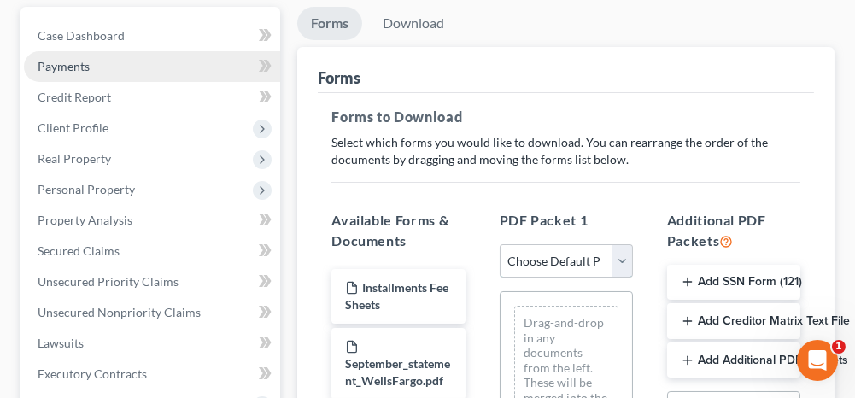
scroll to position [171, 0]
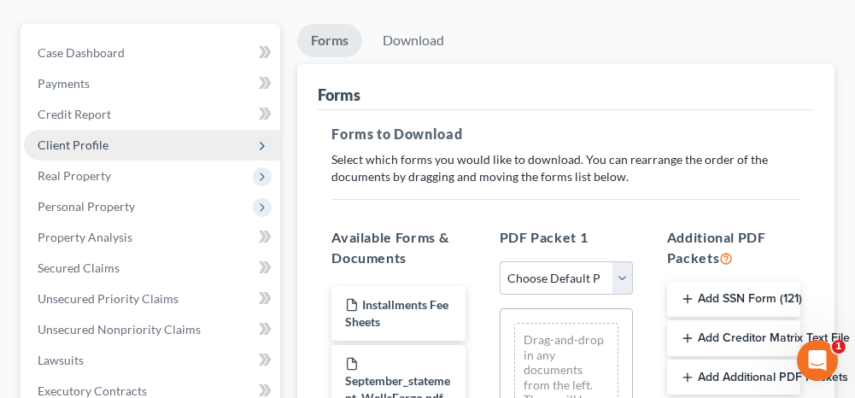
click at [104, 142] on span "Client Profile" at bounding box center [73, 145] width 71 height 15
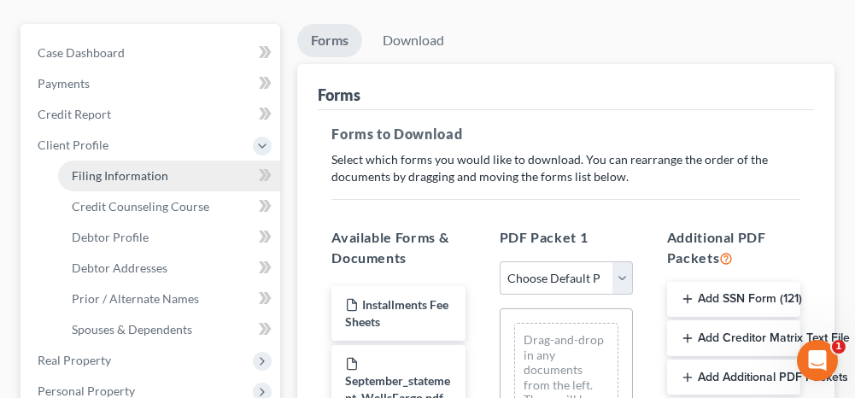
click at [124, 173] on span "Filing Information" at bounding box center [120, 175] width 97 height 15
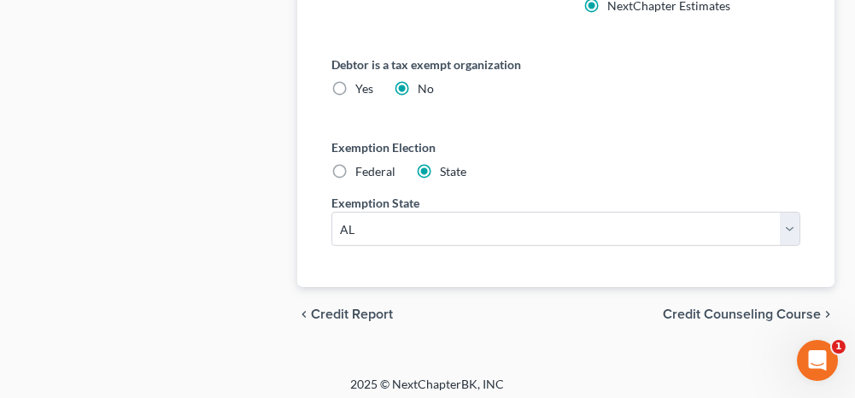
scroll to position [1239, 0]
click at [705, 308] on span "Credit Counseling Course" at bounding box center [742, 315] width 158 height 14
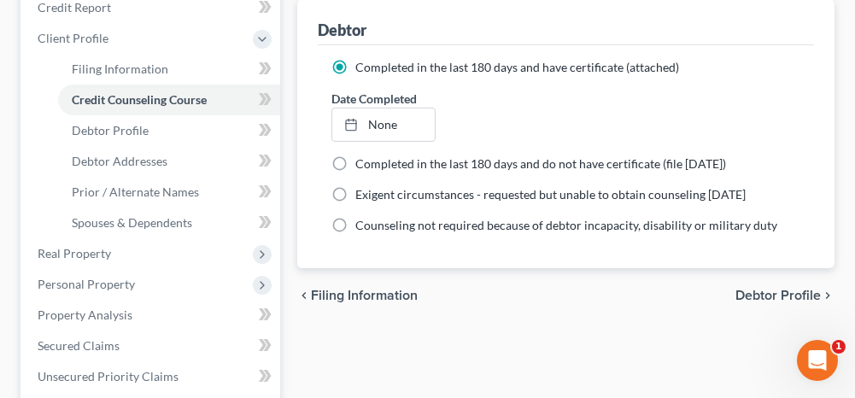
scroll to position [342, 0]
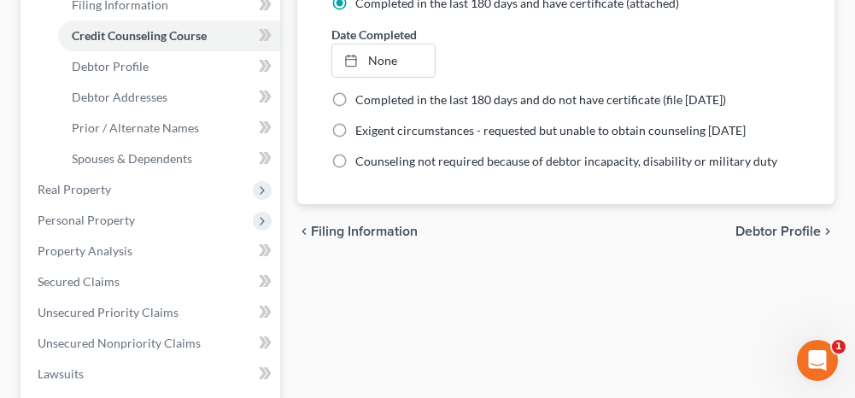
click at [745, 228] on span "Debtor Profile" at bounding box center [777, 232] width 85 height 14
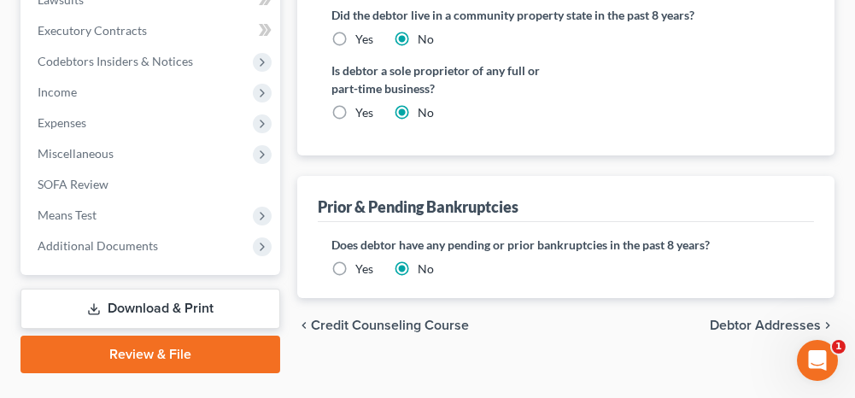
scroll to position [753, 0]
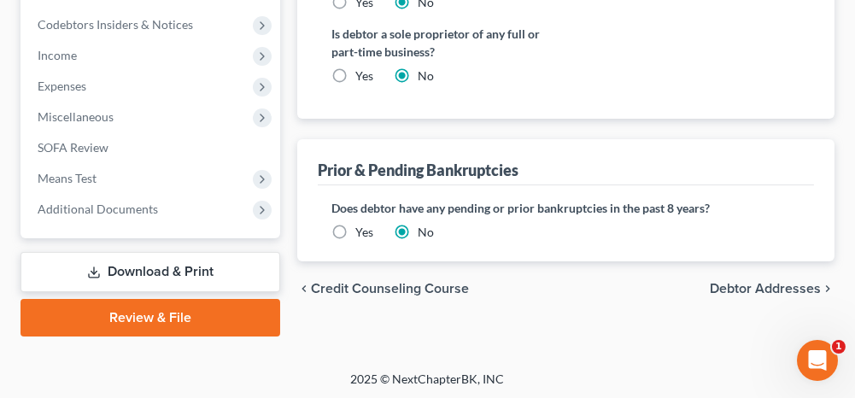
click at [771, 282] on span "Debtor Addresses" at bounding box center [765, 289] width 111 height 14
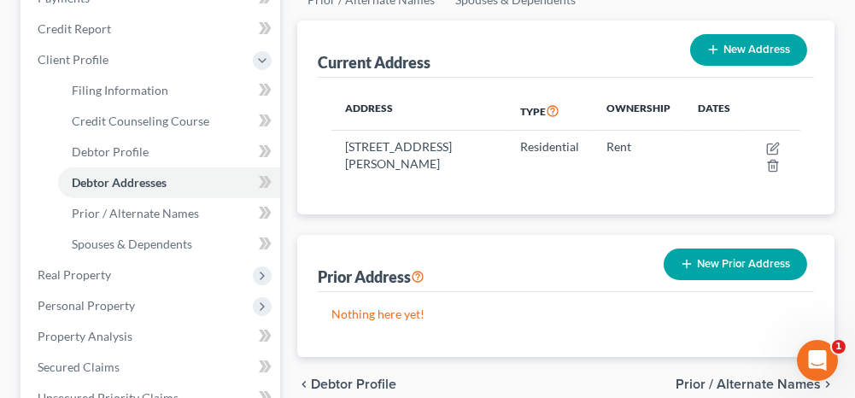
scroll to position [342, 0]
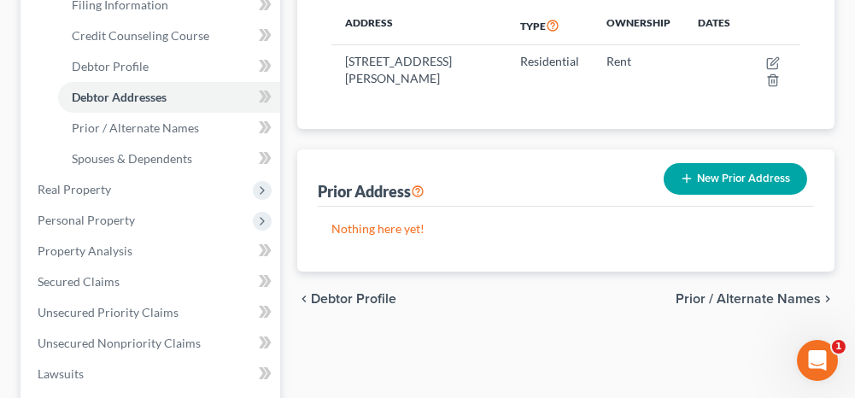
click at [712, 292] on span "Prior / Alternate Names" at bounding box center [748, 299] width 145 height 14
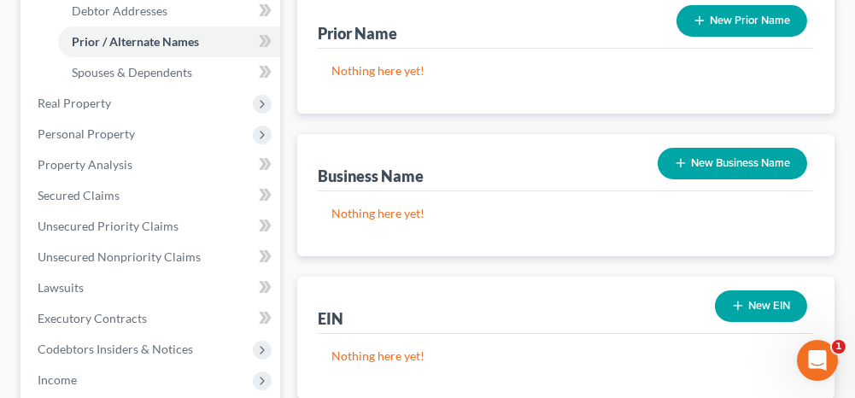
scroll to position [513, 0]
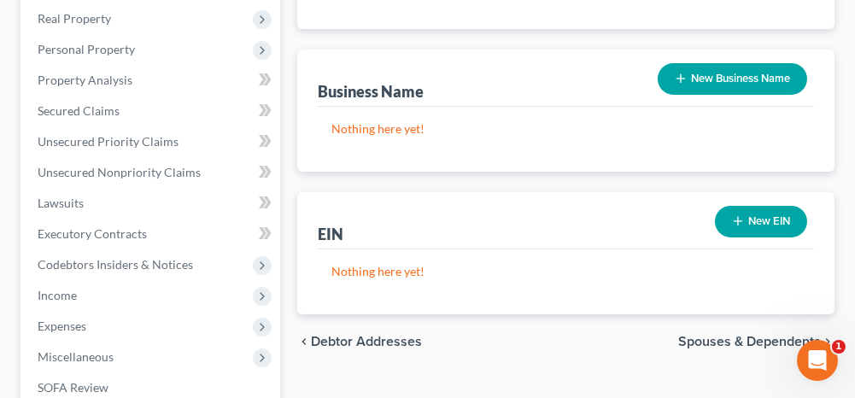
click at [707, 340] on span "Spouses & Dependents" at bounding box center [749, 342] width 143 height 14
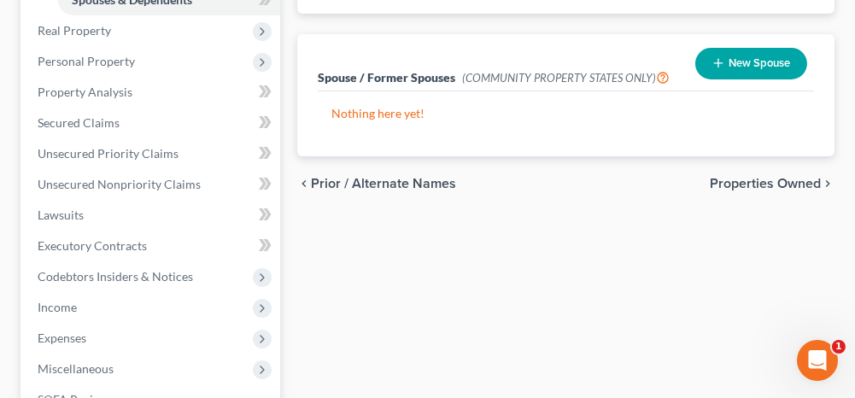
scroll to position [513, 0]
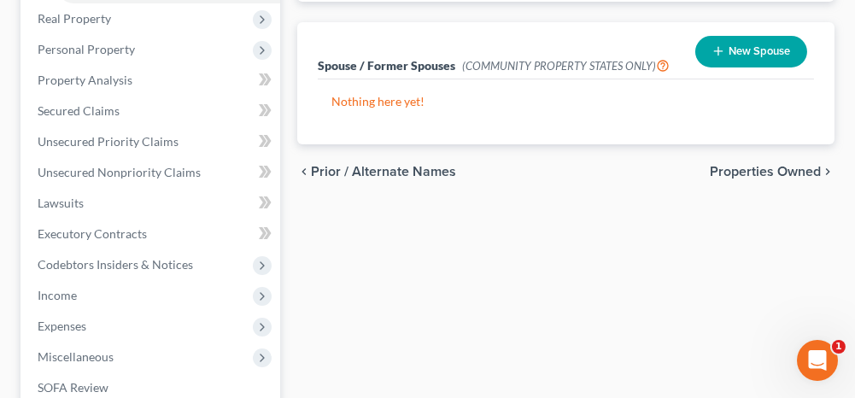
click at [769, 167] on span "Properties Owned" at bounding box center [765, 172] width 111 height 14
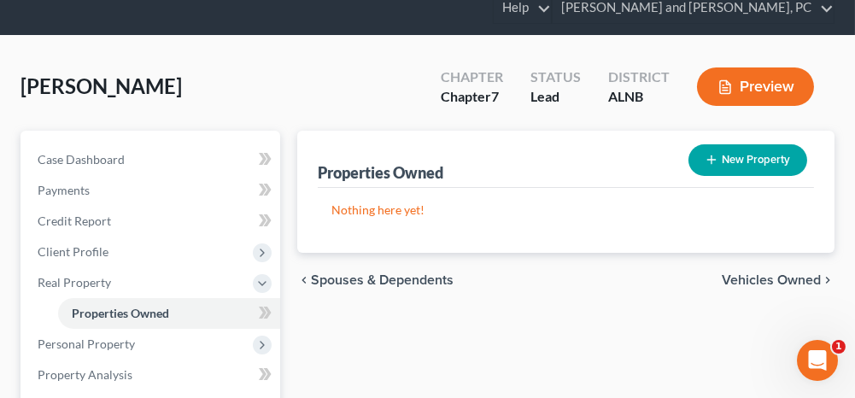
scroll to position [85, 0]
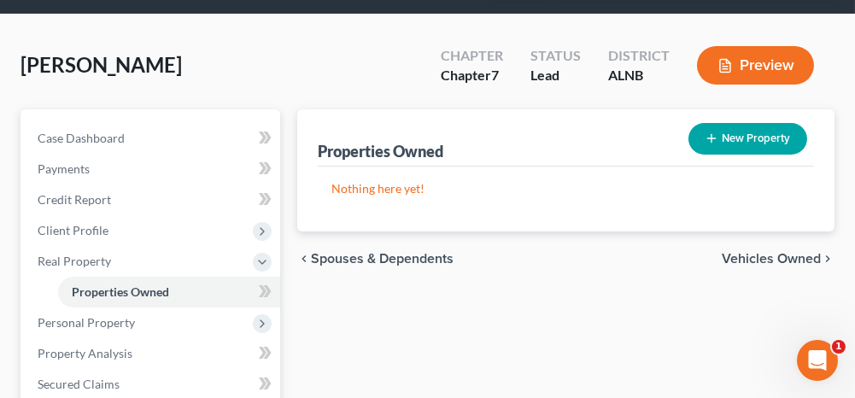
click at [733, 253] on span "Vehicles Owned" at bounding box center [771, 259] width 99 height 14
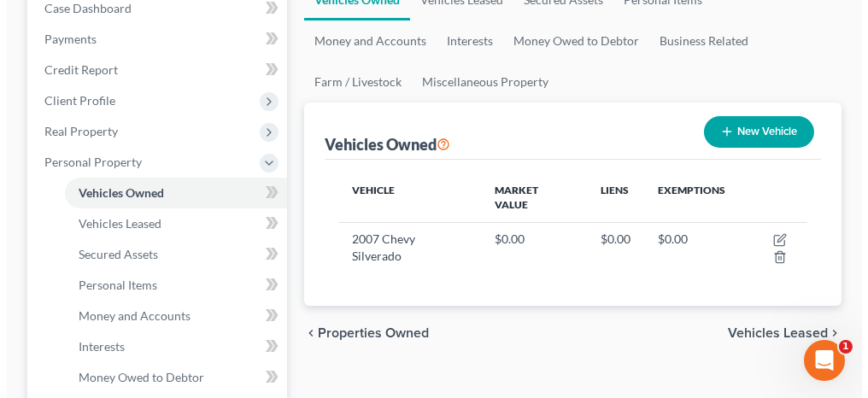
scroll to position [256, 0]
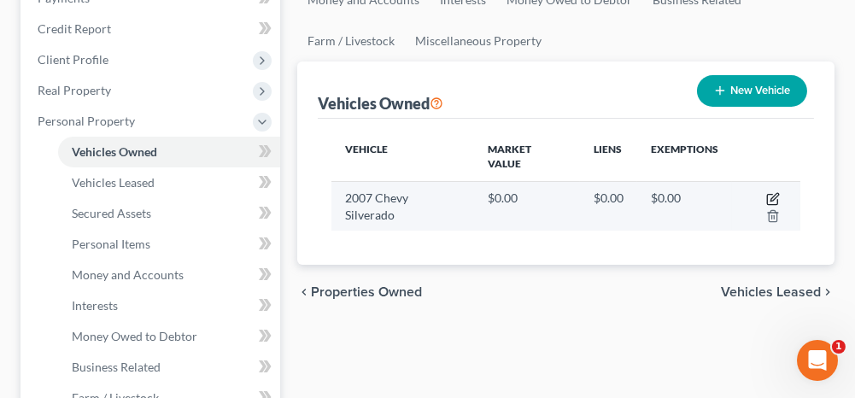
click at [771, 193] on icon "button" at bounding box center [775, 197] width 8 height 8
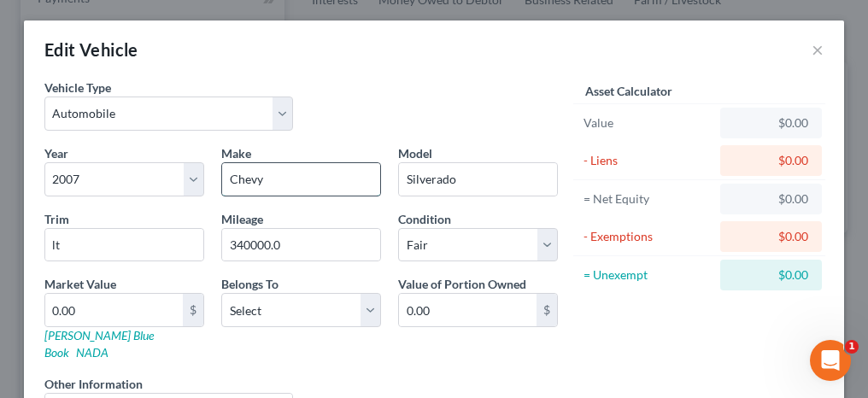
click at [283, 181] on input "Chevy" at bounding box center [301, 179] width 158 height 32
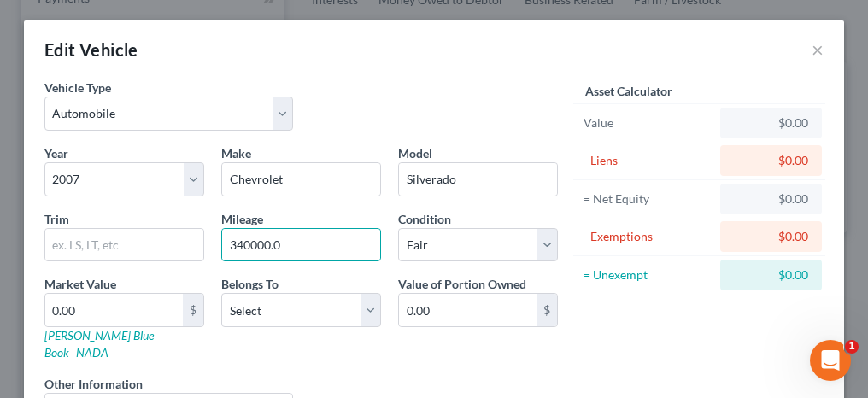
drag, startPoint x: 289, startPoint y: 246, endPoint x: 212, endPoint y: 249, distance: 76.9
click at [213, 249] on div "Mileage 340000.0" at bounding box center [301, 236] width 177 height 52
drag, startPoint x: 251, startPoint y: 295, endPoint x: 258, endPoint y: 288, distance: 9.7
click at [252, 295] on select "Select Debtor 1 Only Debtor 2 Only Debtor 1 And Debtor 2 Only At Least One Of T…" at bounding box center [301, 310] width 160 height 34
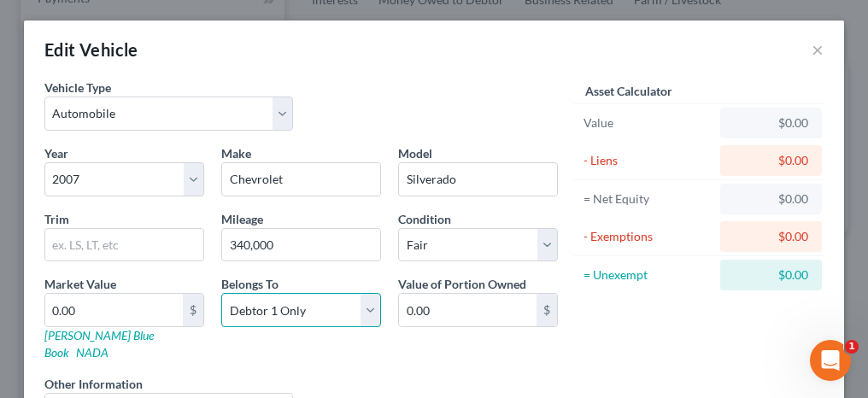
click at [221, 293] on select "Select Debtor 1 Only Debtor 2 Only Debtor 1 And Debtor 2 Only At Least One Of T…" at bounding box center [301, 310] width 160 height 34
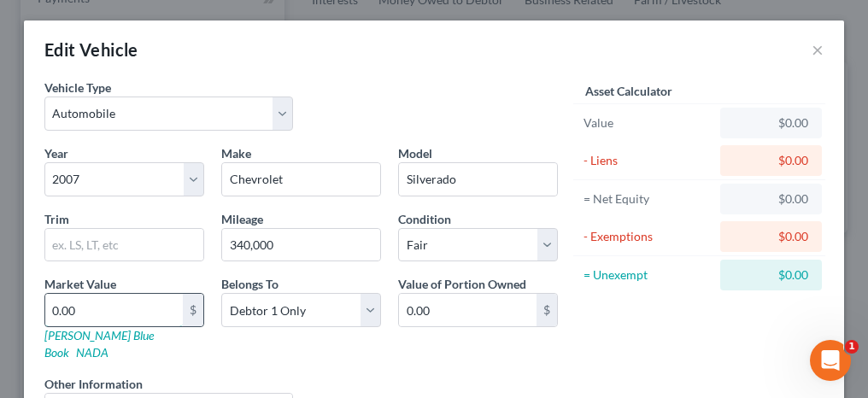
click at [143, 311] on input "0.00" at bounding box center [114, 310] width 138 height 32
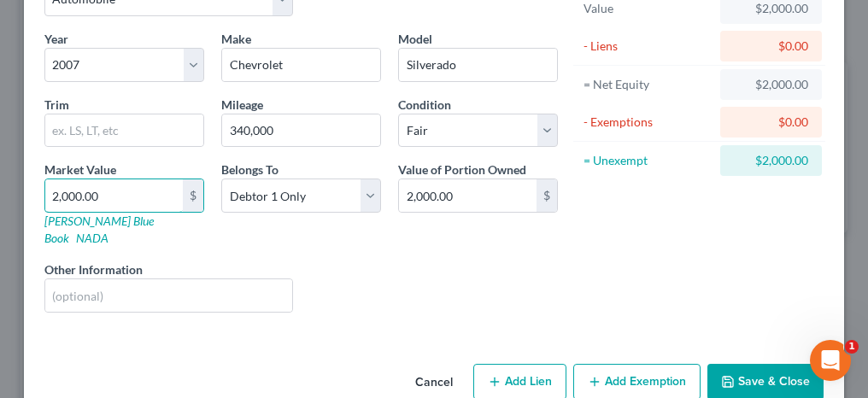
scroll to position [128, 0]
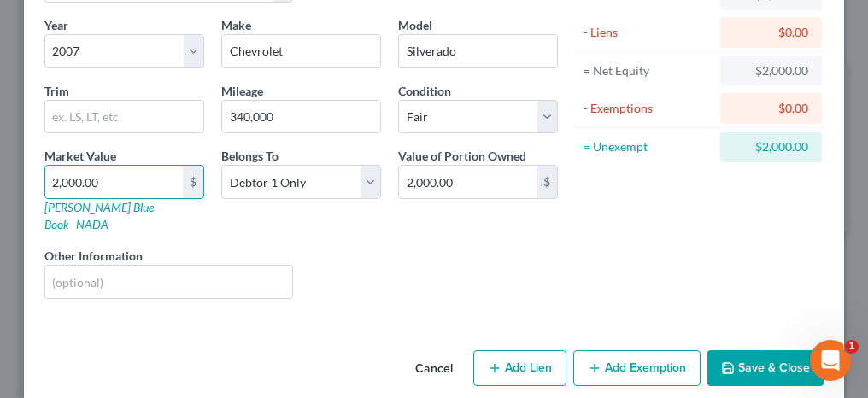
click at [596, 350] on button "Add Exemption" at bounding box center [636, 368] width 127 height 36
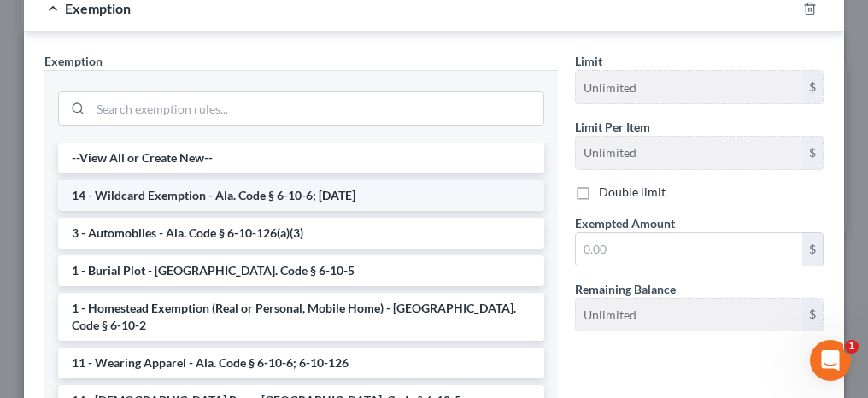
click at [185, 180] on li "14 - Wildcard Exemption - Ala. Code § 6-10-6; [DATE]" at bounding box center [301, 195] width 486 height 31
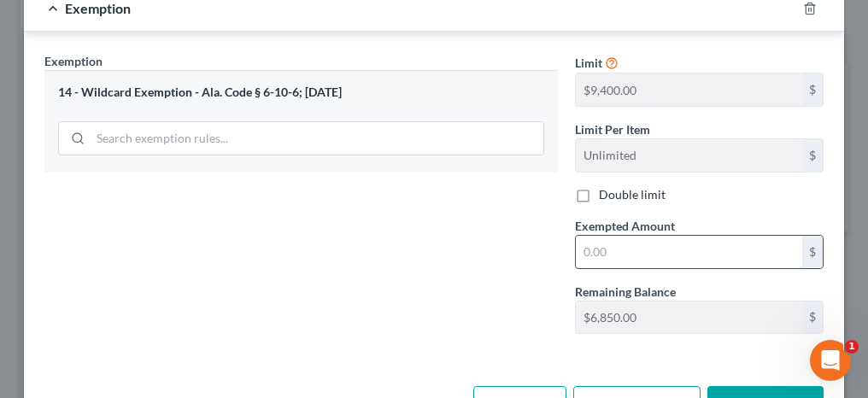
click at [586, 236] on input "text" at bounding box center [689, 252] width 226 height 32
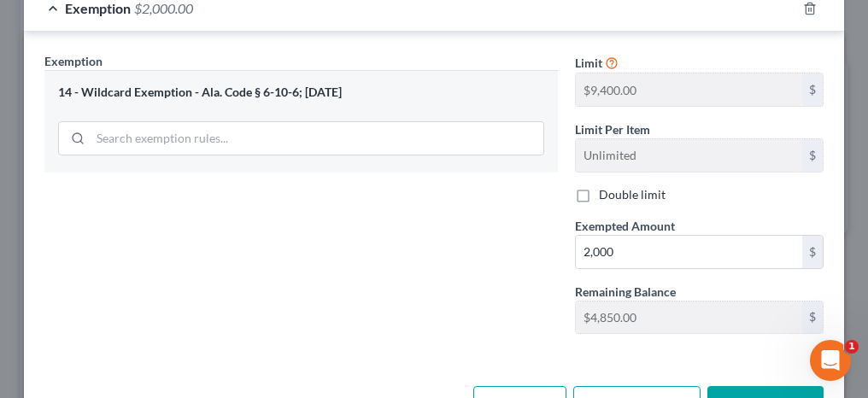
click at [789, 386] on button "Save & Close" at bounding box center [765, 404] width 116 height 36
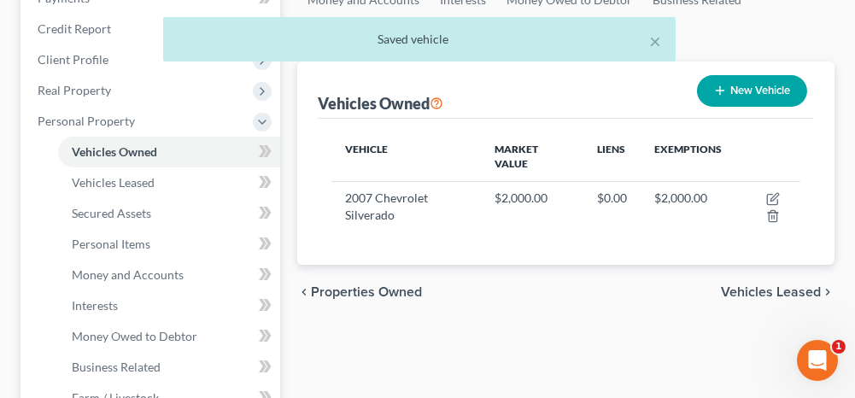
click at [746, 289] on span "Vehicles Leased" at bounding box center [771, 292] width 100 height 14
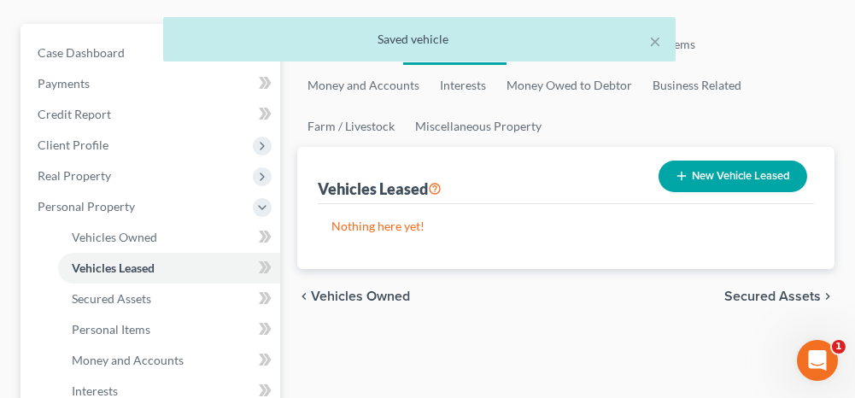
click at [754, 295] on span "Secured Assets" at bounding box center [772, 297] width 97 height 14
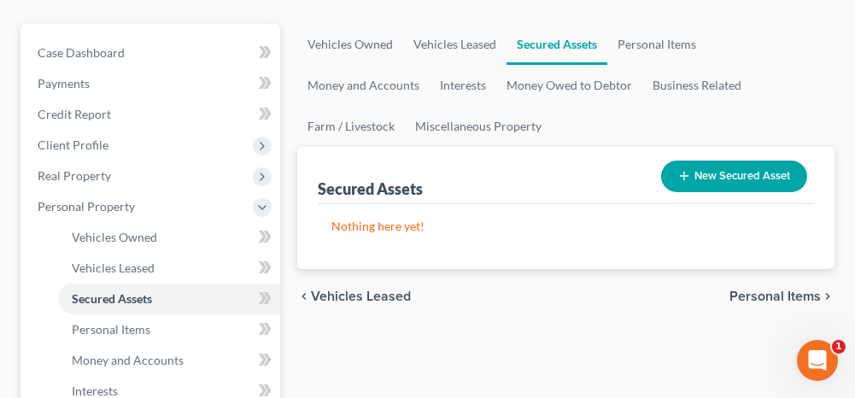
click at [760, 290] on span "Personal Items" at bounding box center [775, 297] width 91 height 14
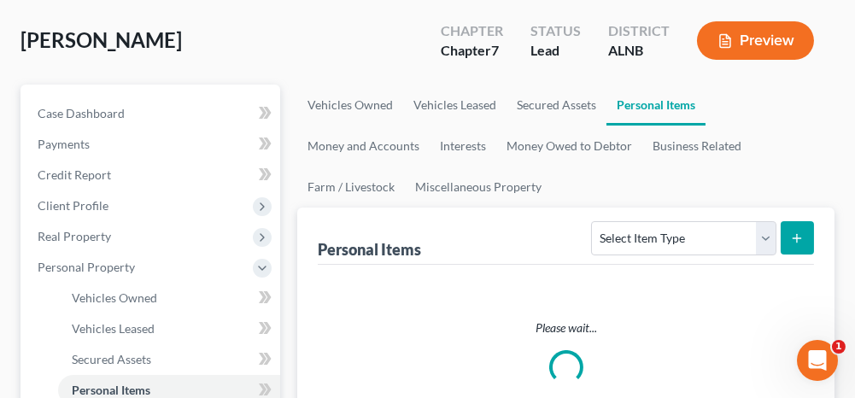
scroll to position [17, 0]
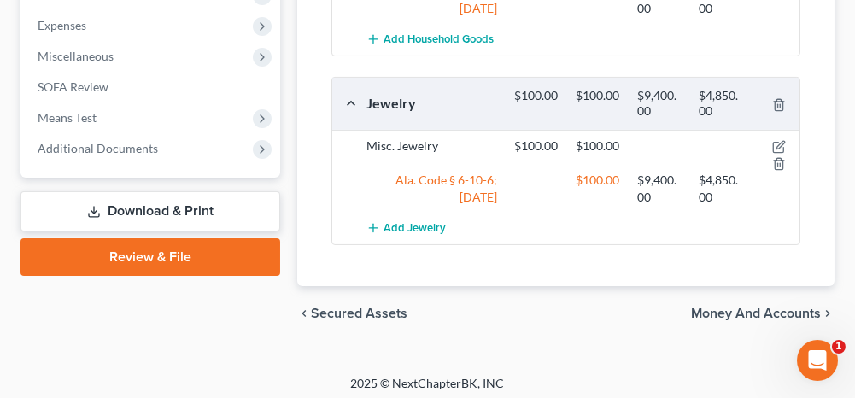
click at [730, 307] on span "Money and Accounts" at bounding box center [756, 314] width 130 height 14
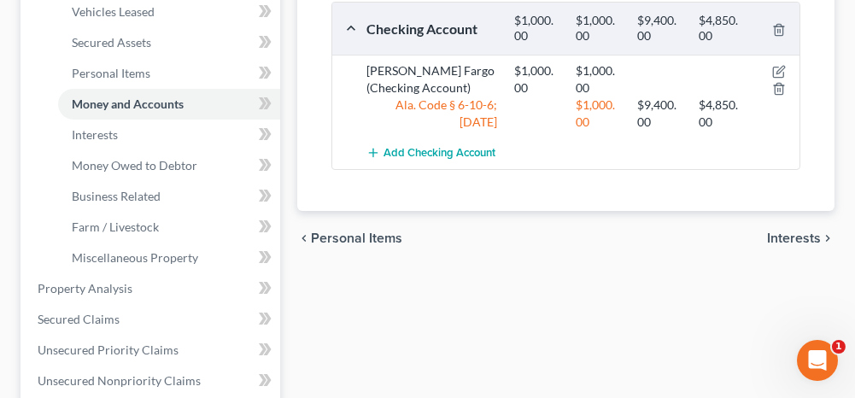
drag, startPoint x: 784, startPoint y: 235, endPoint x: 745, endPoint y: 234, distance: 39.3
click at [784, 235] on span "Interests" at bounding box center [794, 238] width 54 height 14
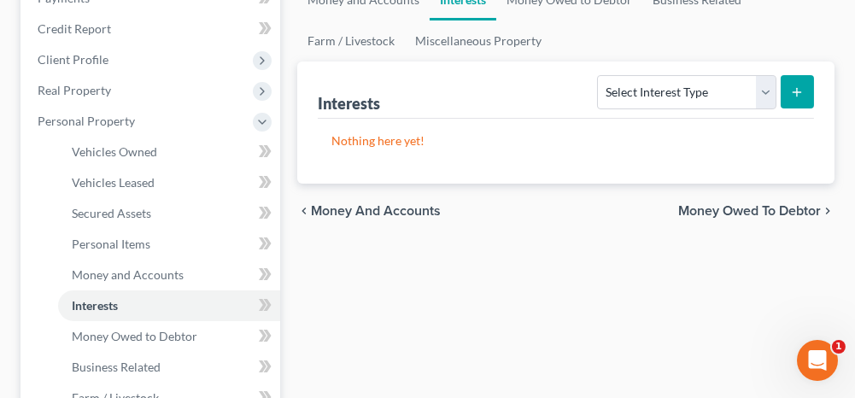
click at [697, 207] on span "Money Owed to Debtor" at bounding box center [749, 211] width 143 height 14
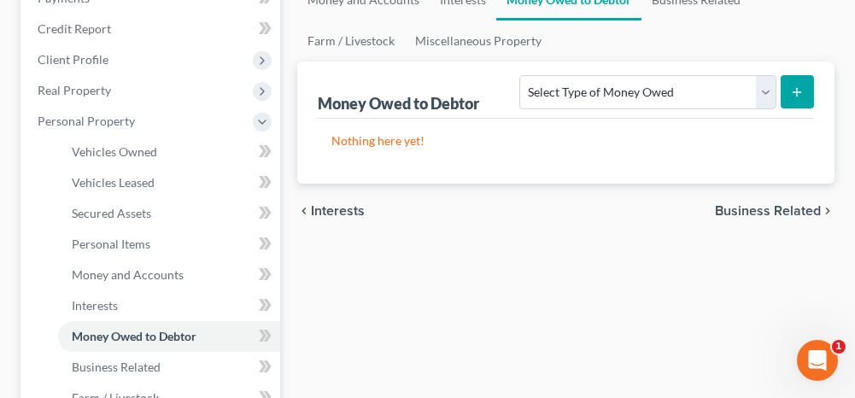
click at [751, 207] on span "Business Related" at bounding box center [768, 211] width 106 height 14
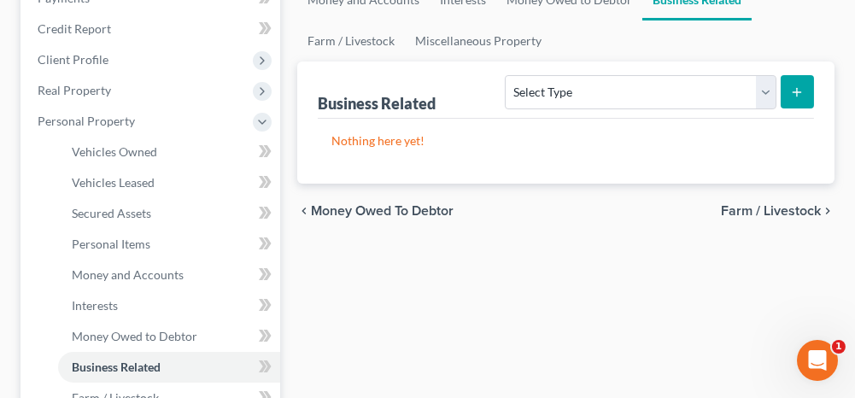
click at [739, 208] on span "Farm / Livestock" at bounding box center [771, 211] width 100 height 14
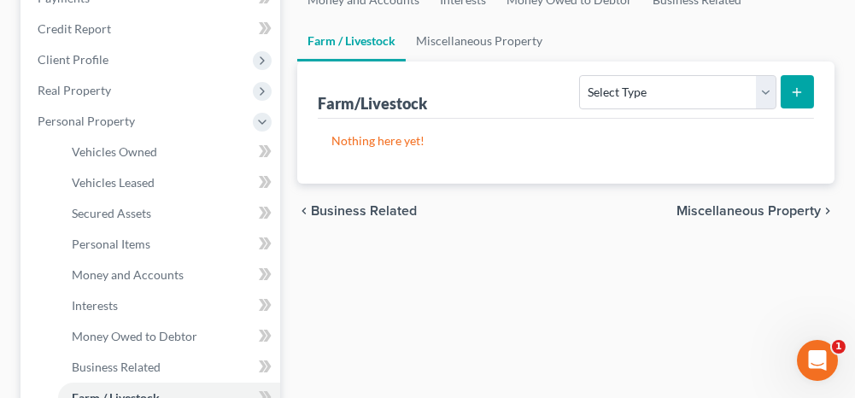
click at [733, 206] on span "Miscellaneous Property" at bounding box center [749, 211] width 144 height 14
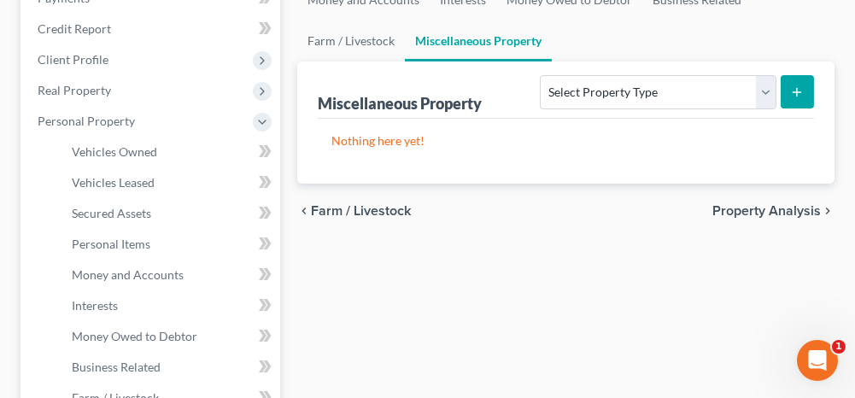
click at [749, 208] on span "Property Analysis" at bounding box center [766, 211] width 108 height 14
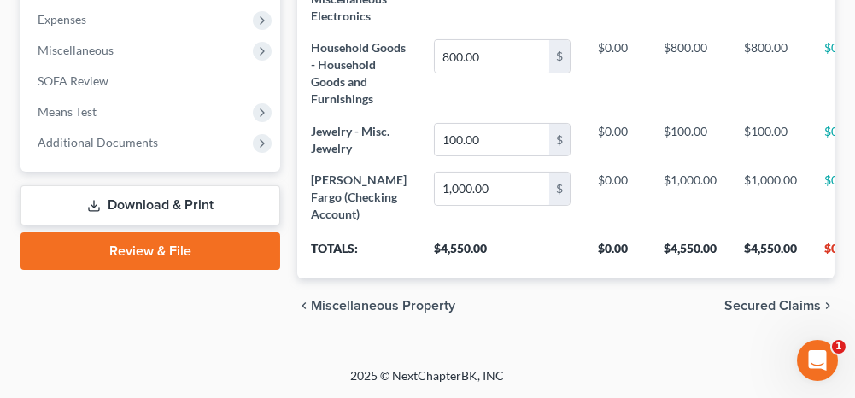
click at [773, 309] on span "Secured Claims" at bounding box center [772, 306] width 97 height 14
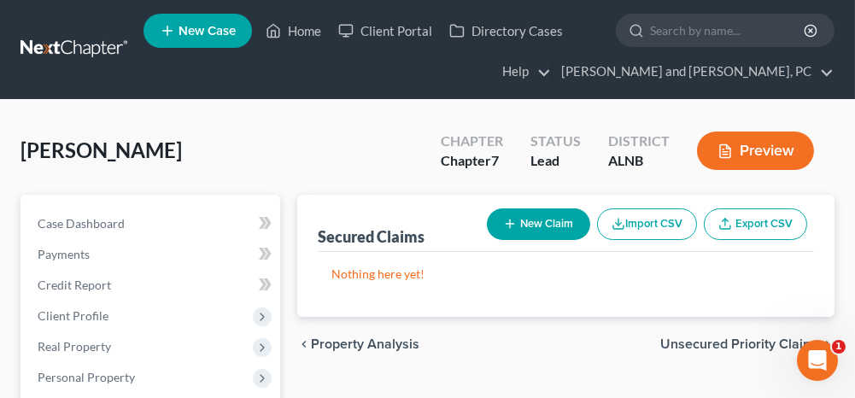
click at [685, 343] on span "Unsecured Priority Claims" at bounding box center [740, 344] width 161 height 14
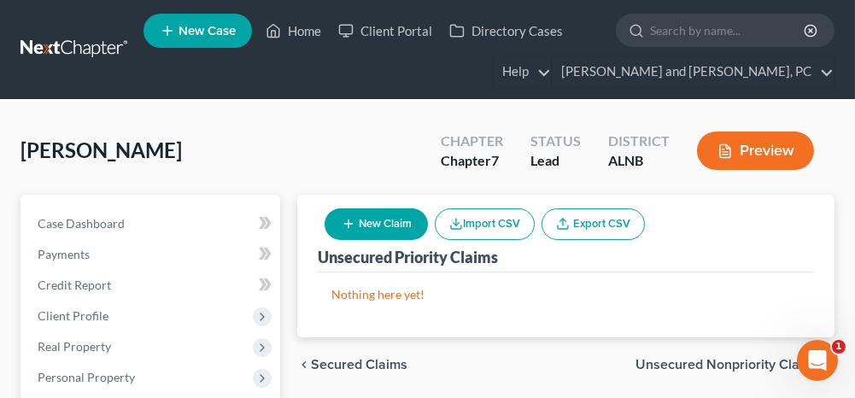
click at [684, 361] on span "Unsecured Nonpriority Claims" at bounding box center [728, 365] width 185 height 14
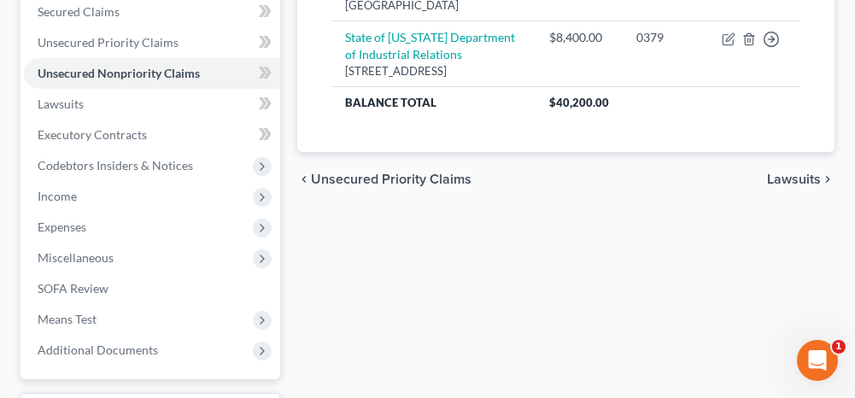
click at [788, 186] on span "Lawsuits" at bounding box center [794, 180] width 54 height 14
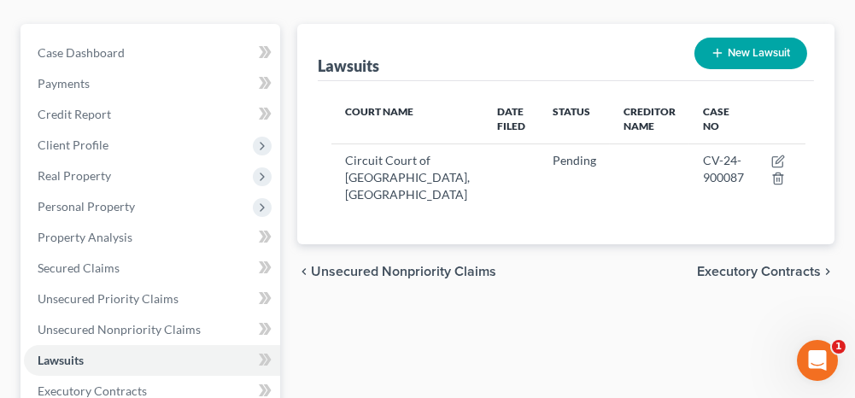
click at [715, 268] on span "Executory Contracts" at bounding box center [759, 272] width 124 height 14
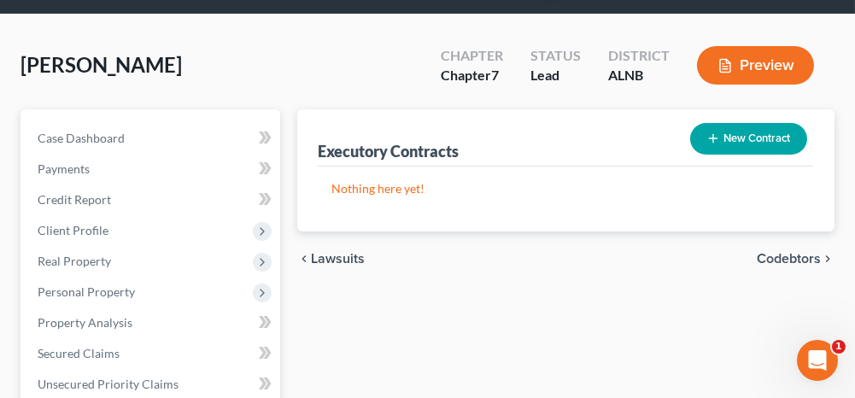
click at [786, 255] on span "Codebtors" at bounding box center [789, 259] width 64 height 14
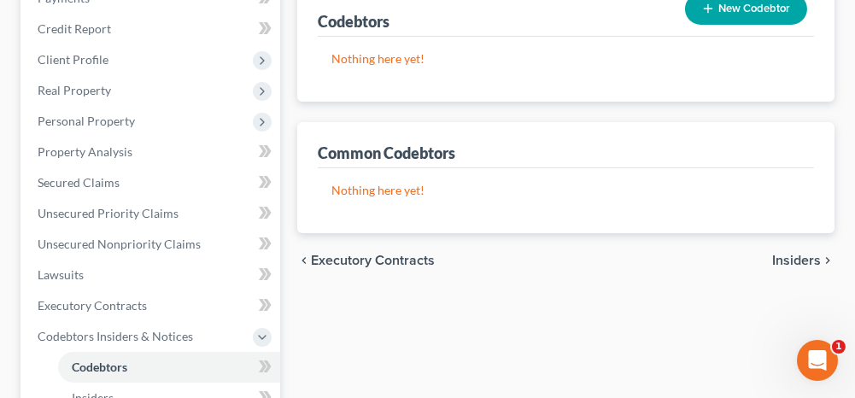
click at [805, 261] on span "Insiders" at bounding box center [796, 261] width 49 height 14
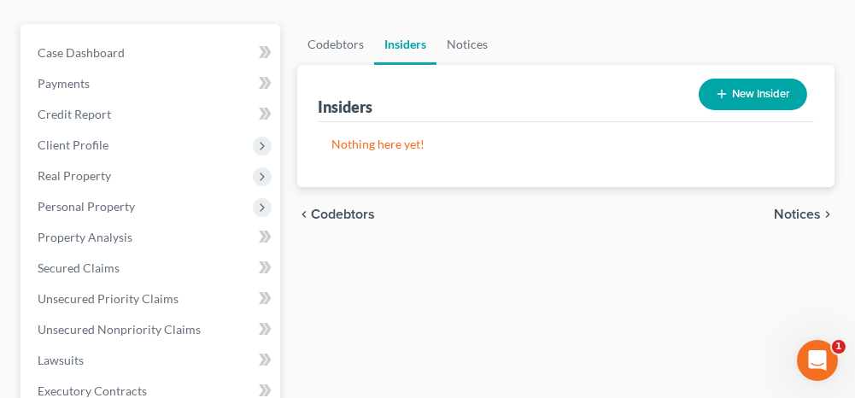
click at [786, 208] on span "Notices" at bounding box center [797, 215] width 47 height 14
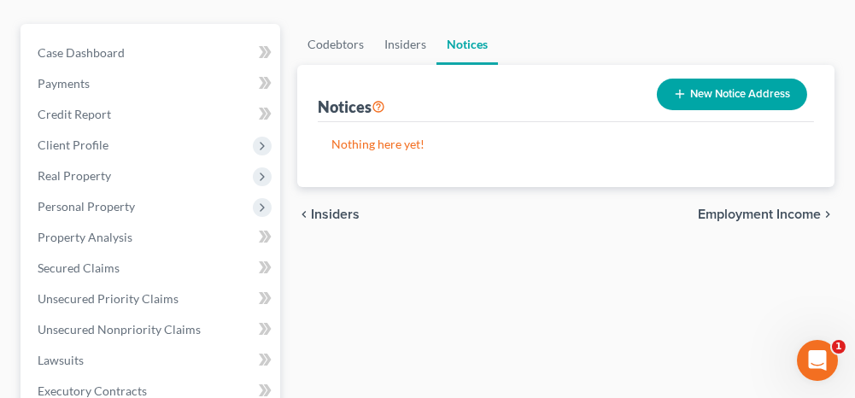
click at [718, 213] on span "Employment Income" at bounding box center [759, 215] width 123 height 14
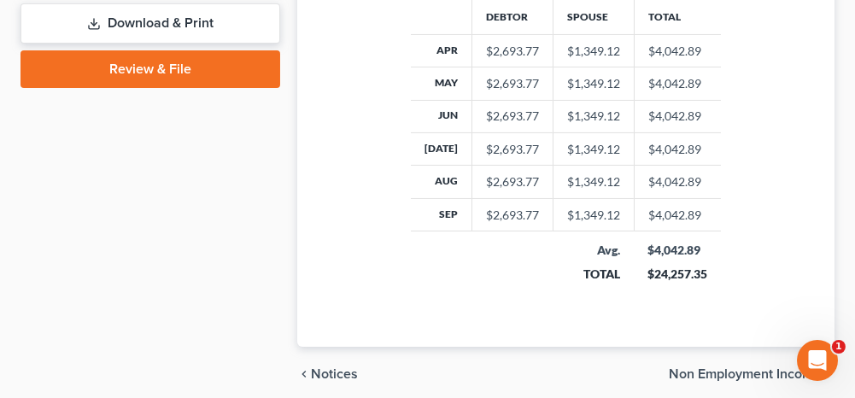
click at [702, 367] on span "Non Employment Income" at bounding box center [745, 374] width 152 height 14
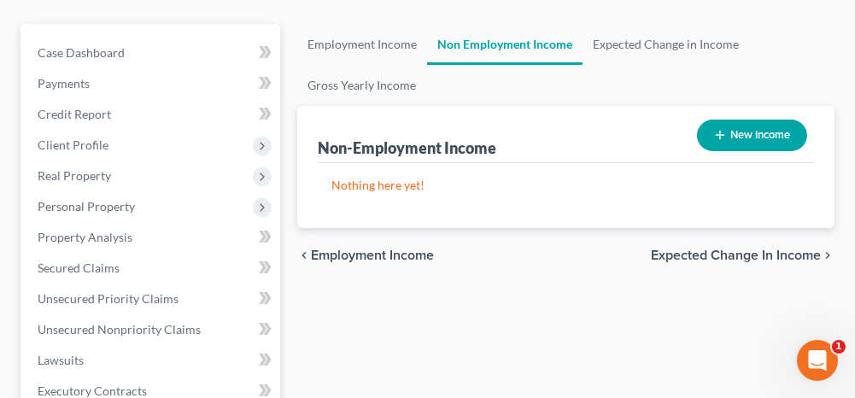
click at [683, 253] on span "Expected Change in Income" at bounding box center [736, 256] width 170 height 14
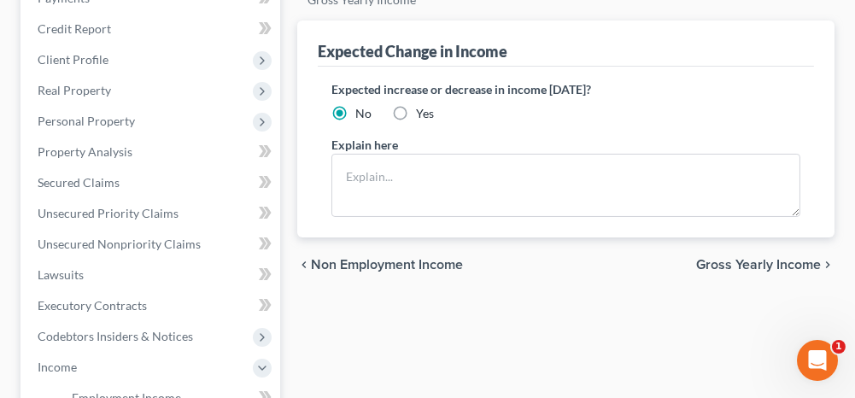
click at [724, 261] on span "Gross Yearly Income" at bounding box center [758, 265] width 125 height 14
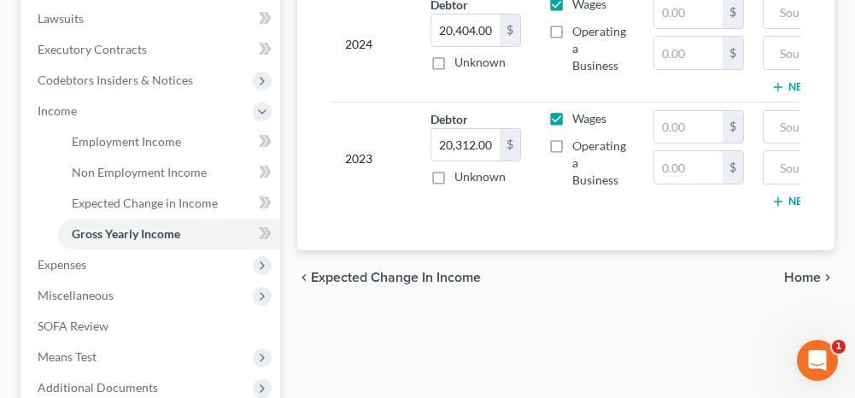
click at [795, 284] on span "Home" at bounding box center [802, 278] width 37 height 14
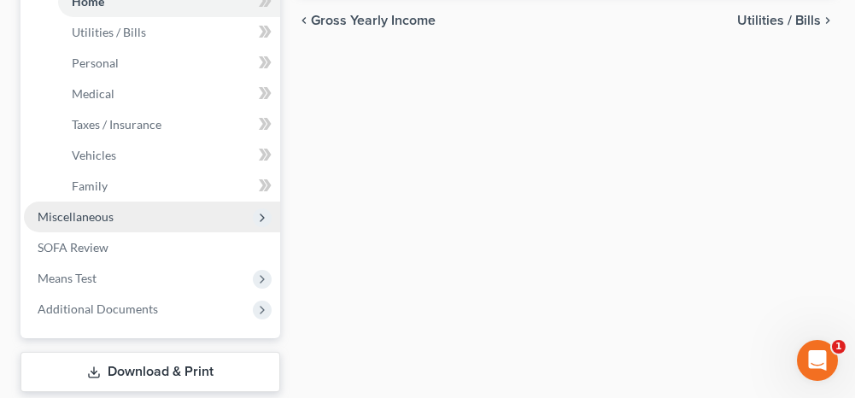
click at [115, 214] on span "Miscellaneous" at bounding box center [152, 217] width 256 height 31
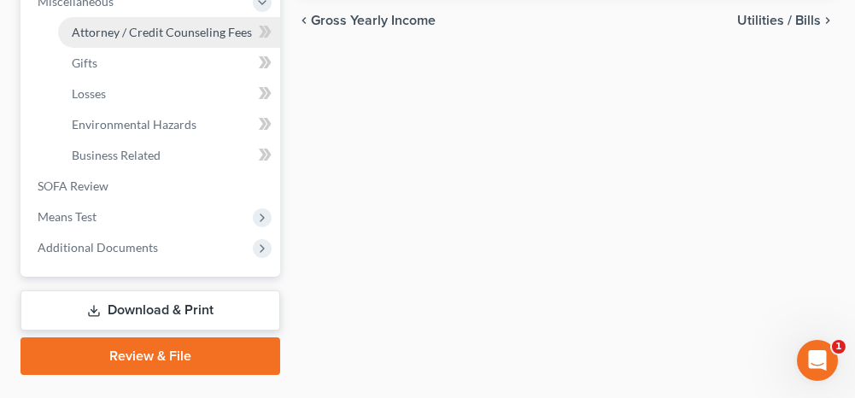
drag, startPoint x: 173, startPoint y: 32, endPoint x: 179, endPoint y: 41, distance: 10.4
click at [173, 32] on span "Attorney / Credit Counseling Fees" at bounding box center [162, 32] width 180 height 15
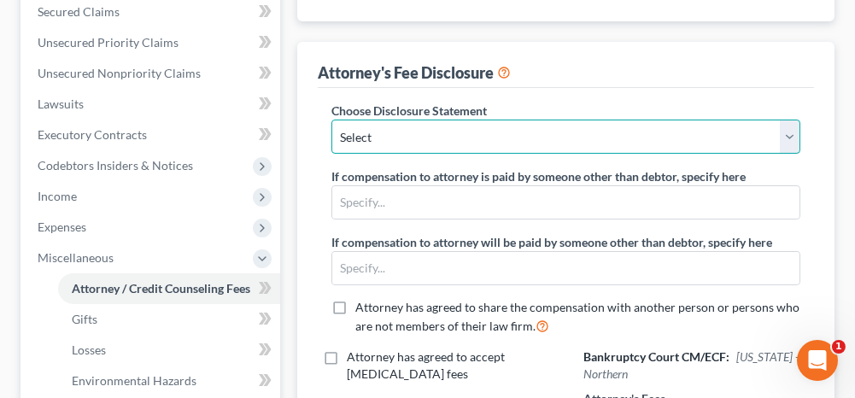
drag, startPoint x: 442, startPoint y: 133, endPoint x: 428, endPoint y: 151, distance: 23.1
click at [442, 133] on select "Select Attorney Fee Disclosure" at bounding box center [565, 137] width 469 height 34
click at [331, 120] on select "Select Attorney Fee Disclosure" at bounding box center [565, 137] width 469 height 34
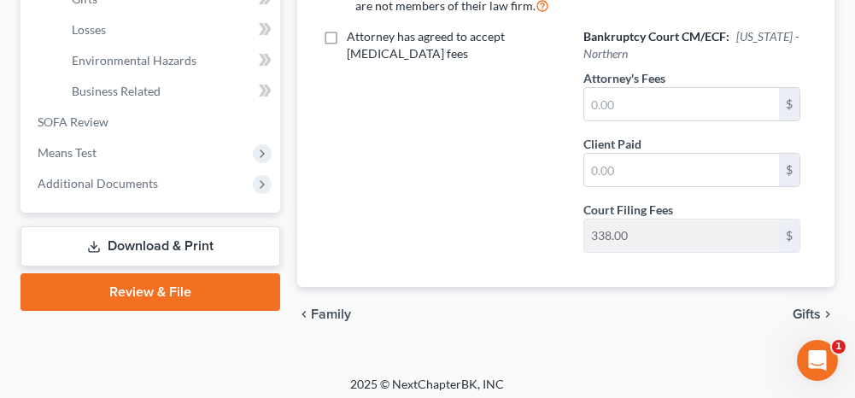
click at [806, 308] on span "Gifts" at bounding box center [807, 315] width 28 height 14
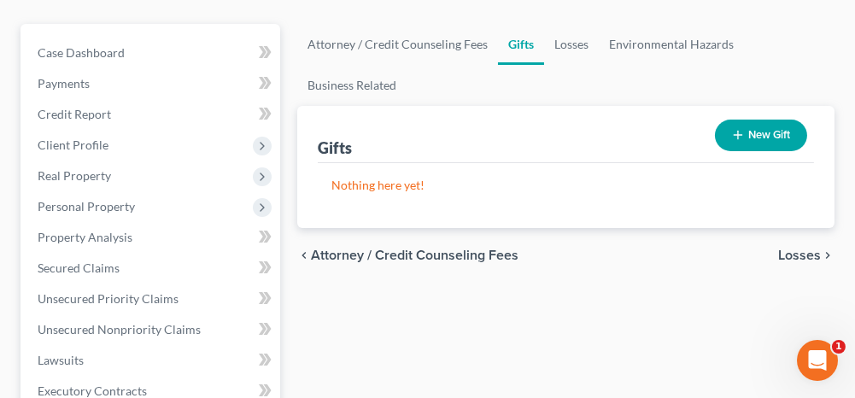
click at [799, 253] on span "Losses" at bounding box center [799, 256] width 43 height 14
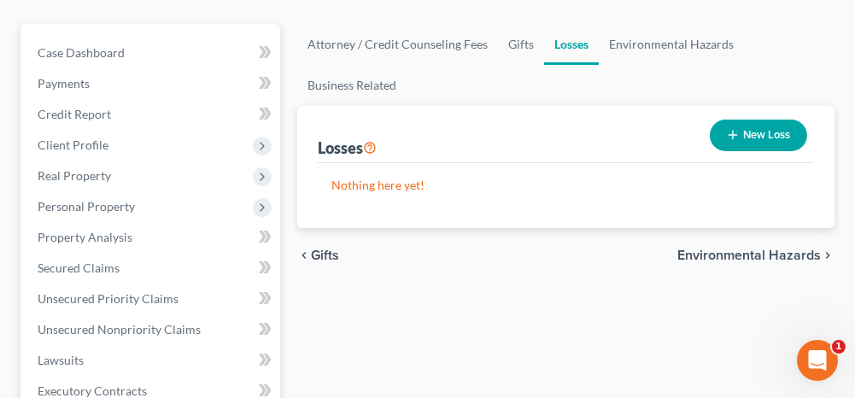
click at [720, 250] on span "Environmental Hazards" at bounding box center [749, 256] width 144 height 14
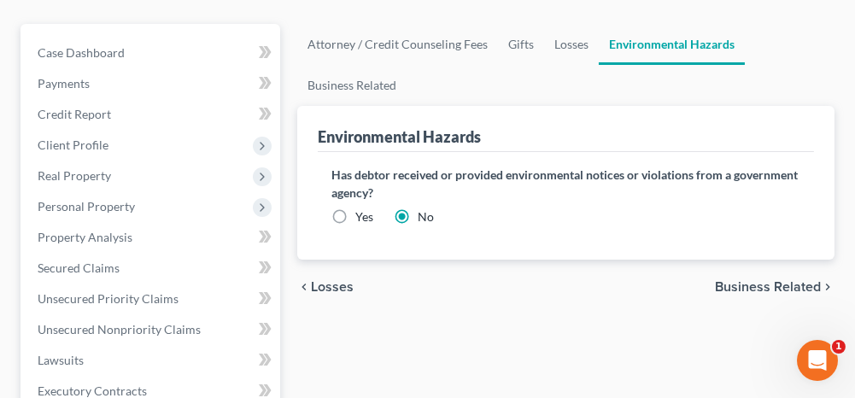
click at [747, 287] on span "Business Related" at bounding box center [768, 287] width 106 height 14
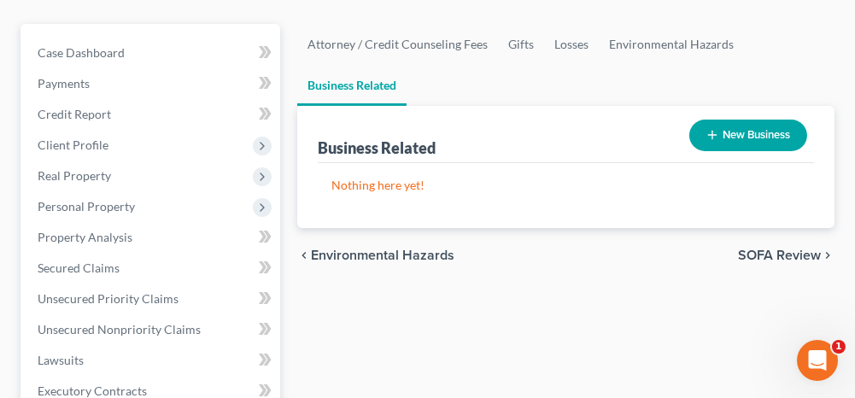
click at [774, 255] on span "SOFA Review" at bounding box center [779, 256] width 83 height 14
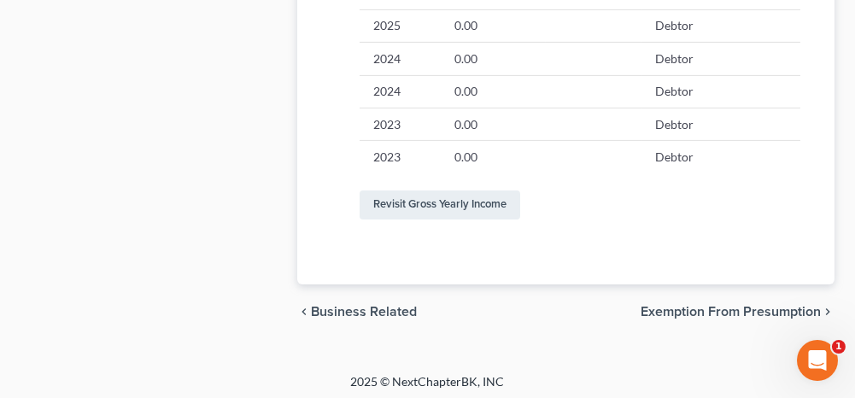
click at [738, 305] on span "Exemption from Presumption" at bounding box center [731, 312] width 180 height 14
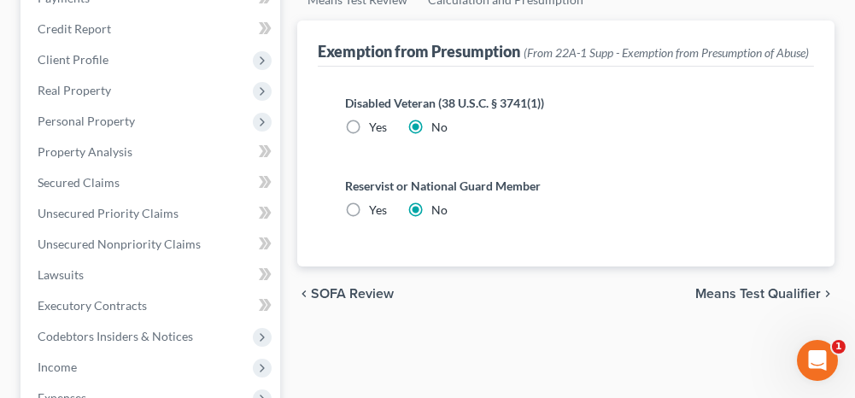
click at [743, 301] on span "Means Test Qualifier" at bounding box center [758, 294] width 126 height 14
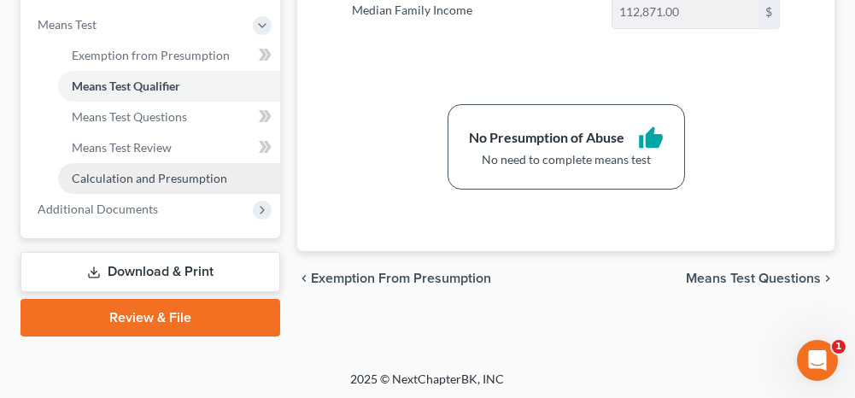
drag, startPoint x: 183, startPoint y: 174, endPoint x: 191, endPoint y: 175, distance: 8.6
click at [183, 174] on span "Calculation and Presumption" at bounding box center [149, 178] width 155 height 15
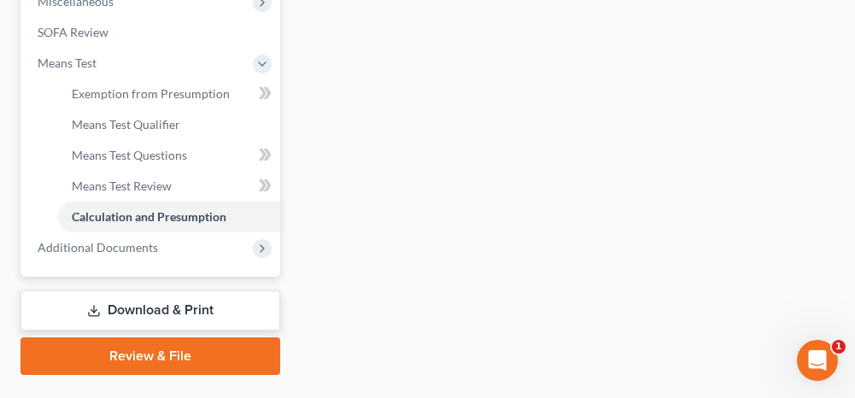
click at [134, 315] on link "Download & Print" at bounding box center [151, 310] width 260 height 40
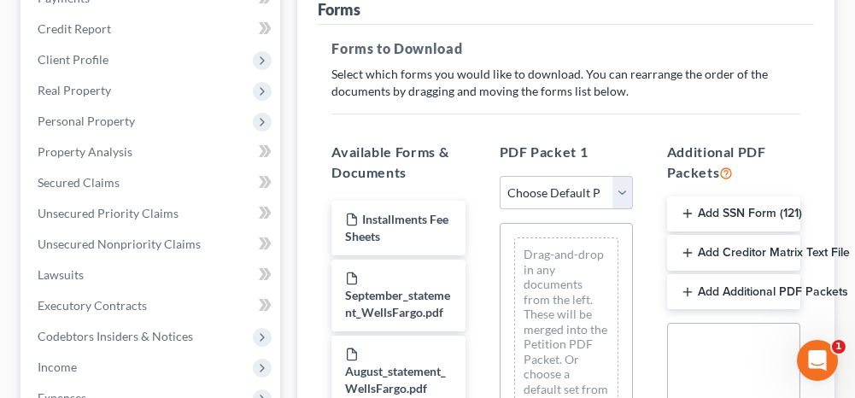
click at [551, 197] on select "Choose Default Petition PDF Packet Complete Bankruptcy Petition (all forms and …" at bounding box center [566, 193] width 133 height 34
click at [500, 176] on select "Choose Default Petition PDF Packet Complete Bankruptcy Petition (all forms and …" at bounding box center [566, 193] width 133 height 34
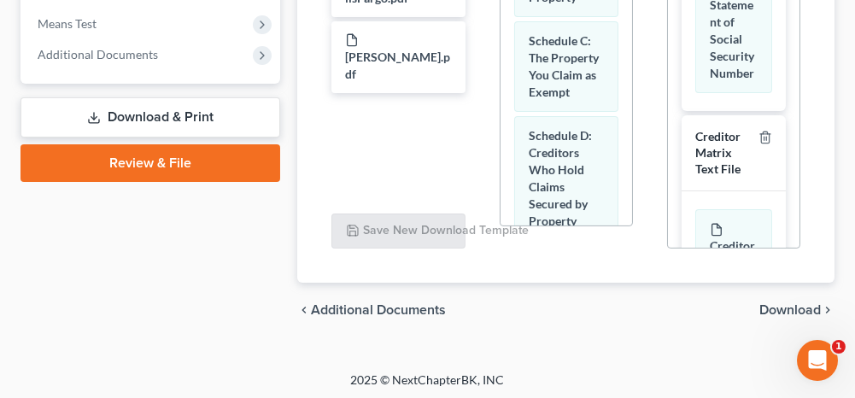
click at [787, 308] on span "Download" at bounding box center [790, 310] width 62 height 14
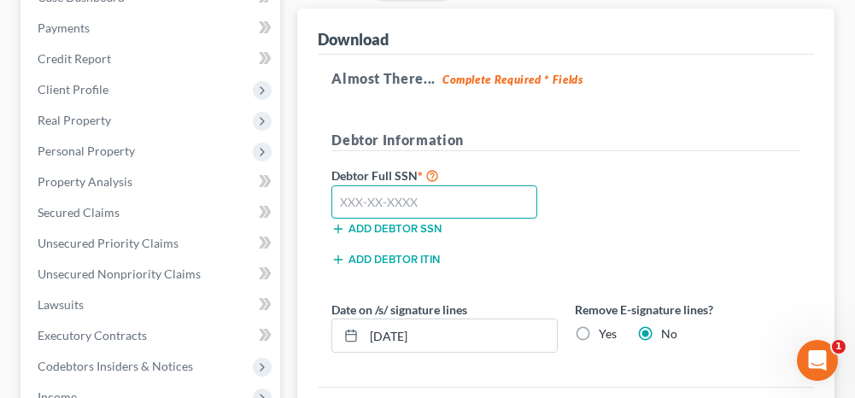
click at [424, 204] on input "text" at bounding box center [434, 202] width 206 height 34
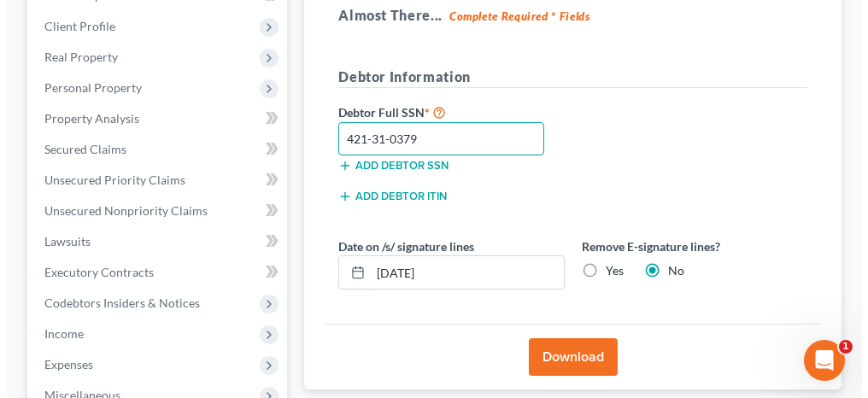
scroll to position [312, 0]
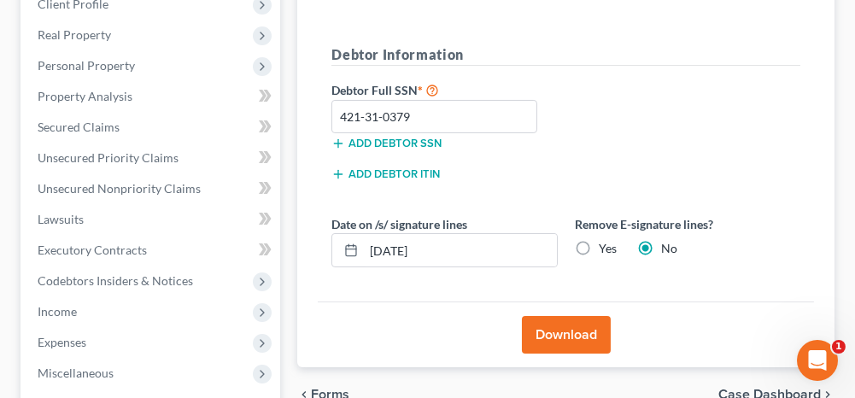
click at [550, 328] on button "Download" at bounding box center [566, 335] width 89 height 38
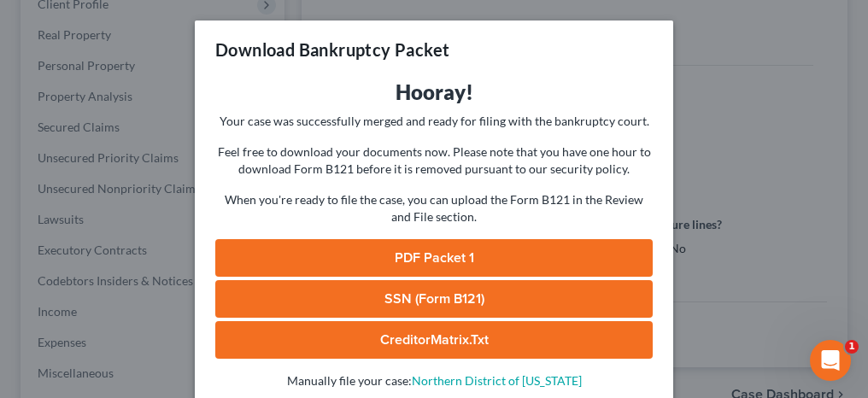
drag, startPoint x: 445, startPoint y: 252, endPoint x: 443, endPoint y: 270, distance: 18.0
click at [445, 252] on link "PDF Packet 1" at bounding box center [433, 258] width 437 height 38
click at [430, 301] on link "SSN (Form B121)" at bounding box center [433, 299] width 437 height 38
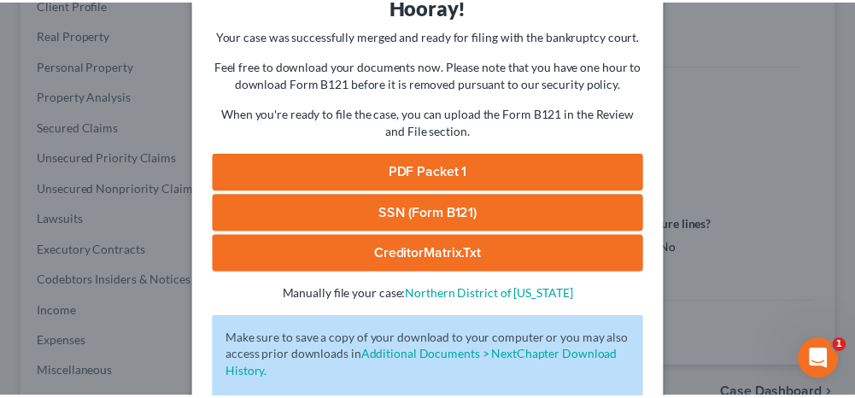
scroll to position [171, 0]
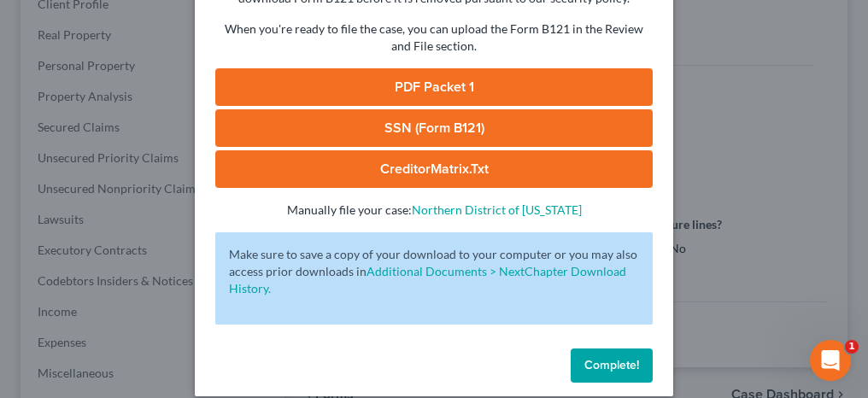
click at [602, 367] on span "Complete!" at bounding box center [611, 365] width 55 height 15
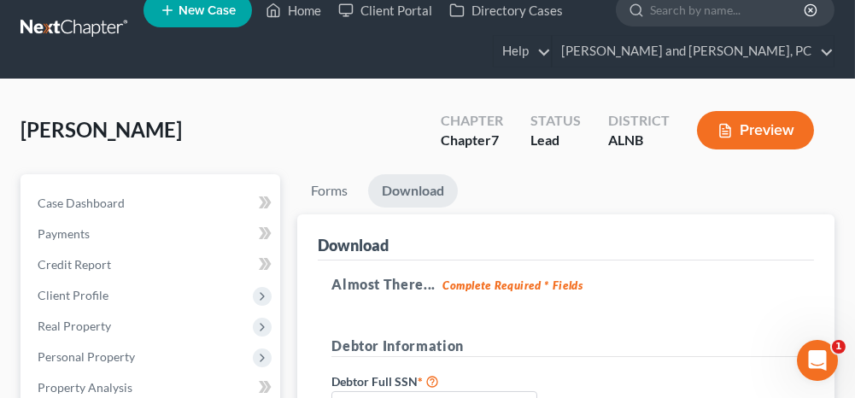
scroll to position [0, 0]
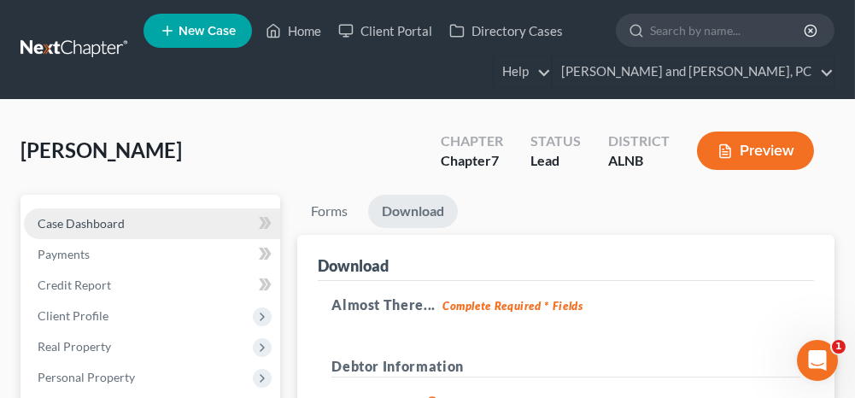
click at [168, 220] on link "Case Dashboard" at bounding box center [152, 223] width 256 height 31
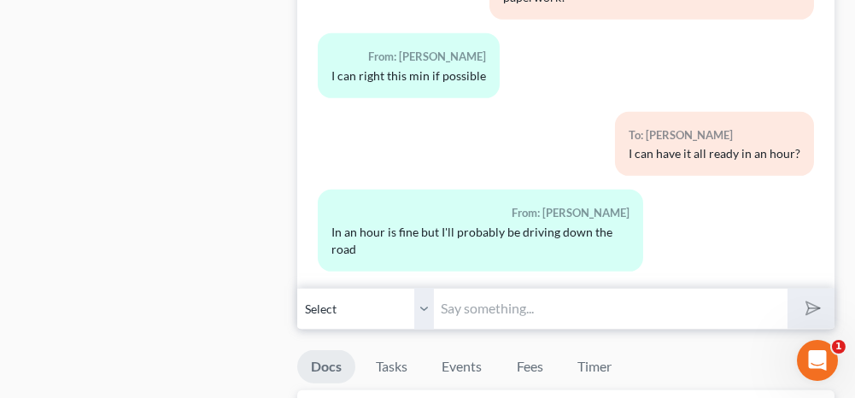
scroll to position [1879, 0]
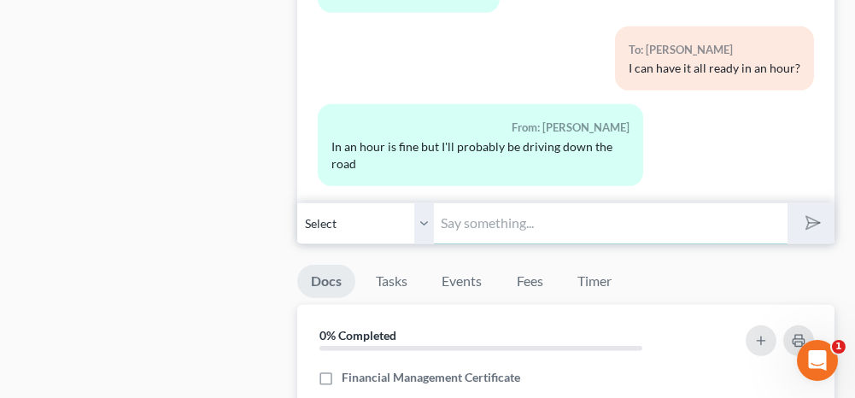
click at [473, 205] on input "text" at bounding box center [610, 223] width 353 height 42
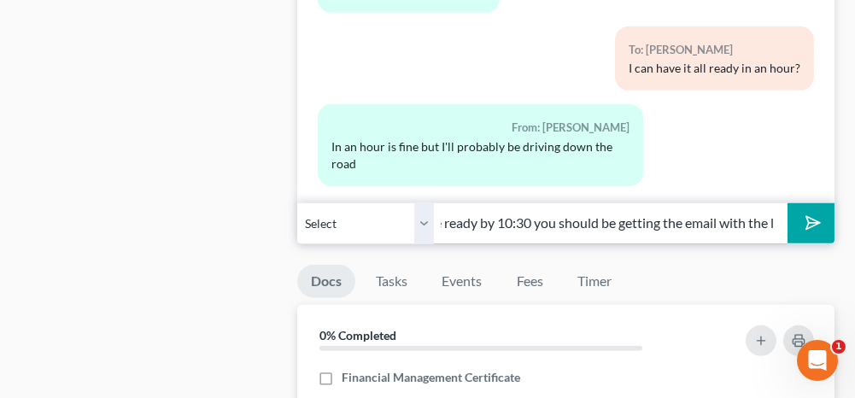
scroll to position [0, 220]
click at [810, 215] on polygon "submit" at bounding box center [810, 224] width 21 height 21
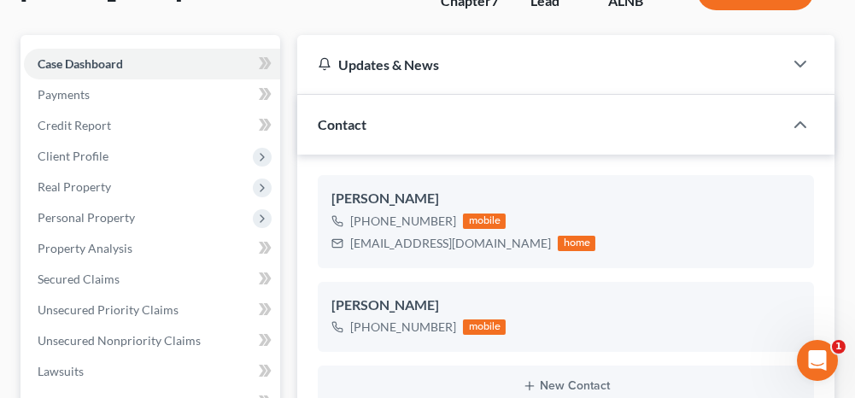
scroll to position [0, 0]
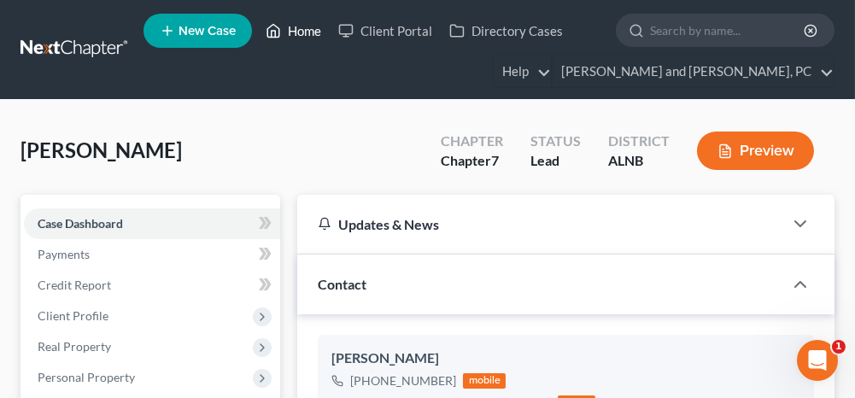
drag, startPoint x: 303, startPoint y: 30, endPoint x: 275, endPoint y: 121, distance: 95.7
click at [303, 30] on link "Home" at bounding box center [293, 30] width 73 height 31
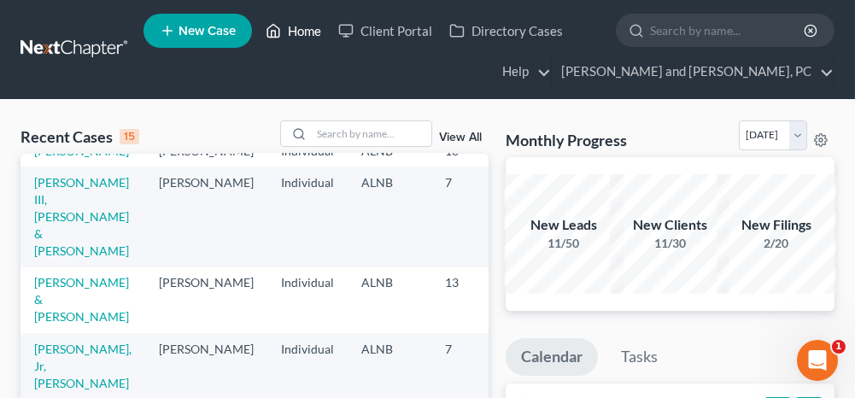
scroll to position [171, 0]
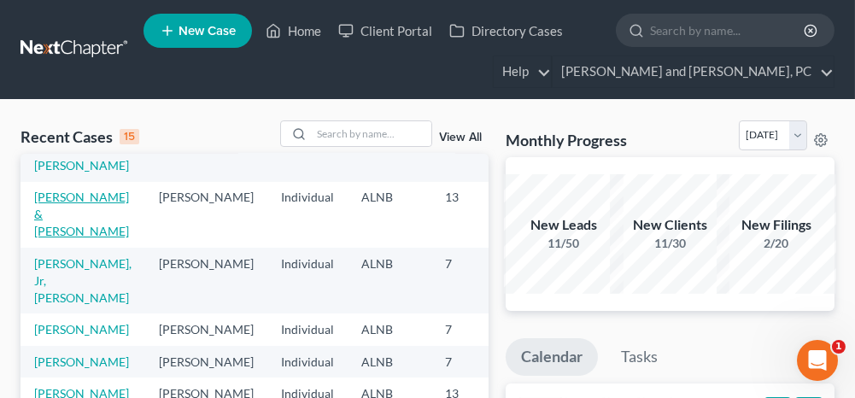
click at [55, 217] on link "[PERSON_NAME] & [PERSON_NAME]" at bounding box center [81, 214] width 95 height 49
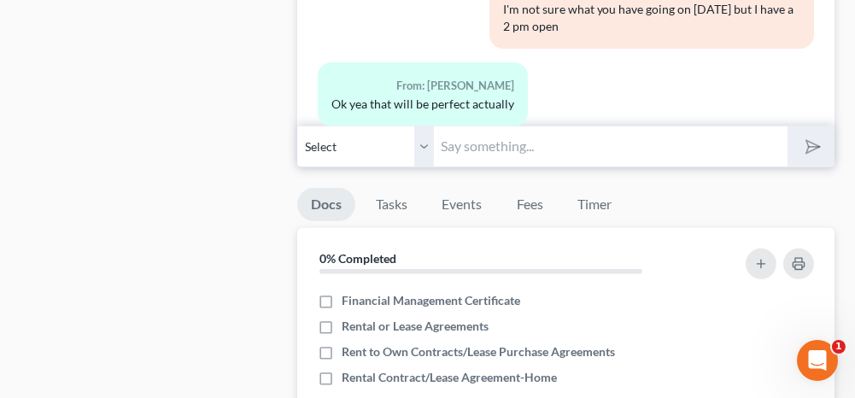
scroll to position [1538, 0]
click at [524, 138] on input "text" at bounding box center [610, 146] width 353 height 42
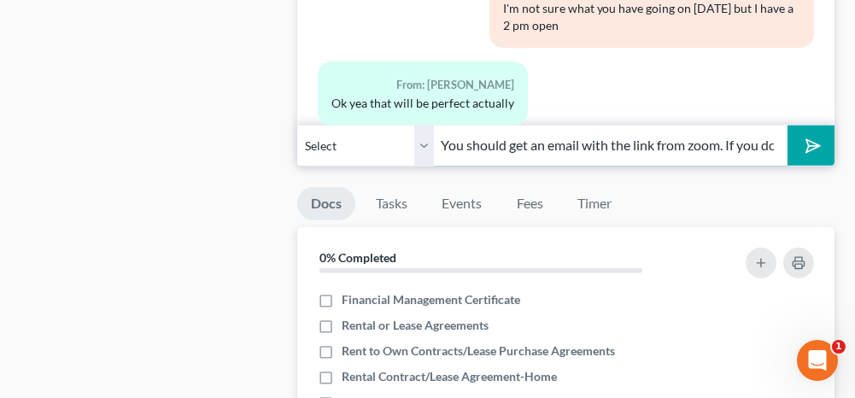
click at [726, 136] on input "You should get an email with the link from zoom. If you don't let me know and I…" at bounding box center [610, 146] width 353 height 42
drag, startPoint x: 688, startPoint y: 138, endPoint x: 660, endPoint y: 139, distance: 27.4
click at [660, 139] on input "You should get an email with the link from zoom soon." at bounding box center [610, 146] width 353 height 42
click at [818, 140] on button "submit" at bounding box center [811, 146] width 47 height 40
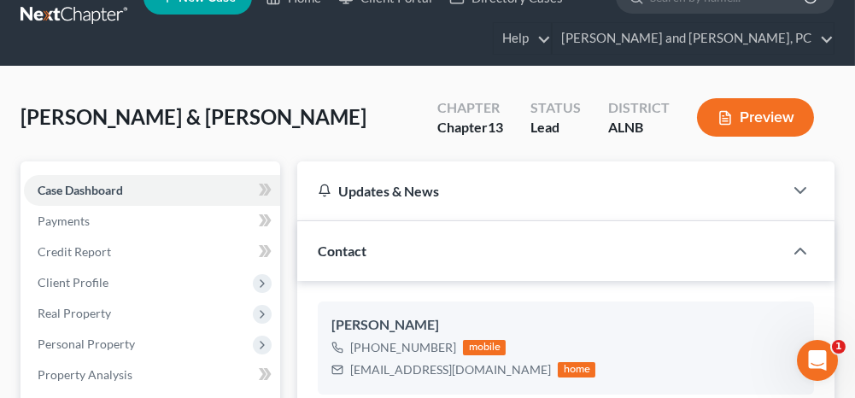
scroll to position [0, 0]
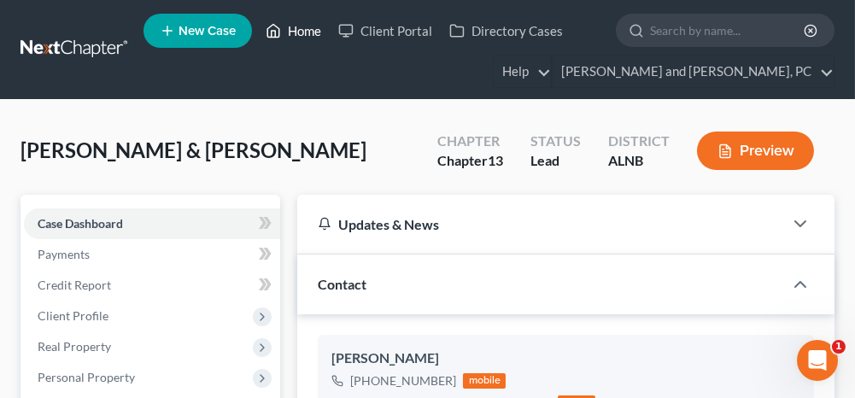
click at [299, 28] on link "Home" at bounding box center [293, 30] width 73 height 31
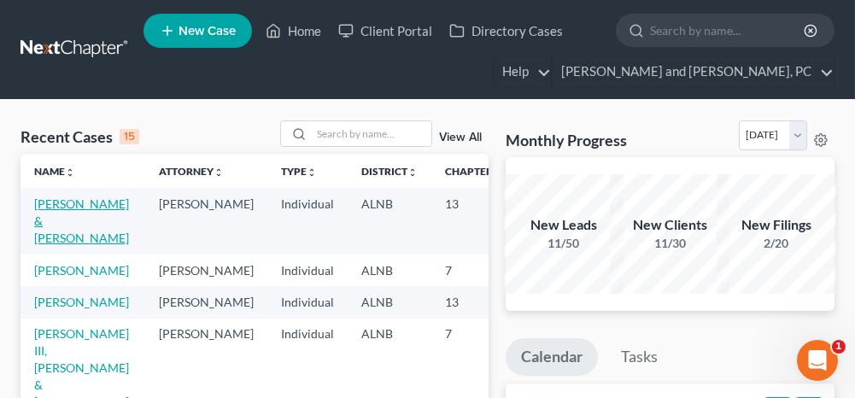
click at [60, 203] on link "[PERSON_NAME] & [PERSON_NAME]" at bounding box center [81, 220] width 95 height 49
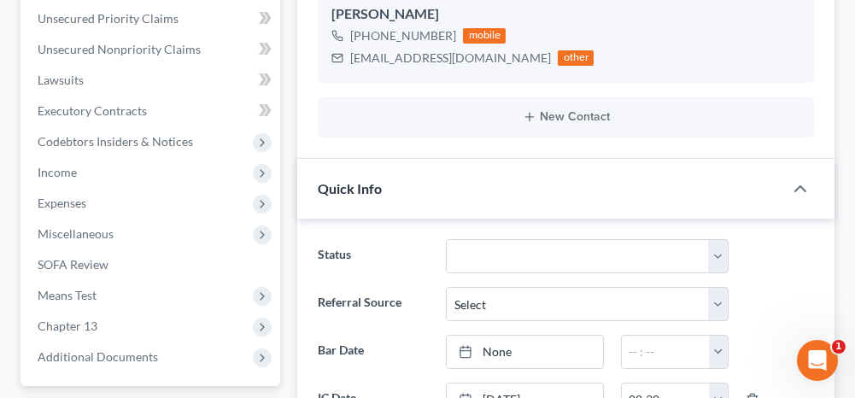
scroll to position [513, 0]
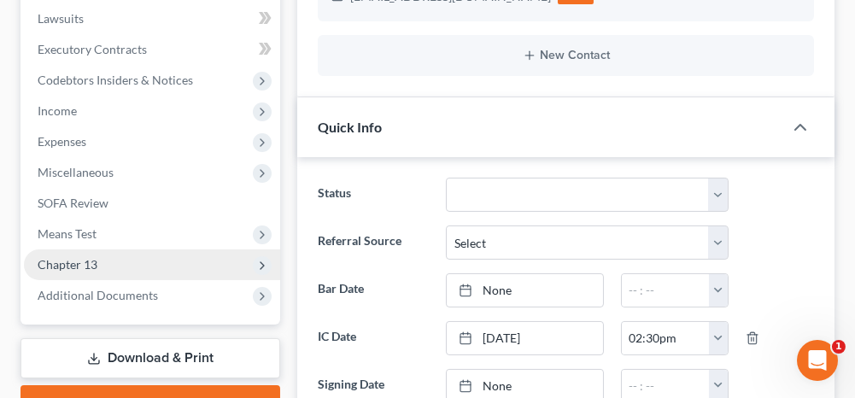
click at [211, 265] on span "Chapter 13" at bounding box center [152, 264] width 256 height 31
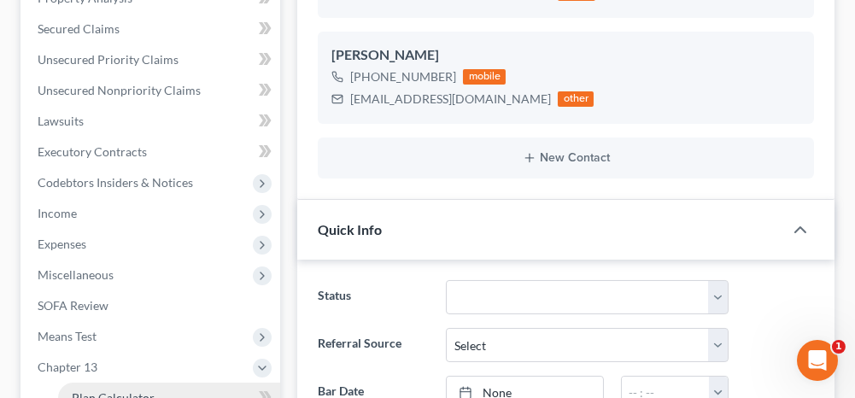
scroll to position [256, 0]
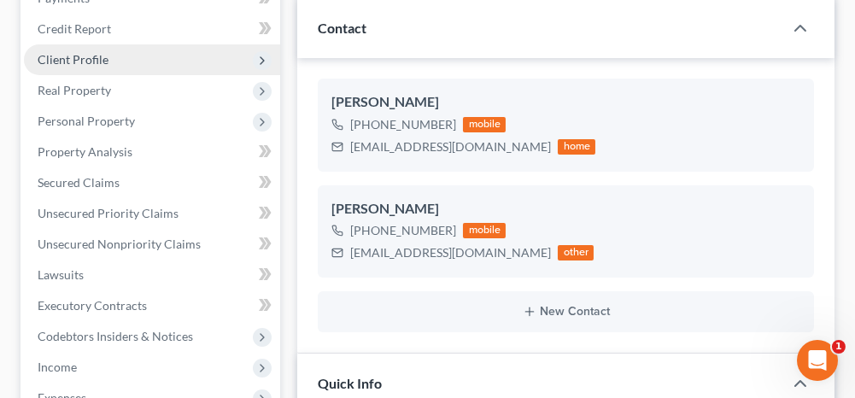
click at [95, 58] on span "Client Profile" at bounding box center [73, 59] width 71 height 15
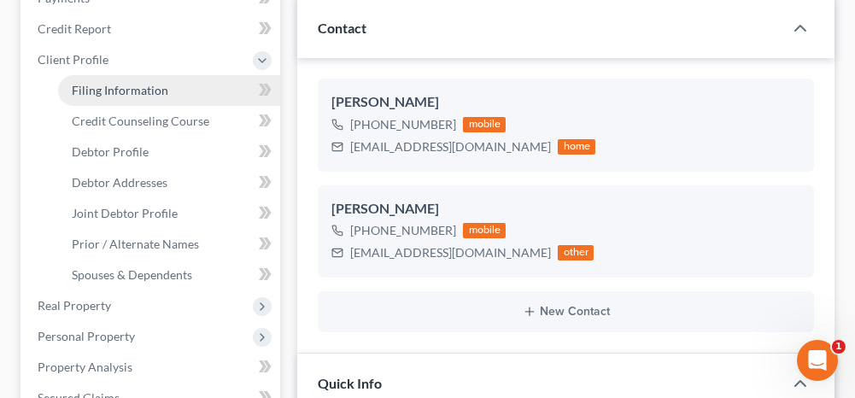
click at [93, 85] on span "Filing Information" at bounding box center [120, 90] width 97 height 15
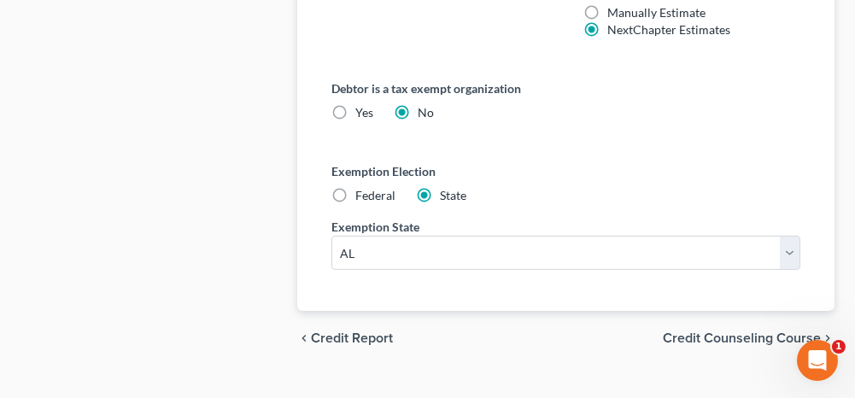
scroll to position [1304, 0]
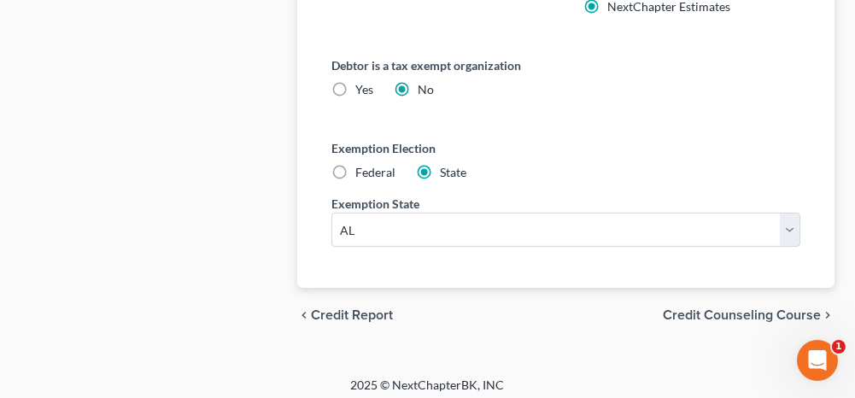
click at [689, 308] on span "Credit Counseling Course" at bounding box center [742, 315] width 158 height 14
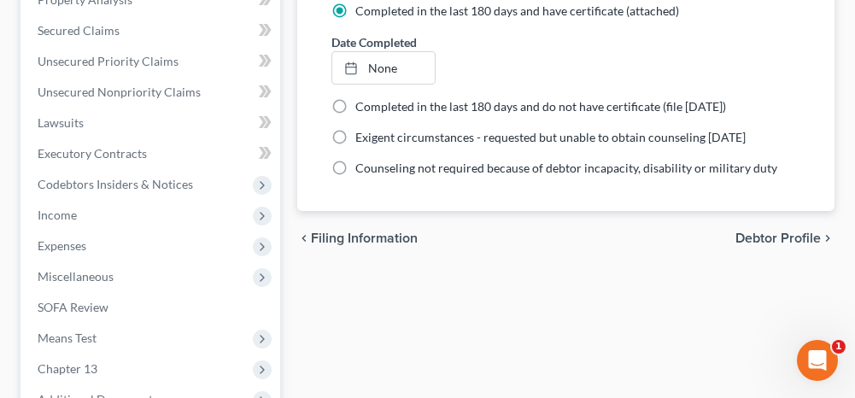
scroll to position [683, 0]
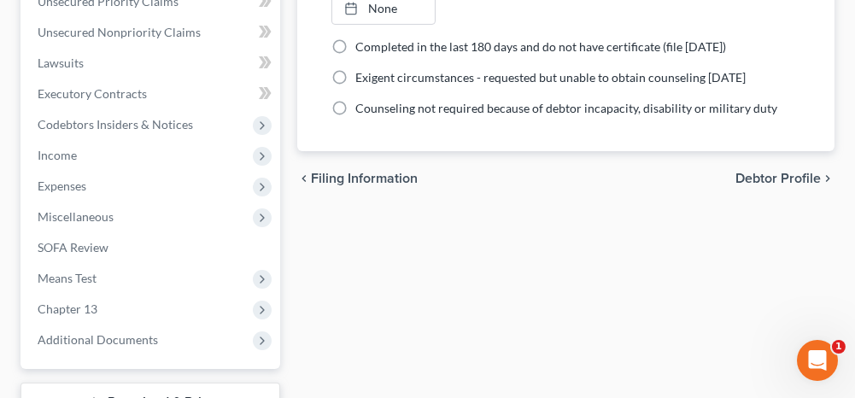
click at [769, 174] on span "Debtor Profile" at bounding box center [777, 179] width 85 height 14
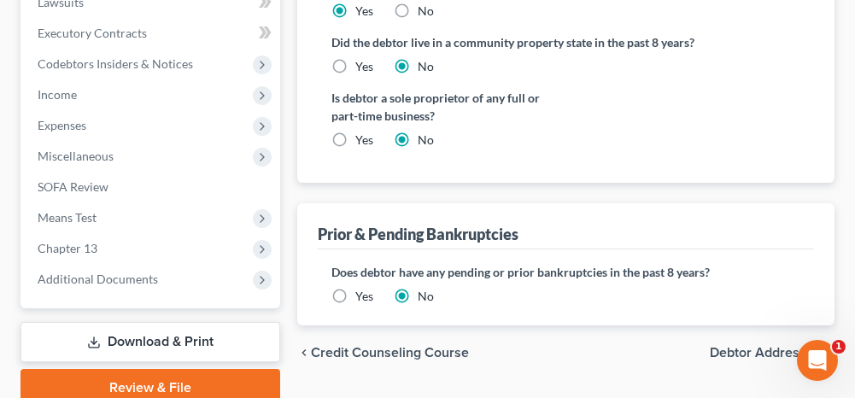
scroll to position [769, 0]
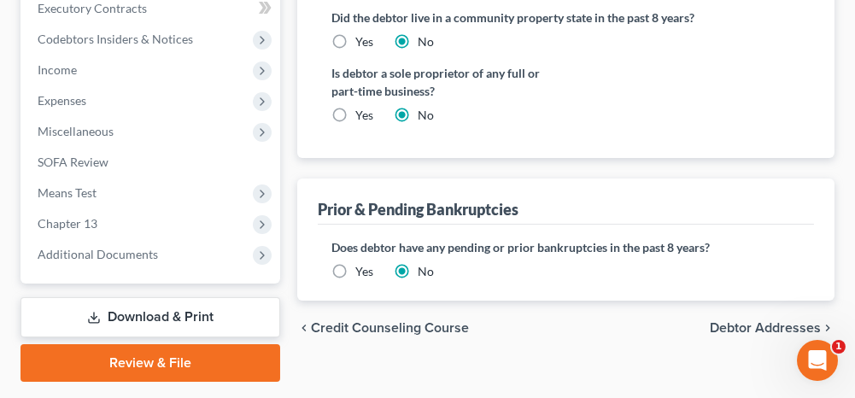
click at [735, 321] on span "Debtor Addresses" at bounding box center [765, 328] width 111 height 14
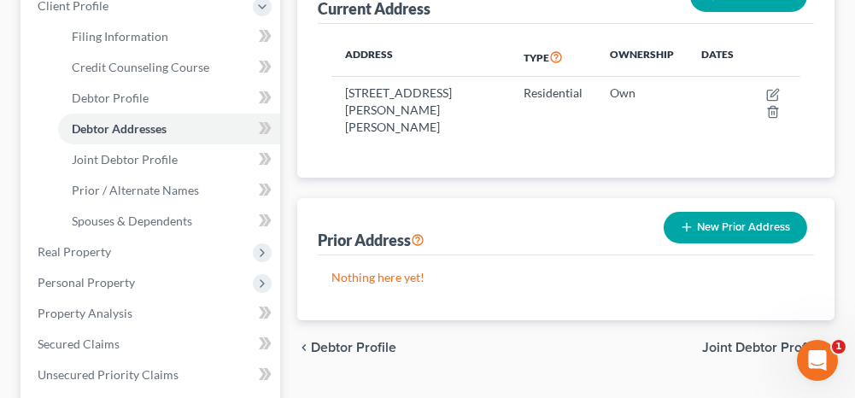
scroll to position [342, 0]
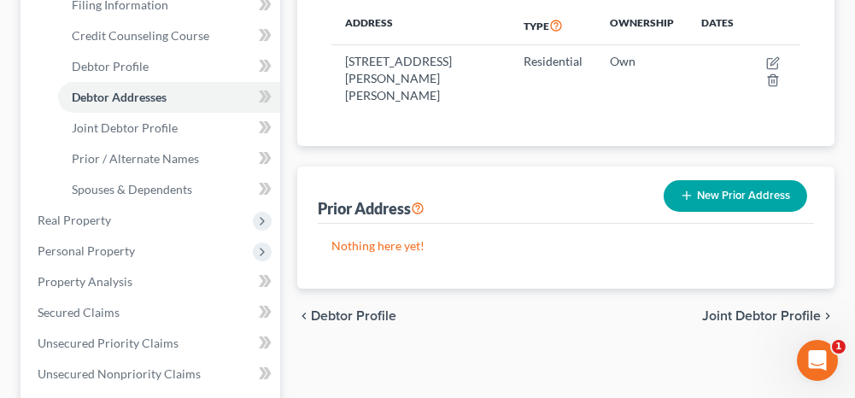
click at [730, 309] on span "Joint Debtor Profile" at bounding box center [761, 316] width 119 height 14
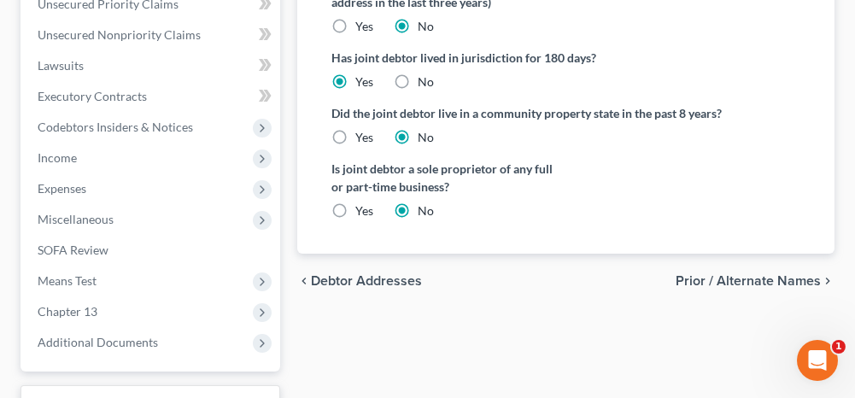
scroll to position [683, 0]
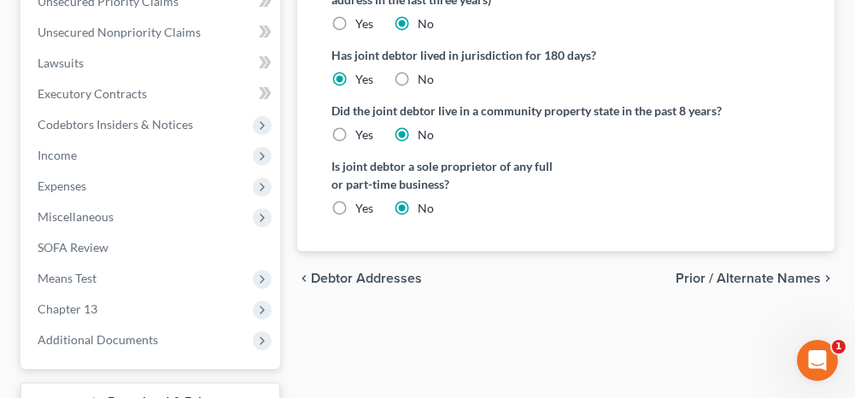
click at [715, 272] on span "Prior / Alternate Names" at bounding box center [748, 279] width 145 height 14
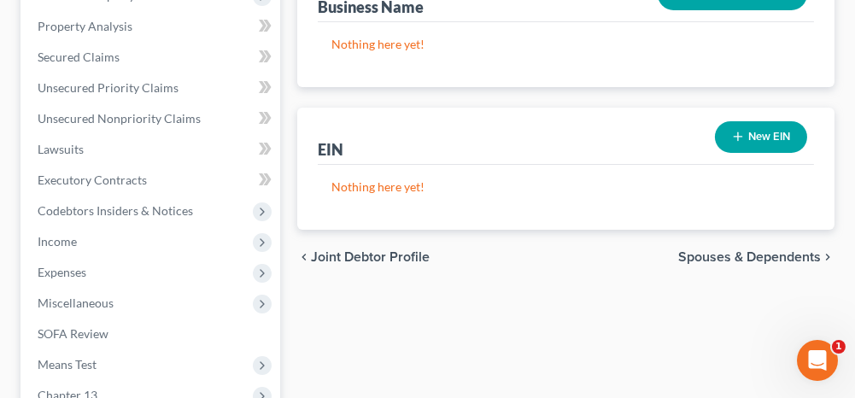
scroll to position [598, 0]
click at [752, 249] on span "Spouses & Dependents" at bounding box center [749, 256] width 143 height 14
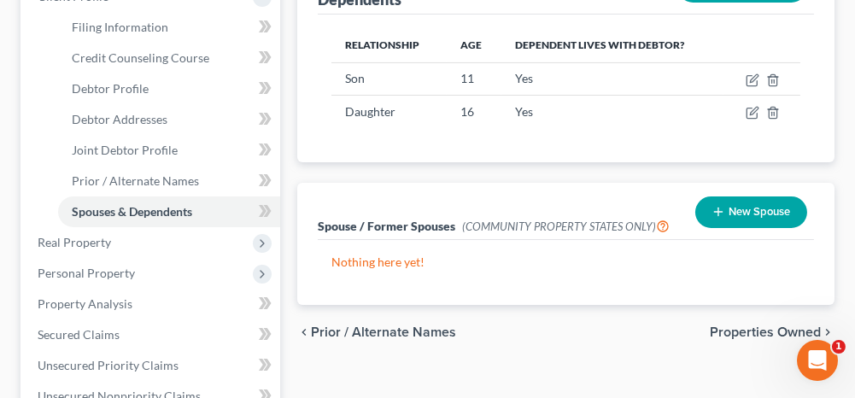
scroll to position [342, 0]
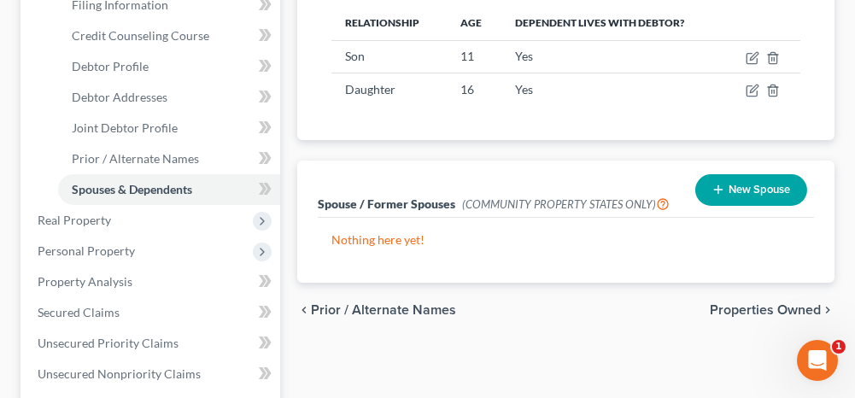
click at [731, 303] on span "Properties Owned" at bounding box center [765, 310] width 111 height 14
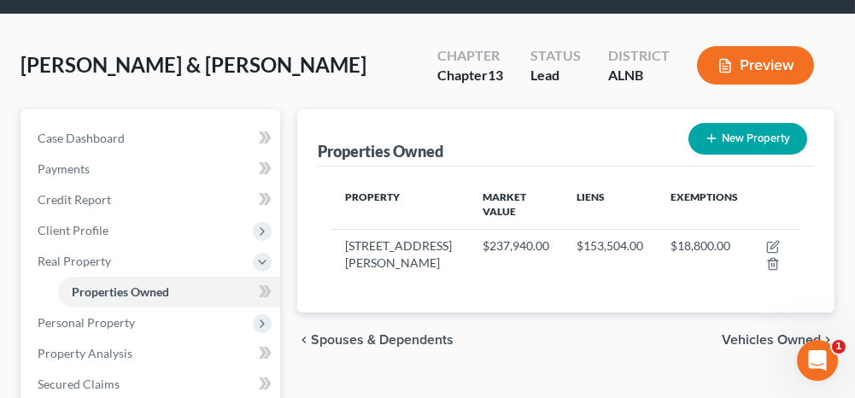
scroll to position [171, 0]
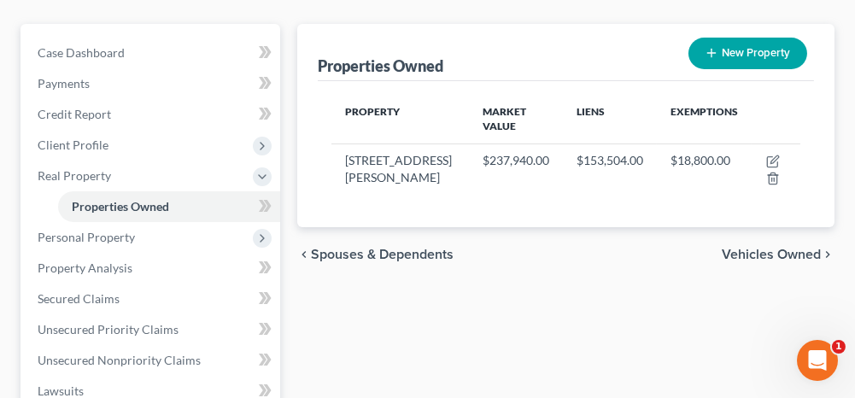
click at [744, 254] on span "Vehicles Owned" at bounding box center [771, 255] width 99 height 14
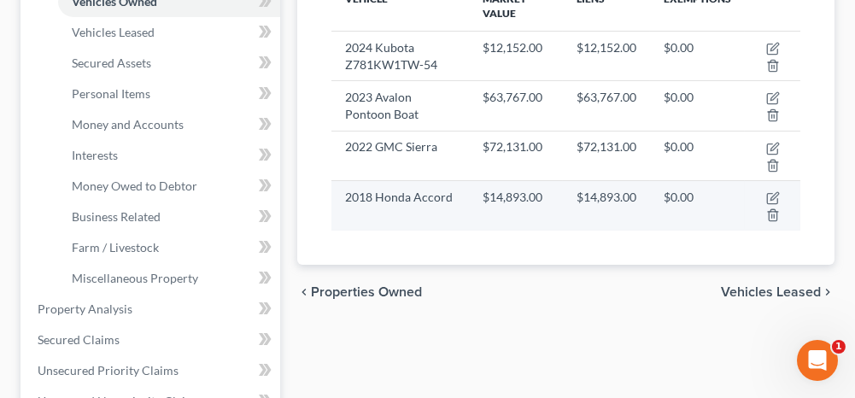
scroll to position [427, 0]
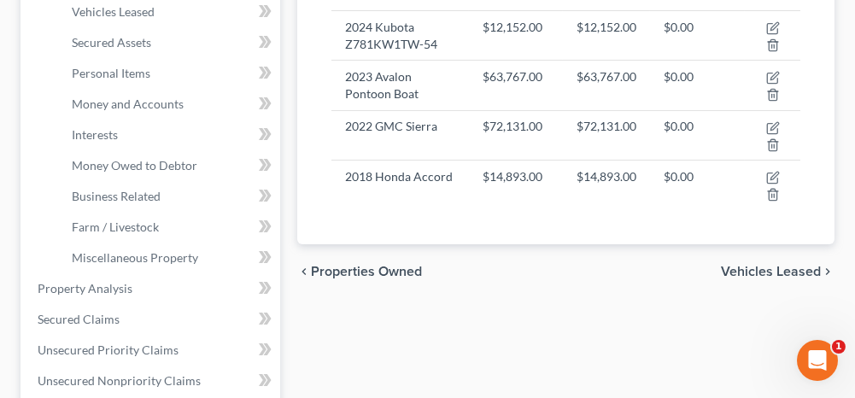
click at [765, 270] on span "Vehicles Leased" at bounding box center [771, 272] width 100 height 14
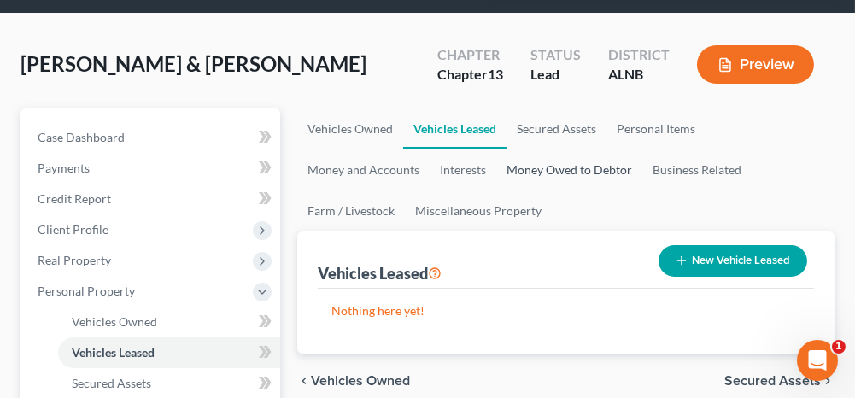
scroll to position [171, 0]
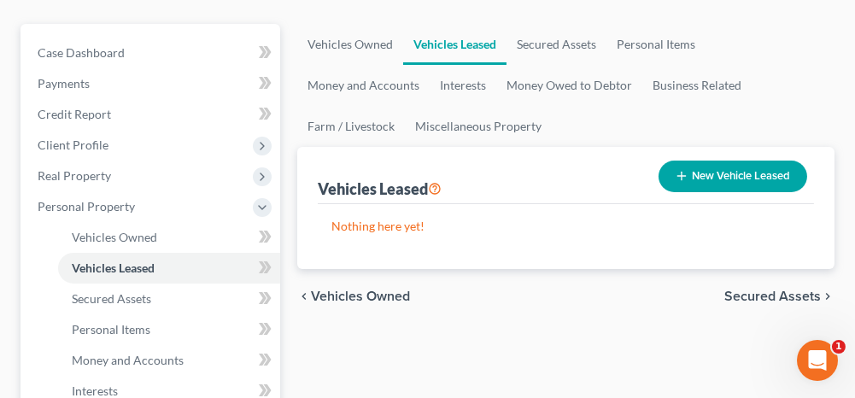
click at [750, 295] on span "Secured Assets" at bounding box center [772, 297] width 97 height 14
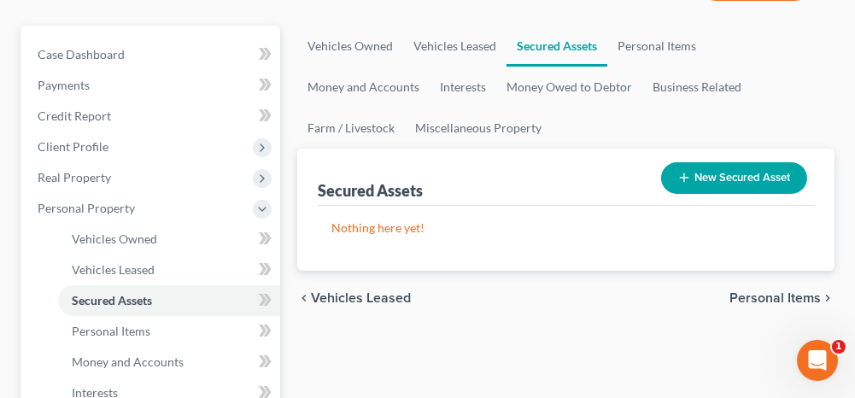
scroll to position [171, 0]
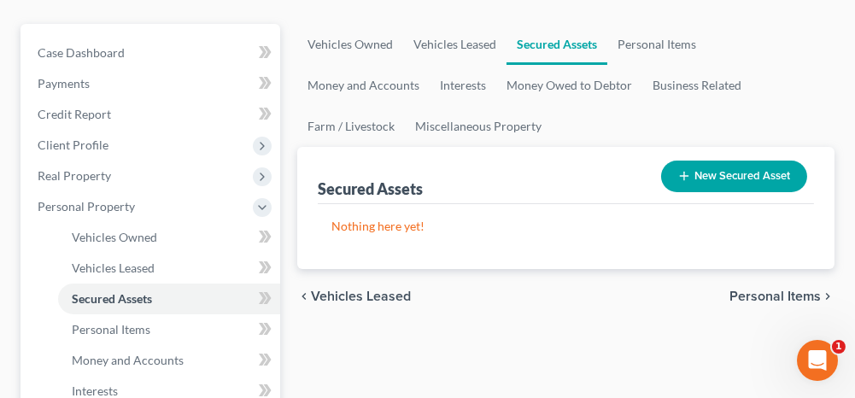
click at [752, 294] on span "Personal Items" at bounding box center [775, 297] width 91 height 14
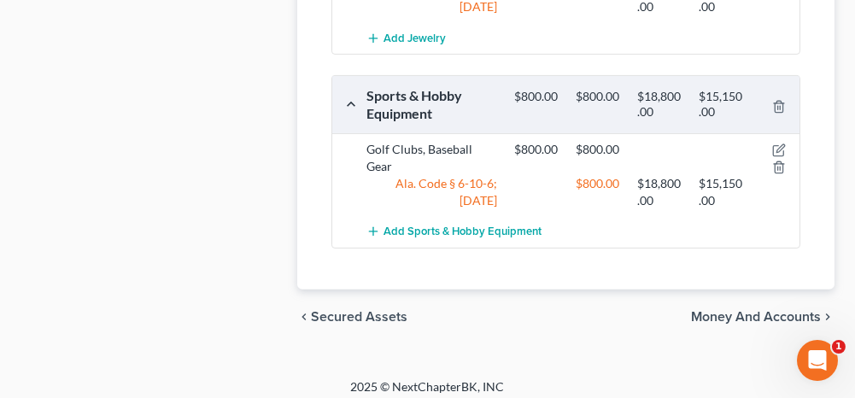
scroll to position [1316, 0]
click at [721, 309] on span "Money and Accounts" at bounding box center [756, 316] width 130 height 14
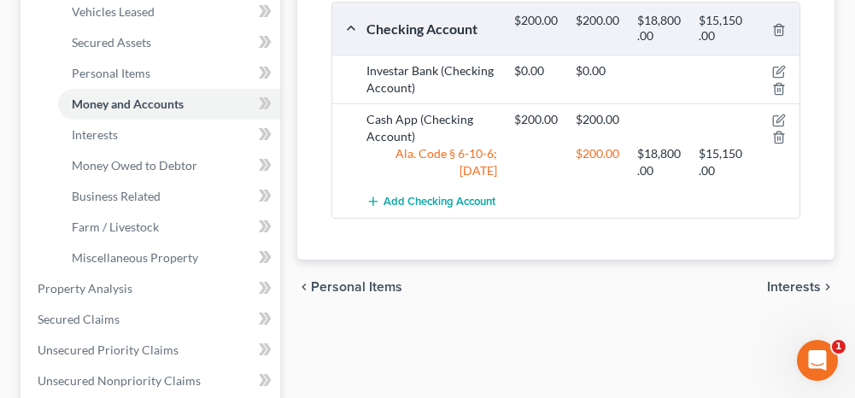
click at [785, 287] on span "Interests" at bounding box center [794, 287] width 54 height 14
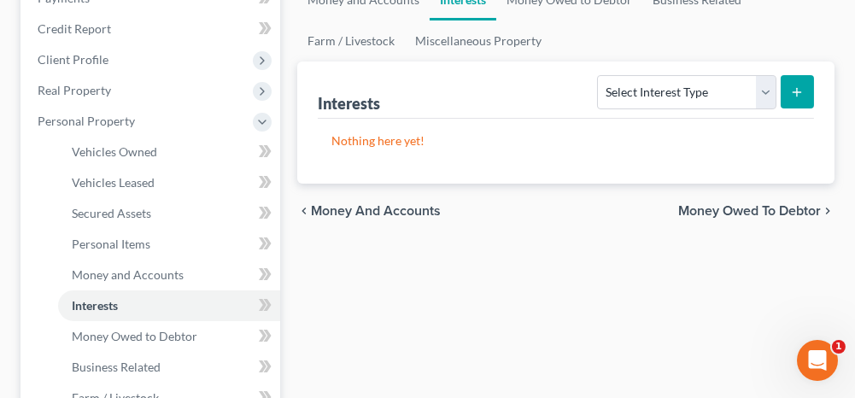
click at [743, 205] on span "Money Owed to Debtor" at bounding box center [749, 211] width 143 height 14
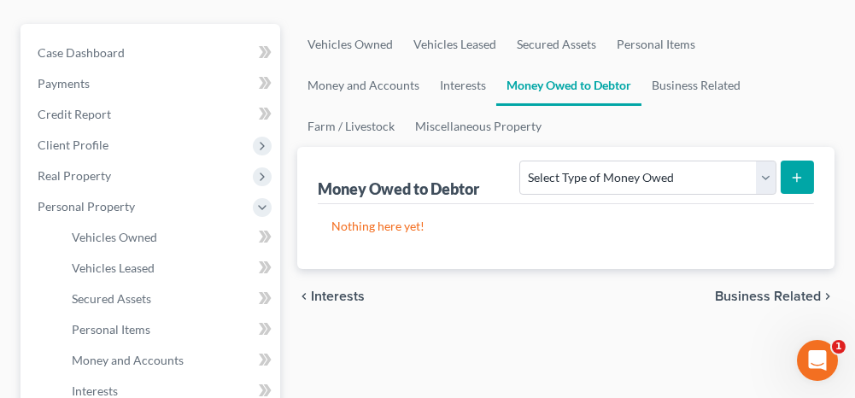
click at [736, 294] on span "Business Related" at bounding box center [768, 297] width 106 height 14
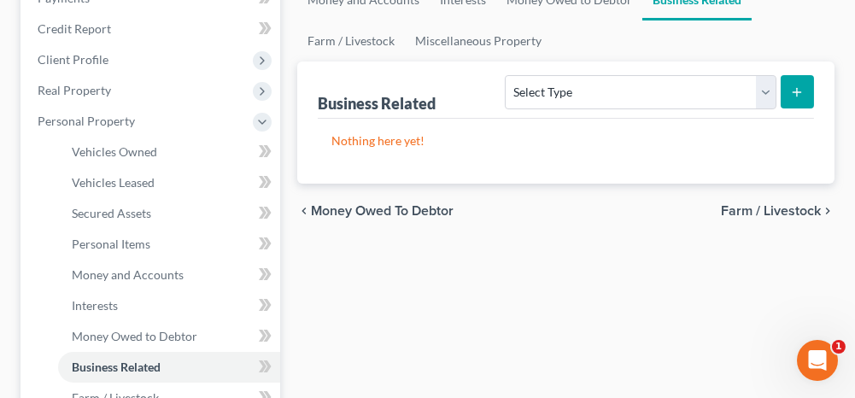
click at [771, 208] on span "Farm / Livestock" at bounding box center [771, 211] width 100 height 14
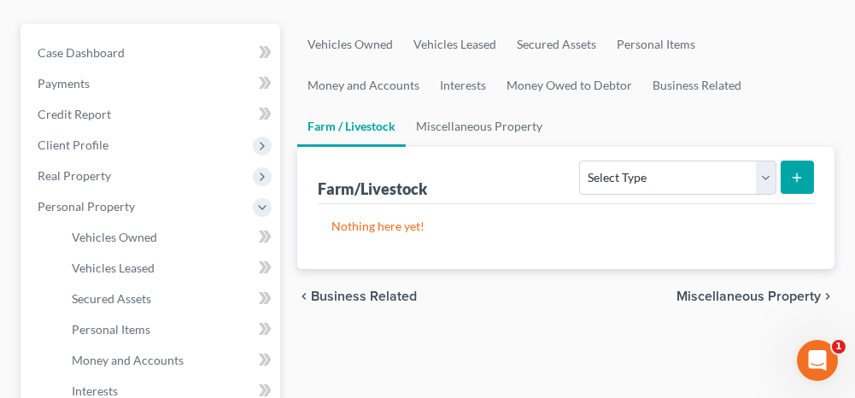
click at [706, 290] on span "Miscellaneous Property" at bounding box center [749, 297] width 144 height 14
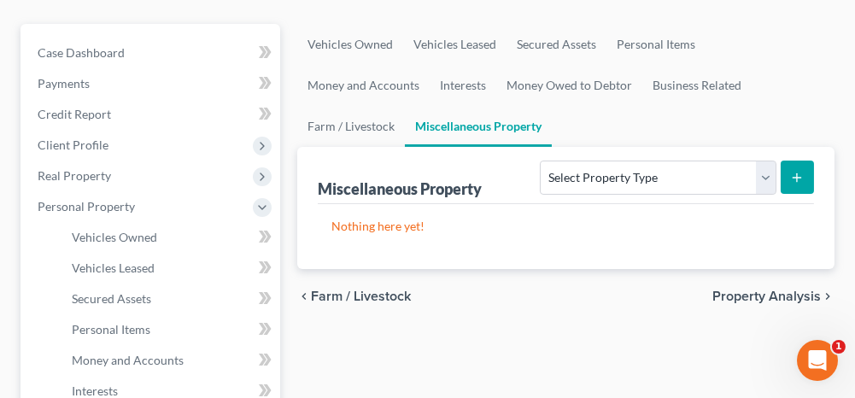
click at [745, 297] on span "Property Analysis" at bounding box center [766, 297] width 108 height 14
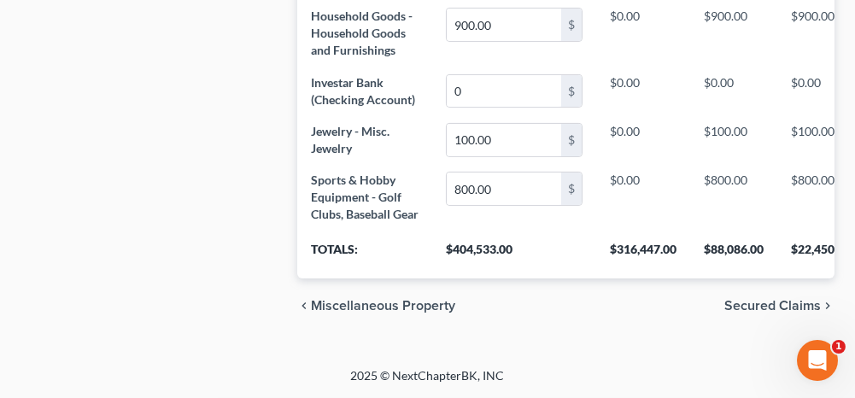
click at [757, 313] on span "Secured Claims" at bounding box center [772, 306] width 97 height 14
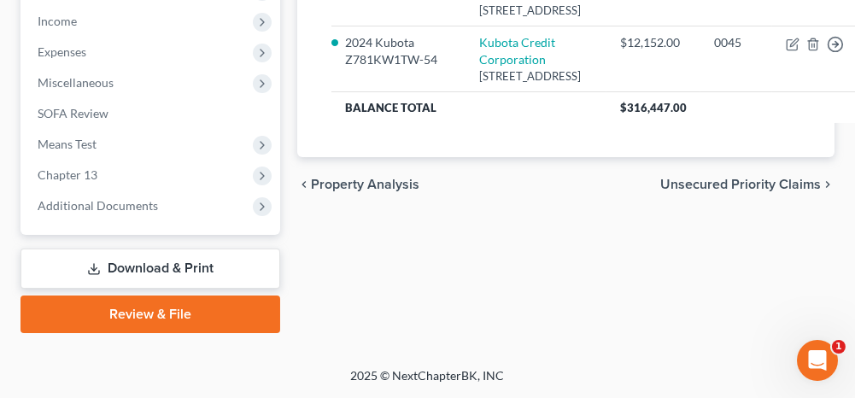
click at [693, 191] on span "Unsecured Priority Claims" at bounding box center [740, 185] width 161 height 14
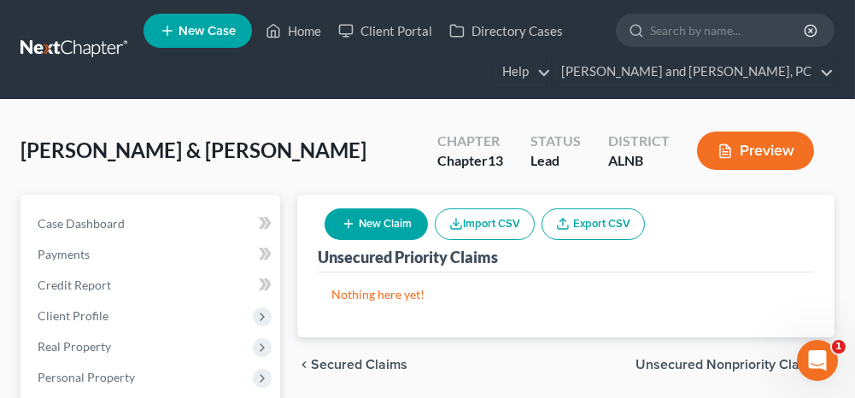
click at [708, 364] on span "Unsecured Nonpriority Claims" at bounding box center [728, 365] width 185 height 14
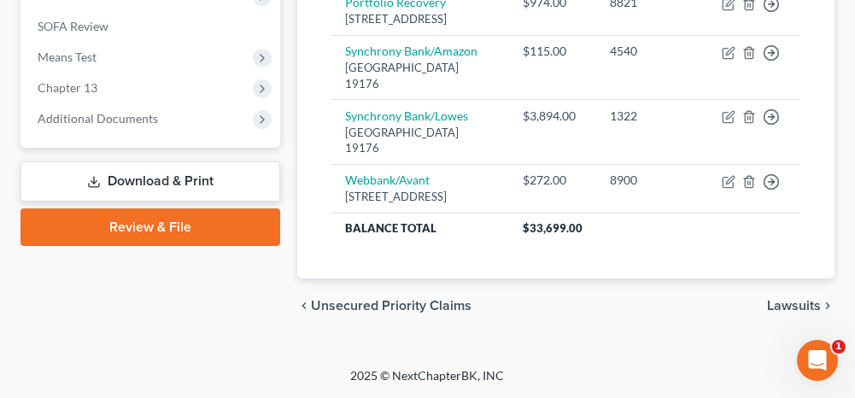
click at [783, 303] on span "Lawsuits" at bounding box center [794, 306] width 54 height 14
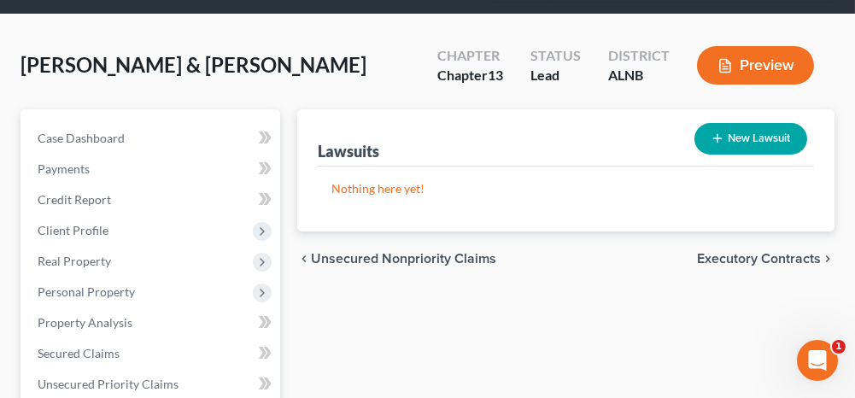
click at [723, 253] on span "Executory Contracts" at bounding box center [759, 259] width 124 height 14
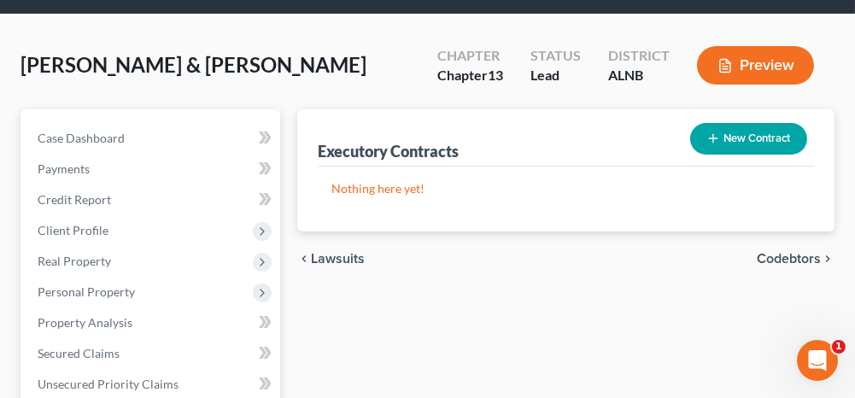
click at [766, 256] on span "Codebtors" at bounding box center [789, 259] width 64 height 14
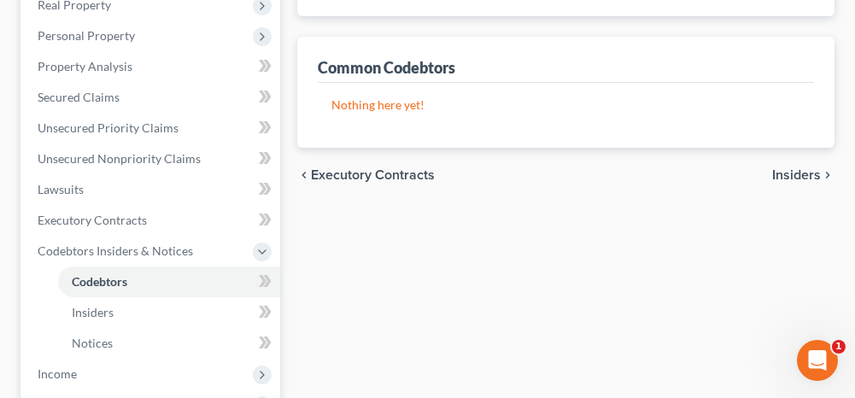
drag, startPoint x: 803, startPoint y: 172, endPoint x: 705, endPoint y: 258, distance: 130.7
click at [803, 171] on span "Insiders" at bounding box center [796, 175] width 49 height 14
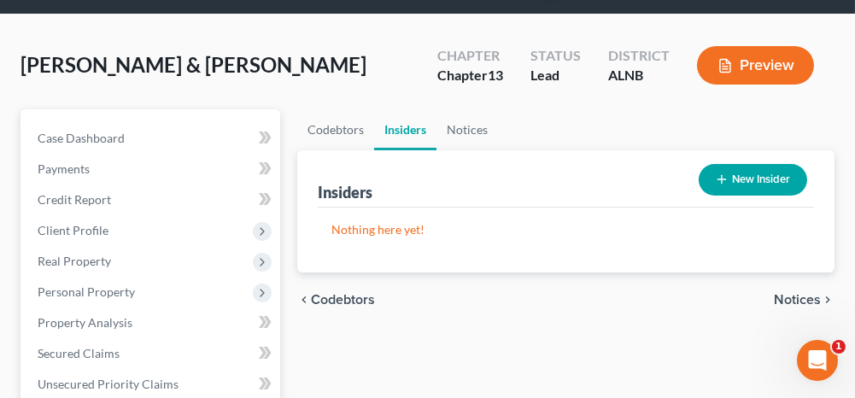
scroll to position [171, 0]
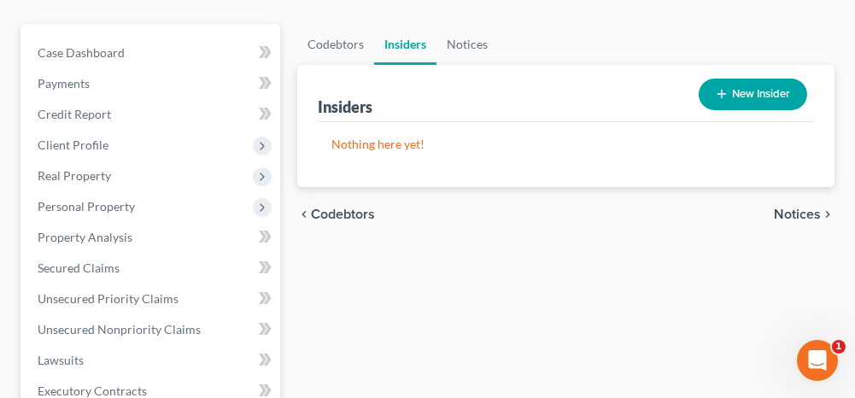
click at [793, 210] on span "Notices" at bounding box center [797, 215] width 47 height 14
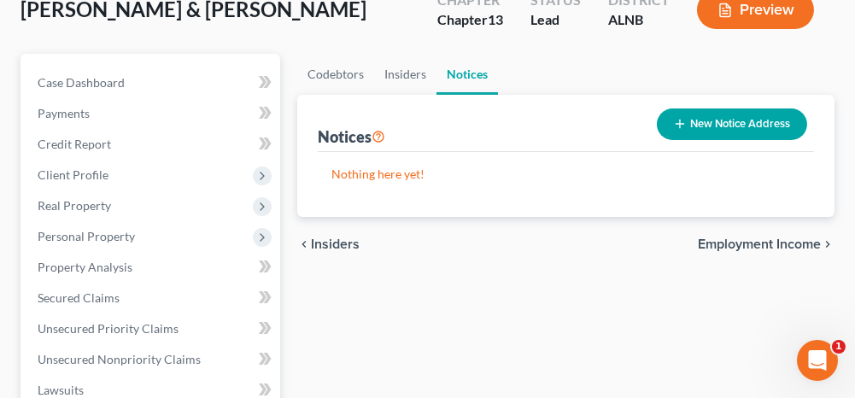
scroll to position [171, 0]
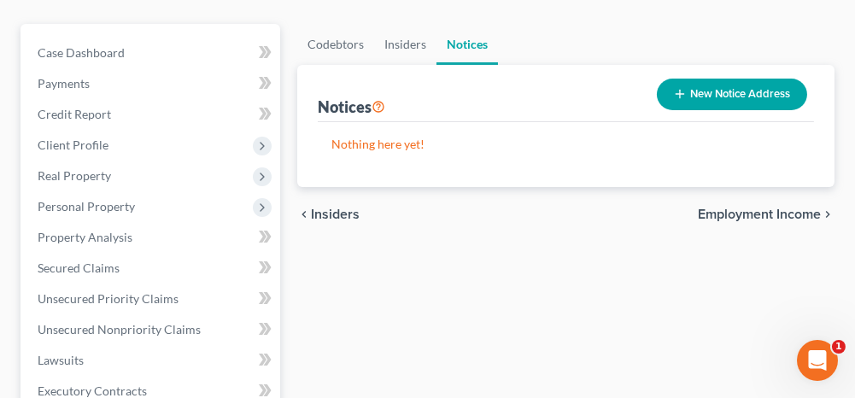
click at [727, 214] on span "Employment Income" at bounding box center [759, 215] width 123 height 14
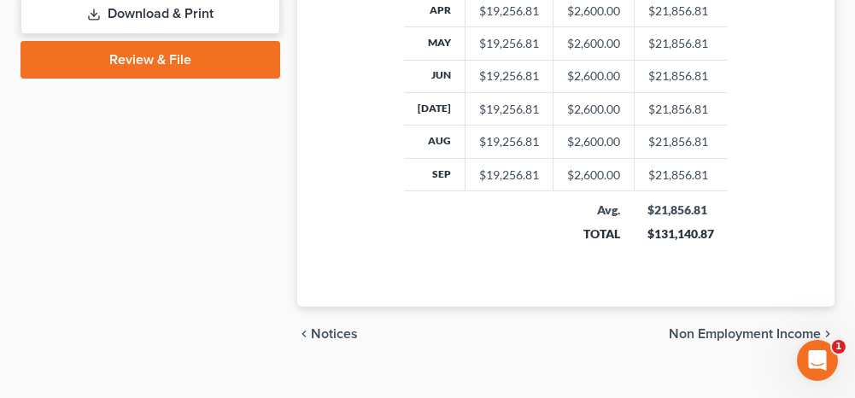
scroll to position [1001, 0]
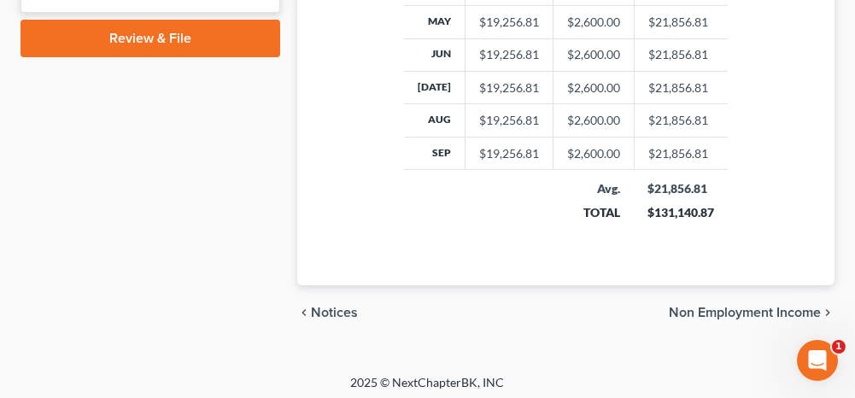
click at [709, 306] on span "Non Employment Income" at bounding box center [745, 313] width 152 height 14
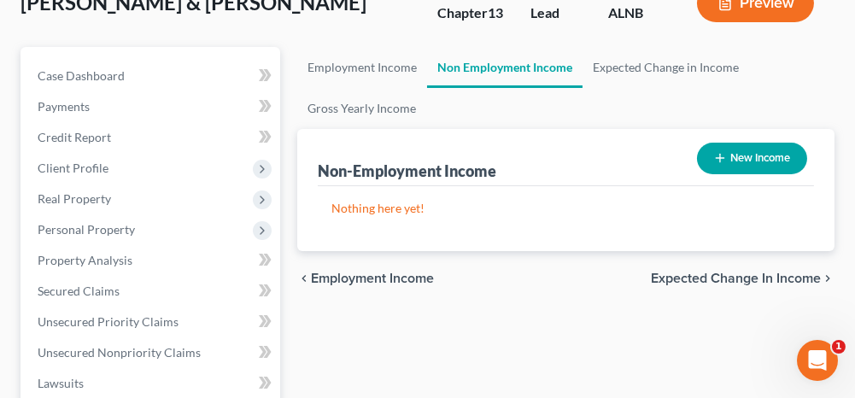
scroll to position [171, 0]
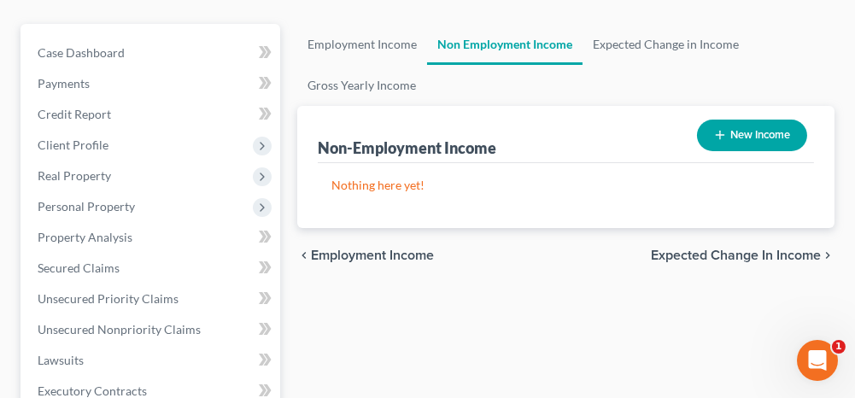
click at [689, 255] on span "Expected Change in Income" at bounding box center [736, 256] width 170 height 14
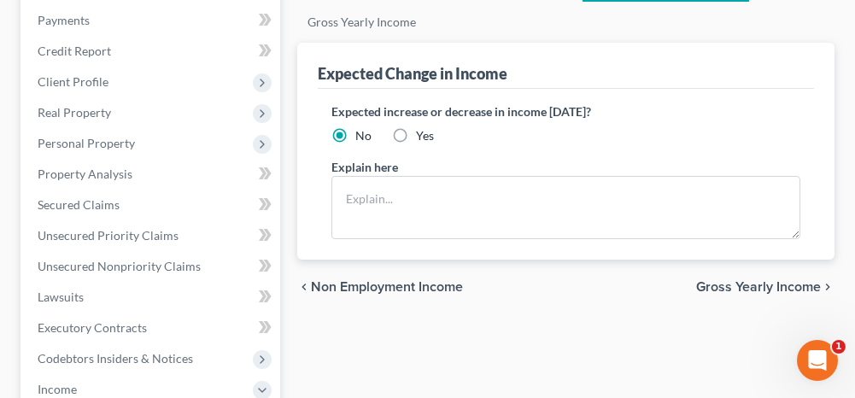
scroll to position [256, 0]
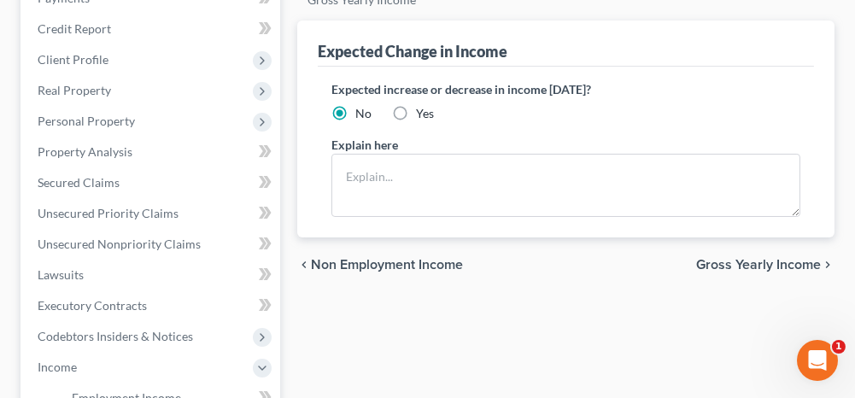
click at [722, 263] on span "Gross Yearly Income" at bounding box center [758, 265] width 125 height 14
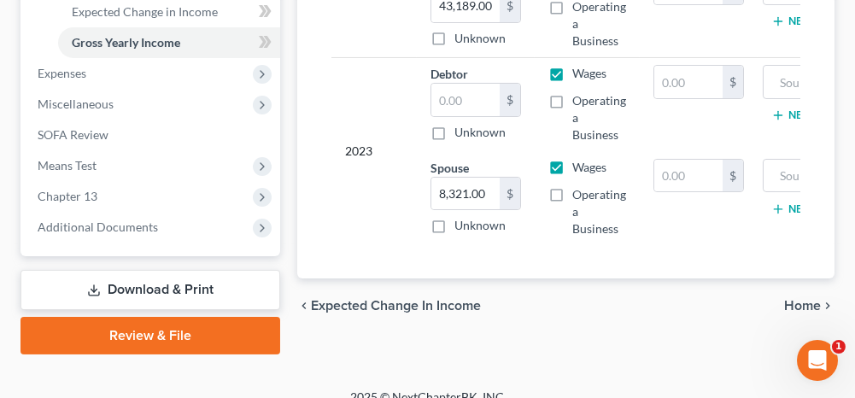
scroll to position [722, 0]
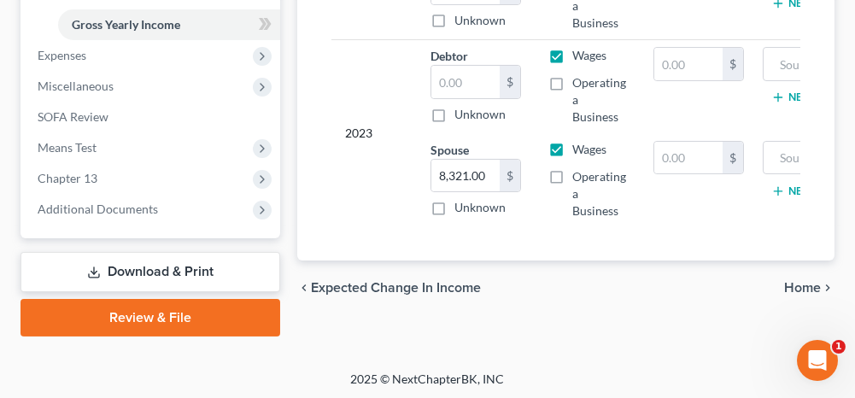
click at [794, 295] on span "Home" at bounding box center [802, 288] width 37 height 14
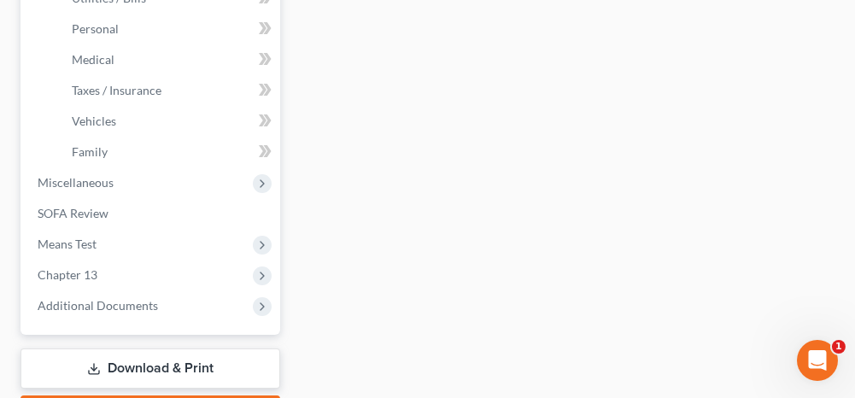
scroll to position [683, 0]
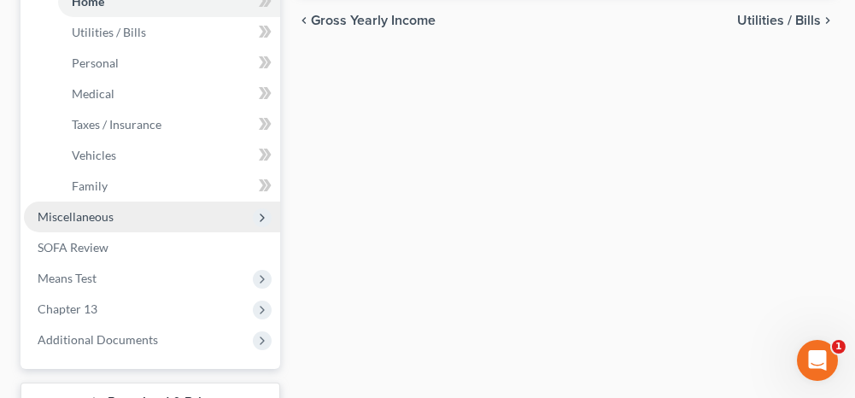
click at [164, 222] on span "Miscellaneous" at bounding box center [152, 217] width 256 height 31
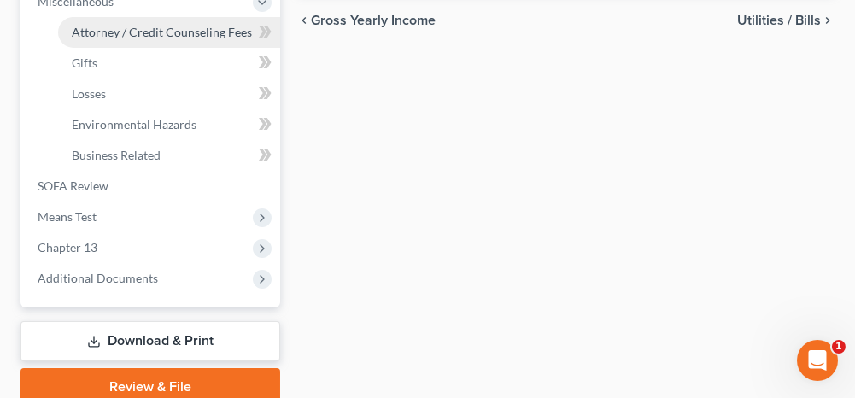
click at [176, 26] on span "Attorney / Credit Counseling Fees" at bounding box center [162, 32] width 180 height 15
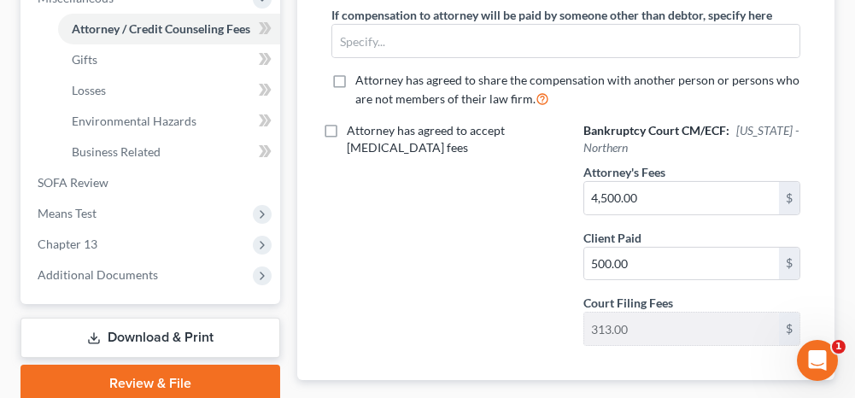
scroll to position [694, 0]
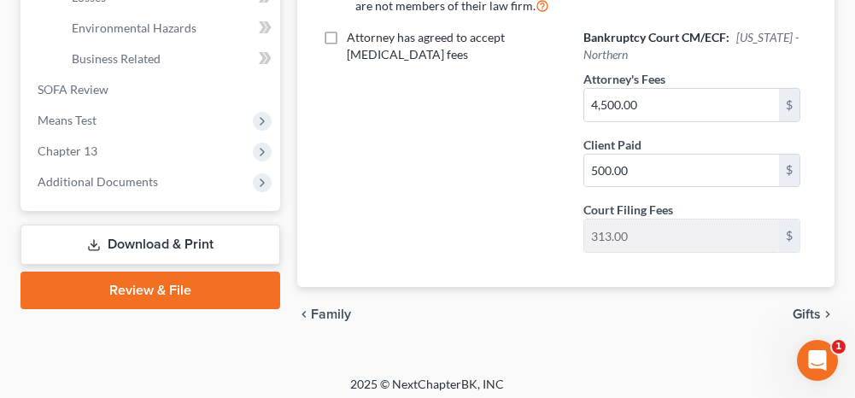
click at [803, 308] on span "Gifts" at bounding box center [807, 315] width 28 height 14
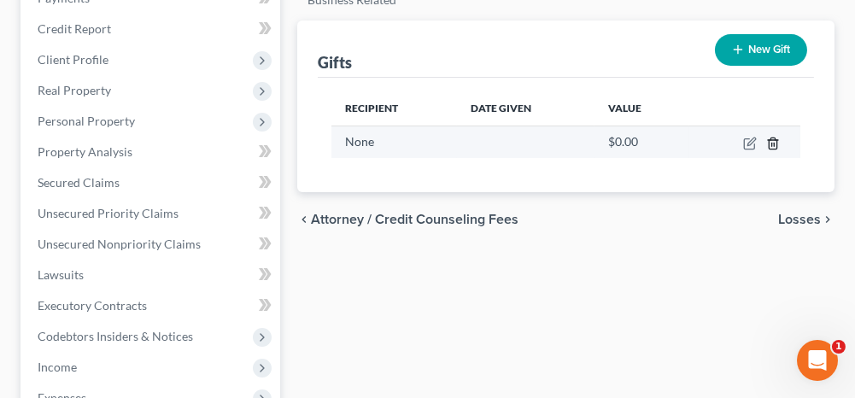
click at [772, 143] on line "button" at bounding box center [772, 144] width 0 height 3
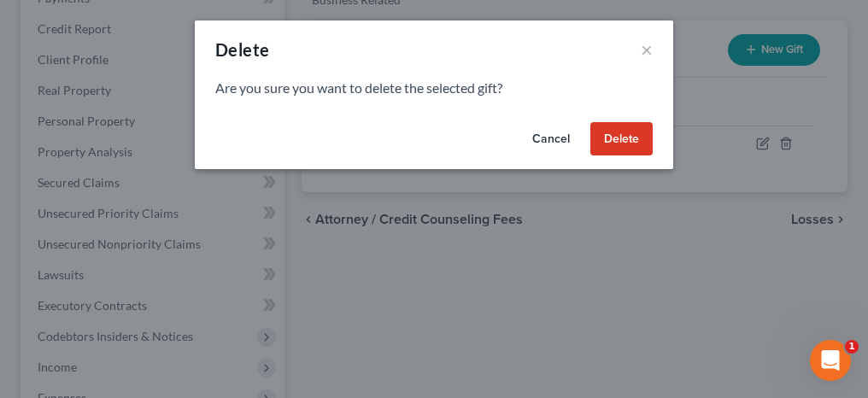
click at [629, 137] on button "Delete" at bounding box center [621, 139] width 62 height 34
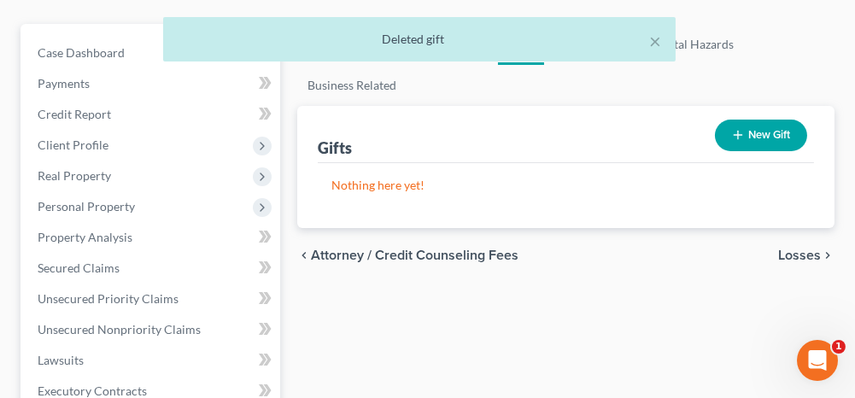
click at [801, 256] on span "Losses" at bounding box center [799, 256] width 43 height 14
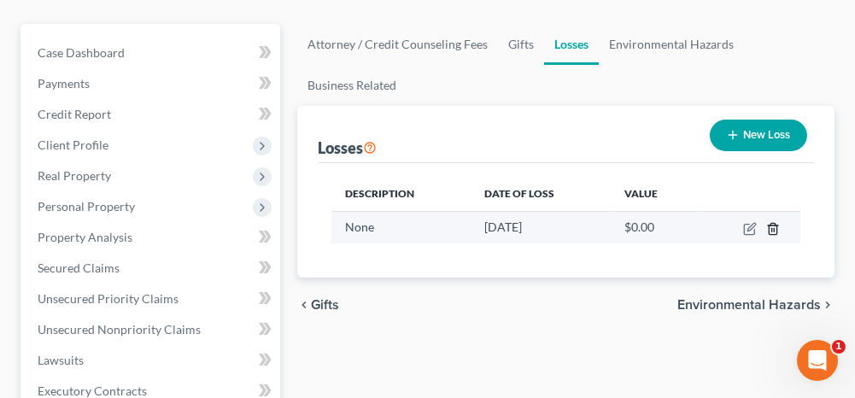
click at [774, 228] on line "button" at bounding box center [774, 229] width 0 height 3
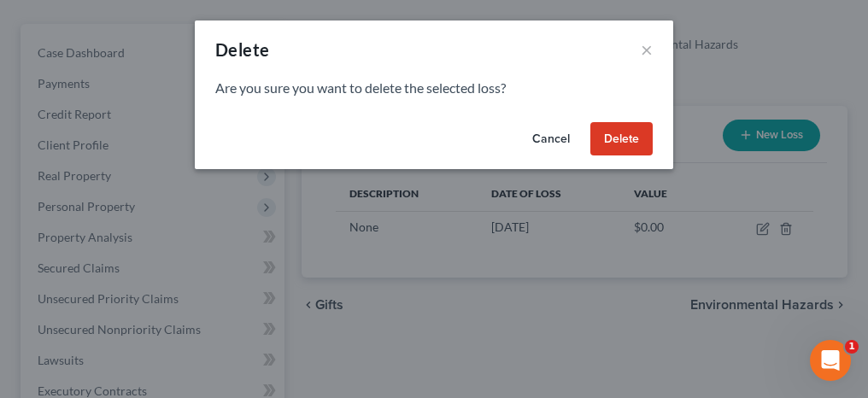
click at [632, 146] on button "Delete" at bounding box center [621, 139] width 62 height 34
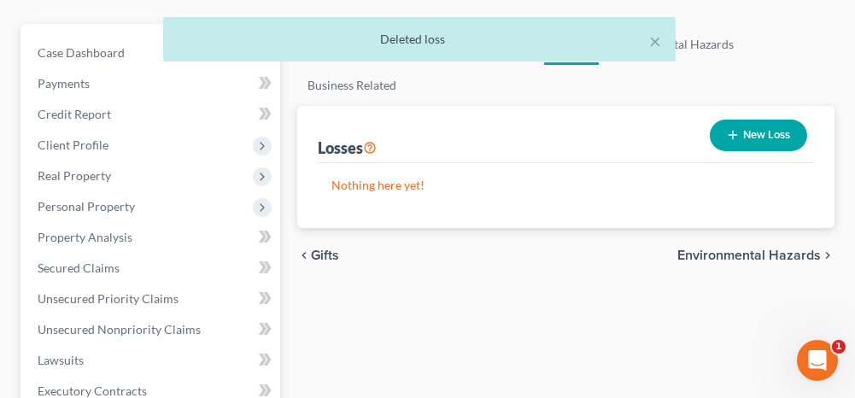
click at [702, 255] on span "Environmental Hazards" at bounding box center [749, 256] width 144 height 14
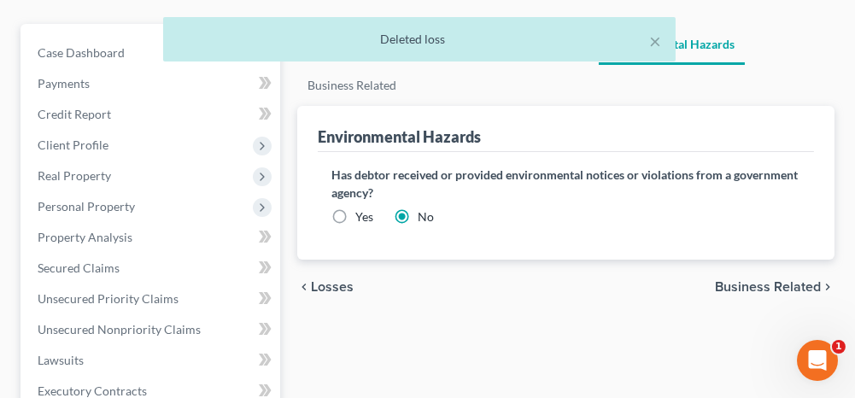
click at [752, 283] on span "Business Related" at bounding box center [768, 287] width 106 height 14
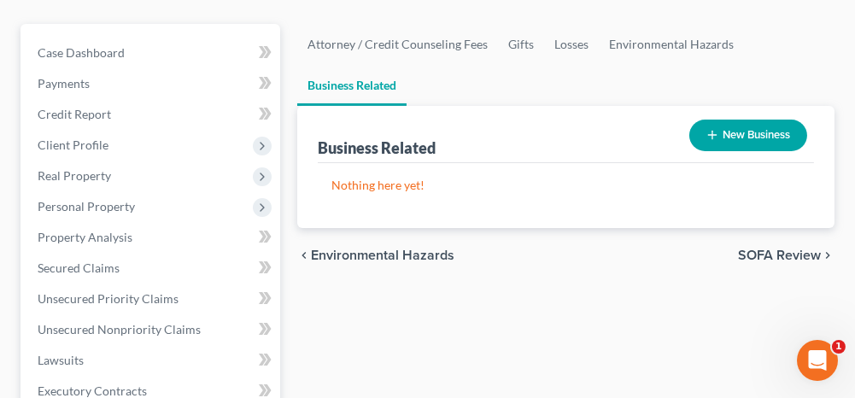
click at [760, 255] on span "SOFA Review" at bounding box center [779, 256] width 83 height 14
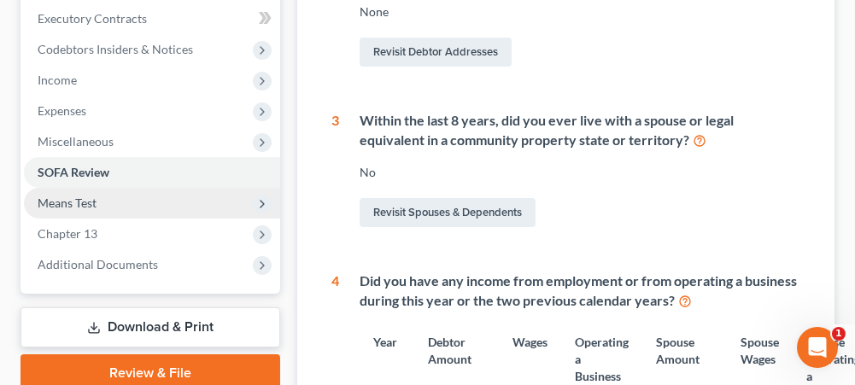
drag, startPoint x: 207, startPoint y: 190, endPoint x: 181, endPoint y: 202, distance: 28.7
click at [207, 190] on span "Means Test" at bounding box center [152, 203] width 256 height 31
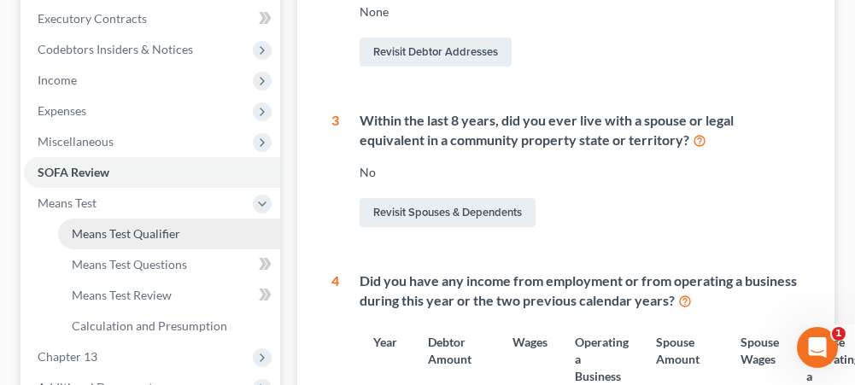
drag, startPoint x: 140, startPoint y: 228, endPoint x: 157, endPoint y: 231, distance: 17.4
click at [140, 229] on span "Means Test Qualifier" at bounding box center [126, 233] width 108 height 15
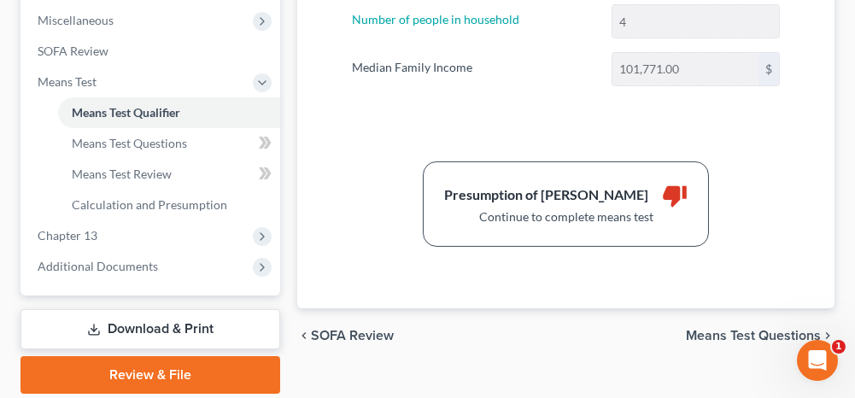
scroll to position [683, 0]
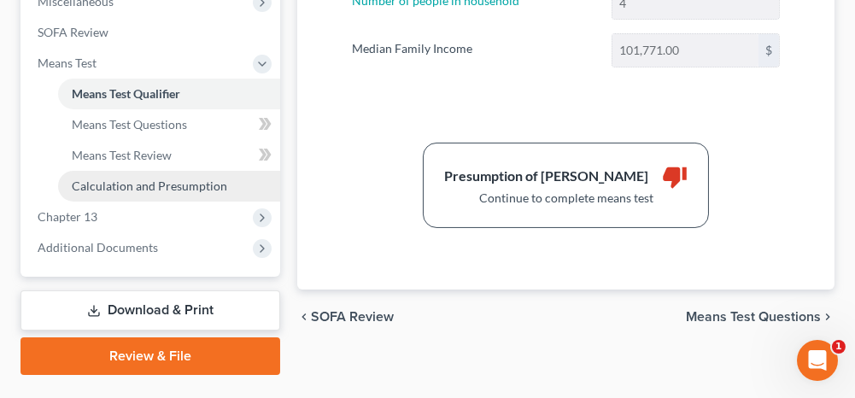
click at [203, 185] on span "Calculation and Presumption" at bounding box center [149, 186] width 155 height 15
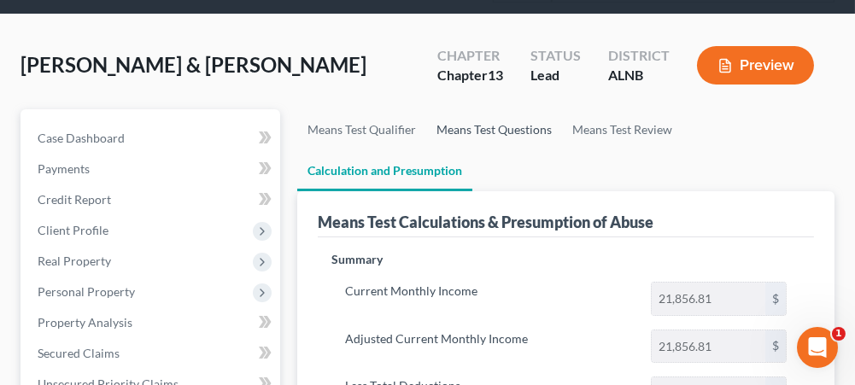
click at [480, 131] on link "Means Test Questions" at bounding box center [494, 129] width 136 height 41
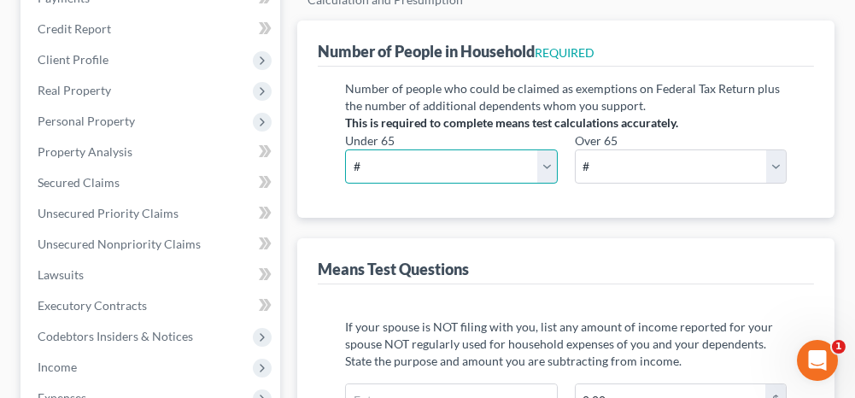
click at [433, 161] on select "# 0 1 2 3 4 5 6 7 8 9 10" at bounding box center [451, 166] width 212 height 34
click at [345, 149] on select "# 0 1 2 3 4 5 6 7 8 9 10" at bounding box center [451, 166] width 212 height 34
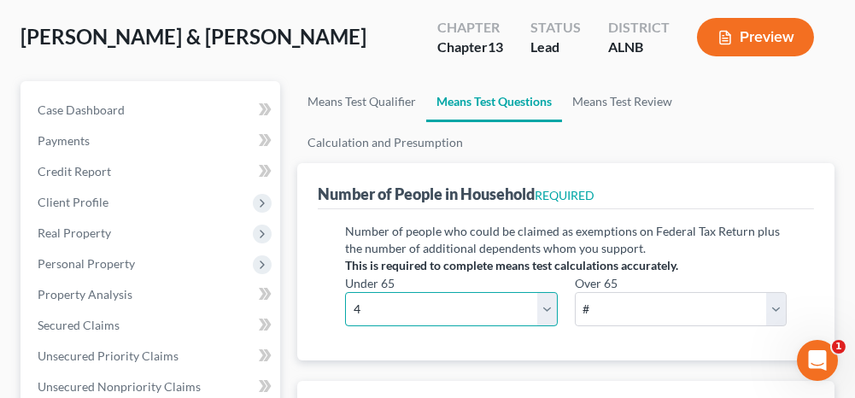
scroll to position [92, 0]
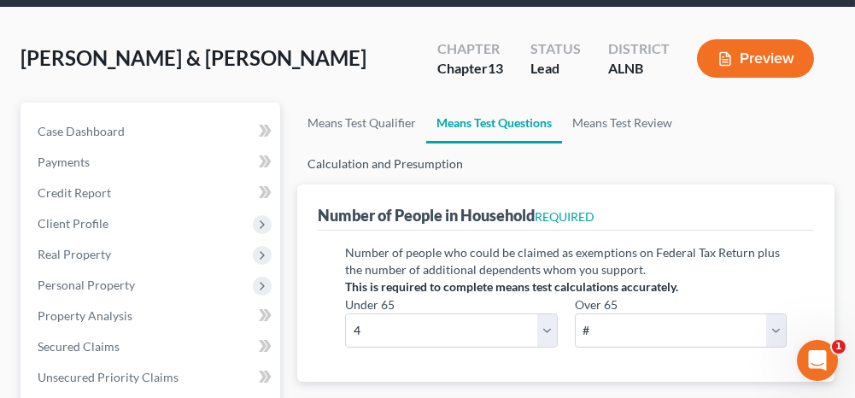
click at [414, 161] on link "Calculation and Presumption" at bounding box center [385, 164] width 176 height 41
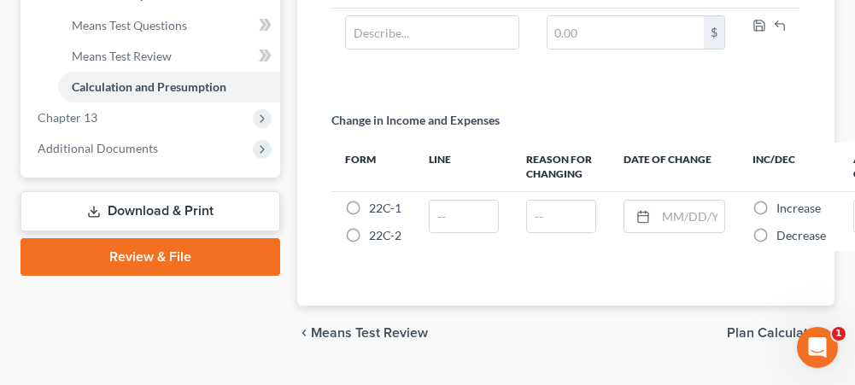
scroll to position [814, 0]
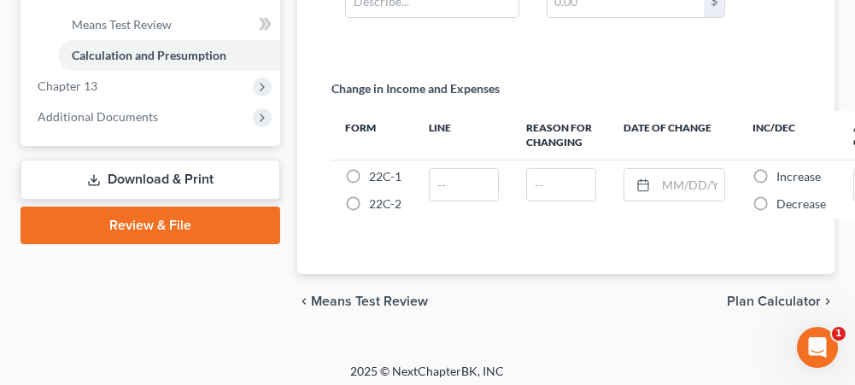
click at [760, 295] on span "Plan Calculator" at bounding box center [774, 302] width 94 height 14
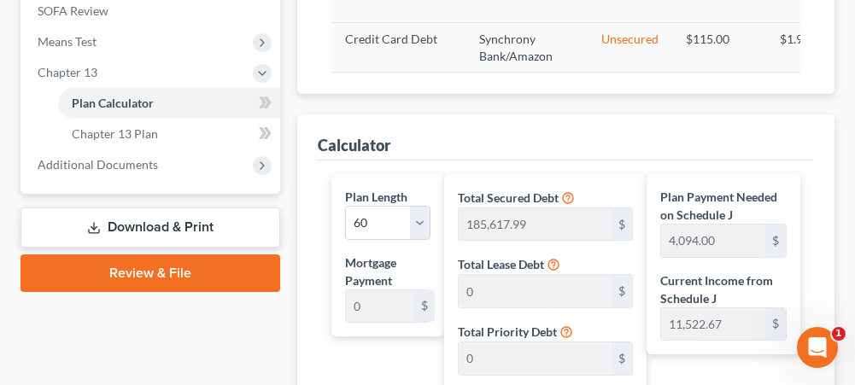
scroll to position [683, 0]
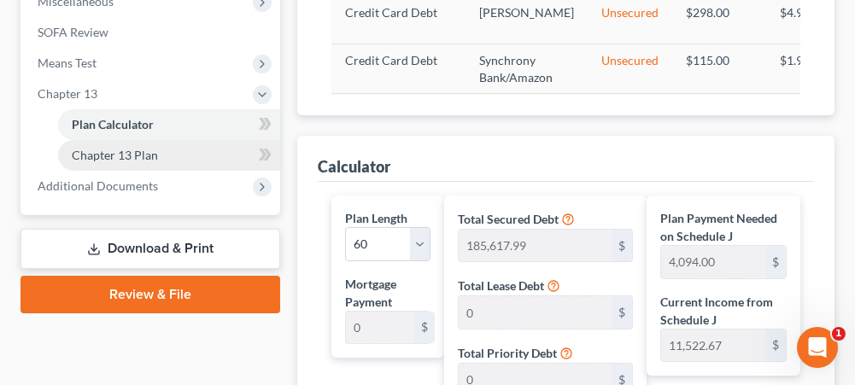
click at [202, 151] on link "Chapter 13 Plan" at bounding box center [169, 155] width 222 height 31
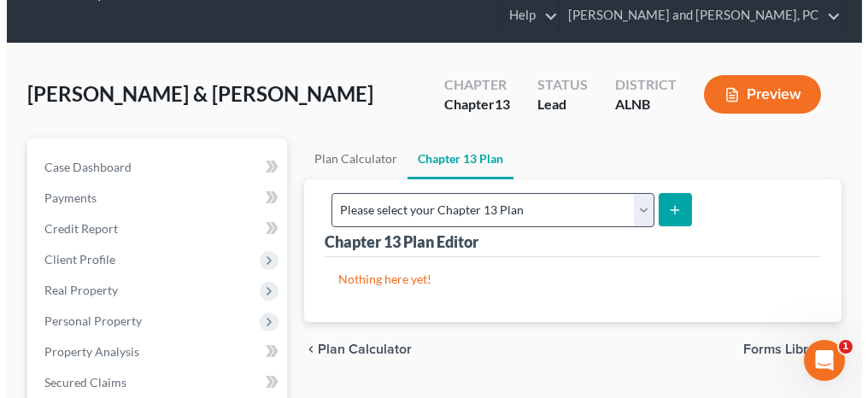
scroll to position [85, 0]
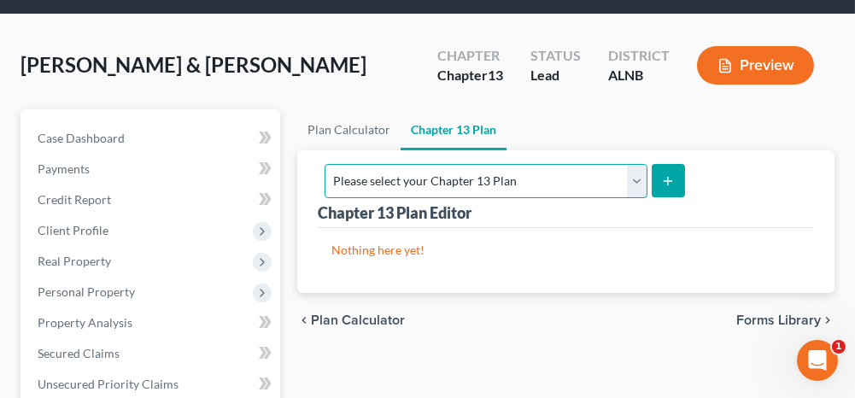
drag, startPoint x: 645, startPoint y: 180, endPoint x: 642, endPoint y: 196, distance: 15.8
click at [645, 180] on select "Please select your Chapter 13 Plan [US_STATE] - [GEOGRAPHIC_DATA] - Revised [DA…" at bounding box center [486, 181] width 322 height 34
click at [501, 164] on select "Please select your Chapter 13 Plan [US_STATE] - [GEOGRAPHIC_DATA] - Revised [DA…" at bounding box center [486, 181] width 322 height 34
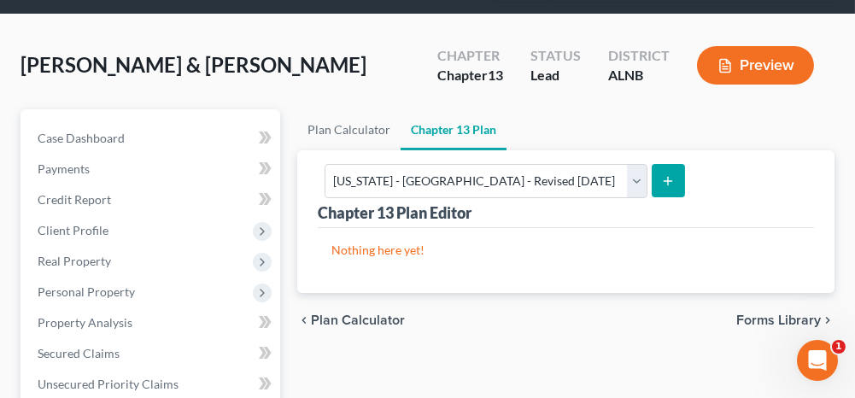
click at [675, 174] on icon "submit" at bounding box center [668, 181] width 14 height 14
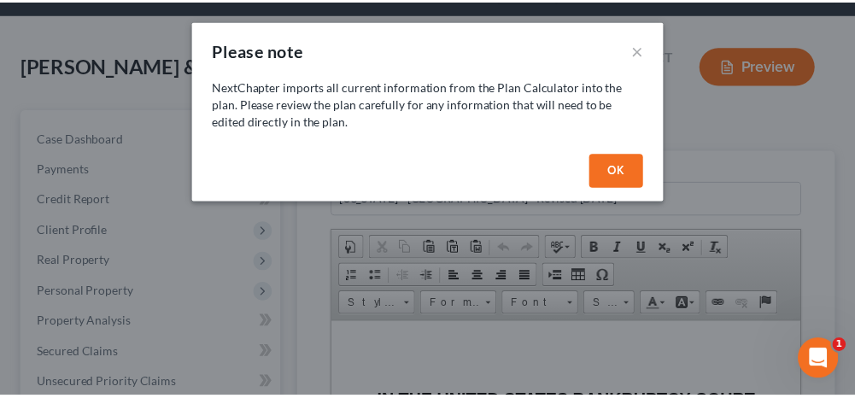
scroll to position [0, 0]
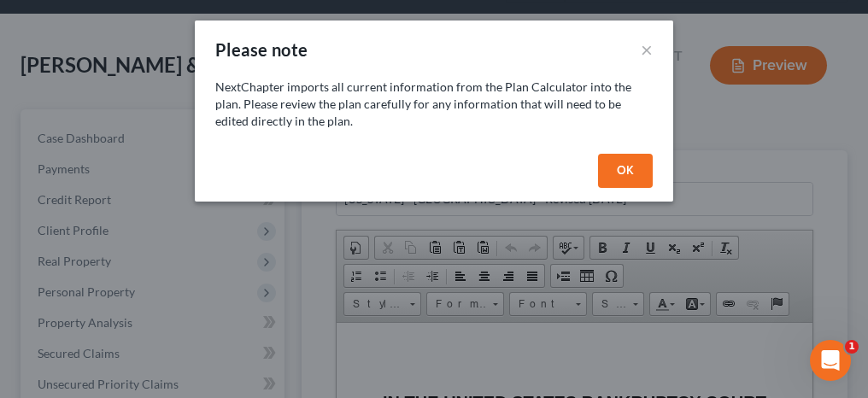
click at [619, 164] on button "OK" at bounding box center [625, 171] width 55 height 34
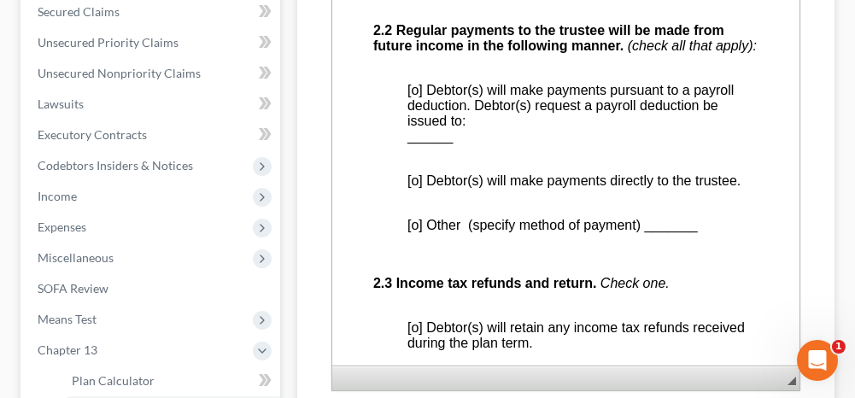
scroll to position [1538, 0]
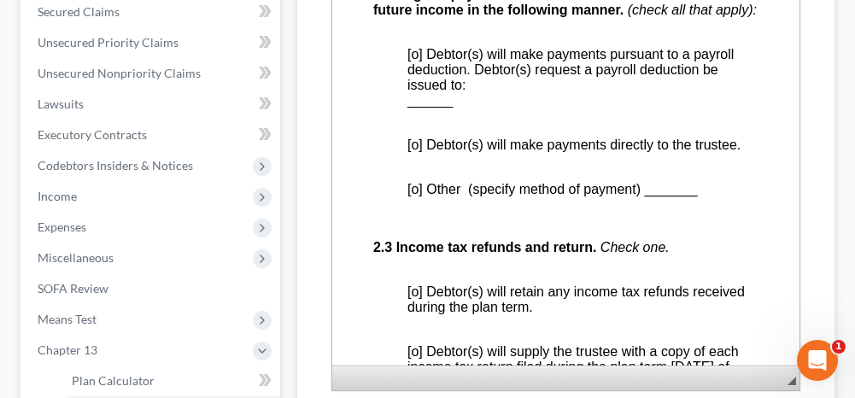
click at [413, 152] on span "[o] Debtor(s) will make payments directly to the trustee." at bounding box center [573, 145] width 333 height 15
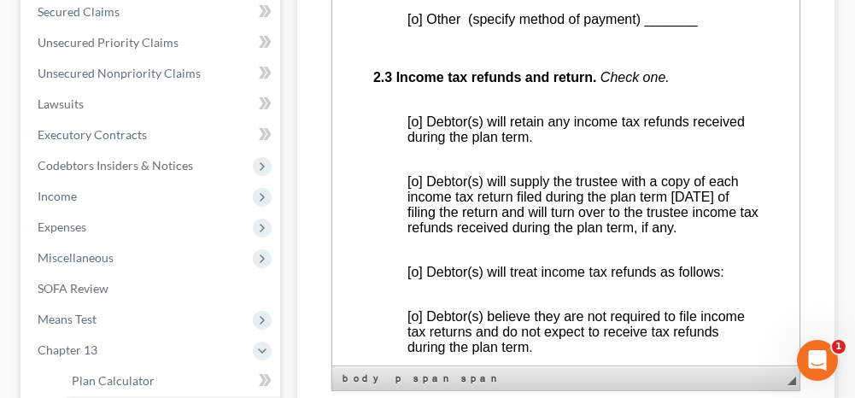
scroll to position [1708, 0]
click at [413, 144] on span "[o] Debtor(s) will retain any income tax refunds received during the plan term." at bounding box center [575, 129] width 337 height 30
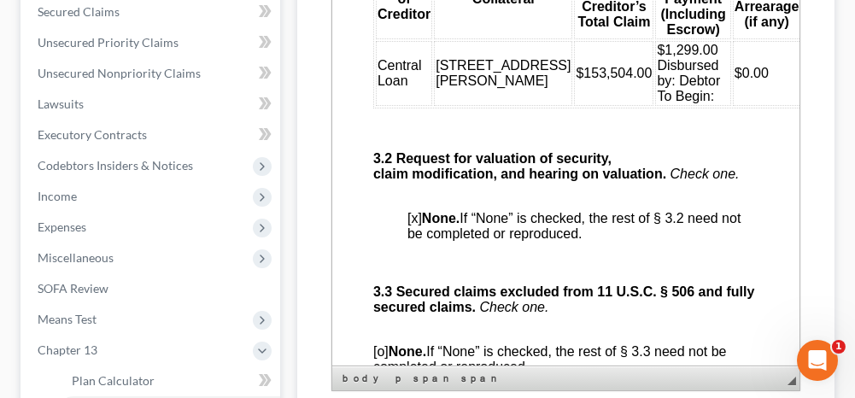
scroll to position [2990, 0]
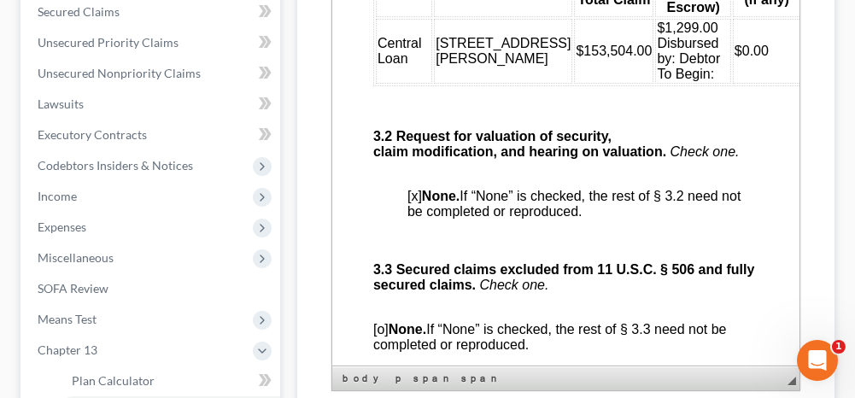
click at [655, 84] on td "$1,299.00 Disbursed by: Debtor To Begin:" at bounding box center [692, 51] width 75 height 65
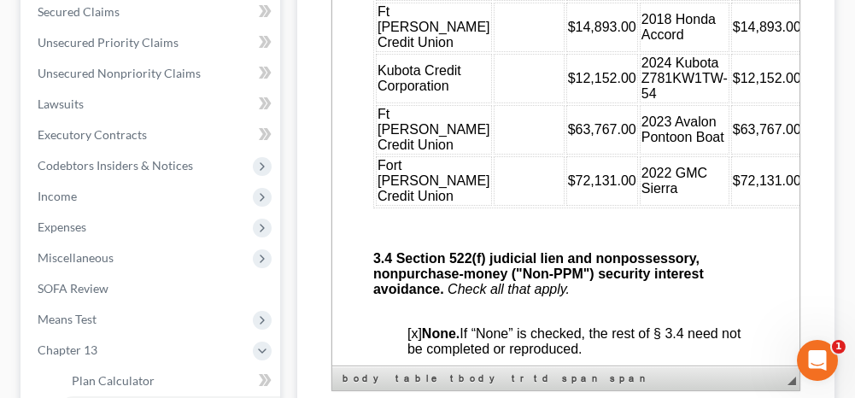
scroll to position [3929, 0]
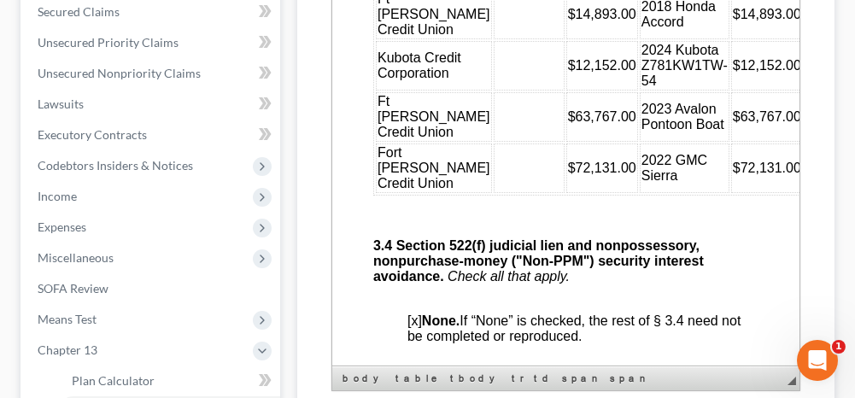
click at [494, 39] on td at bounding box center [529, 15] width 71 height 50
click at [494, 91] on td at bounding box center [529, 66] width 71 height 50
click at [494, 142] on td at bounding box center [529, 117] width 71 height 50
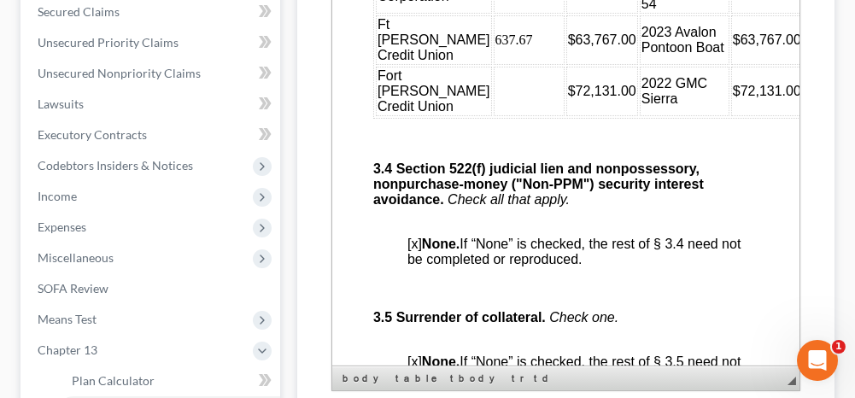
scroll to position [4015, 0]
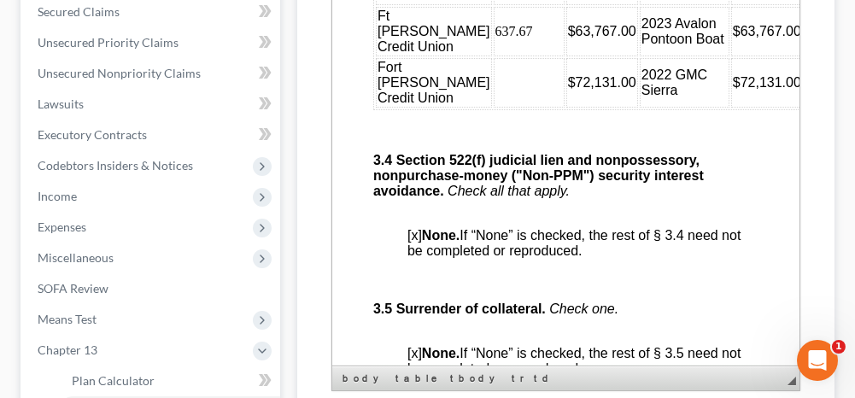
click at [494, 108] on td at bounding box center [529, 83] width 71 height 50
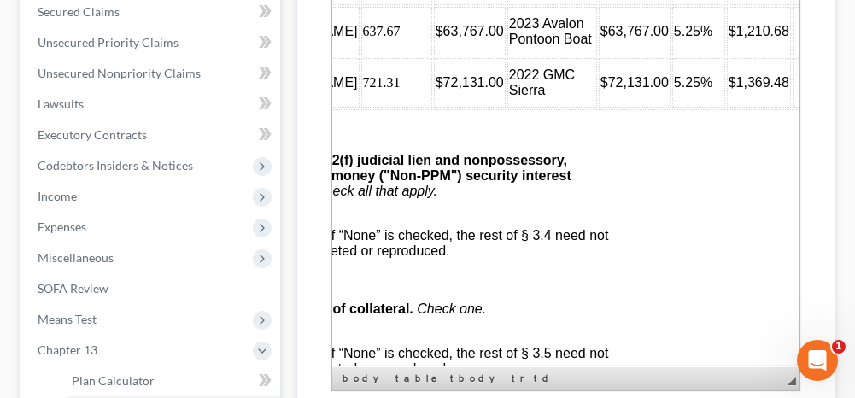
scroll to position [4015, 149]
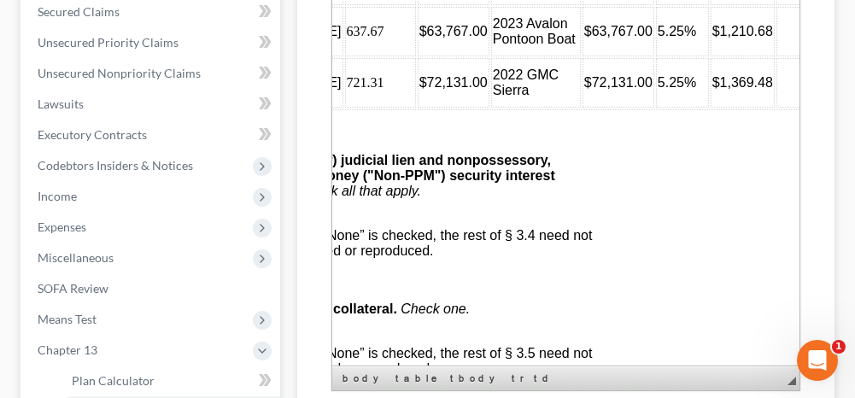
click at [776, 56] on td at bounding box center [806, 32] width 61 height 50
click at [776, 108] on td at bounding box center [806, 83] width 61 height 50
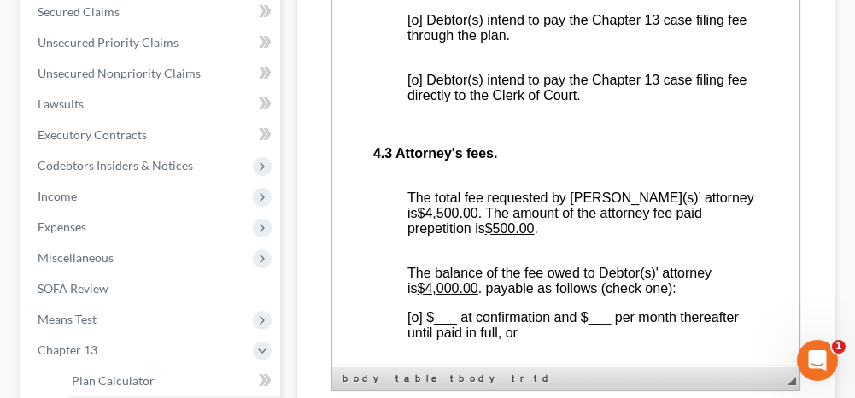
scroll to position [4698, 0]
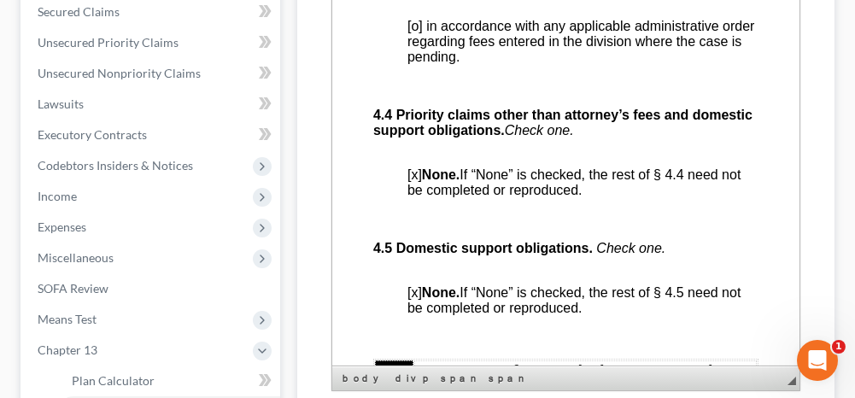
scroll to position [5040, 0]
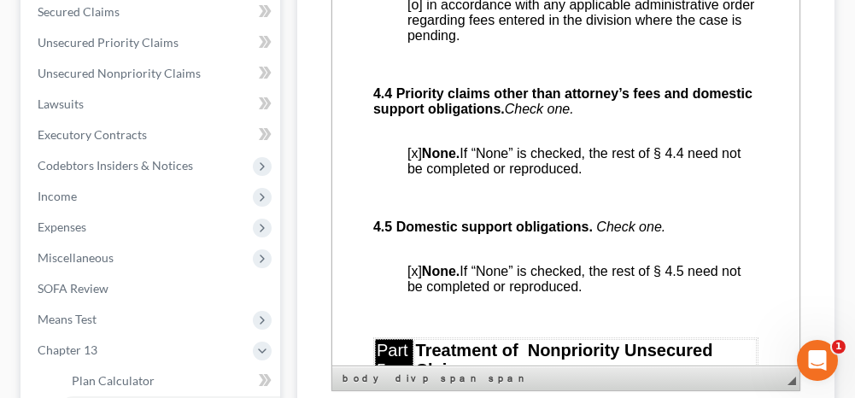
click at [413, 43] on span "[o] in accordance with any applicable administrative order regarding fees enter…" at bounding box center [580, 19] width 347 height 45
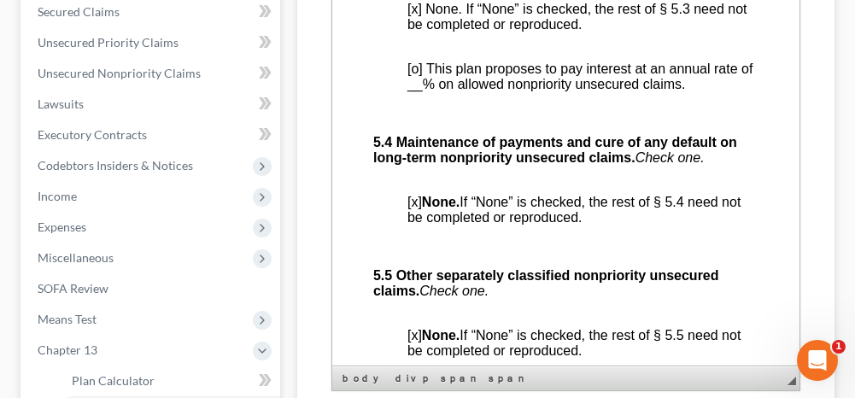
scroll to position [5980, 0]
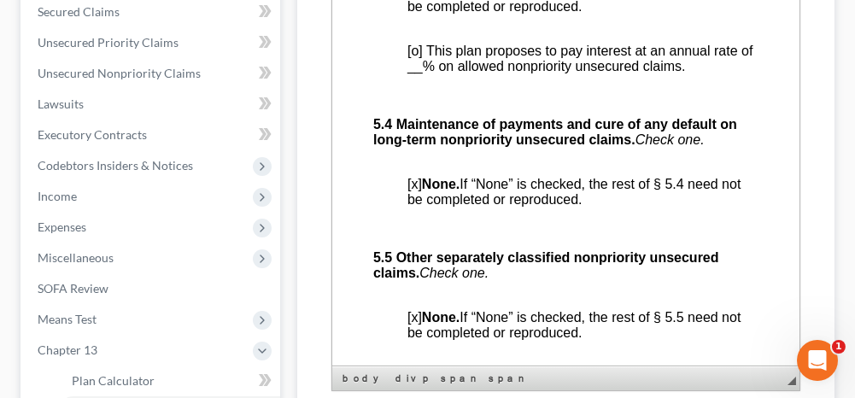
click at [416, 73] on span "[o] This plan proposes to pay interest at an annual rate of __% on allowed nonp…" at bounding box center [579, 59] width 345 height 30
click at [438, 73] on span "[x ] This plan proposes to pay interest at an annual rate of __% on allowed non…" at bounding box center [579, 59] width 345 height 30
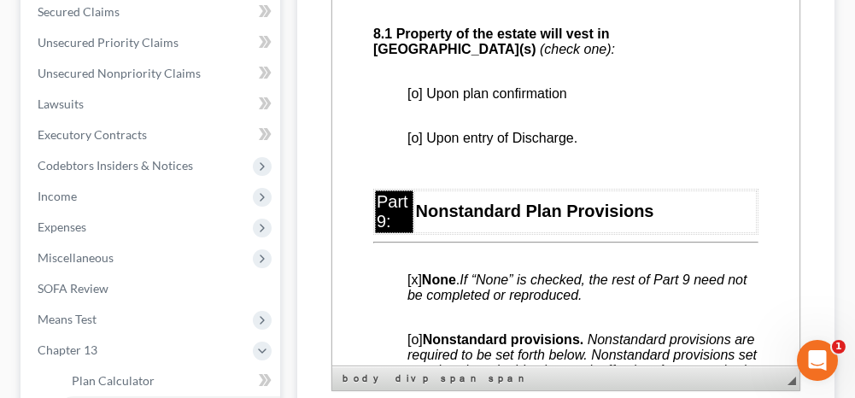
scroll to position [7090, 0]
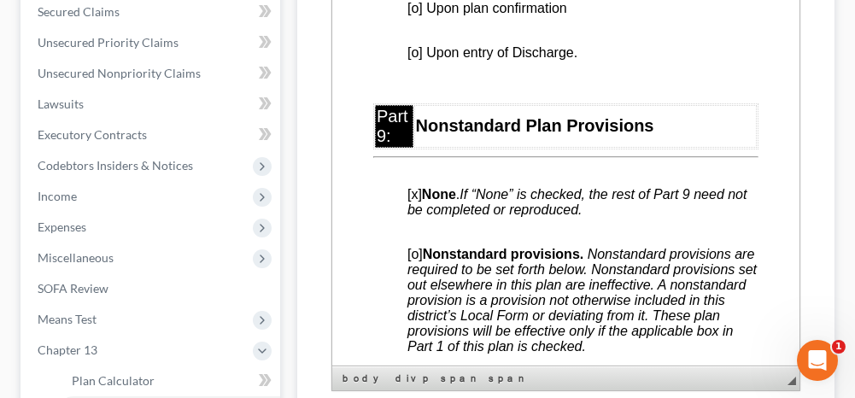
click at [416, 15] on span "[o] Upon plan confirmation" at bounding box center [487, 8] width 160 height 15
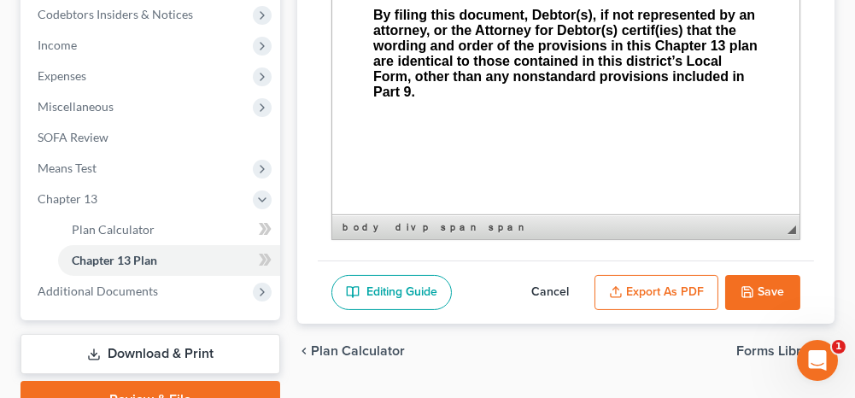
scroll to position [598, 0]
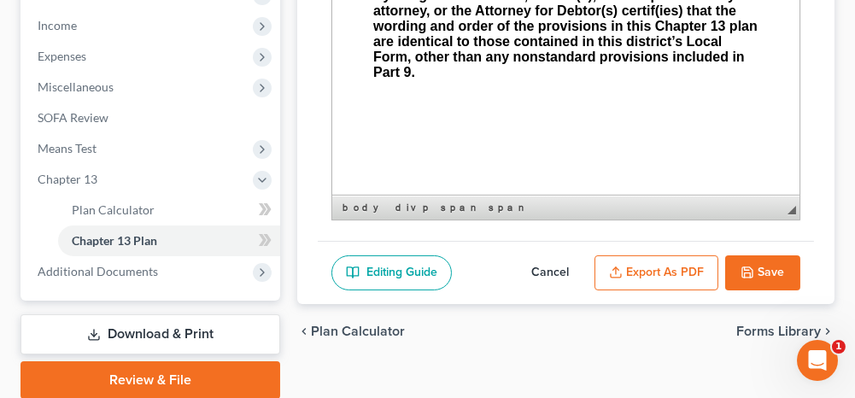
click at [660, 257] on button "Export as PDF" at bounding box center [657, 273] width 124 height 36
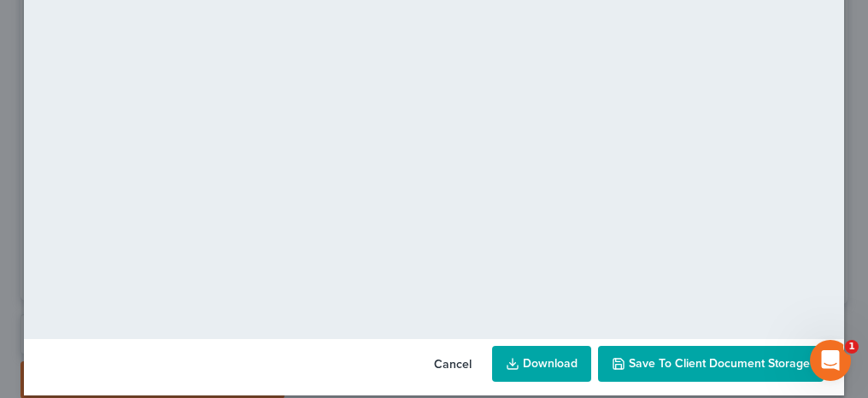
scroll to position [302, 0]
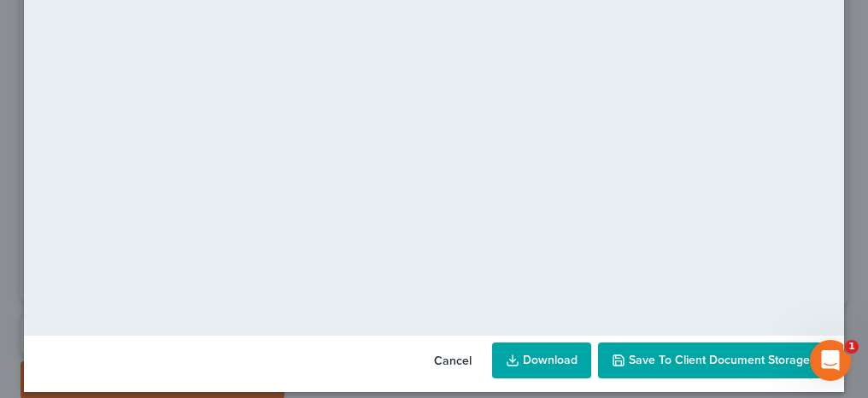
click at [648, 359] on span "Save to Client Document Storage" at bounding box center [719, 360] width 181 height 15
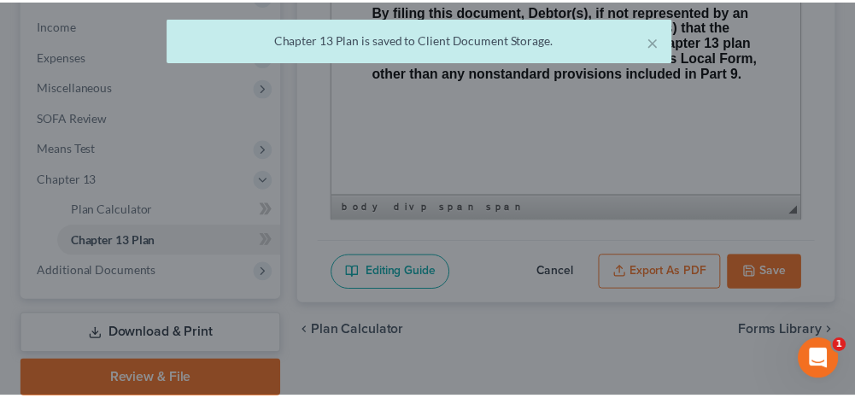
scroll to position [7934, 0]
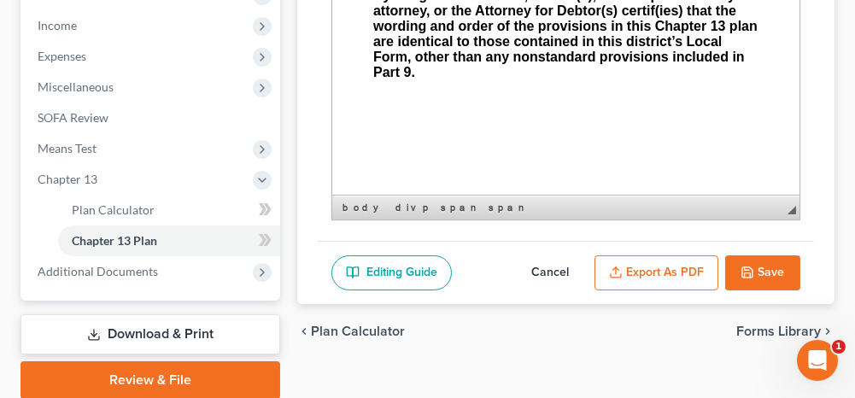
click at [757, 270] on button "Save" at bounding box center [762, 273] width 75 height 36
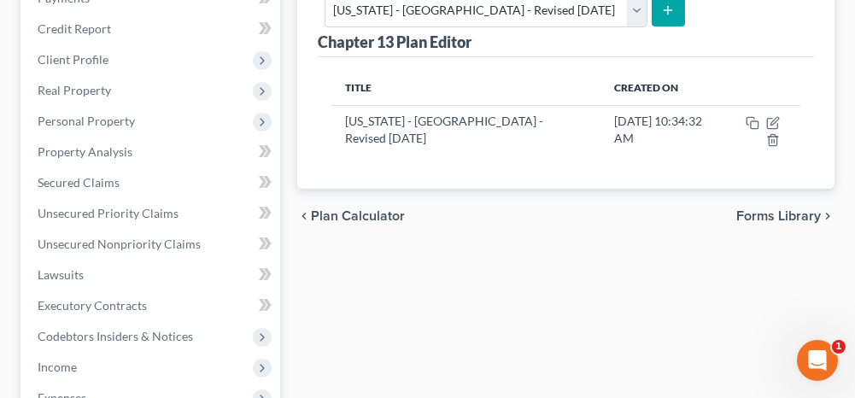
scroll to position [171, 0]
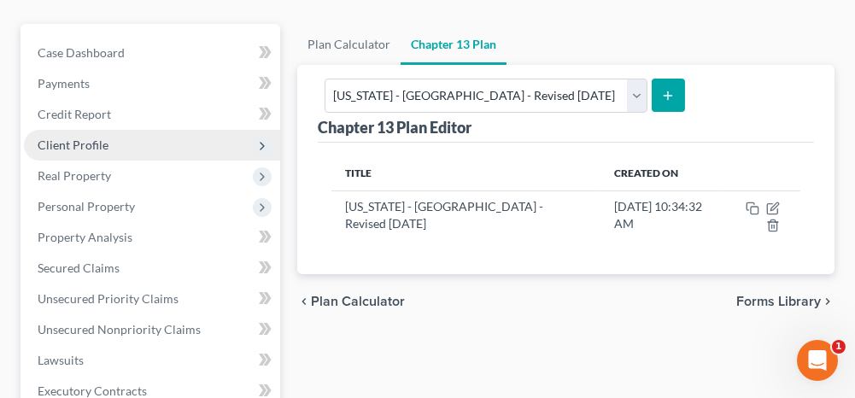
click at [110, 140] on span "Client Profile" at bounding box center [152, 145] width 256 height 31
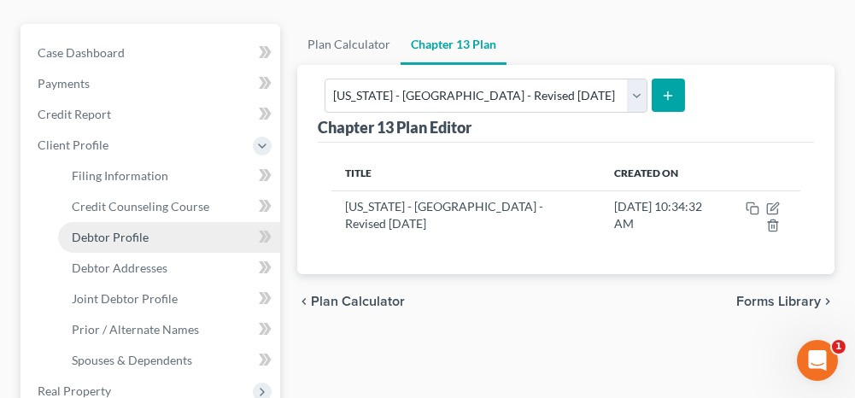
click at [103, 233] on span "Debtor Profile" at bounding box center [110, 237] width 77 height 15
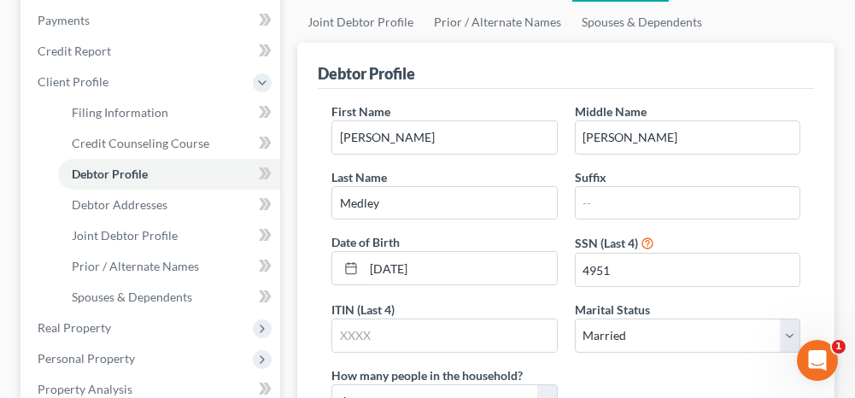
scroll to position [256, 0]
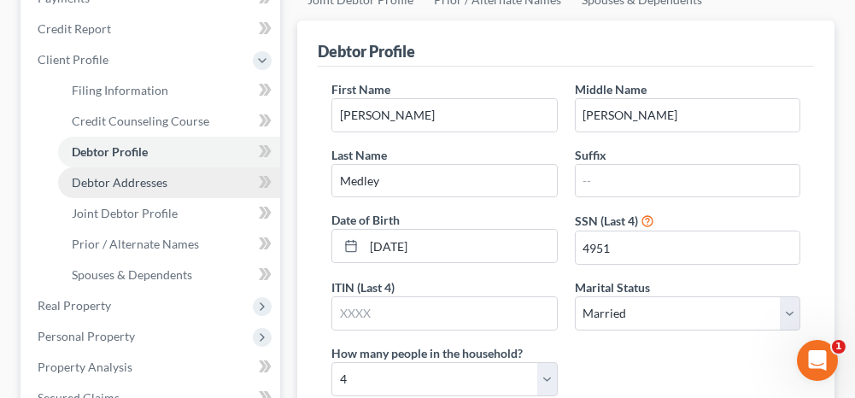
click at [156, 179] on span "Debtor Addresses" at bounding box center [120, 182] width 96 height 15
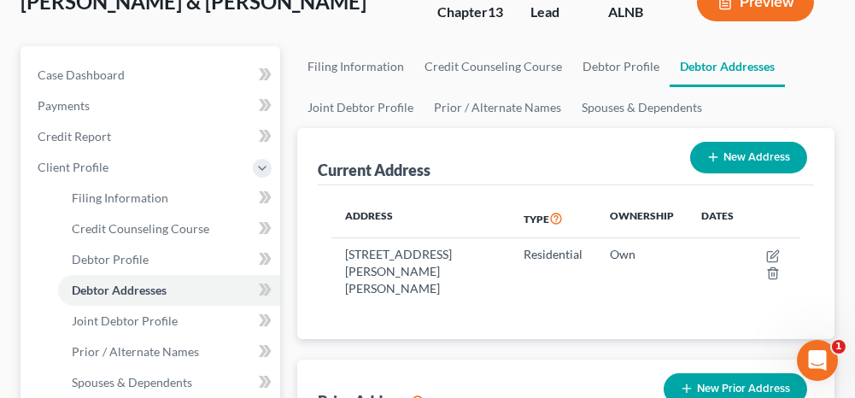
scroll to position [171, 0]
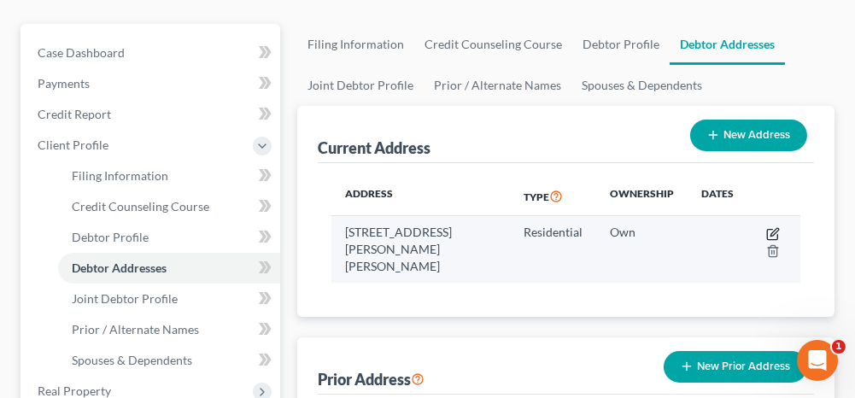
click at [770, 232] on icon "button" at bounding box center [773, 234] width 14 height 14
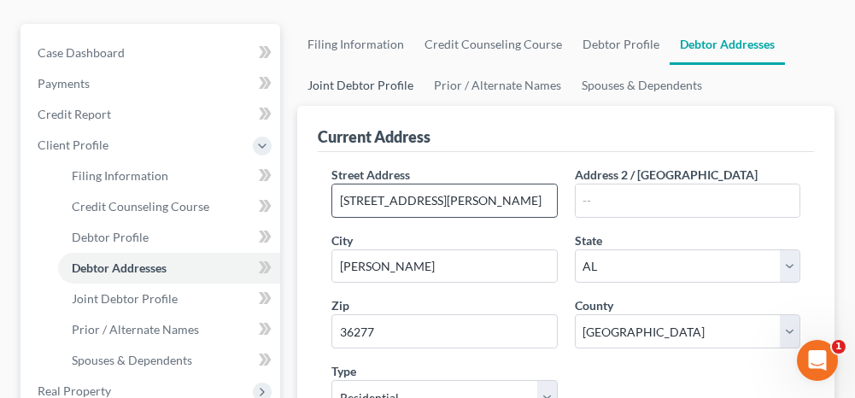
drag, startPoint x: 363, startPoint y: 83, endPoint x: 458, endPoint y: 187, distance: 140.9
click at [363, 83] on link "Joint Debtor Profile" at bounding box center [360, 85] width 126 height 41
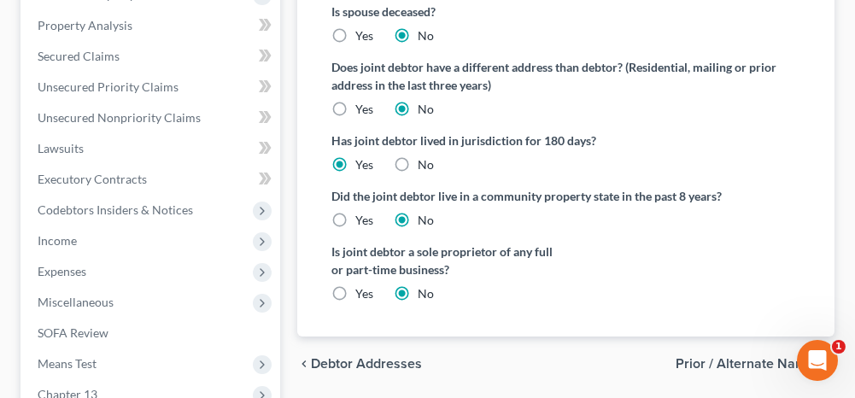
scroll to position [683, 0]
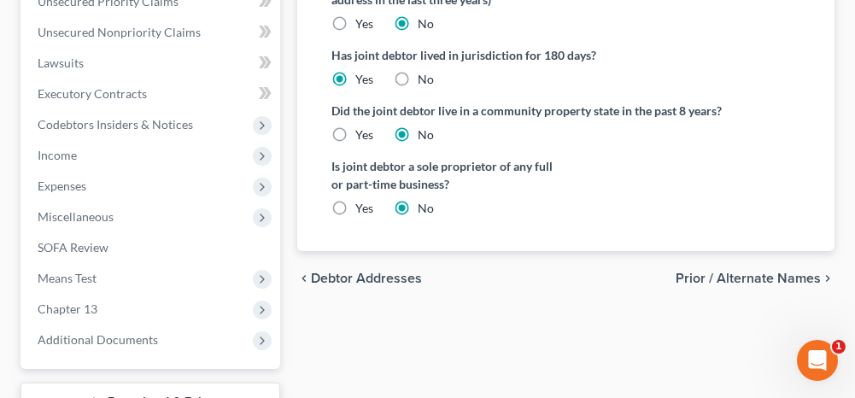
click at [706, 274] on span "Prior / Alternate Names" at bounding box center [748, 279] width 145 height 14
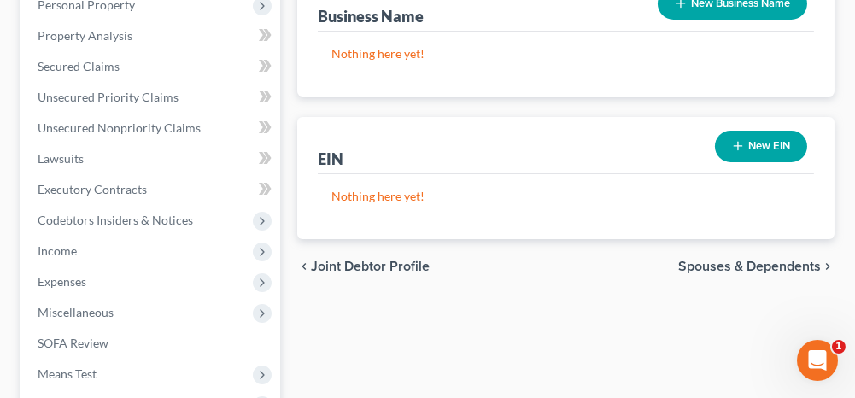
scroll to position [598, 0]
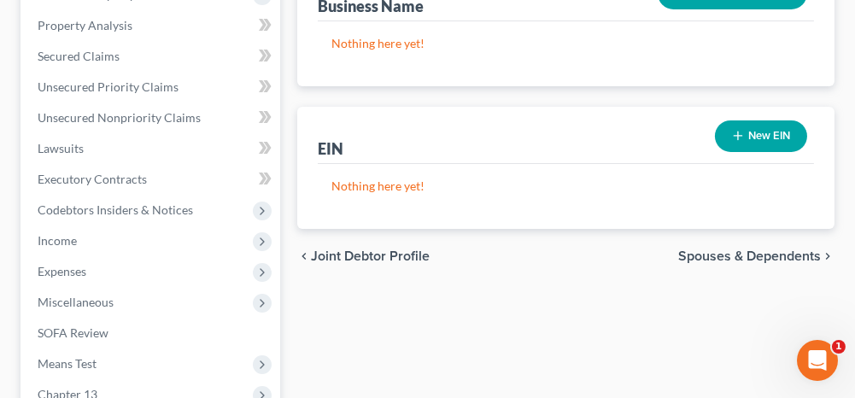
click at [723, 249] on span "Spouses & Dependents" at bounding box center [749, 256] width 143 height 14
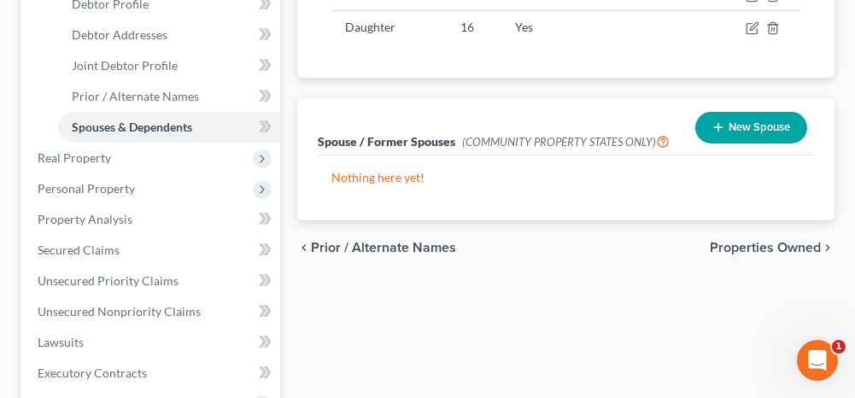
scroll to position [427, 0]
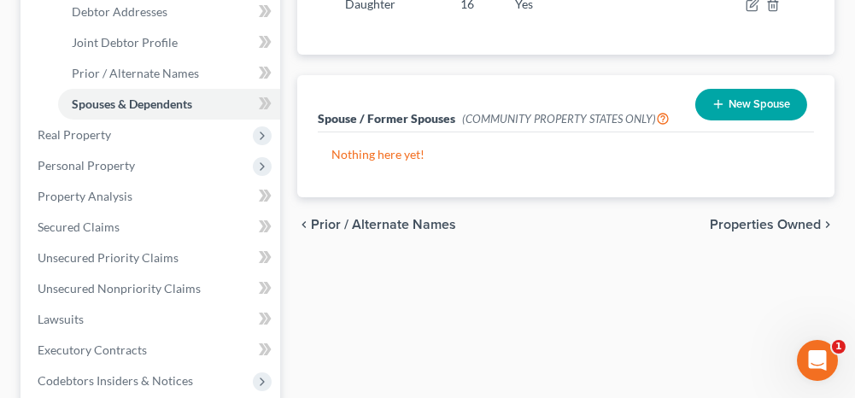
click at [746, 222] on span "Properties Owned" at bounding box center [765, 225] width 111 height 14
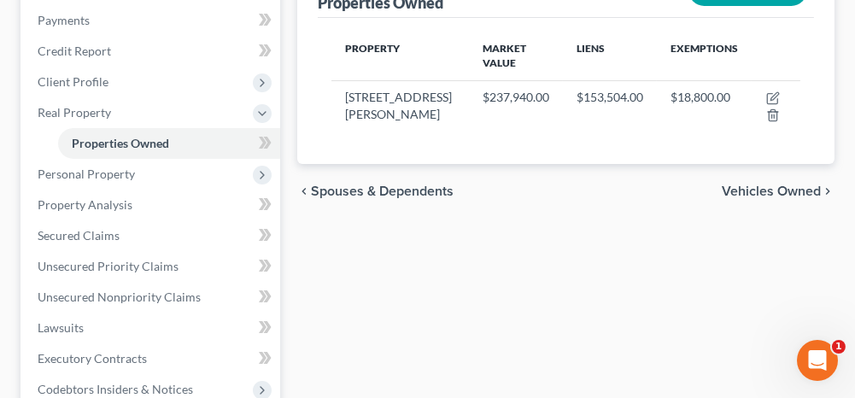
scroll to position [256, 0]
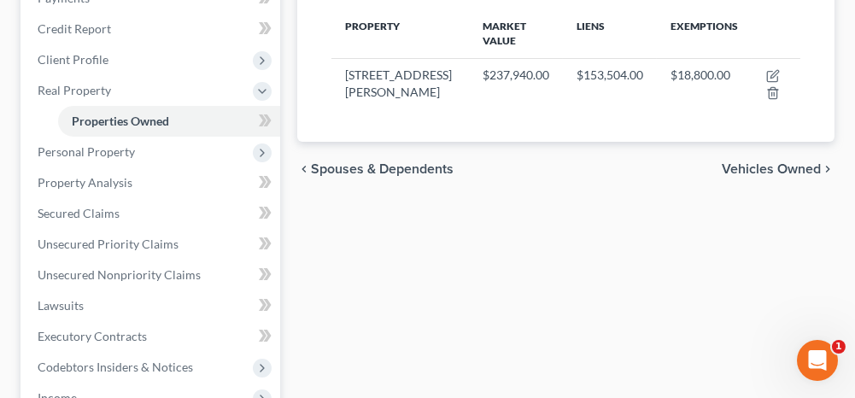
click at [791, 164] on span "Vehicles Owned" at bounding box center [771, 169] width 99 height 14
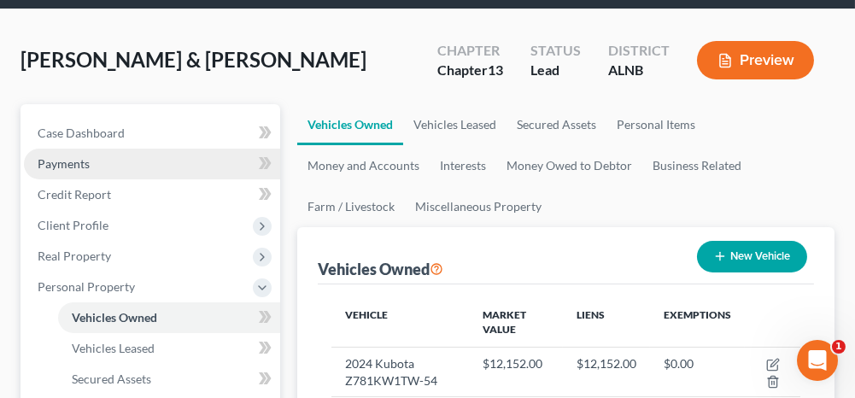
scroll to position [85, 0]
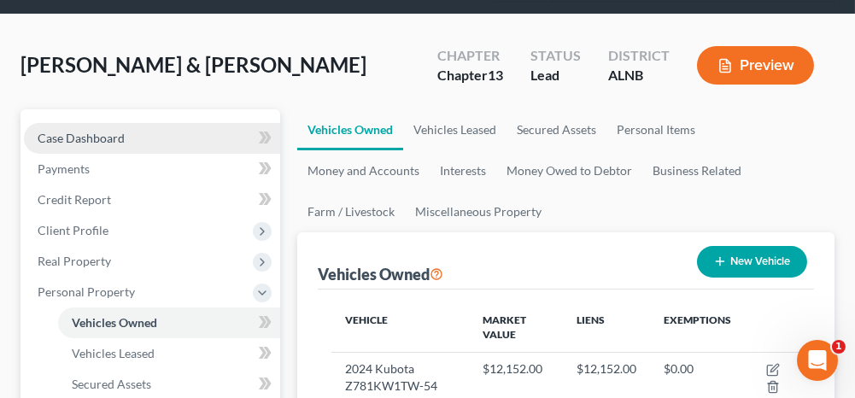
click at [176, 142] on link "Case Dashboard" at bounding box center [152, 138] width 256 height 31
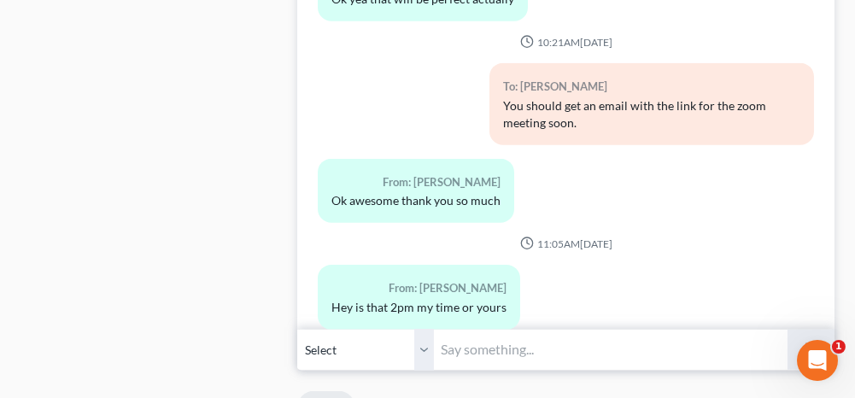
scroll to position [1367, 0]
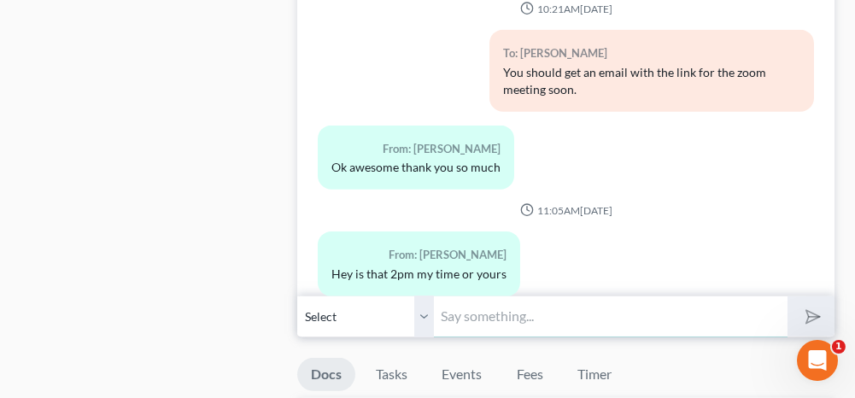
click at [485, 296] on input "text" at bounding box center [610, 317] width 353 height 42
click at [807, 307] on polygon "submit" at bounding box center [810, 317] width 21 height 21
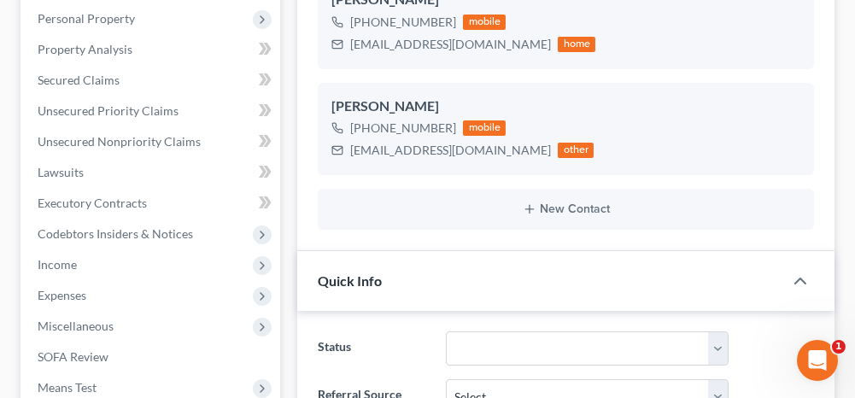
scroll to position [342, 0]
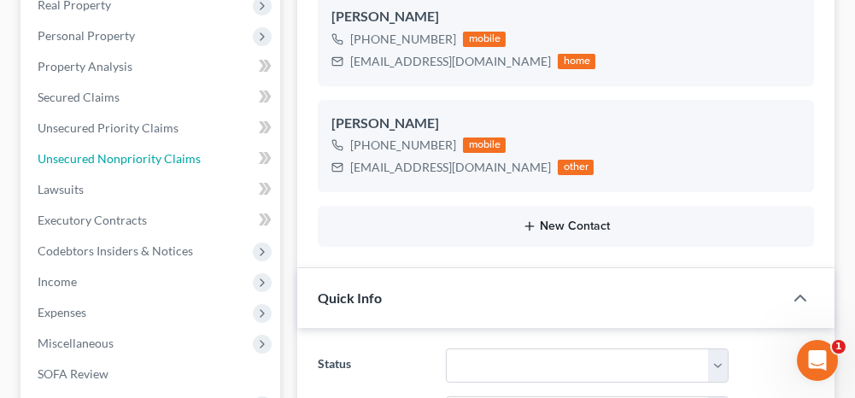
drag, startPoint x: 113, startPoint y: 148, endPoint x: 430, endPoint y: 229, distance: 327.1
click at [113, 149] on link "Unsecured Nonpriority Claims" at bounding box center [152, 159] width 256 height 31
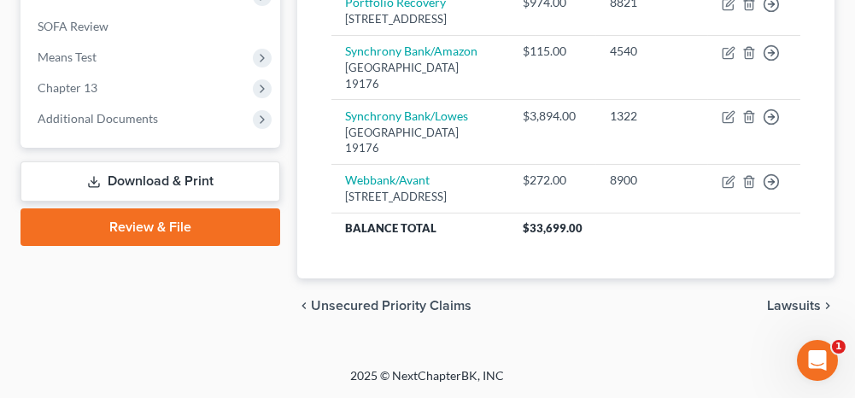
scroll to position [824, 0]
click at [783, 307] on span "Lawsuits" at bounding box center [794, 306] width 54 height 14
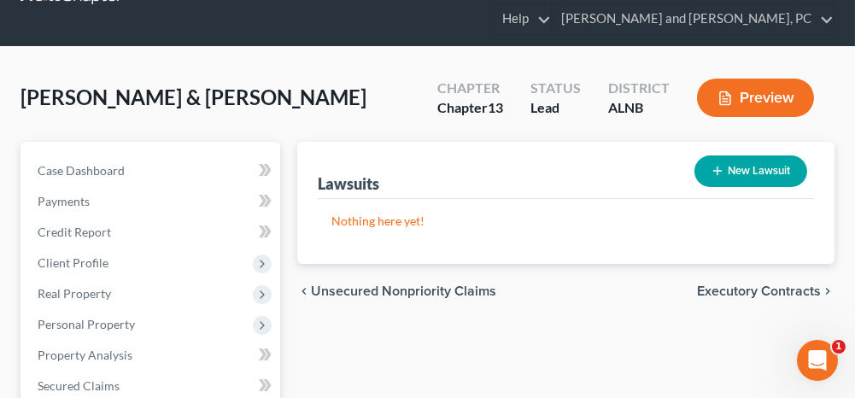
scroll to position [85, 0]
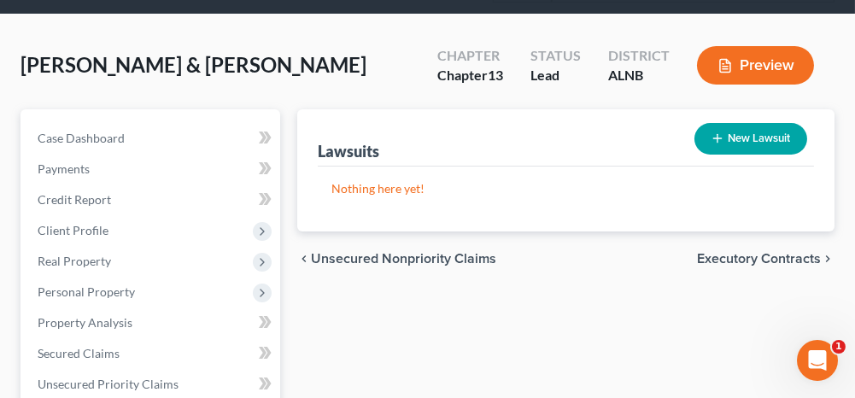
click at [712, 255] on span "Executory Contracts" at bounding box center [759, 259] width 124 height 14
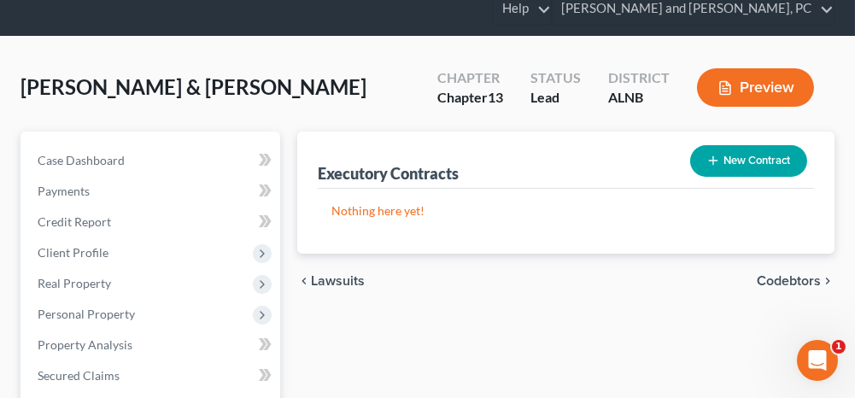
scroll to position [85, 0]
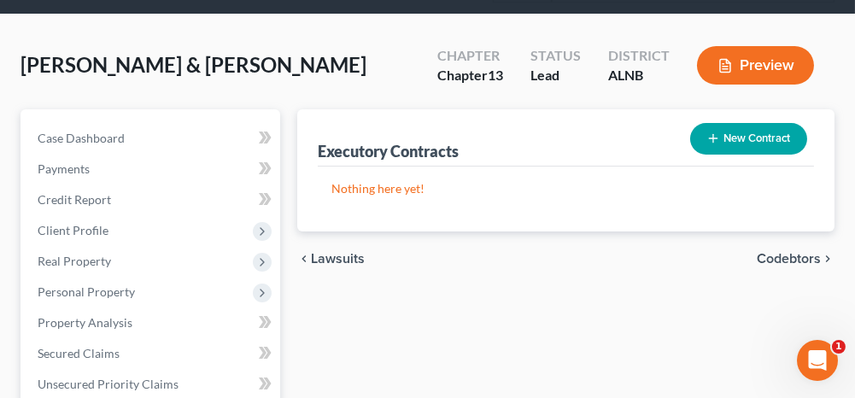
click at [771, 252] on span "Codebtors" at bounding box center [789, 259] width 64 height 14
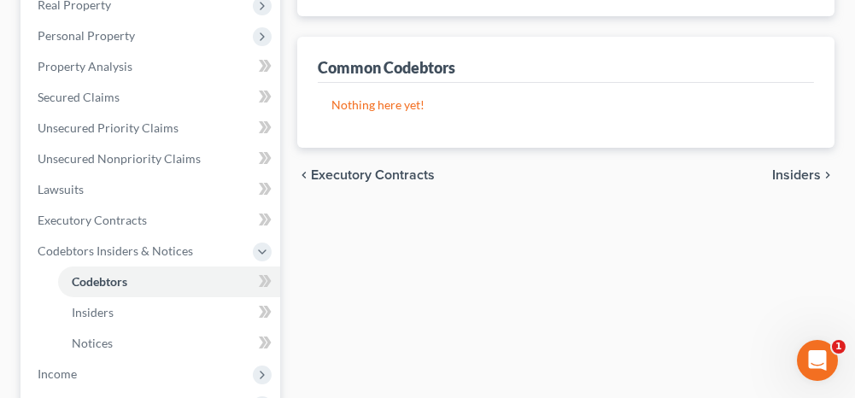
click at [806, 173] on span "Insiders" at bounding box center [796, 175] width 49 height 14
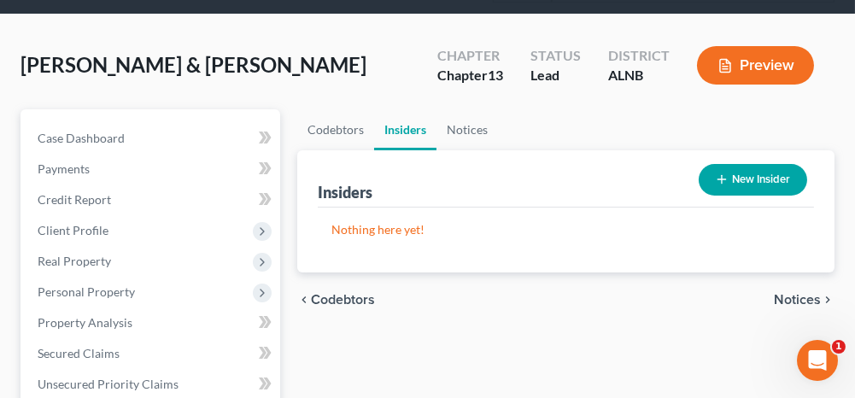
click at [791, 296] on span "Notices" at bounding box center [797, 300] width 47 height 14
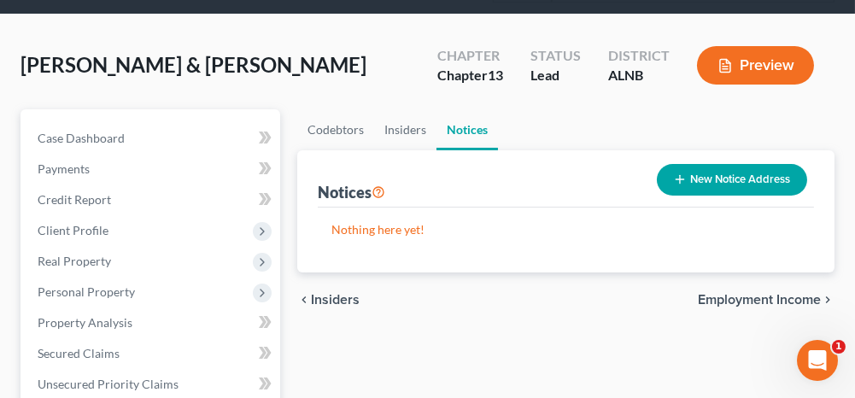
click at [738, 296] on span "Employment Income" at bounding box center [759, 300] width 123 height 14
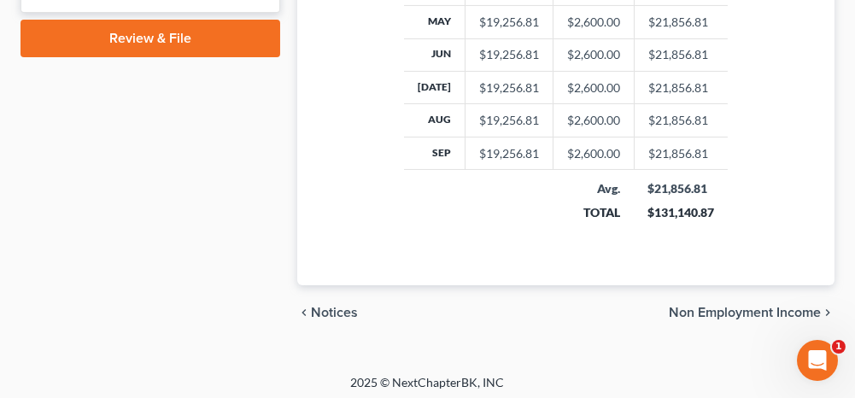
click at [691, 306] on span "Non Employment Income" at bounding box center [745, 313] width 152 height 14
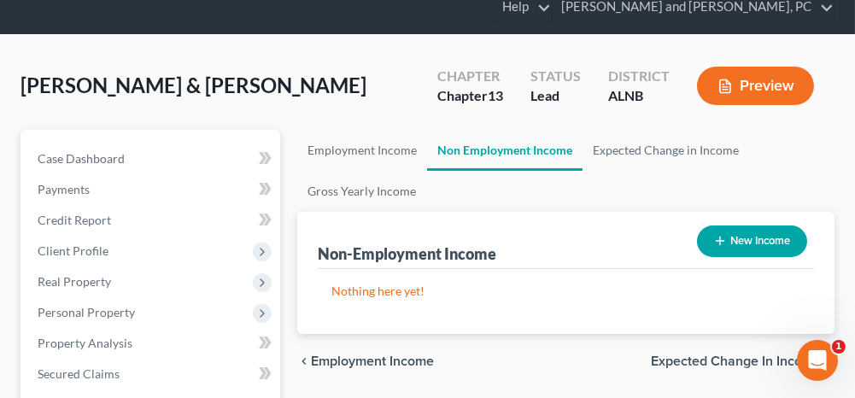
scroll to position [85, 0]
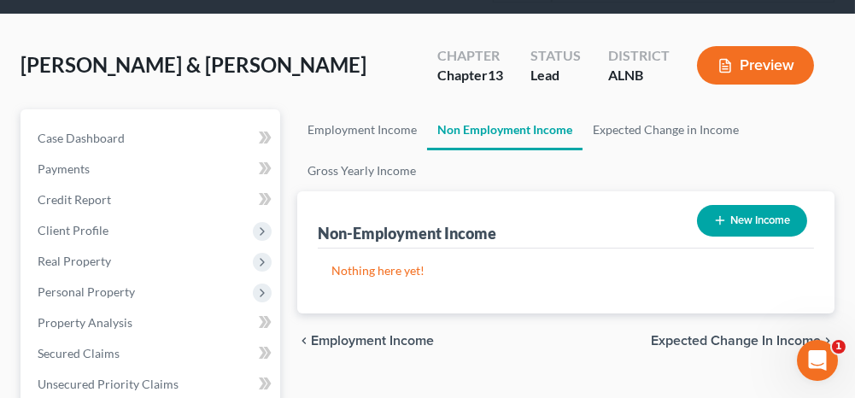
click at [680, 339] on span "Expected Change in Income" at bounding box center [736, 341] width 170 height 14
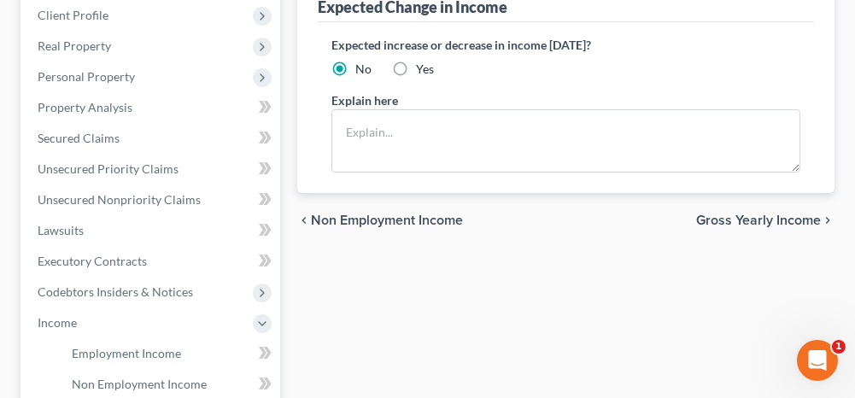
scroll to position [342, 0]
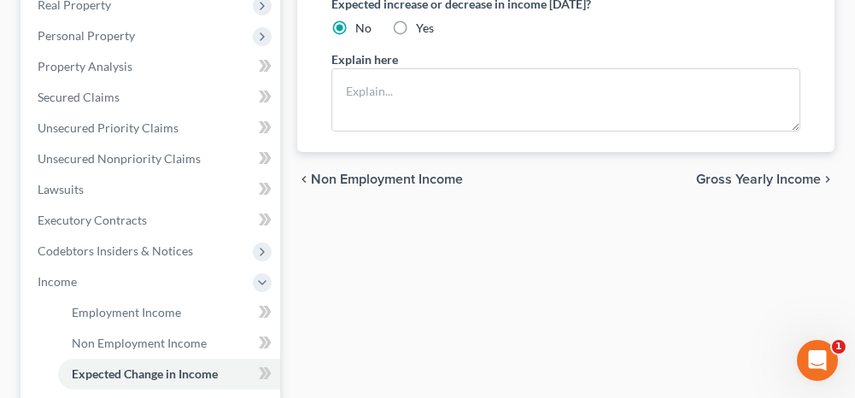
click at [751, 177] on span "Gross Yearly Income" at bounding box center [758, 180] width 125 height 14
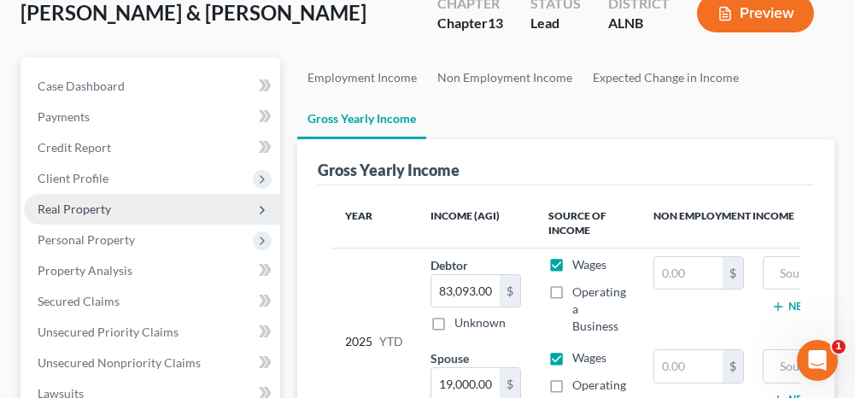
scroll to position [85, 0]
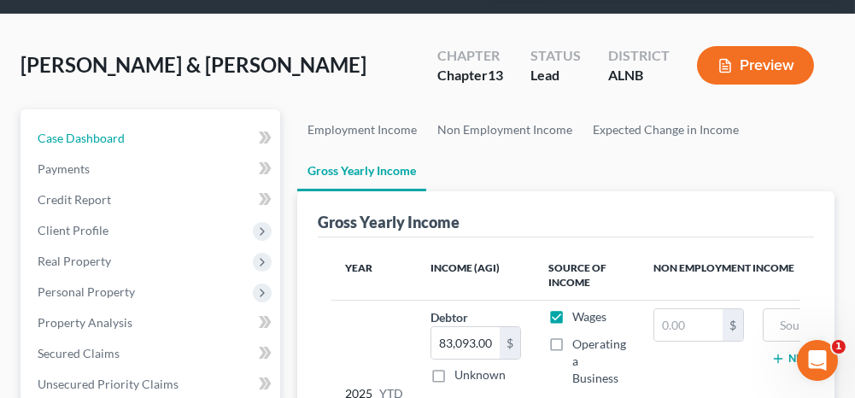
drag, startPoint x: 199, startPoint y: 142, endPoint x: 267, endPoint y: 172, distance: 73.8
click at [199, 142] on link "Case Dashboard" at bounding box center [152, 138] width 256 height 31
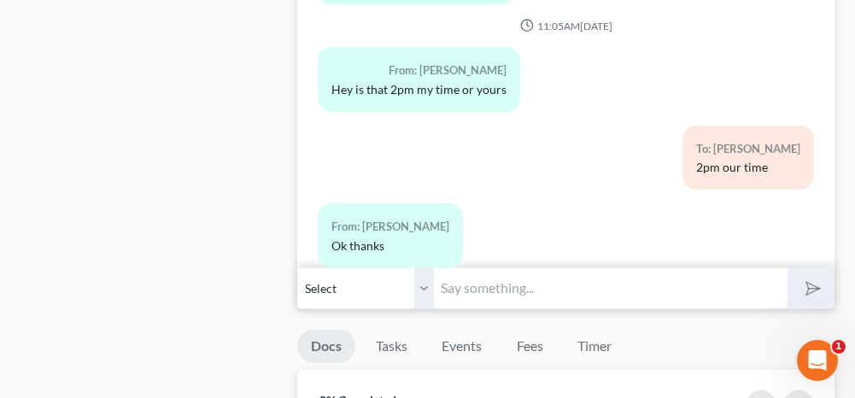
scroll to position [1452, 0]
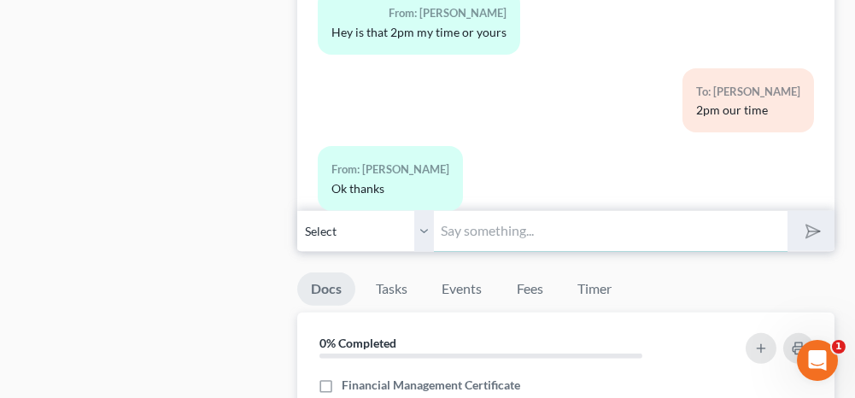
click at [471, 221] on input "text" at bounding box center [610, 231] width 353 height 42
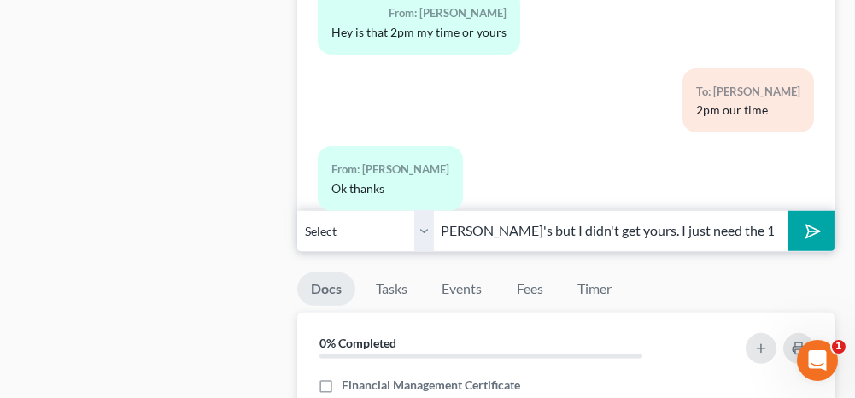
scroll to position [0, 0]
click at [798, 220] on icon "submit" at bounding box center [810, 232] width 24 height 24
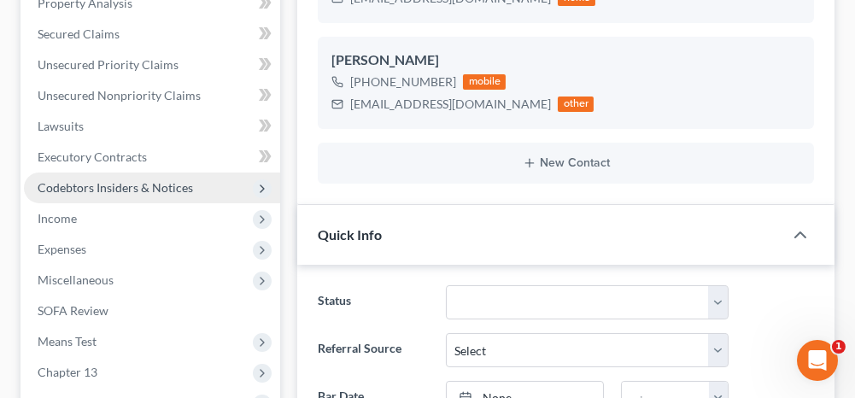
scroll to position [427, 0]
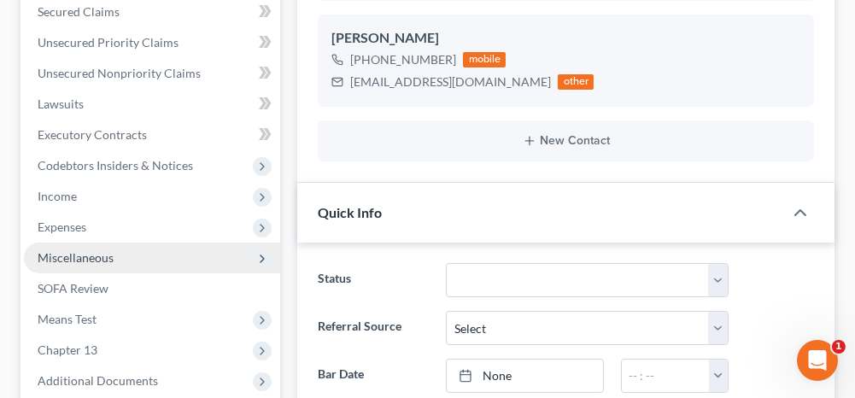
drag, startPoint x: 62, startPoint y: 257, endPoint x: 74, endPoint y: 267, distance: 15.2
click at [62, 257] on span "Miscellaneous" at bounding box center [76, 257] width 76 height 15
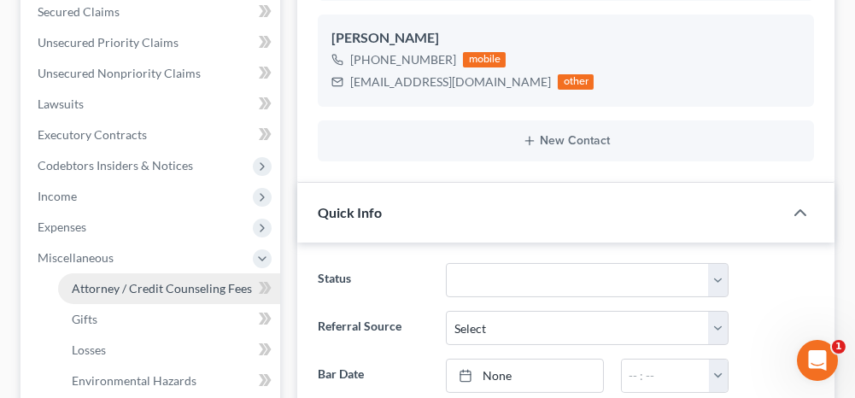
click at [104, 282] on span "Attorney / Credit Counseling Fees" at bounding box center [162, 288] width 180 height 15
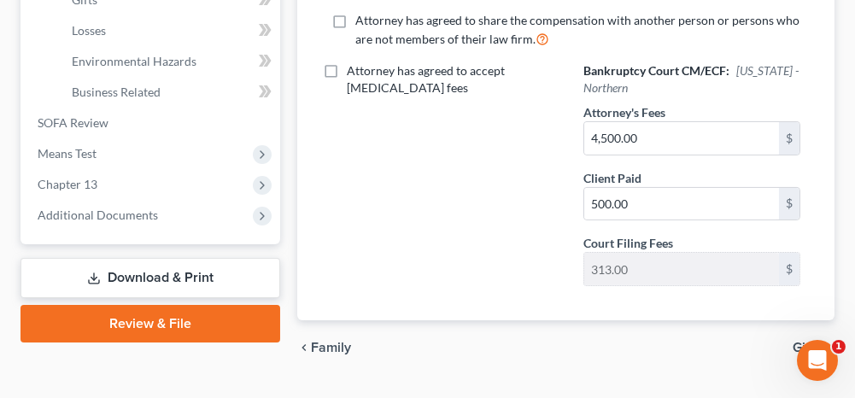
scroll to position [780, 0]
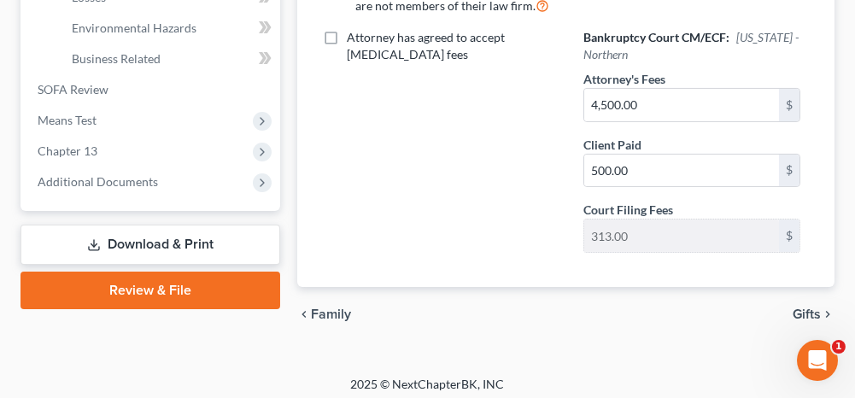
click at [800, 308] on span "Gifts" at bounding box center [807, 315] width 28 height 14
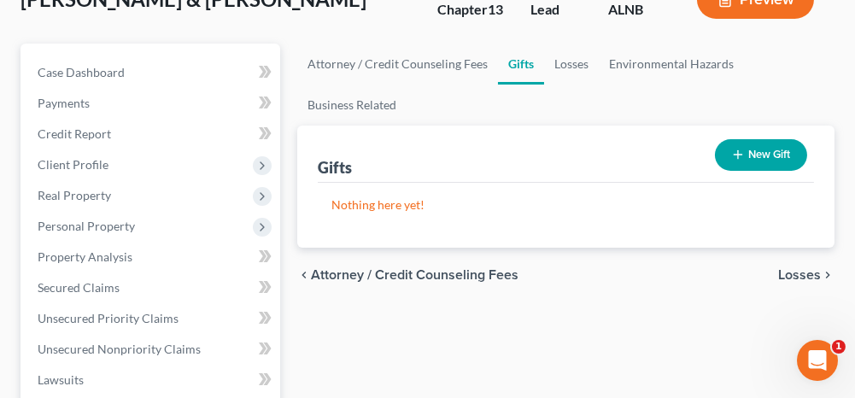
scroll to position [171, 0]
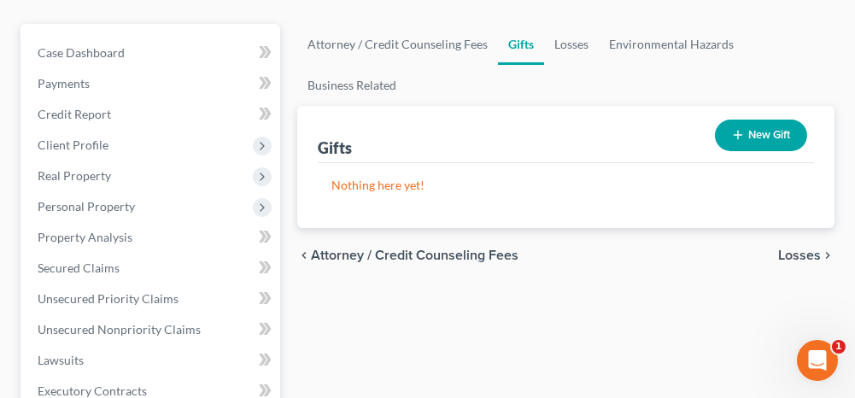
click at [803, 255] on span "Losses" at bounding box center [799, 256] width 43 height 14
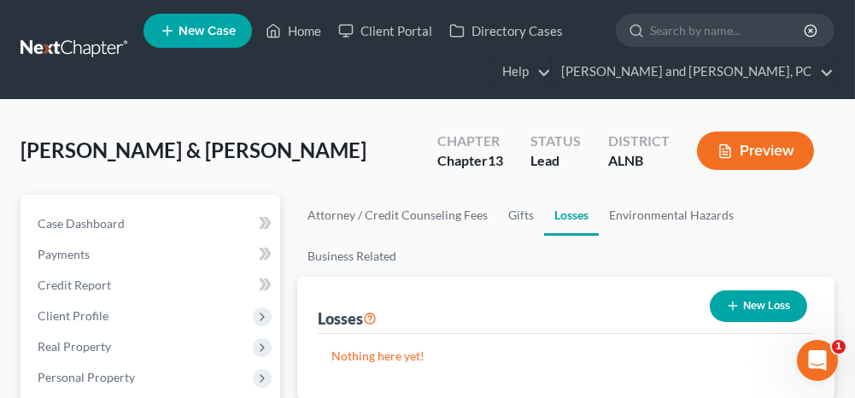
scroll to position [85, 0]
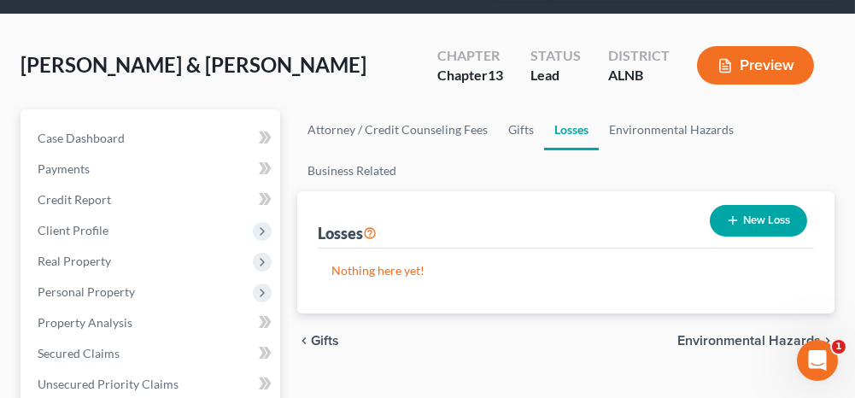
click at [695, 334] on span "Environmental Hazards" at bounding box center [749, 341] width 144 height 14
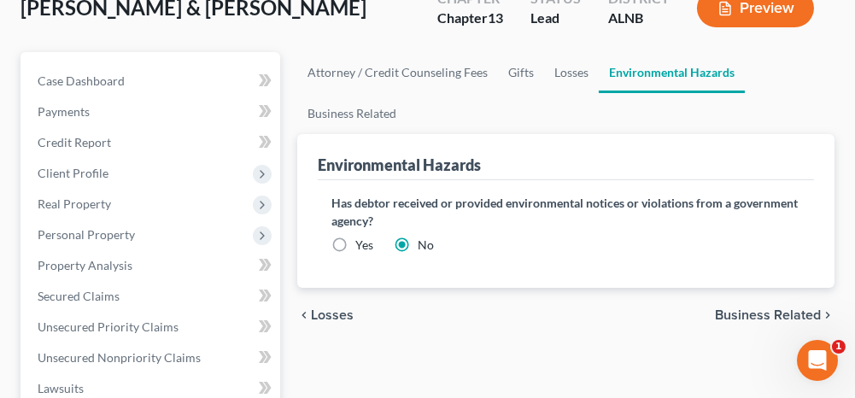
scroll to position [171, 0]
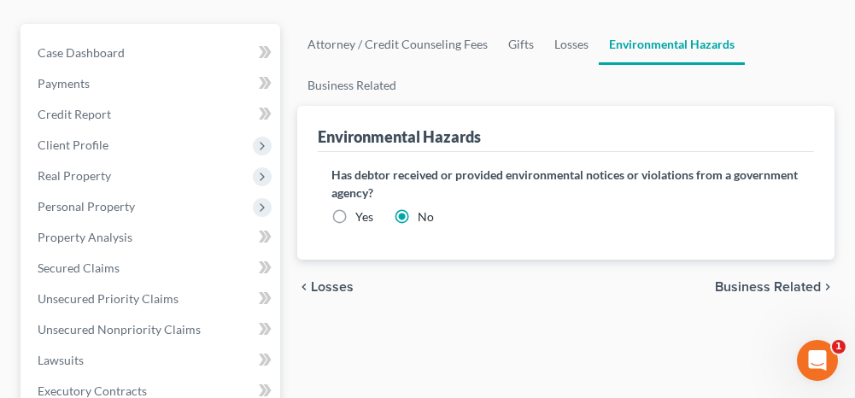
click at [735, 284] on span "Business Related" at bounding box center [768, 287] width 106 height 14
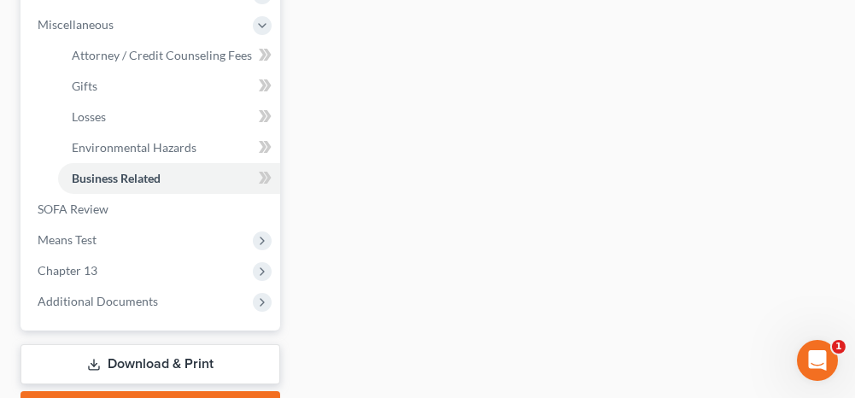
scroll to position [683, 0]
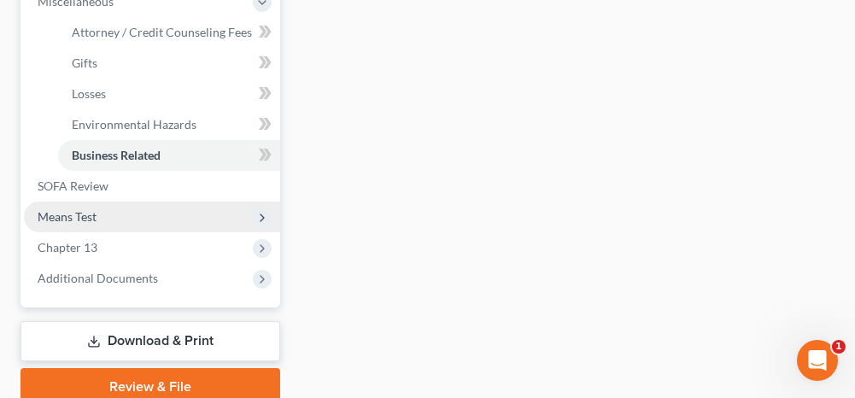
click at [126, 206] on span "Means Test" at bounding box center [152, 217] width 256 height 31
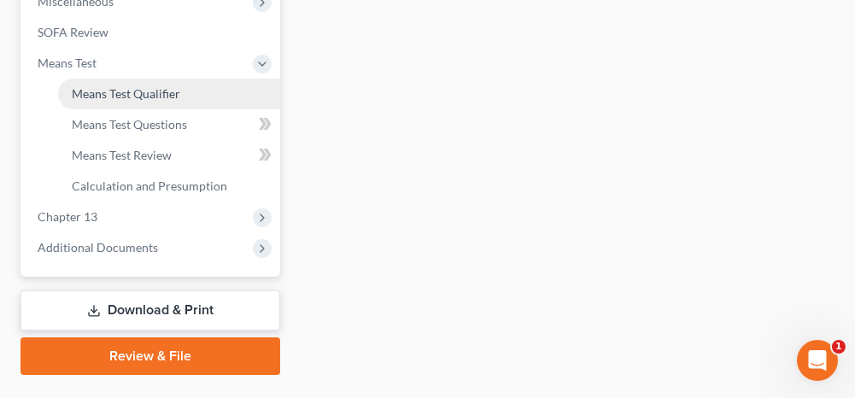
drag, startPoint x: 154, startPoint y: 85, endPoint x: 198, endPoint y: 102, distance: 47.3
click at [154, 86] on span "Means Test Qualifier" at bounding box center [126, 93] width 108 height 15
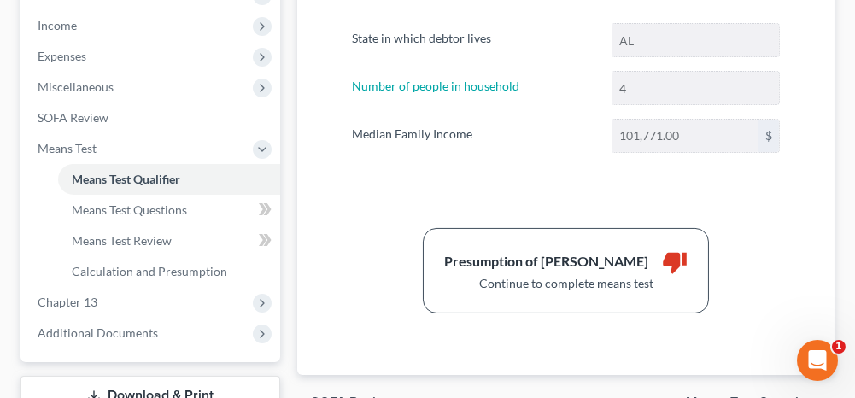
scroll to position [683, 0]
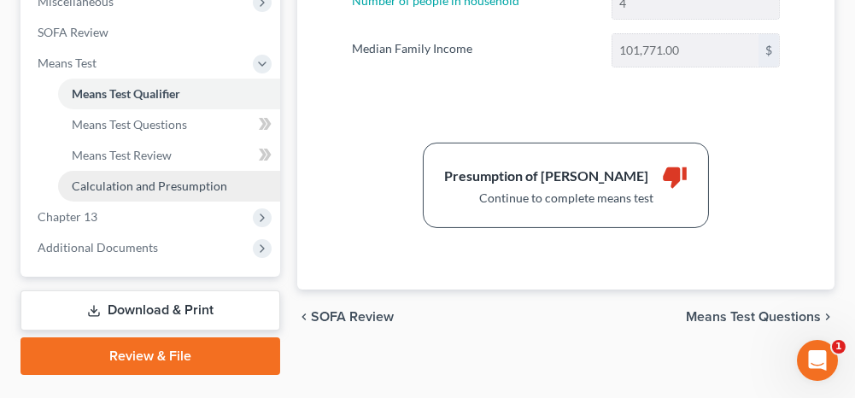
click at [176, 182] on span "Calculation and Presumption" at bounding box center [149, 186] width 155 height 15
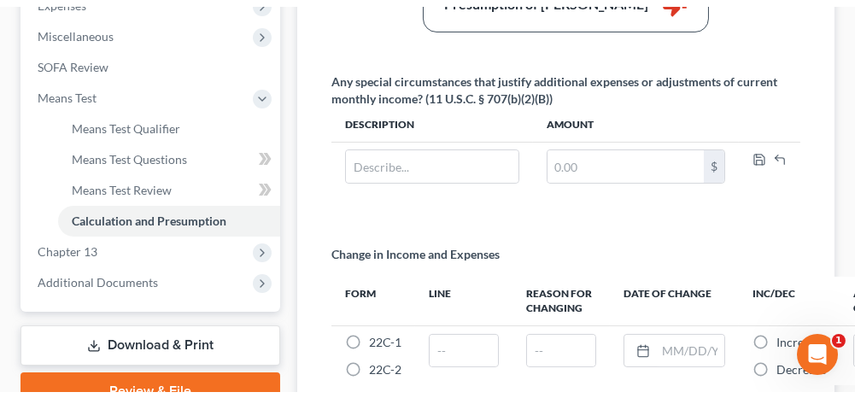
scroll to position [643, 0]
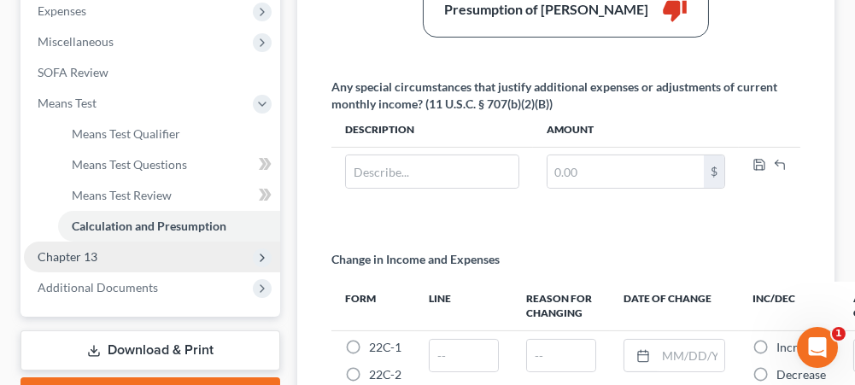
click at [79, 251] on span "Chapter 13" at bounding box center [68, 256] width 60 height 15
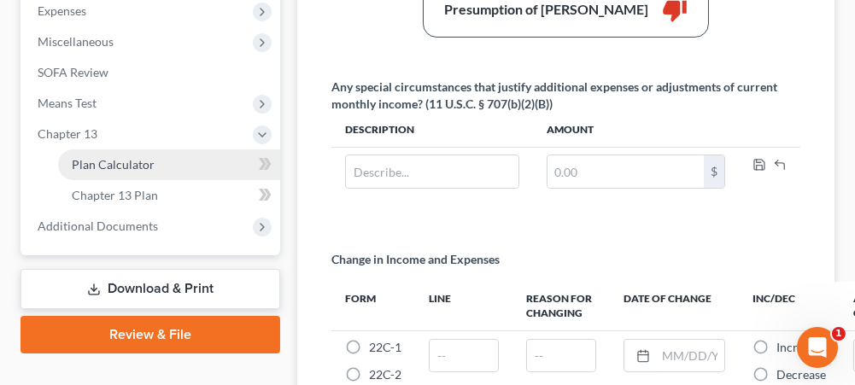
click at [150, 167] on span "Plan Calculator" at bounding box center [113, 164] width 83 height 15
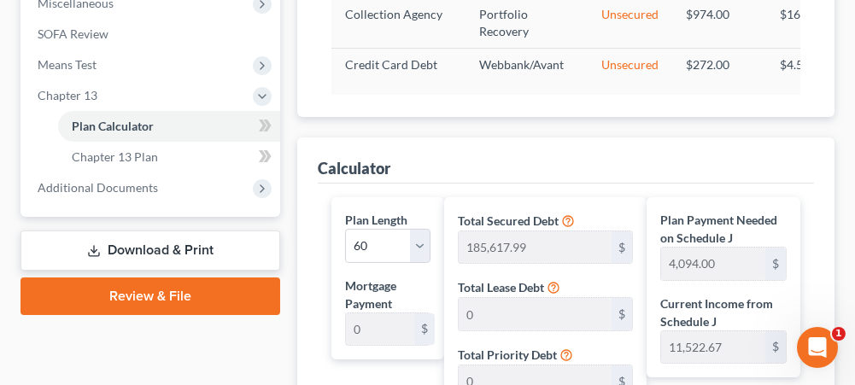
scroll to position [683, 0]
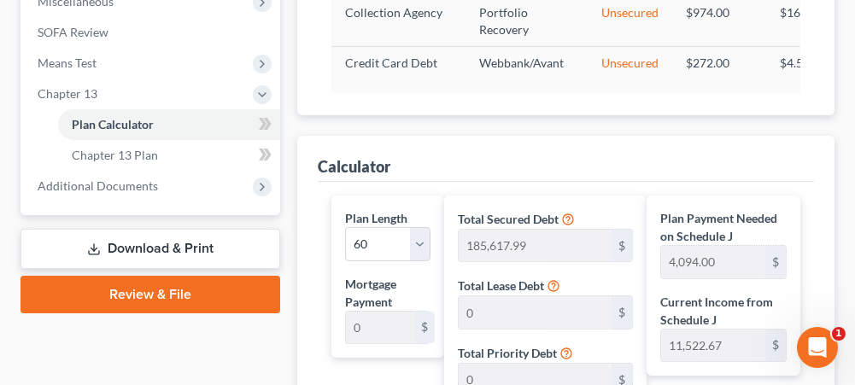
drag, startPoint x: 192, startPoint y: 252, endPoint x: 241, endPoint y: 249, distance: 48.8
click at [192, 252] on link "Download & Print" at bounding box center [151, 249] width 260 height 40
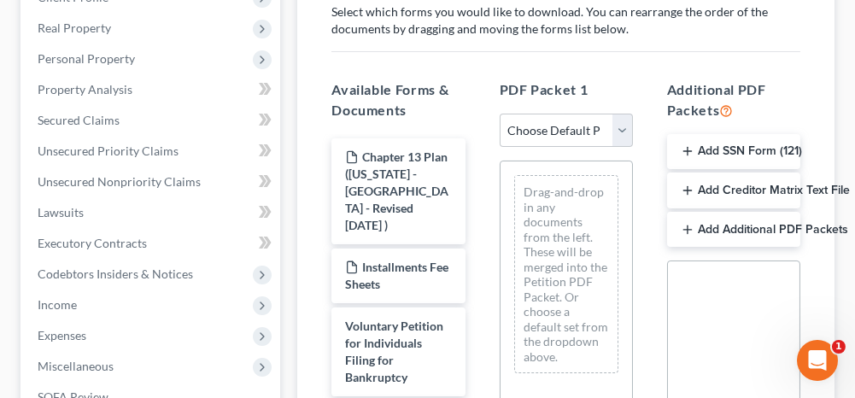
scroll to position [342, 0]
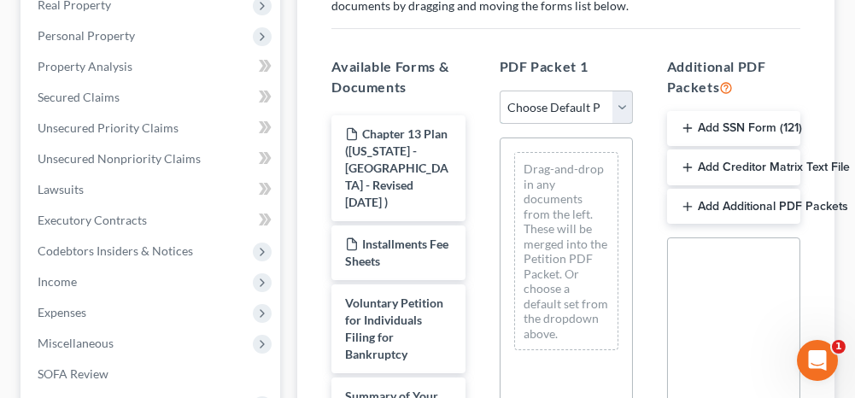
drag, startPoint x: 536, startPoint y: 111, endPoint x: 535, endPoint y: 122, distance: 11.2
click at [536, 111] on select "Choose Default Petition PDF Packet Complete Bankruptcy Petition (all forms and …" at bounding box center [566, 108] width 133 height 34
click at [500, 91] on select "Choose Default Petition PDF Packet Complete Bankruptcy Petition (all forms and …" at bounding box center [566, 108] width 133 height 34
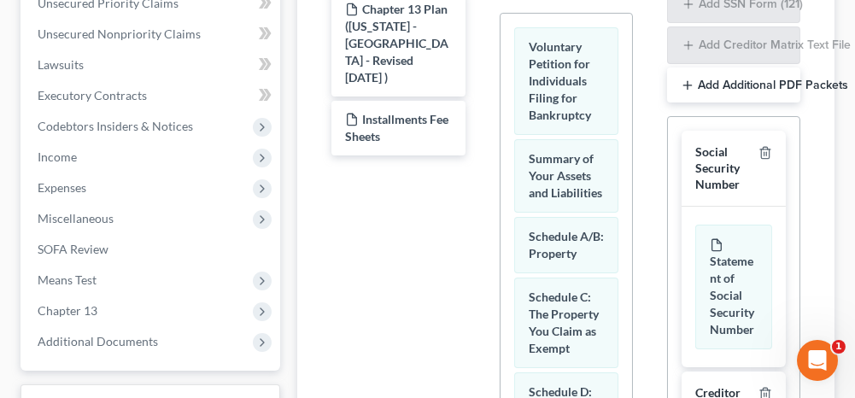
scroll to position [381, 0]
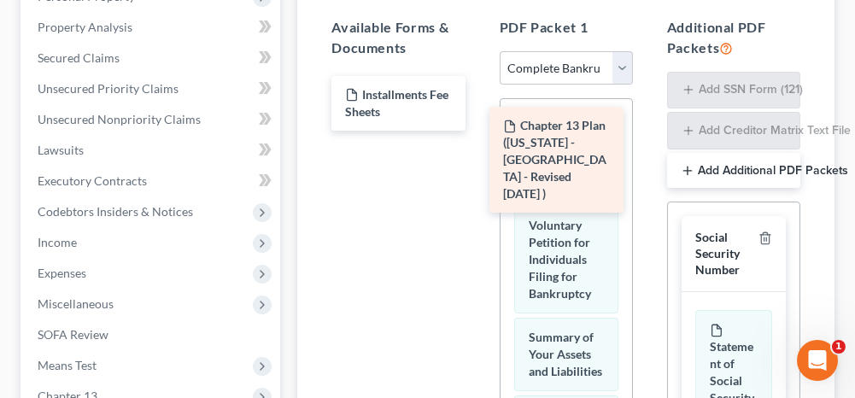
drag, startPoint x: 401, startPoint y: 128, endPoint x: 559, endPoint y: 162, distance: 161.7
click at [478, 131] on div "Chapter 13 Plan ([US_STATE] - [GEOGRAPHIC_DATA] - Revised [DATE] ) Chapter 13 P…" at bounding box center [398, 103] width 161 height 55
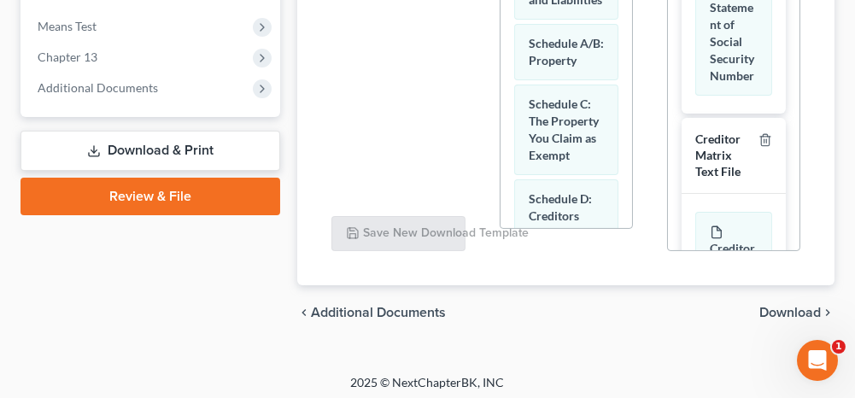
scroll to position [723, 0]
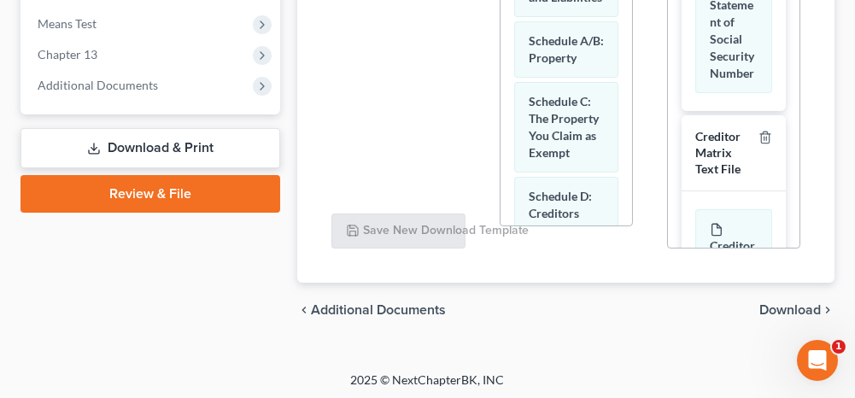
click at [782, 307] on span "Download" at bounding box center [790, 310] width 62 height 14
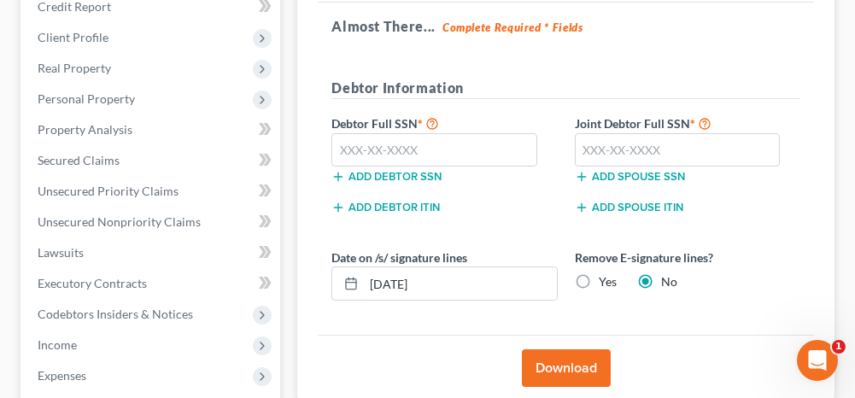
scroll to position [257, 0]
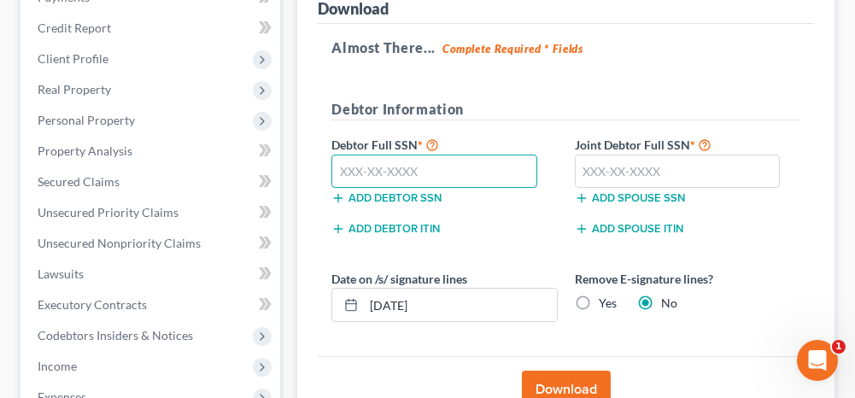
click at [401, 157] on input "text" at bounding box center [434, 172] width 206 height 34
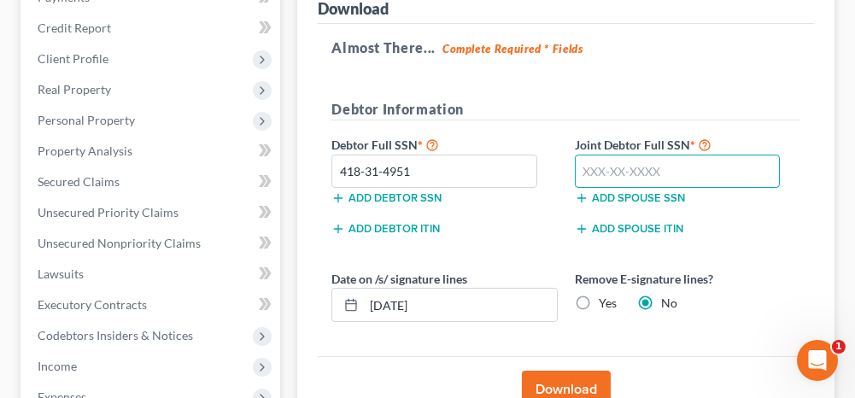
click at [595, 167] on input "text" at bounding box center [678, 172] width 206 height 34
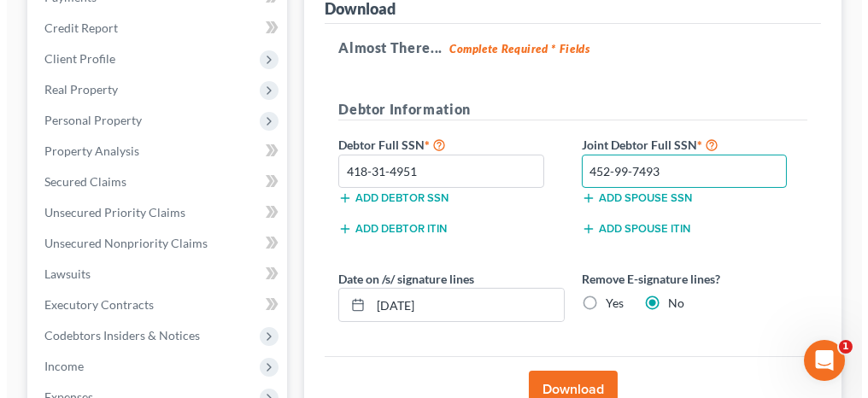
scroll to position [343, 0]
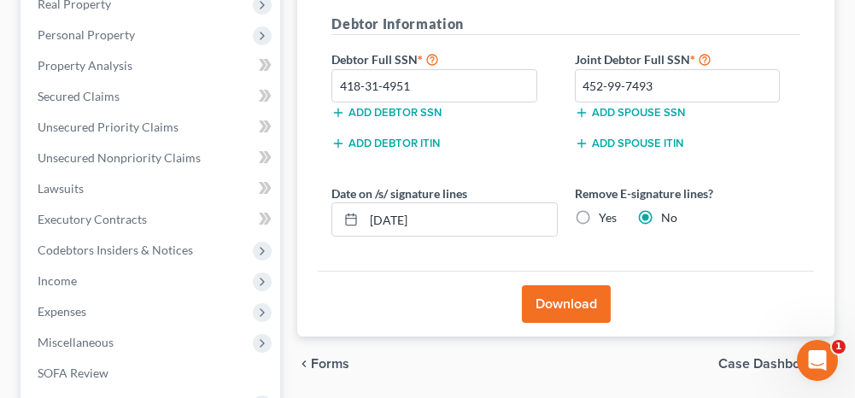
click at [570, 295] on button "Download" at bounding box center [566, 304] width 89 height 38
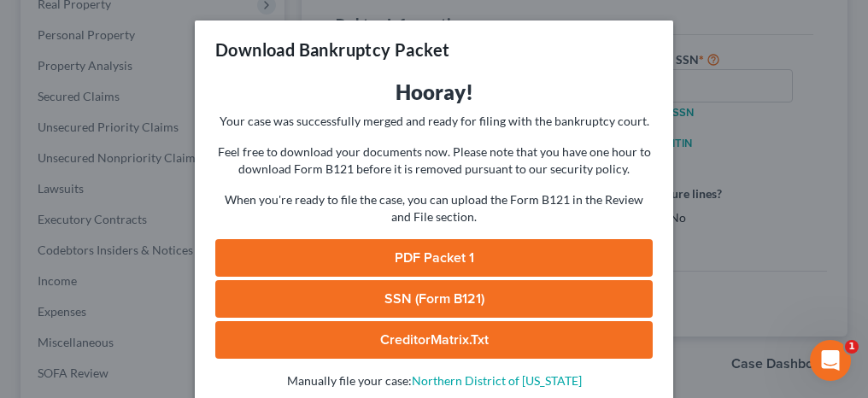
click at [431, 256] on link "PDF Packet 1" at bounding box center [433, 258] width 437 height 38
drag, startPoint x: 412, startPoint y: 297, endPoint x: 410, endPoint y: 279, distance: 18.0
click at [412, 297] on link "SSN (Form B121)" at bounding box center [433, 299] width 437 height 38
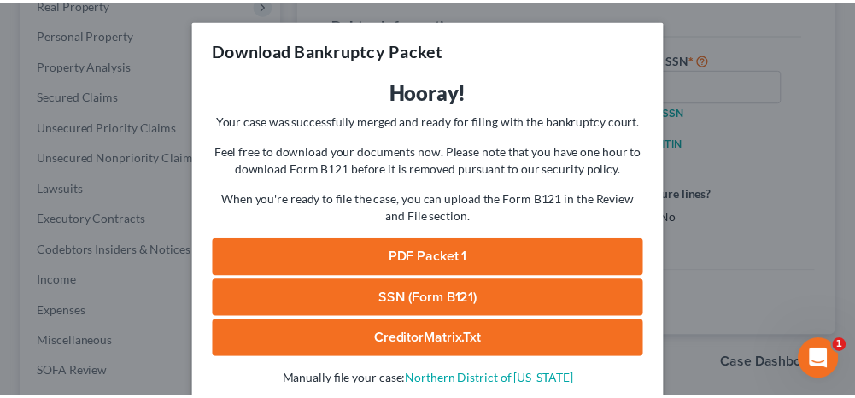
scroll to position [171, 0]
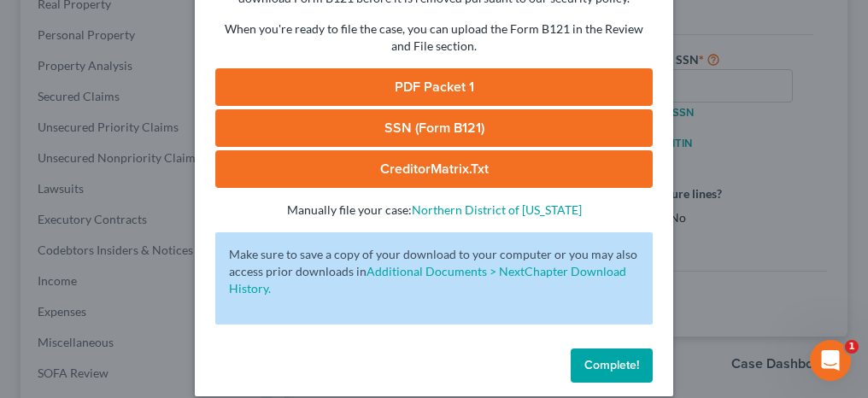
drag, startPoint x: 621, startPoint y: 357, endPoint x: 405, endPoint y: 300, distance: 223.6
click at [621, 358] on span "Complete!" at bounding box center [611, 365] width 55 height 15
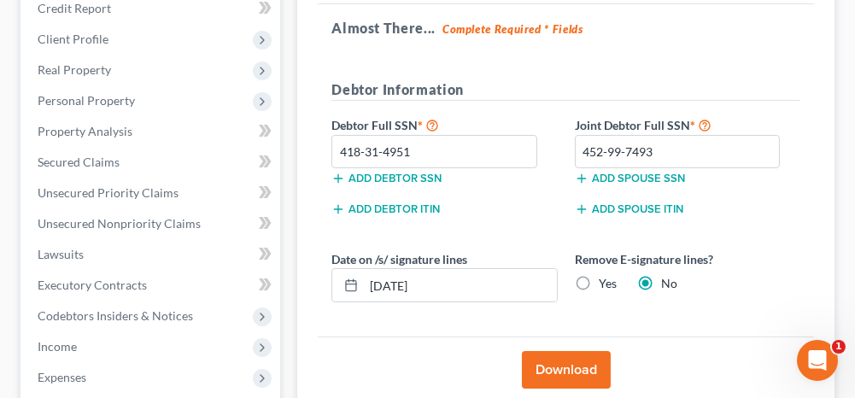
scroll to position [257, 0]
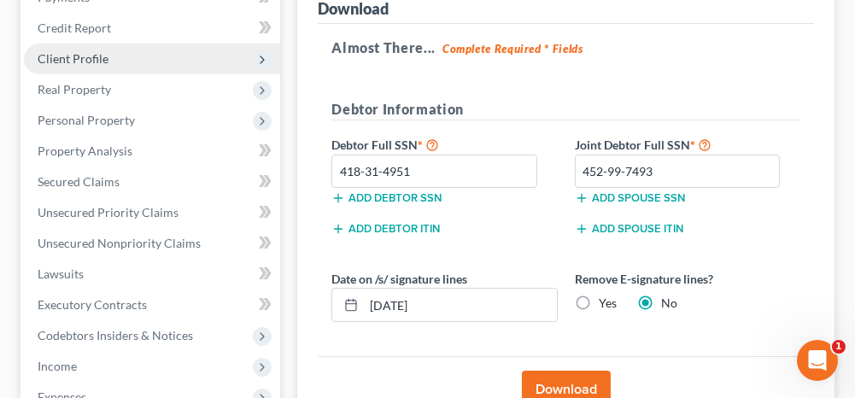
click at [102, 63] on span "Client Profile" at bounding box center [73, 58] width 71 height 15
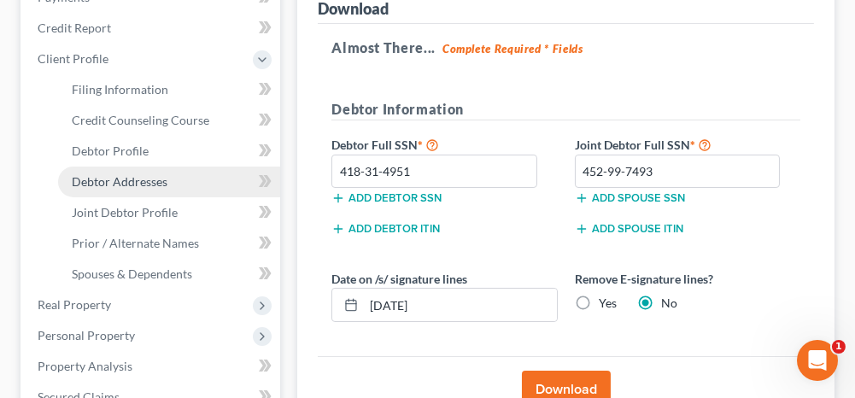
click at [108, 183] on span "Debtor Addresses" at bounding box center [120, 181] width 96 height 15
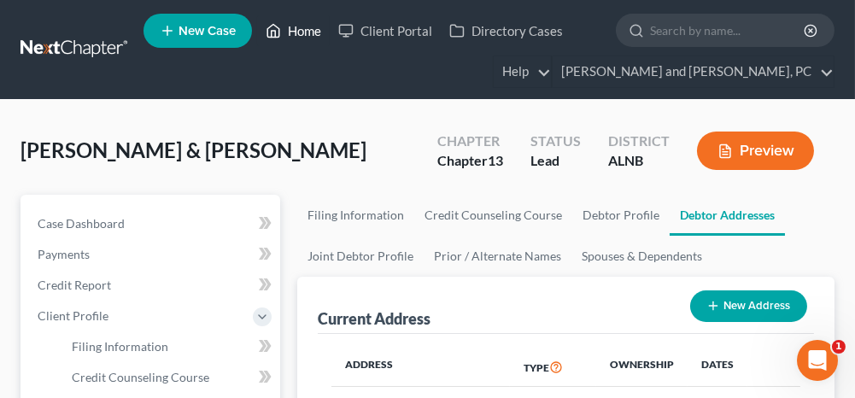
click at [313, 30] on link "Home" at bounding box center [293, 30] width 73 height 31
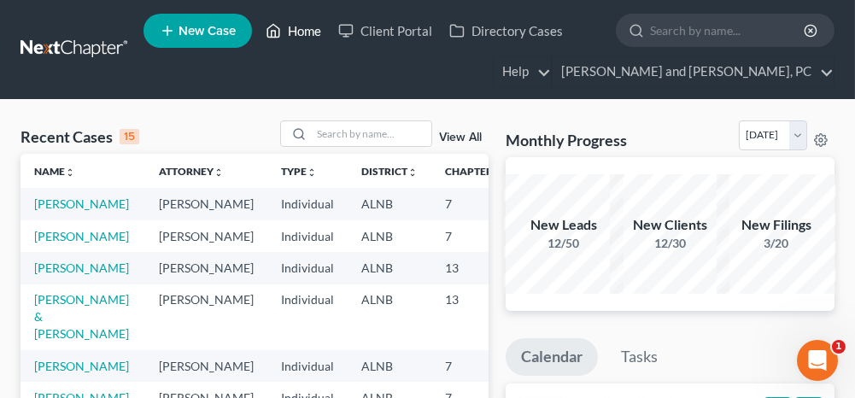
scroll to position [85, 0]
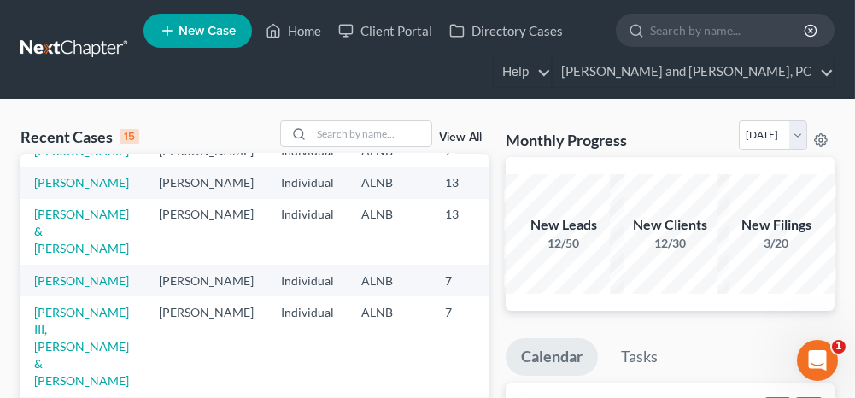
click at [43, 265] on td "[PERSON_NAME] & [PERSON_NAME]" at bounding box center [83, 232] width 125 height 66
click at [43, 255] on link "[PERSON_NAME] & [PERSON_NAME]" at bounding box center [81, 231] width 95 height 49
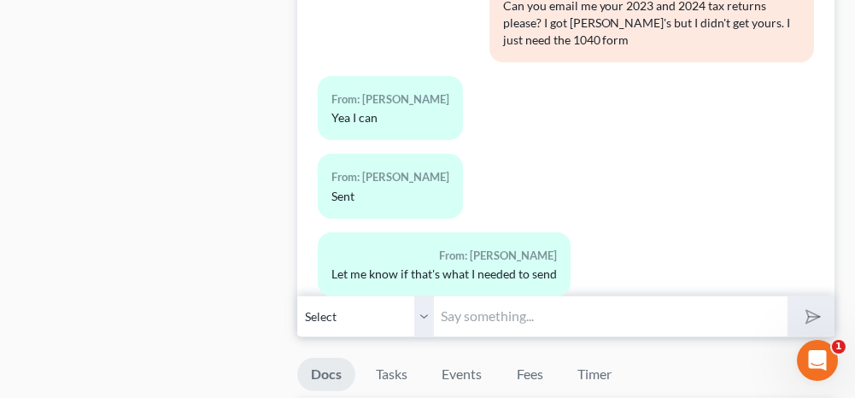
scroll to position [1452, 0]
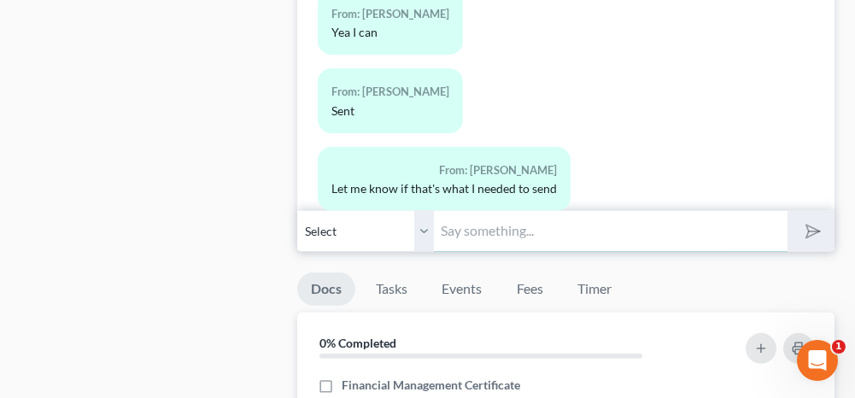
click at [561, 224] on input "text" at bounding box center [610, 231] width 353 height 42
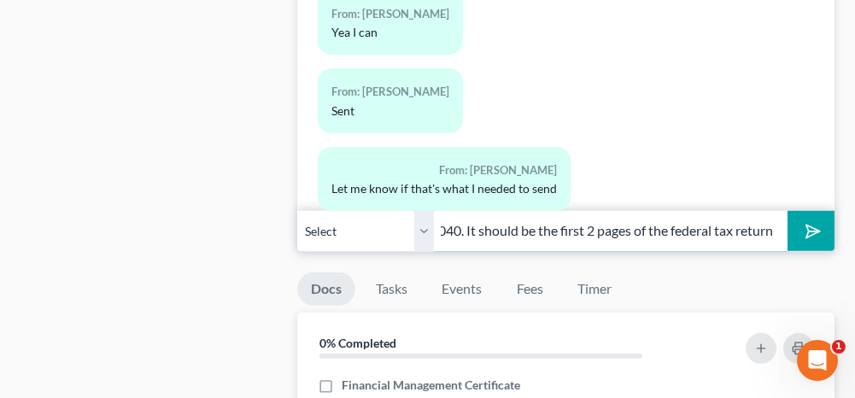
scroll to position [0, 201]
click at [810, 220] on icon "submit" at bounding box center [810, 232] width 24 height 24
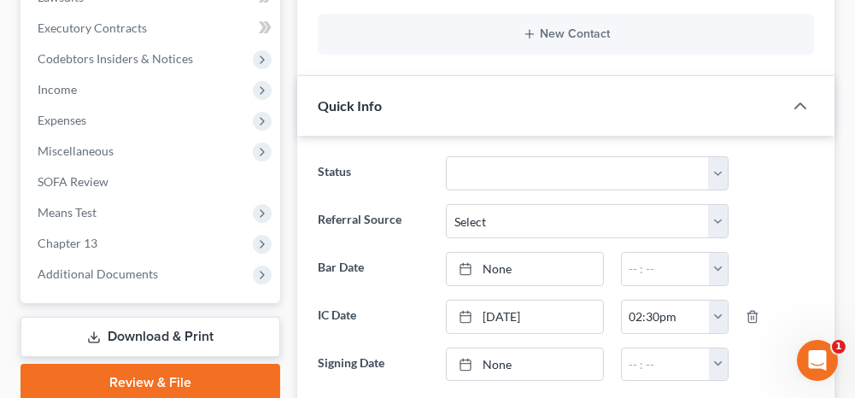
scroll to position [513, 0]
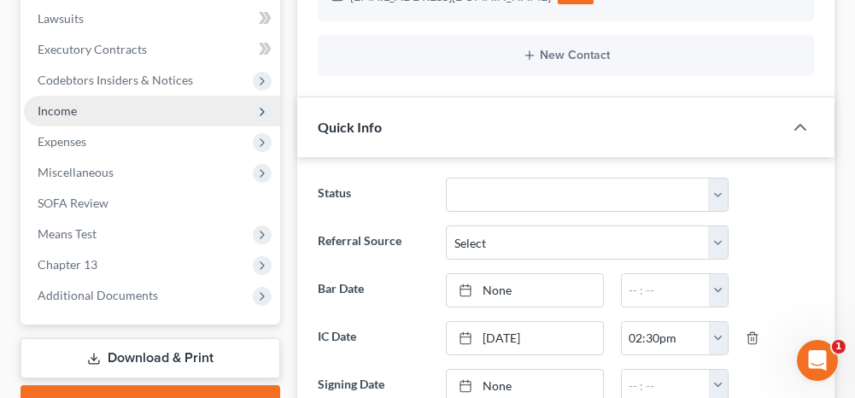
click at [108, 113] on span "Income" at bounding box center [152, 111] width 256 height 31
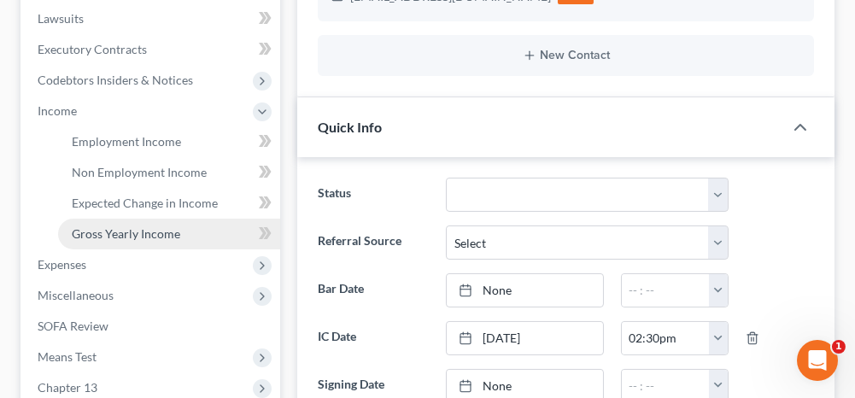
click at [102, 226] on span "Gross Yearly Income" at bounding box center [126, 233] width 108 height 15
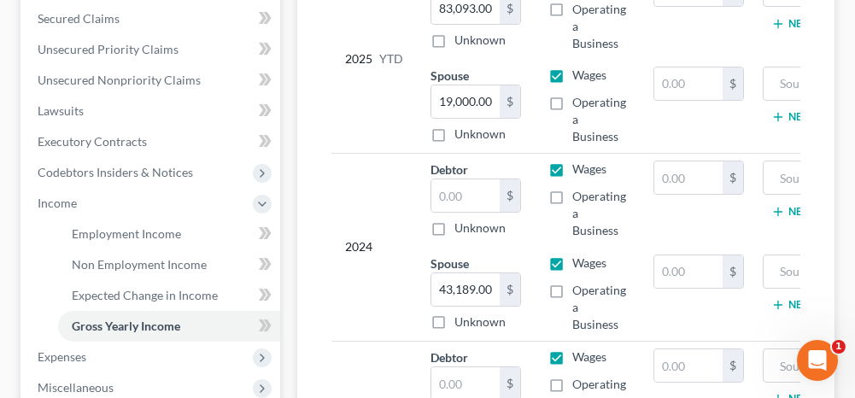
scroll to position [427, 0]
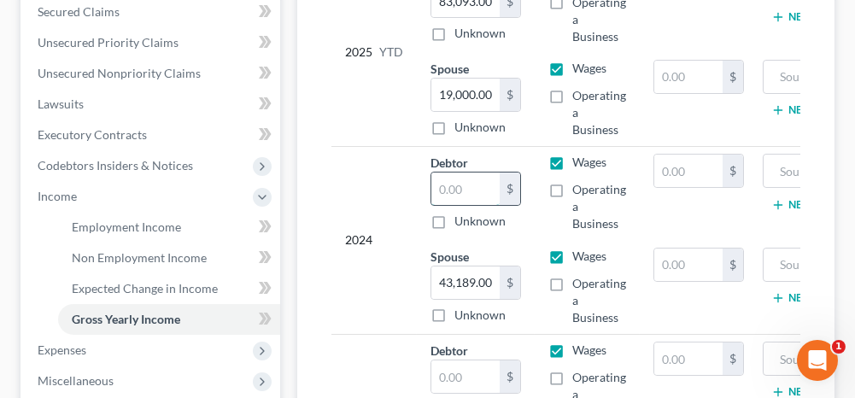
click at [469, 191] on input "text" at bounding box center [465, 189] width 68 height 32
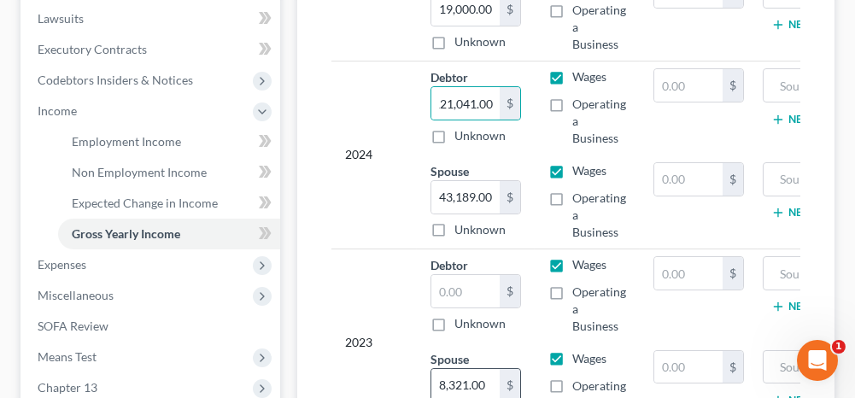
scroll to position [0, 0]
click at [457, 293] on input "text" at bounding box center [465, 291] width 68 height 32
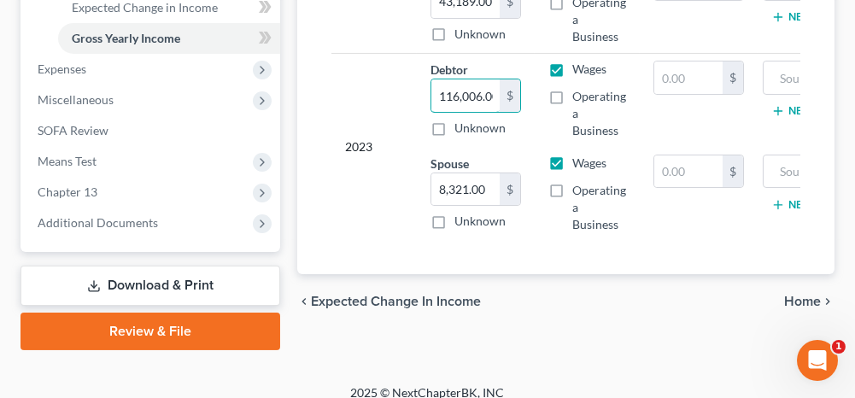
scroll to position [722, 0]
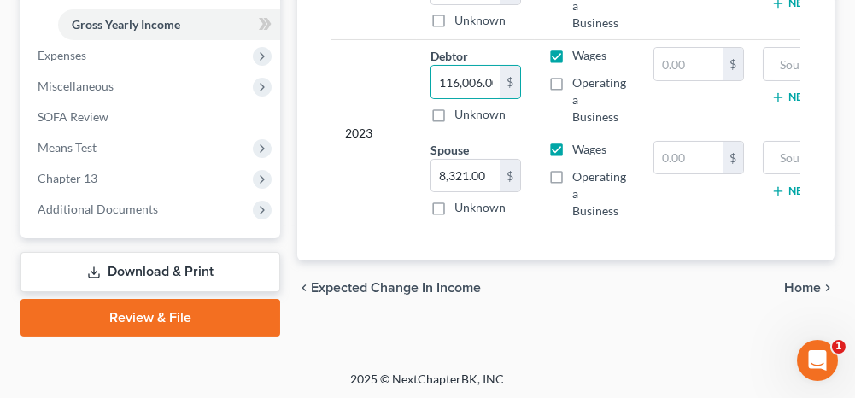
click at [800, 295] on span "Home" at bounding box center [802, 288] width 37 height 14
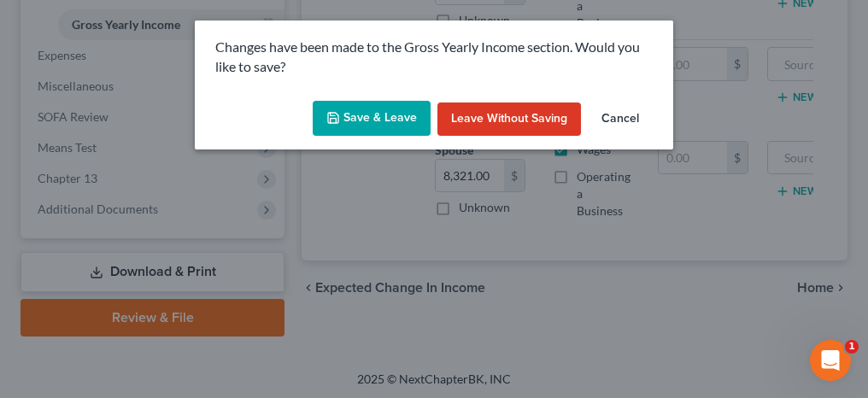
click at [414, 131] on button "Save & Leave" at bounding box center [372, 119] width 118 height 36
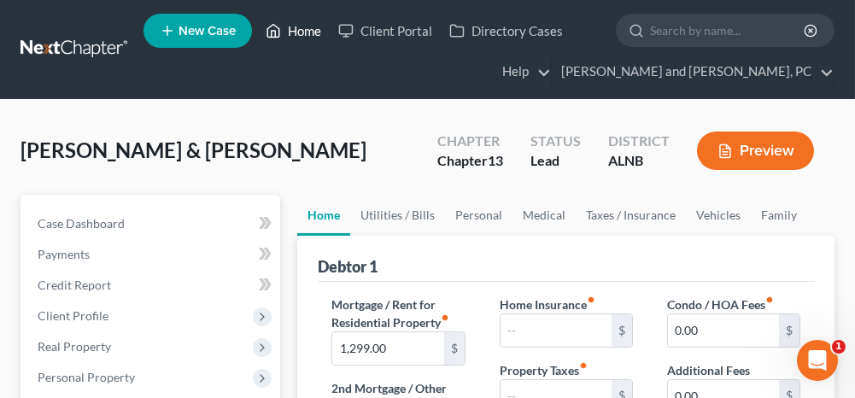
drag, startPoint x: 304, startPoint y: 26, endPoint x: 286, endPoint y: 114, distance: 89.8
click at [304, 26] on link "Home" at bounding box center [293, 30] width 73 height 31
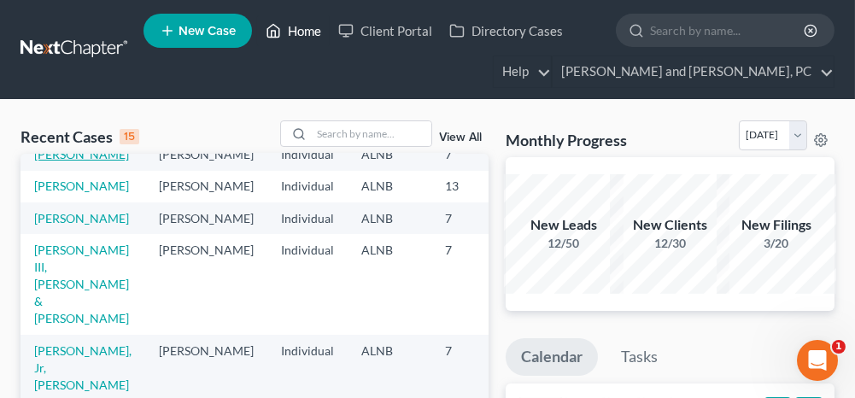
scroll to position [171, 0]
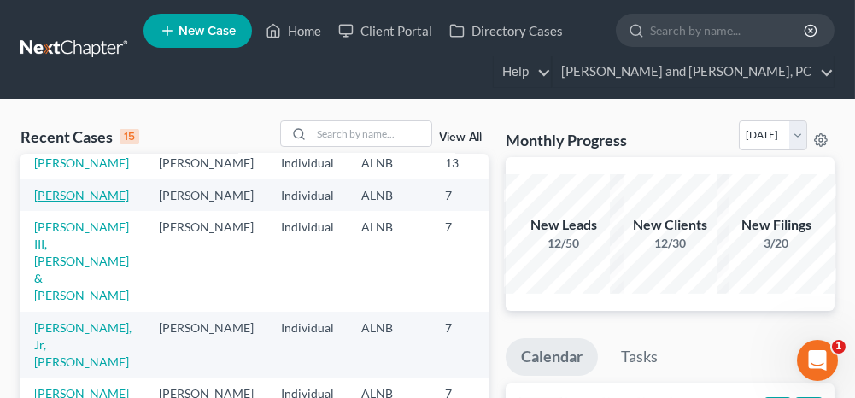
click at [50, 202] on link "[PERSON_NAME]" at bounding box center [81, 195] width 95 height 15
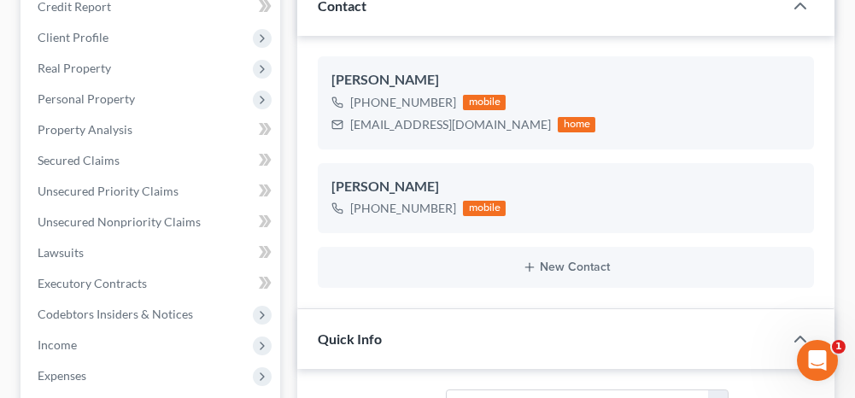
scroll to position [342, 0]
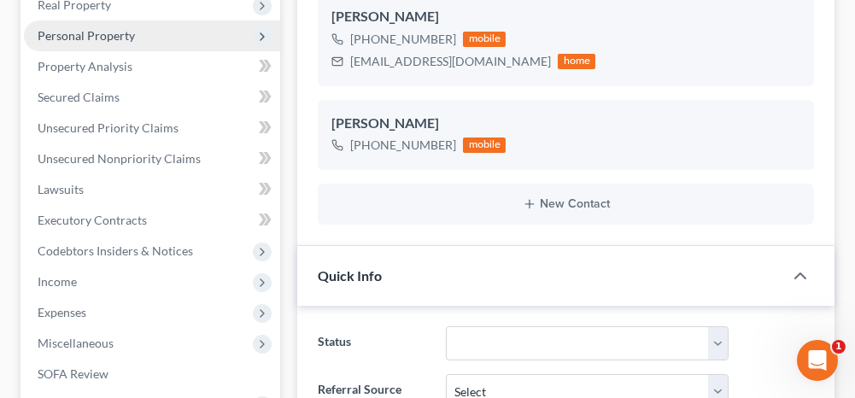
click at [110, 35] on span "Personal Property" at bounding box center [86, 35] width 97 height 15
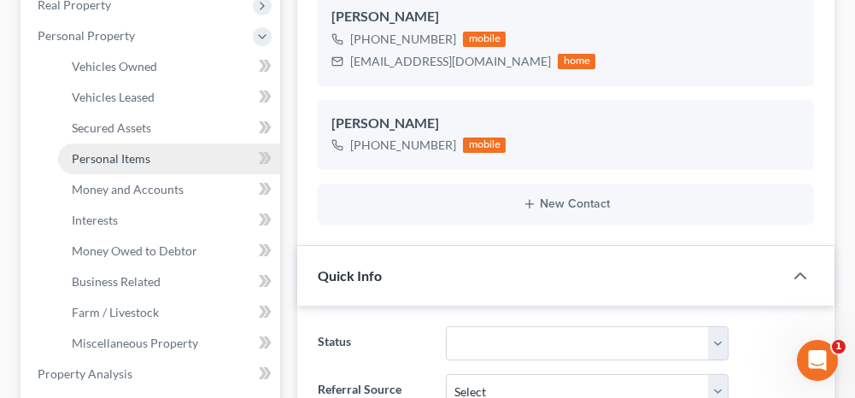
click at [108, 161] on span "Personal Items" at bounding box center [111, 158] width 79 height 15
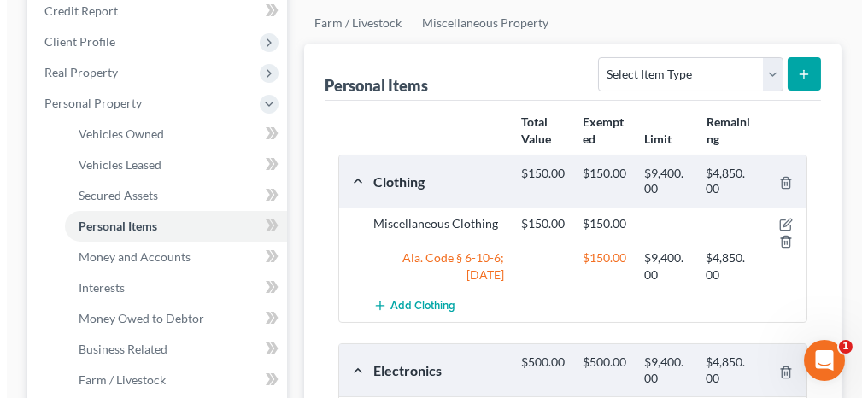
scroll to position [253, 0]
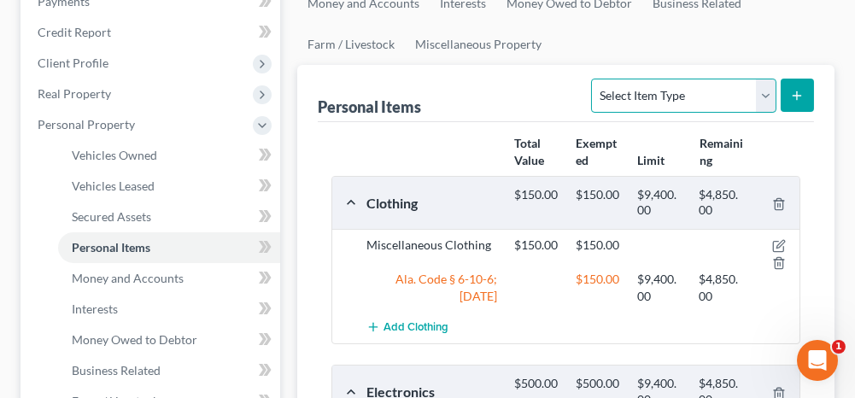
drag, startPoint x: 640, startPoint y: 93, endPoint x: 635, endPoint y: 112, distance: 19.5
click at [640, 93] on select "Select Item Type Clothing Collectibles Of Value Electronics Firearms Household …" at bounding box center [683, 96] width 185 height 34
click at [595, 79] on select "Select Item Type Clothing Collectibles Of Value Electronics Firearms Household …" at bounding box center [683, 96] width 185 height 34
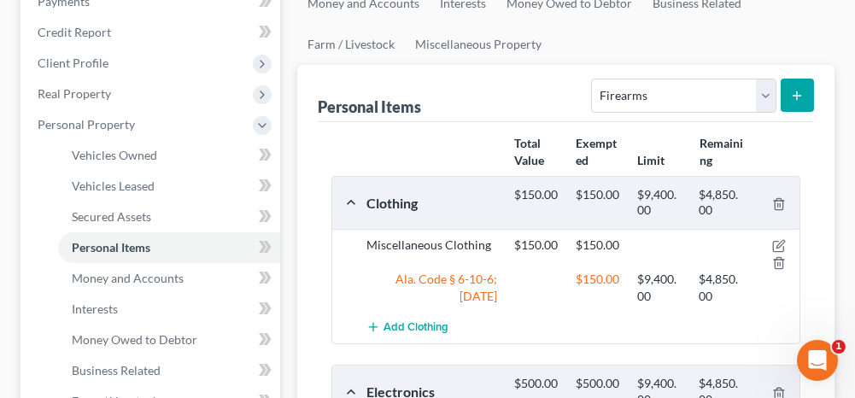
click at [796, 91] on icon "submit" at bounding box center [797, 96] width 14 height 14
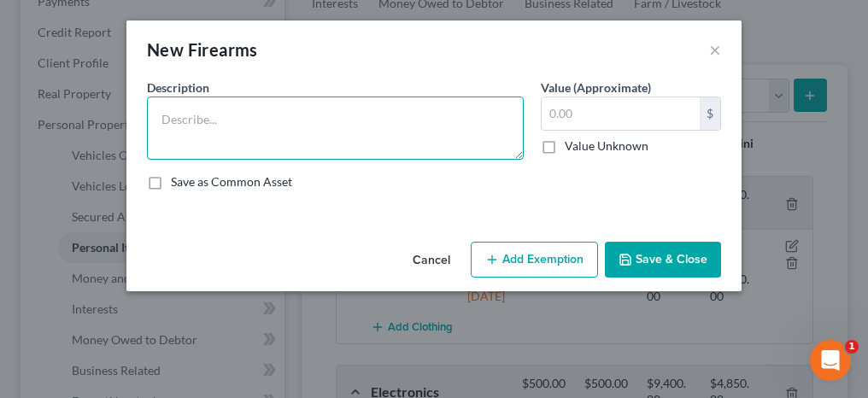
click at [370, 138] on textarea at bounding box center [335, 128] width 377 height 63
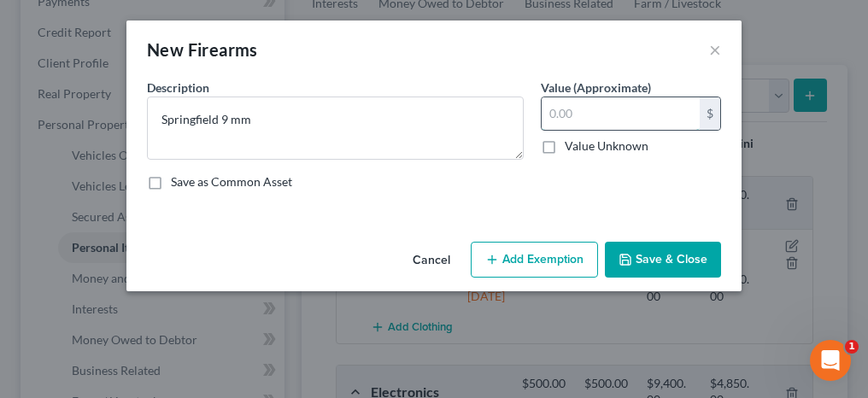
click at [561, 123] on input "text" at bounding box center [621, 113] width 158 height 32
click at [536, 269] on button "Add Exemption" at bounding box center [534, 260] width 127 height 36
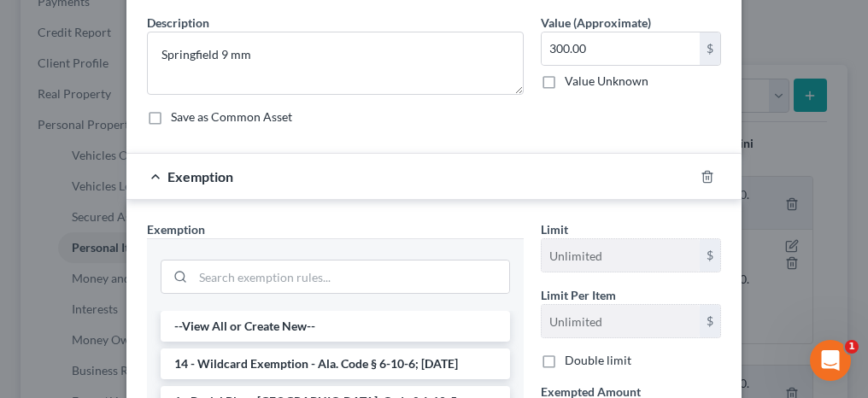
scroll to position [171, 0]
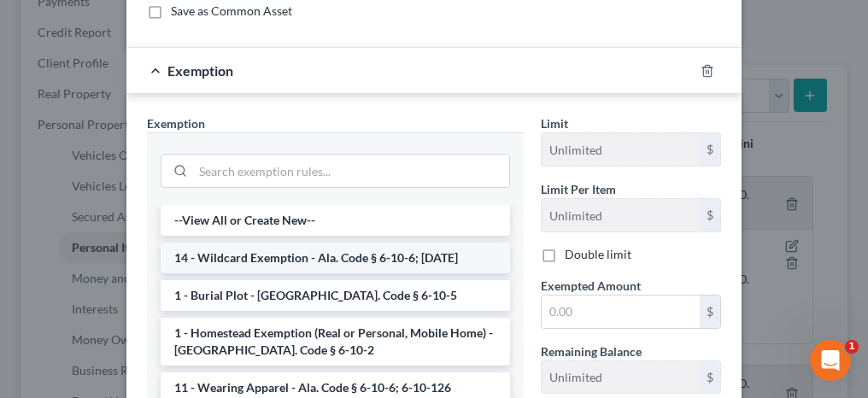
click at [271, 261] on li "14 - Wildcard Exemption - Ala. Code § 6-10-6; [DATE]" at bounding box center [335, 258] width 349 height 31
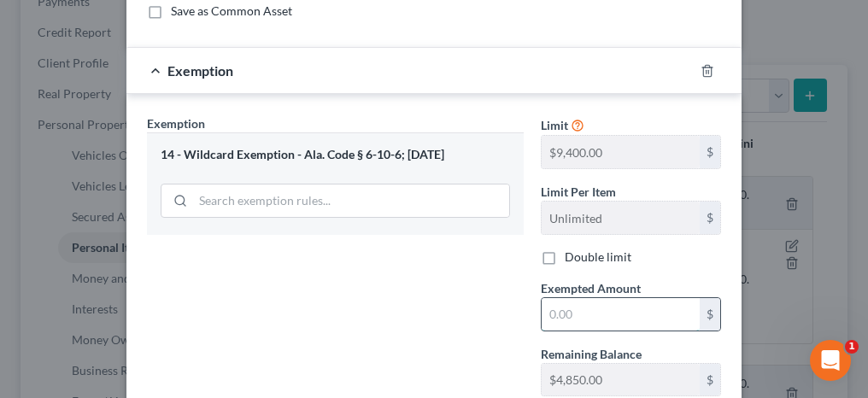
click at [560, 302] on input "text" at bounding box center [621, 314] width 158 height 32
drag, startPoint x: 465, startPoint y: 340, endPoint x: 608, endPoint y: 360, distance: 145.0
click at [465, 340] on div "Exemption Set must be selected for CA. Exemption * 14 - Wildcard Exemption - Al…" at bounding box center [335, 262] width 394 height 296
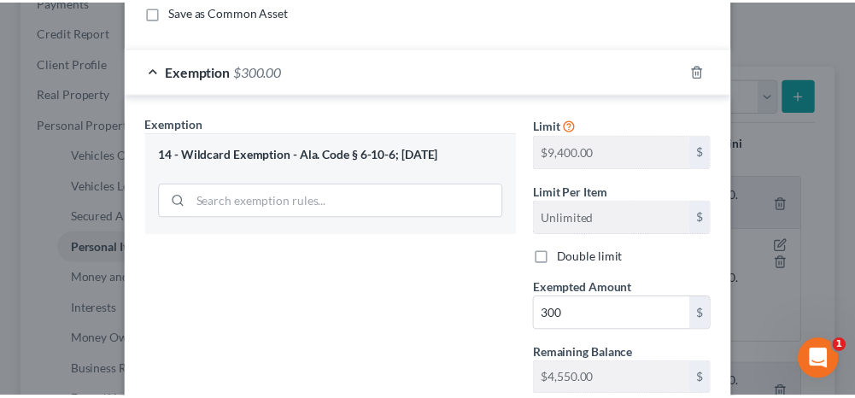
scroll to position [256, 0]
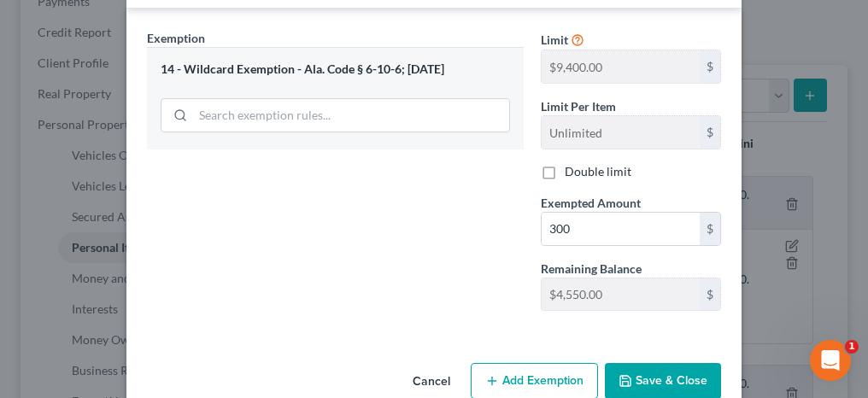
click at [668, 368] on button "Save & Close" at bounding box center [663, 381] width 116 height 36
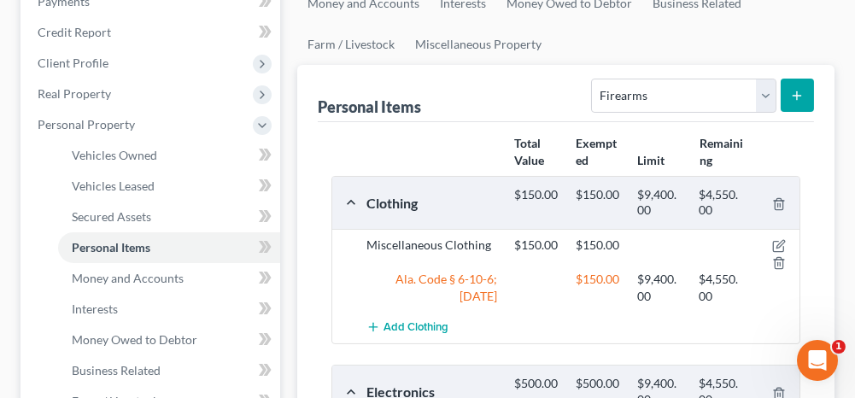
scroll to position [0, 0]
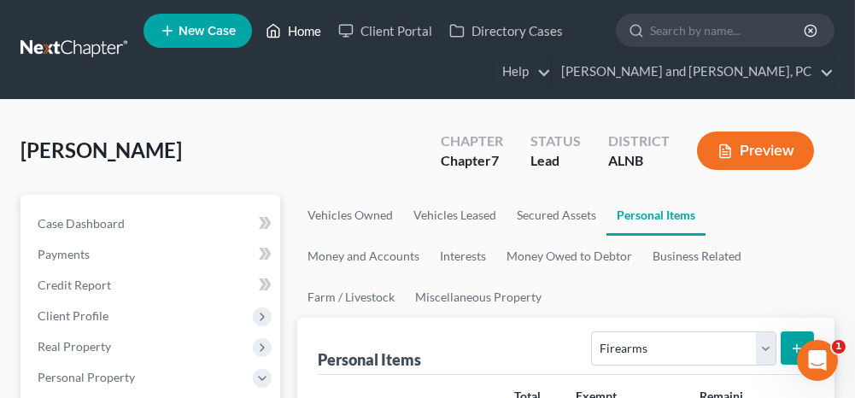
click at [301, 31] on link "Home" at bounding box center [293, 30] width 73 height 31
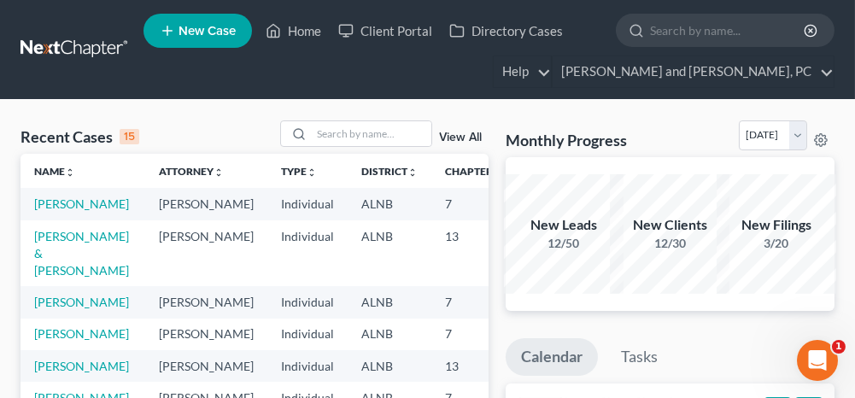
click at [360, 146] on div "Recent Cases 15 View All" at bounding box center [255, 136] width 468 height 33
click at [355, 138] on input "search" at bounding box center [372, 133] width 120 height 25
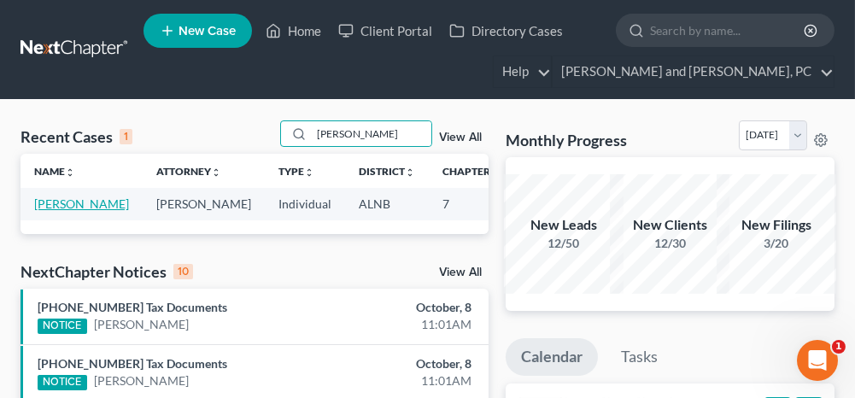
click at [50, 207] on link "[PERSON_NAME]" at bounding box center [81, 203] width 95 height 15
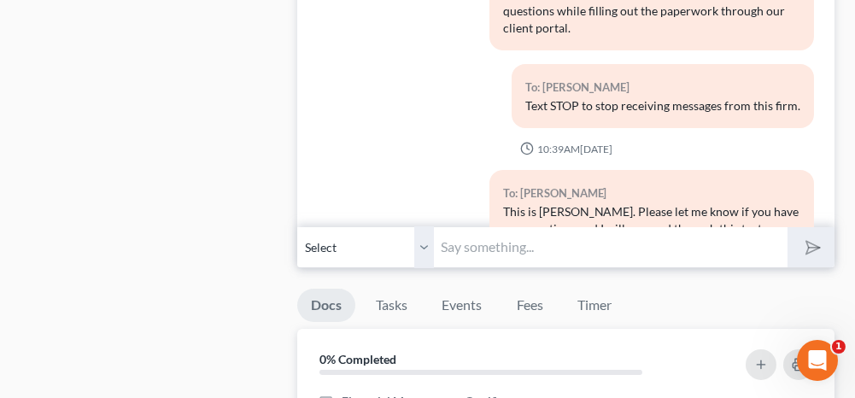
scroll to position [4396, 0]
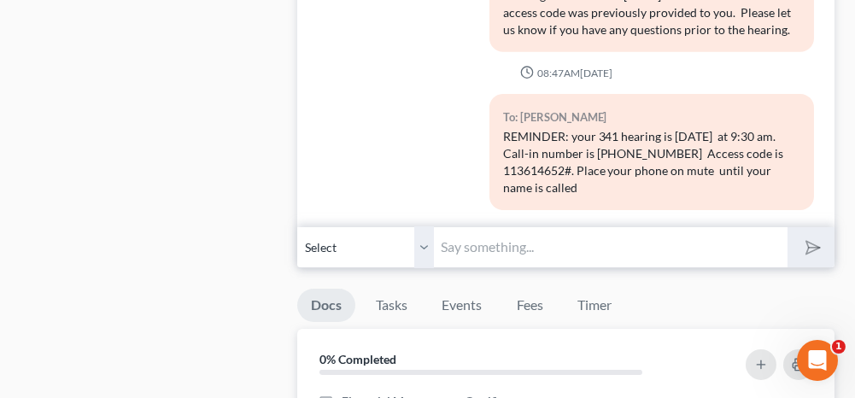
click at [468, 239] on input "text" at bounding box center [610, 247] width 353 height 42
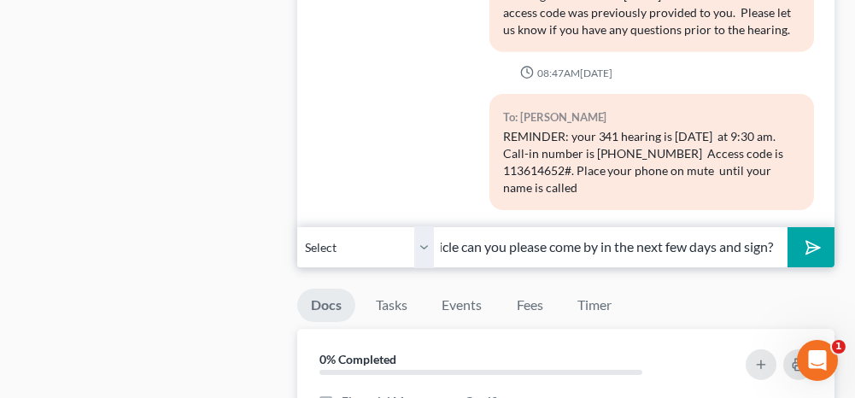
scroll to position [0, 571]
click at [471, 239] on input "I received a reaffirmation agreement for the 2019 CHevy Tahoe. If you still wis…" at bounding box center [610, 247] width 353 height 42
click at [805, 244] on icon "submit" at bounding box center [810, 247] width 24 height 24
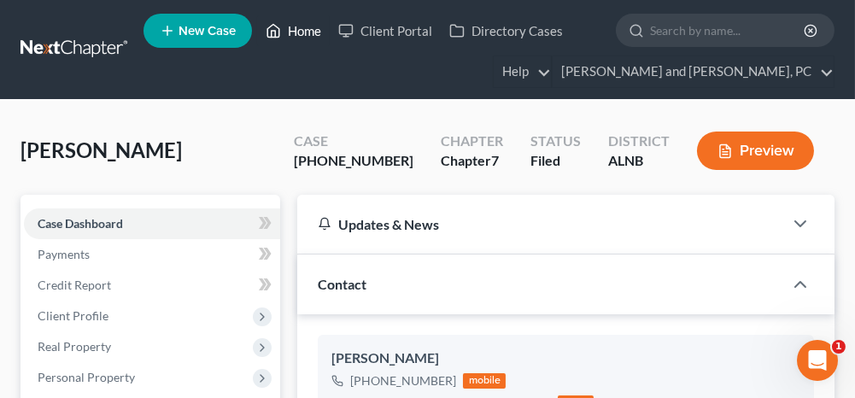
click at [303, 28] on link "Home" at bounding box center [293, 30] width 73 height 31
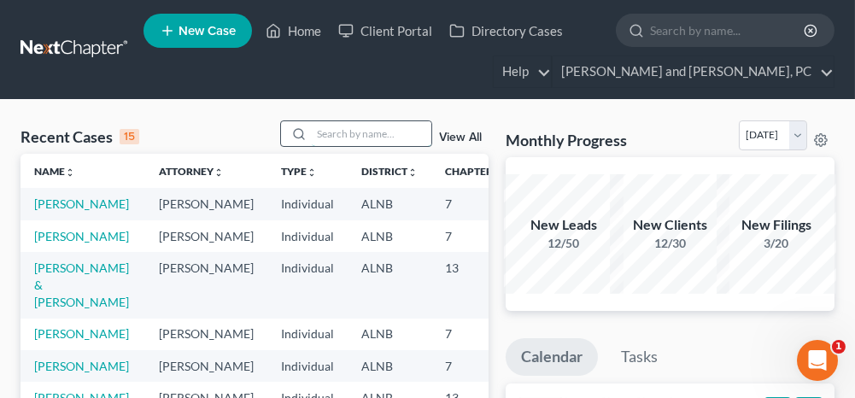
click at [360, 135] on input "search" at bounding box center [372, 133] width 120 height 25
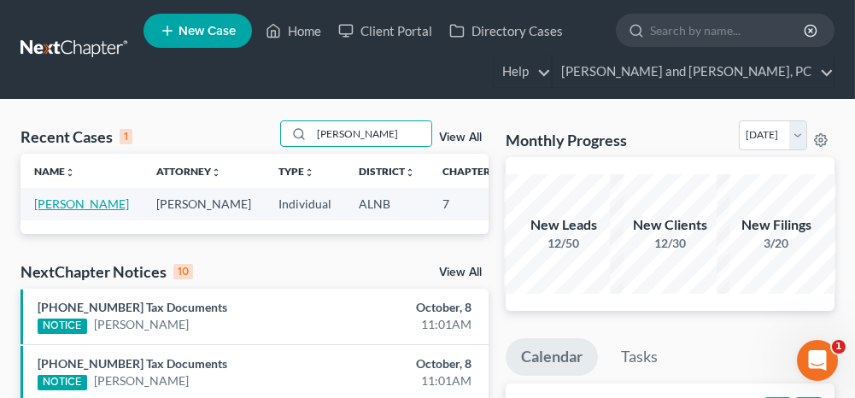
click at [44, 200] on link "[PERSON_NAME]" at bounding box center [81, 203] width 95 height 15
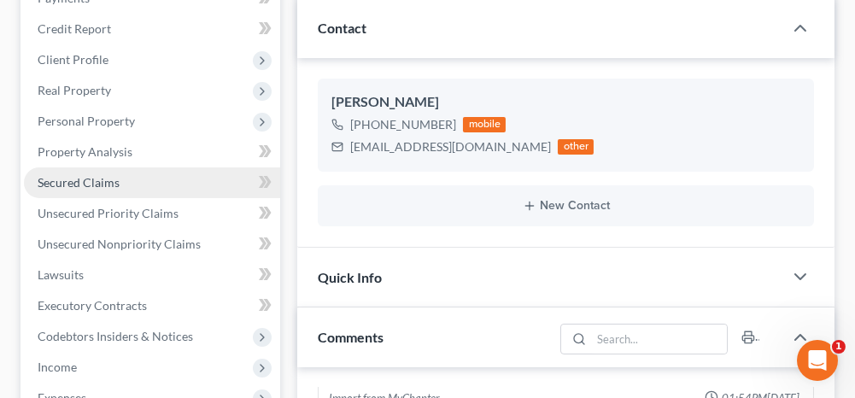
scroll to position [2991, 0]
click at [128, 190] on link "Secured Claims" at bounding box center [152, 182] width 256 height 31
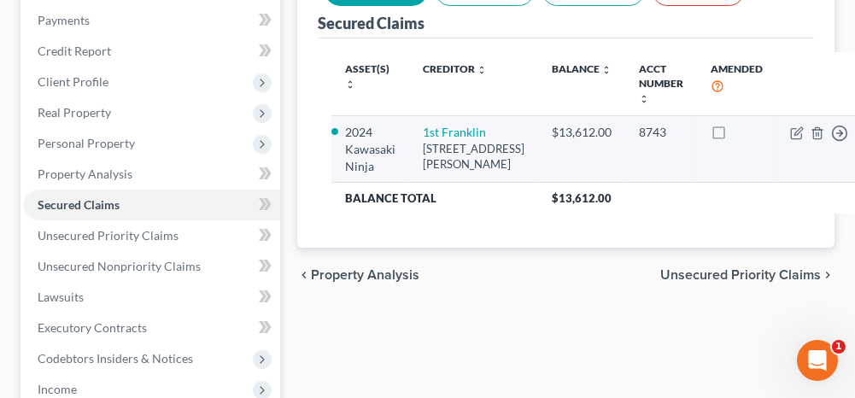
scroll to position [256, 0]
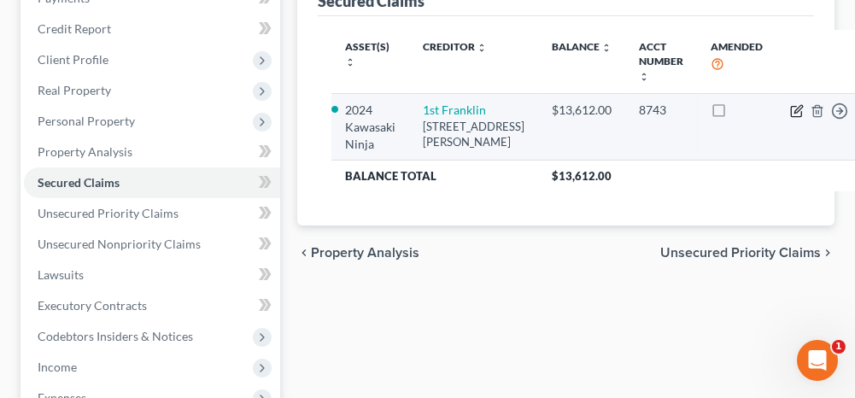
click at [790, 112] on icon "button" at bounding box center [797, 111] width 14 height 14
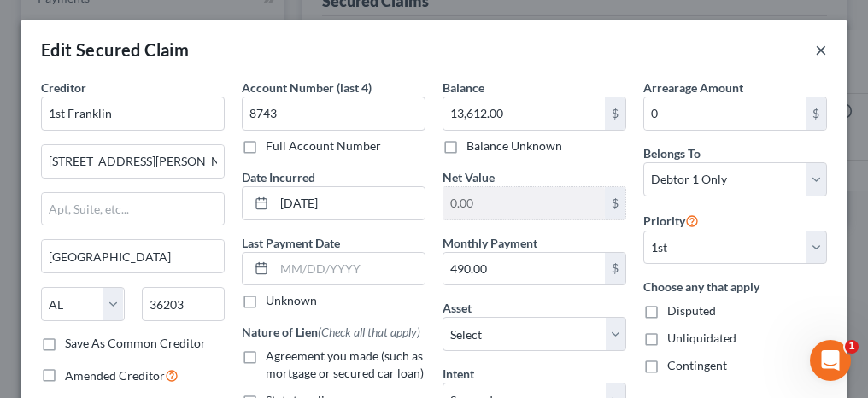
click at [815, 50] on button "×" at bounding box center [821, 49] width 12 height 21
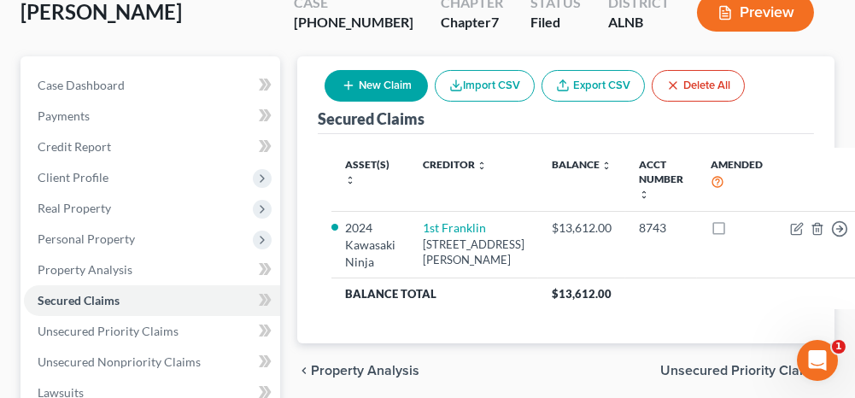
scroll to position [0, 0]
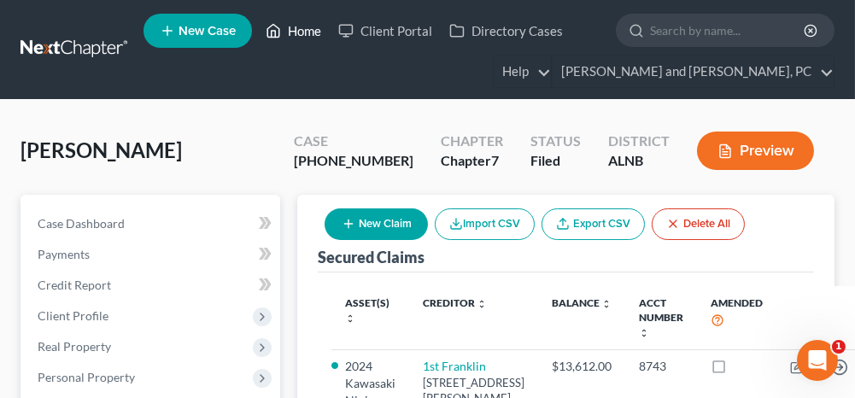
click at [313, 27] on link "Home" at bounding box center [293, 30] width 73 height 31
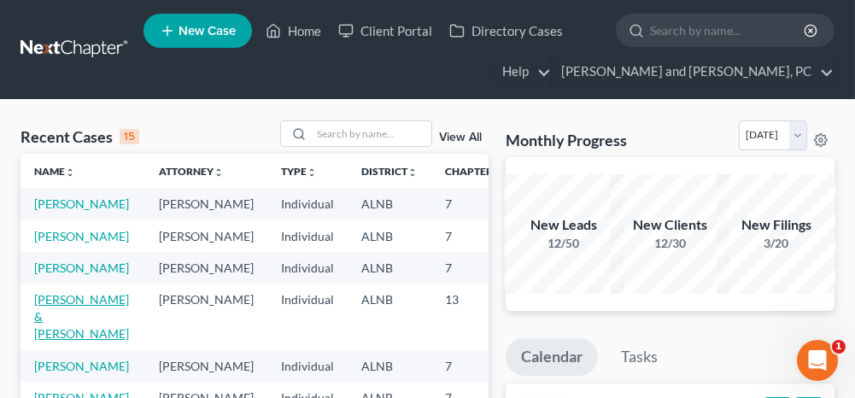
drag, startPoint x: 67, startPoint y: 353, endPoint x: 79, endPoint y: 353, distance: 12.8
click at [67, 341] on link "[PERSON_NAME] & [PERSON_NAME]" at bounding box center [81, 316] width 95 height 49
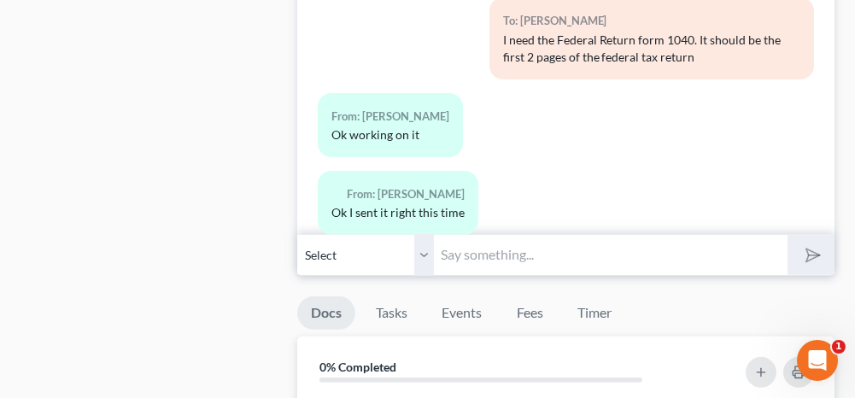
scroll to position [1452, 0]
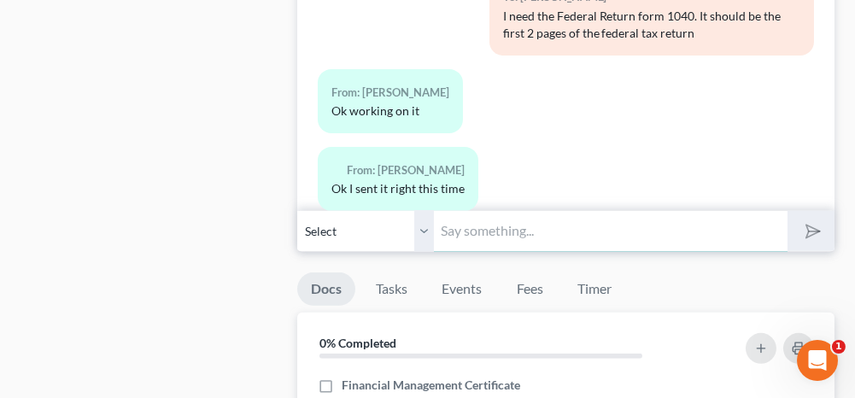
click at [457, 232] on input "text" at bounding box center [610, 231] width 353 height 42
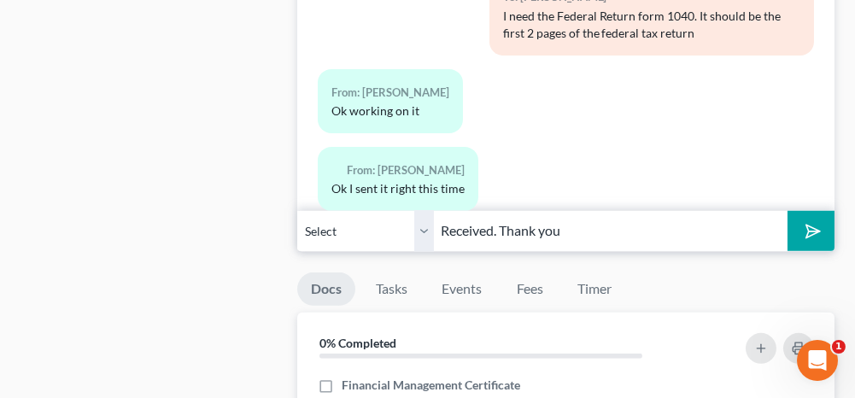
click at [812, 221] on polygon "submit" at bounding box center [810, 231] width 21 height 21
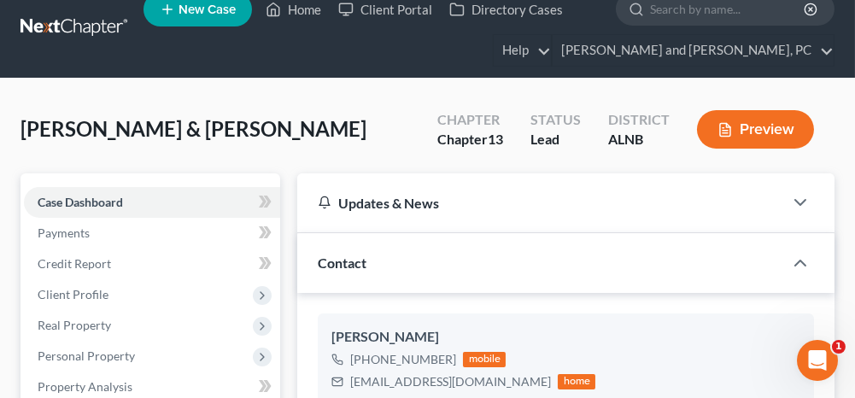
scroll to position [0, 0]
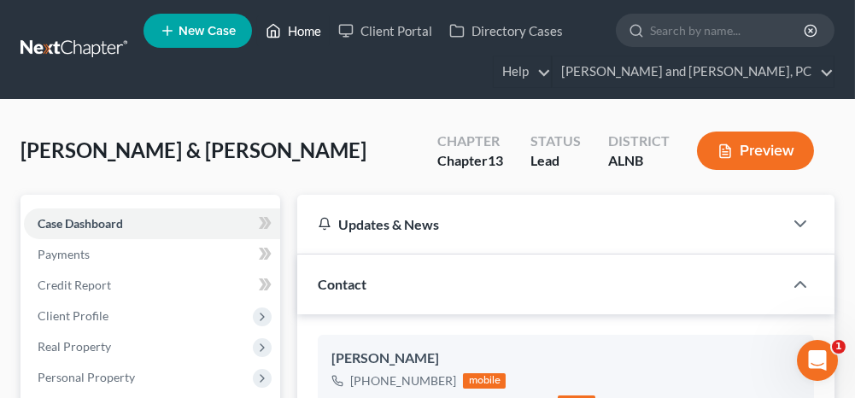
click at [302, 32] on link "Home" at bounding box center [293, 30] width 73 height 31
